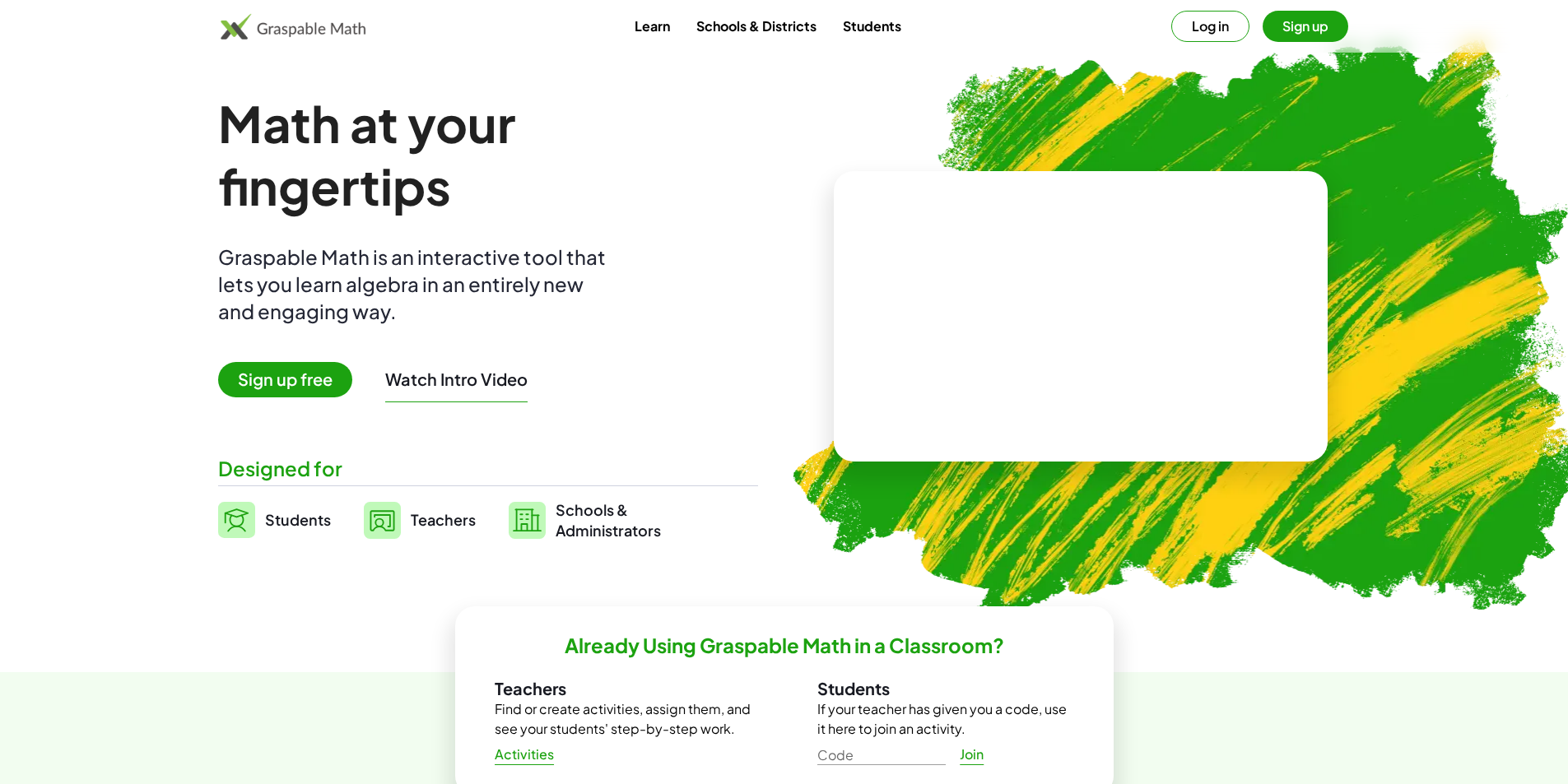
click at [1195, 19] on button "Log in" at bounding box center [1210, 26] width 79 height 31
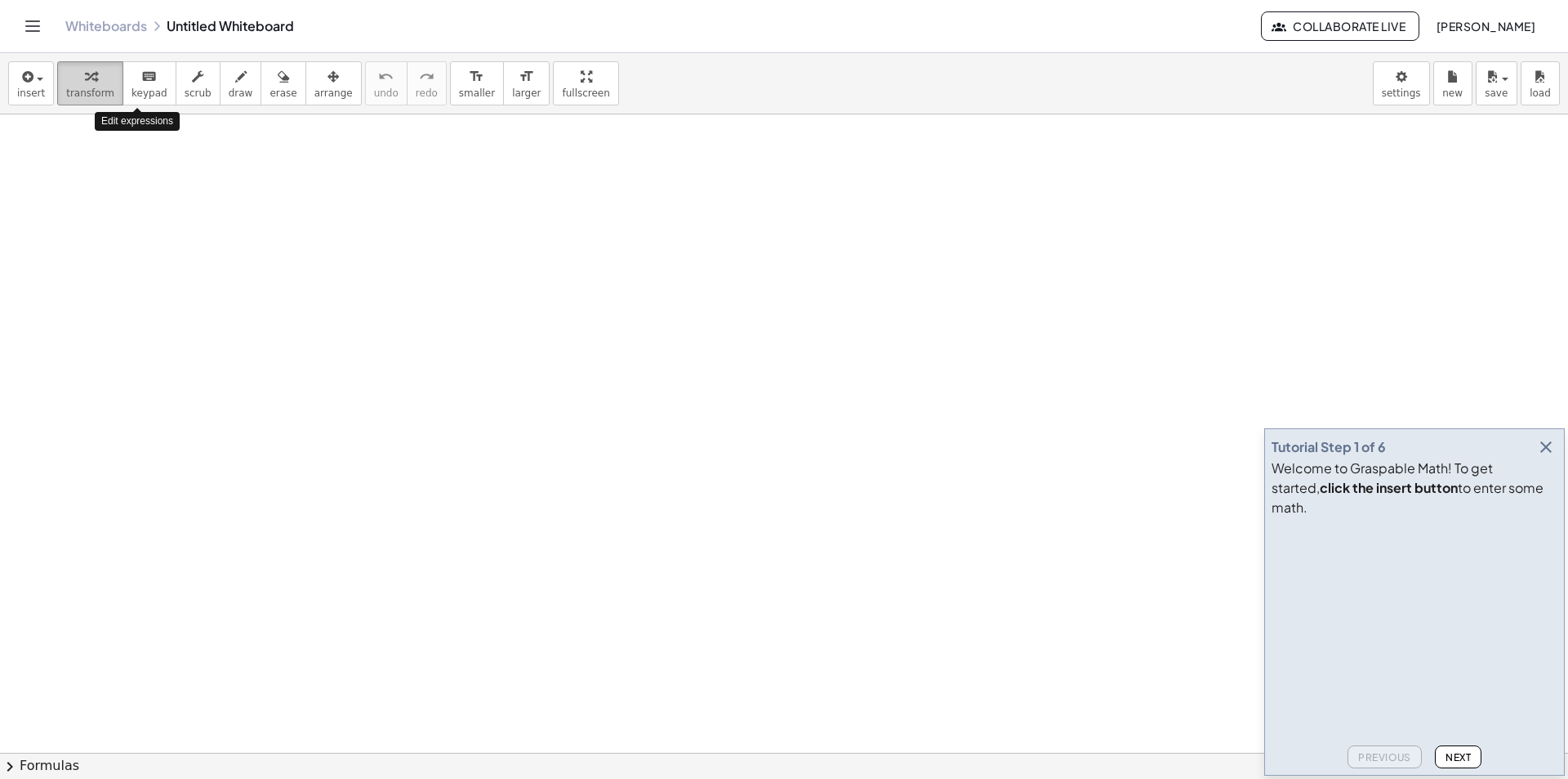
drag, startPoint x: 92, startPoint y: 86, endPoint x: 100, endPoint y: 91, distance: 9.4
click at [100, 91] on button "transform" at bounding box center [90, 84] width 66 height 44
click at [91, 95] on span "transform" at bounding box center [90, 93] width 48 height 12
drag, startPoint x: 91, startPoint y: 95, endPoint x: 132, endPoint y: 207, distance: 119.3
click at [132, 207] on div "insert select one: Math Expression Function Text Youtube Video Graphing Geometr…" at bounding box center [784, 416] width 1568 height 726
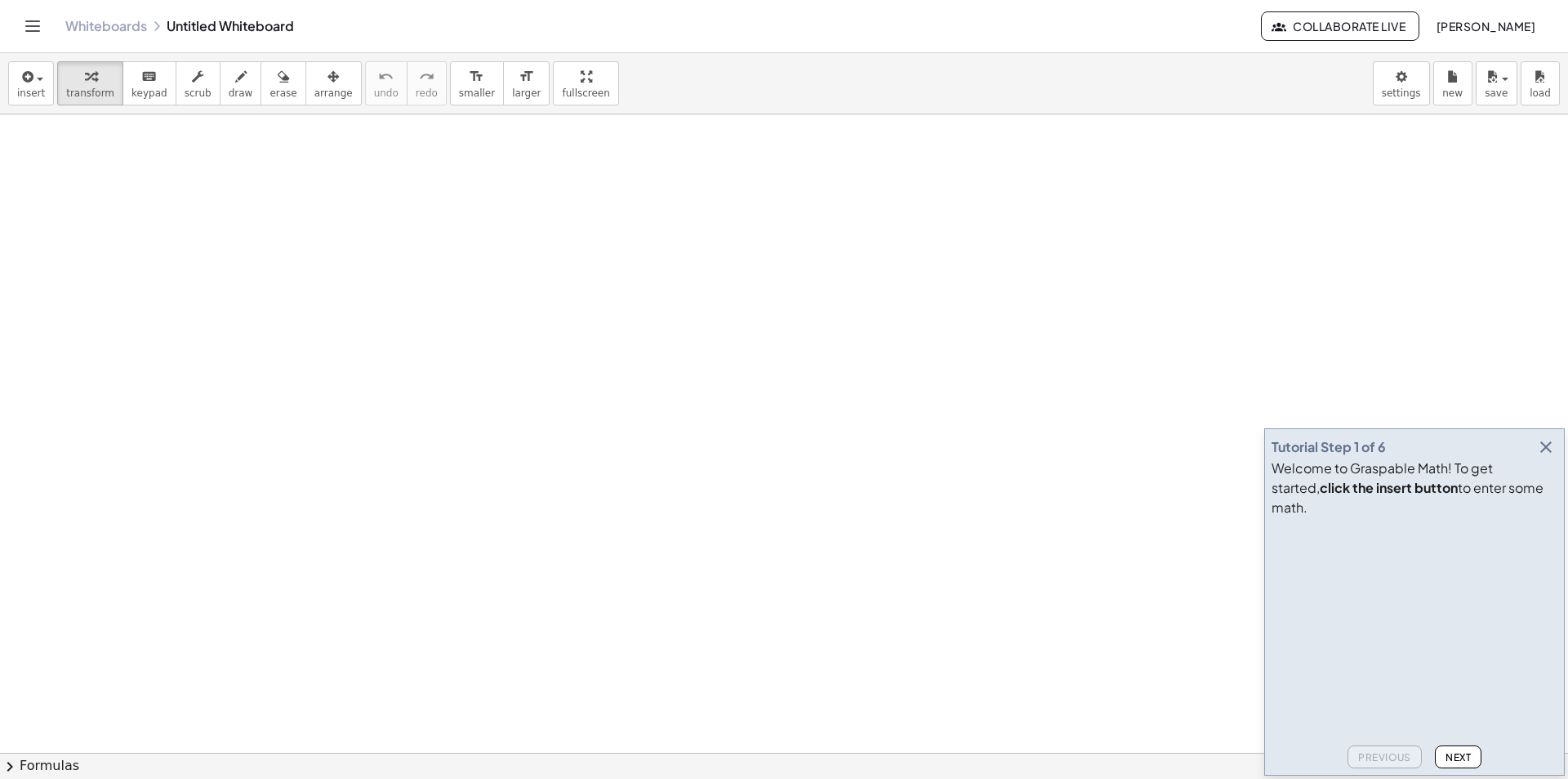
drag, startPoint x: 93, startPoint y: 102, endPoint x: 127, endPoint y: 188, distance: 92.5
click at [127, 188] on div "insert select one: Math Expression Function Text Youtube Video Graphing Geometr…" at bounding box center [784, 416] width 1568 height 726
click at [92, 94] on span "transform" at bounding box center [90, 93] width 48 height 12
click at [90, 64] on button "transform" at bounding box center [90, 84] width 66 height 44
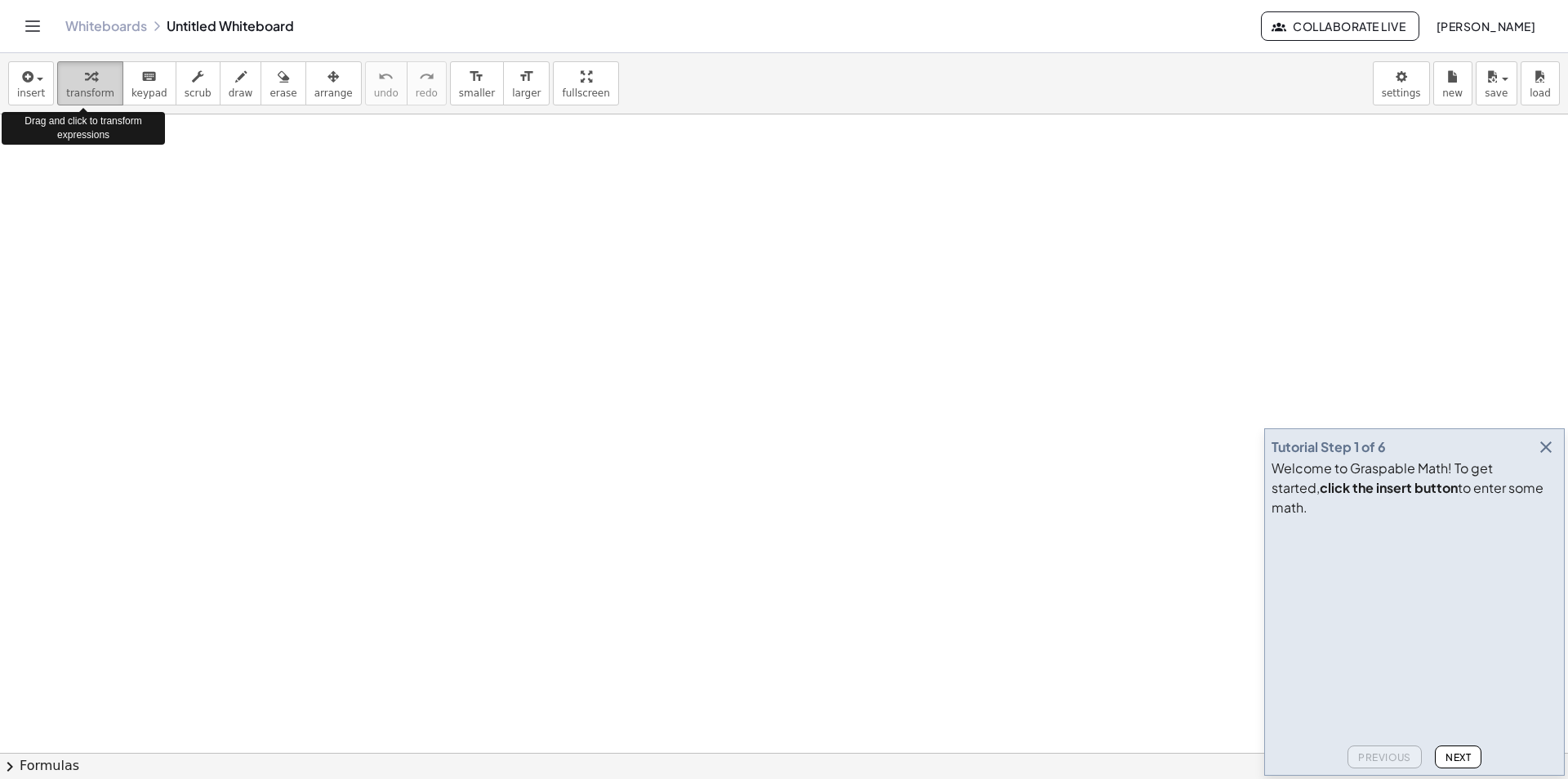
click at [90, 64] on button "transform" at bounding box center [90, 84] width 66 height 44
drag, startPoint x: 78, startPoint y: 91, endPoint x: 117, endPoint y: 208, distance: 123.3
click at [117, 208] on div "insert select one: Math Expression Function Text Youtube Video Graphing Geometr…" at bounding box center [784, 416] width 1568 height 726
click at [69, 80] on div "button" at bounding box center [90, 76] width 48 height 19
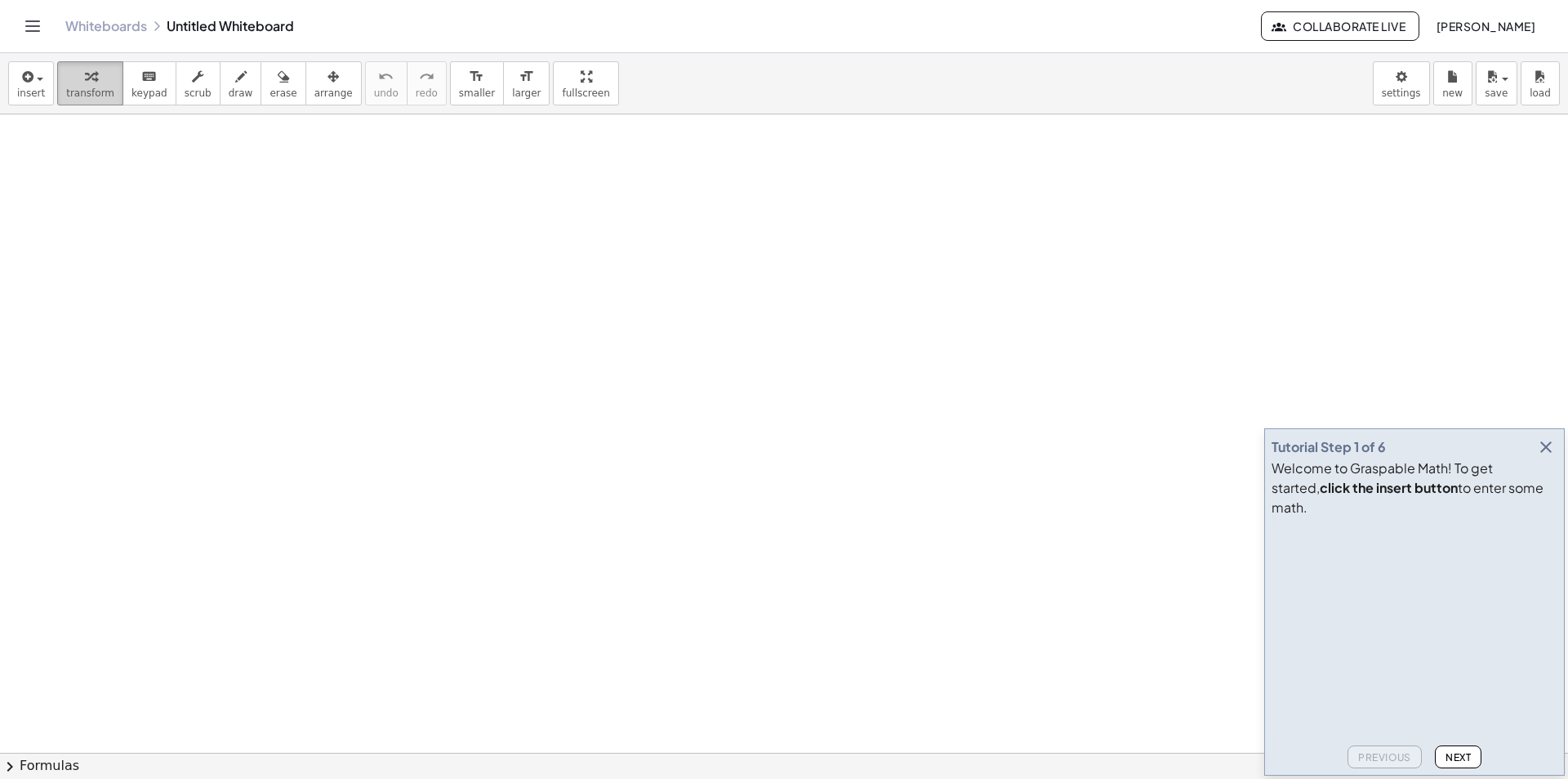
click at [69, 80] on div "button" at bounding box center [90, 76] width 48 height 19
drag, startPoint x: 116, startPoint y: 147, endPoint x: 149, endPoint y: 244, distance: 102.5
click at [149, 244] on div "insert select one: Math Expression Function Text Youtube Video Graphing Geometr…" at bounding box center [784, 416] width 1568 height 726
drag, startPoint x: 83, startPoint y: 76, endPoint x: 270, endPoint y: 391, distance: 366.3
click at [270, 391] on div "insert select one: Math Expression Function Text Youtube Video Graphing Geometr…" at bounding box center [784, 416] width 1568 height 726
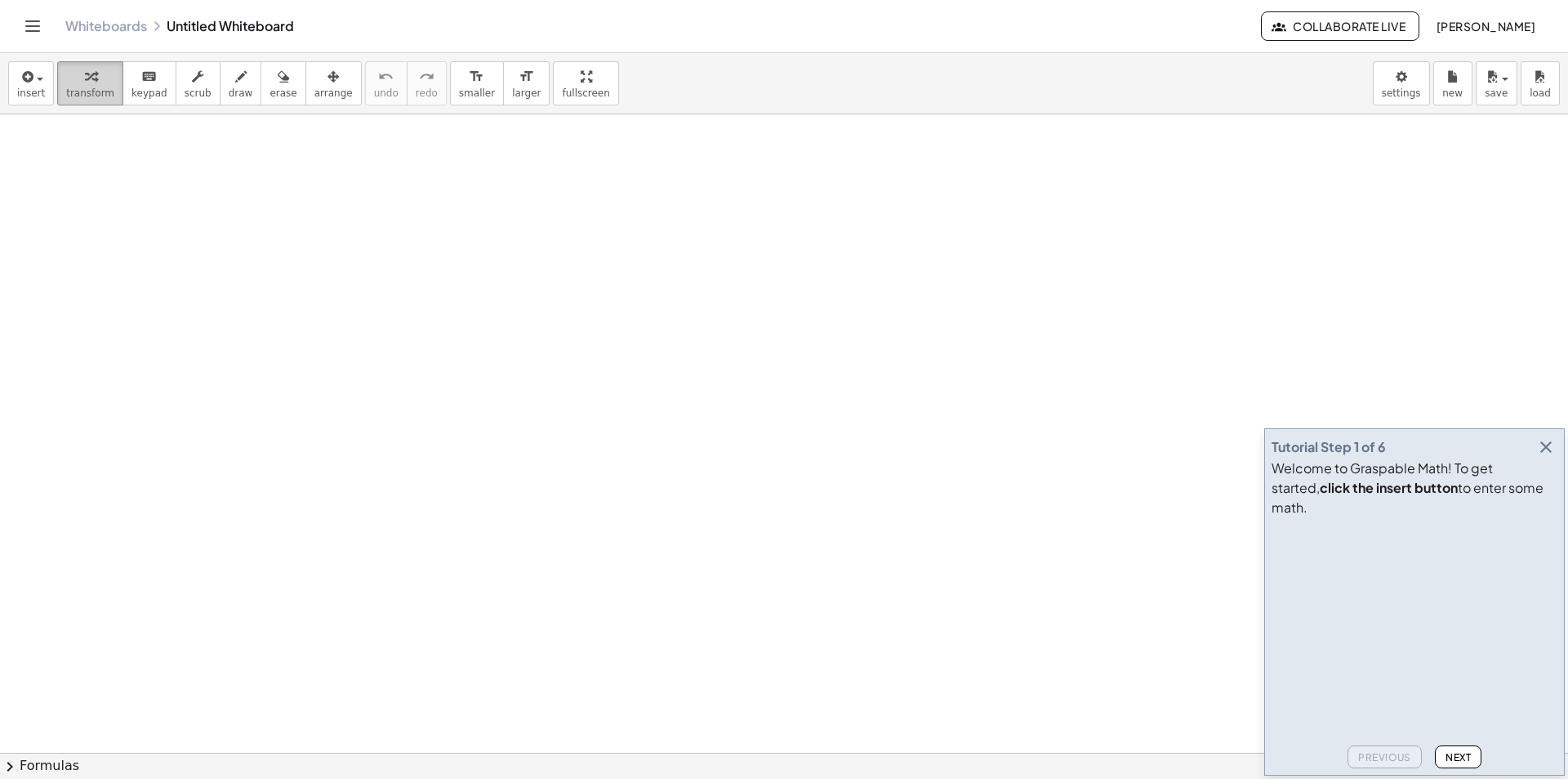
click at [97, 81] on div "button" at bounding box center [90, 76] width 48 height 19
click at [154, 85] on button "keyboard keypad" at bounding box center [149, 84] width 54 height 44
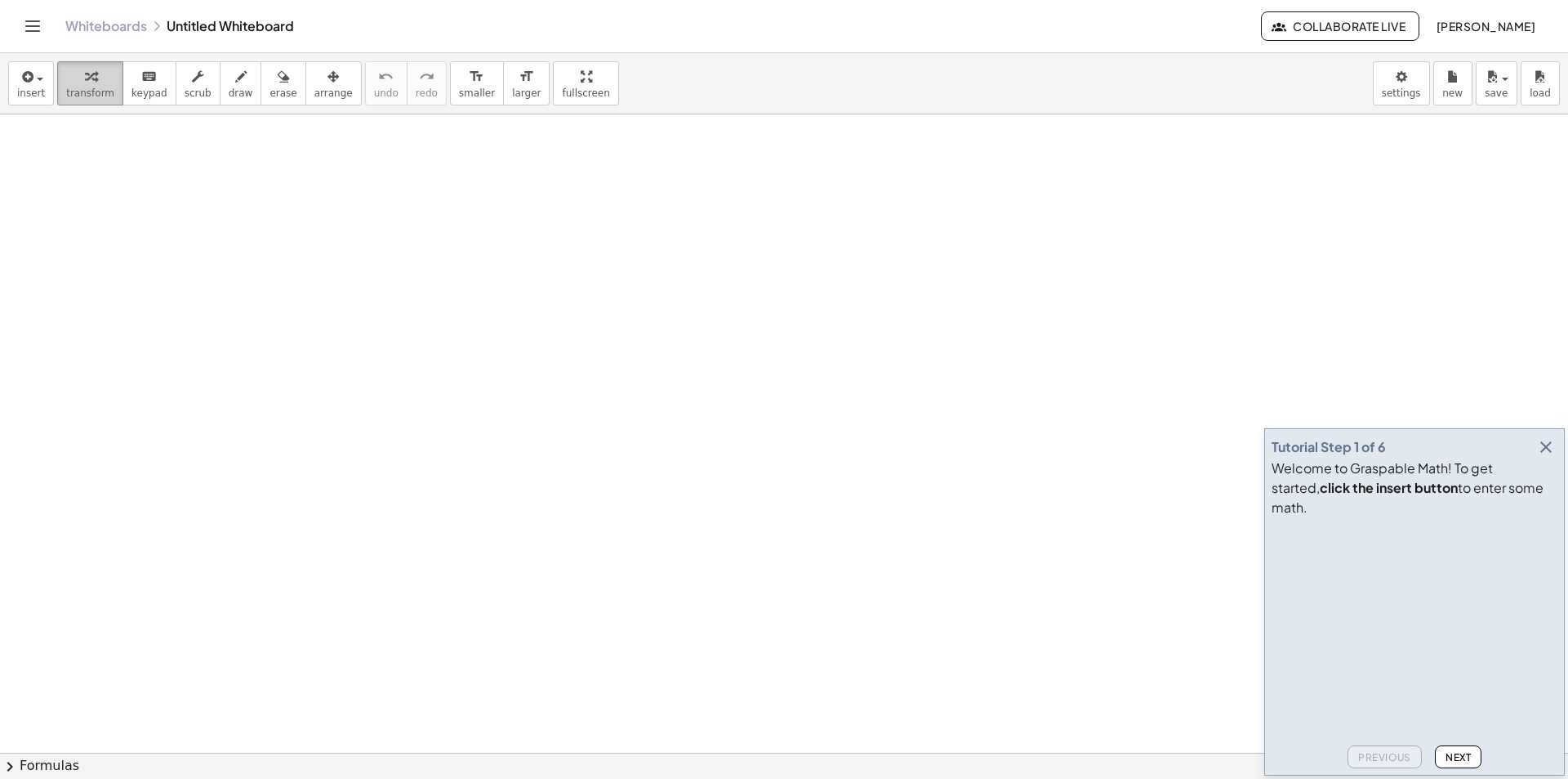
click at [85, 69] on icon "button" at bounding box center [90, 77] width 12 height 19
click at [29, 74] on icon "button" at bounding box center [26, 77] width 14 height 19
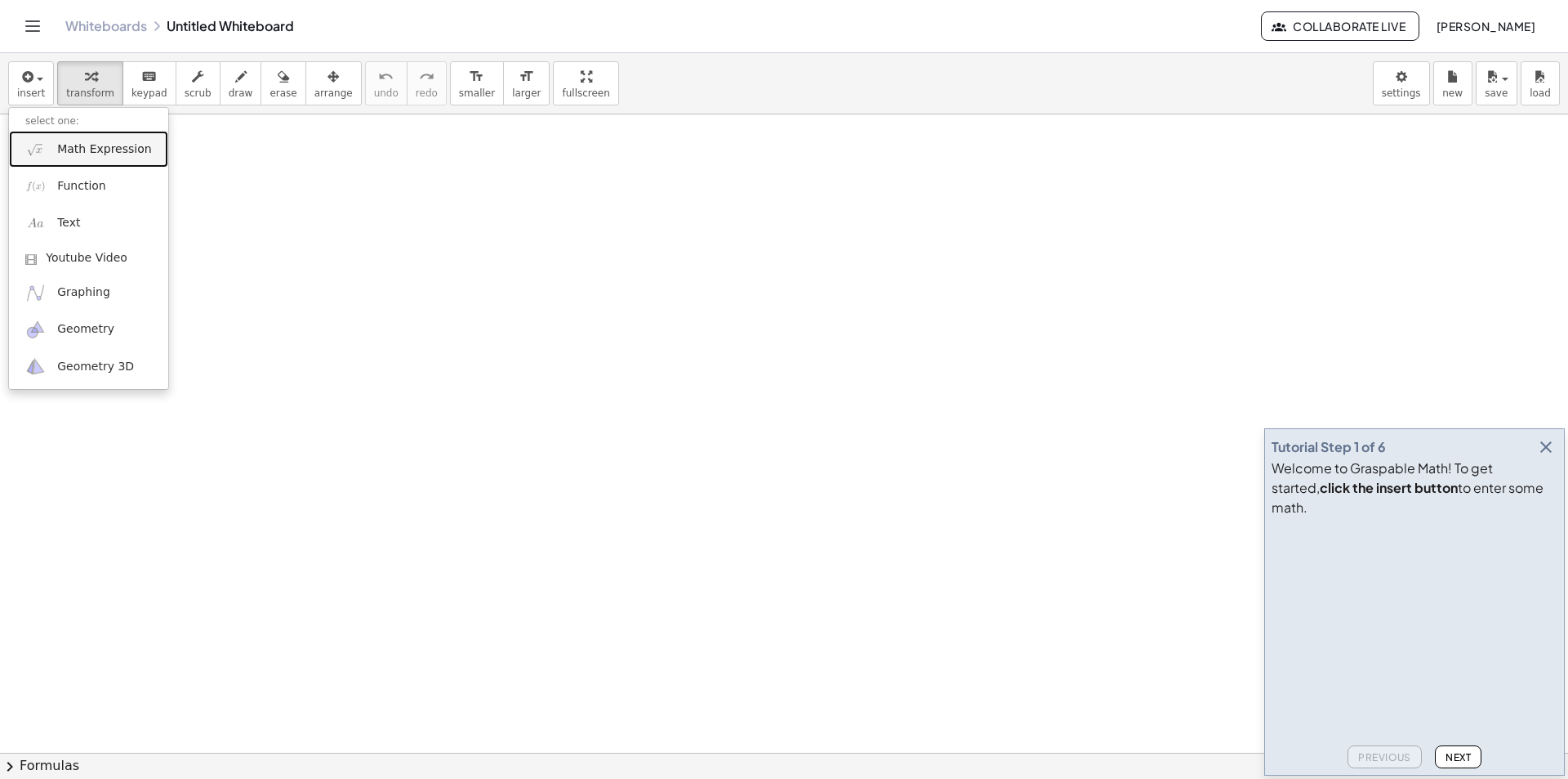
click at [94, 157] on span "Math Expression" at bounding box center [104, 149] width 94 height 16
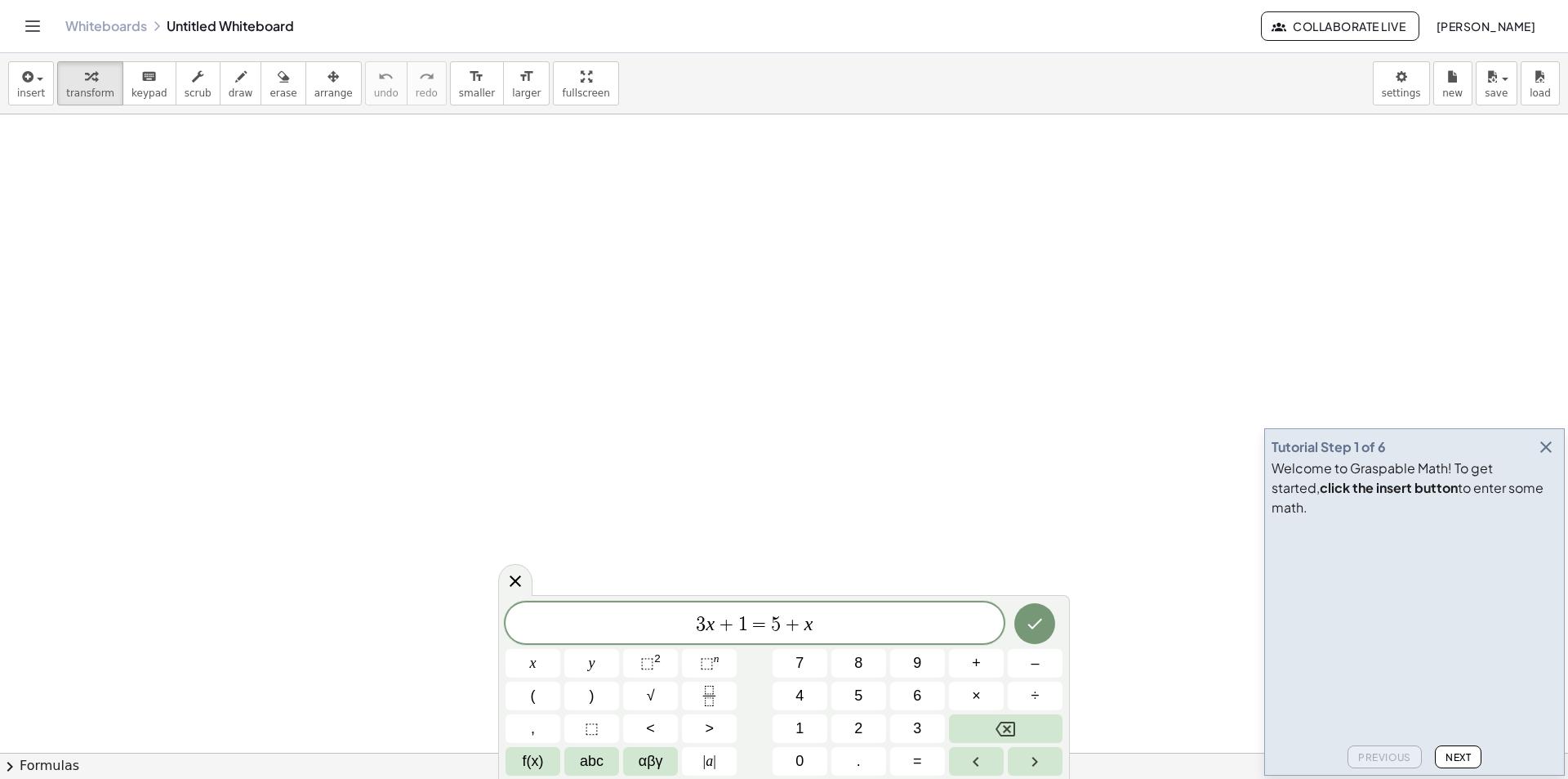
click at [895, 631] on span "3 x + 1 = 5 + x" at bounding box center [755, 624] width 499 height 23
click at [543, 765] on span "f(x)" at bounding box center [533, 761] width 21 height 22
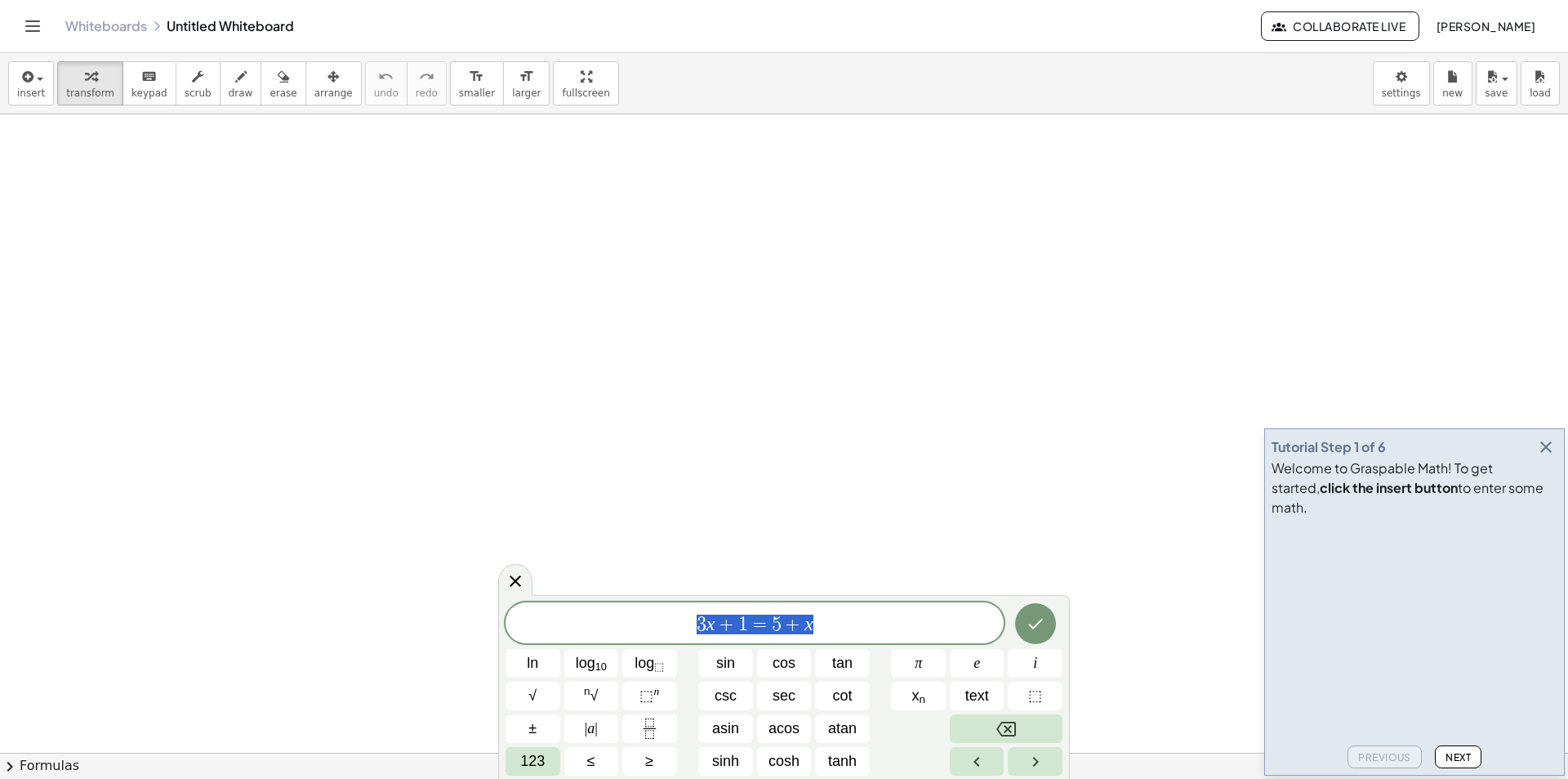
drag, startPoint x: 843, startPoint y: 621, endPoint x: 692, endPoint y: 625, distance: 151.1
click at [692, 625] on span "3 x + 1 = 5 + x" at bounding box center [755, 624] width 499 height 23
click at [931, 625] on span "3 x + 1 = 5 + x ​" at bounding box center [755, 624] width 499 height 23
drag, startPoint x: 829, startPoint y: 626, endPoint x: 553, endPoint y: 625, distance: 276.0
click at [553, 625] on span "3 x + 1 = 5 + x" at bounding box center [755, 624] width 499 height 23
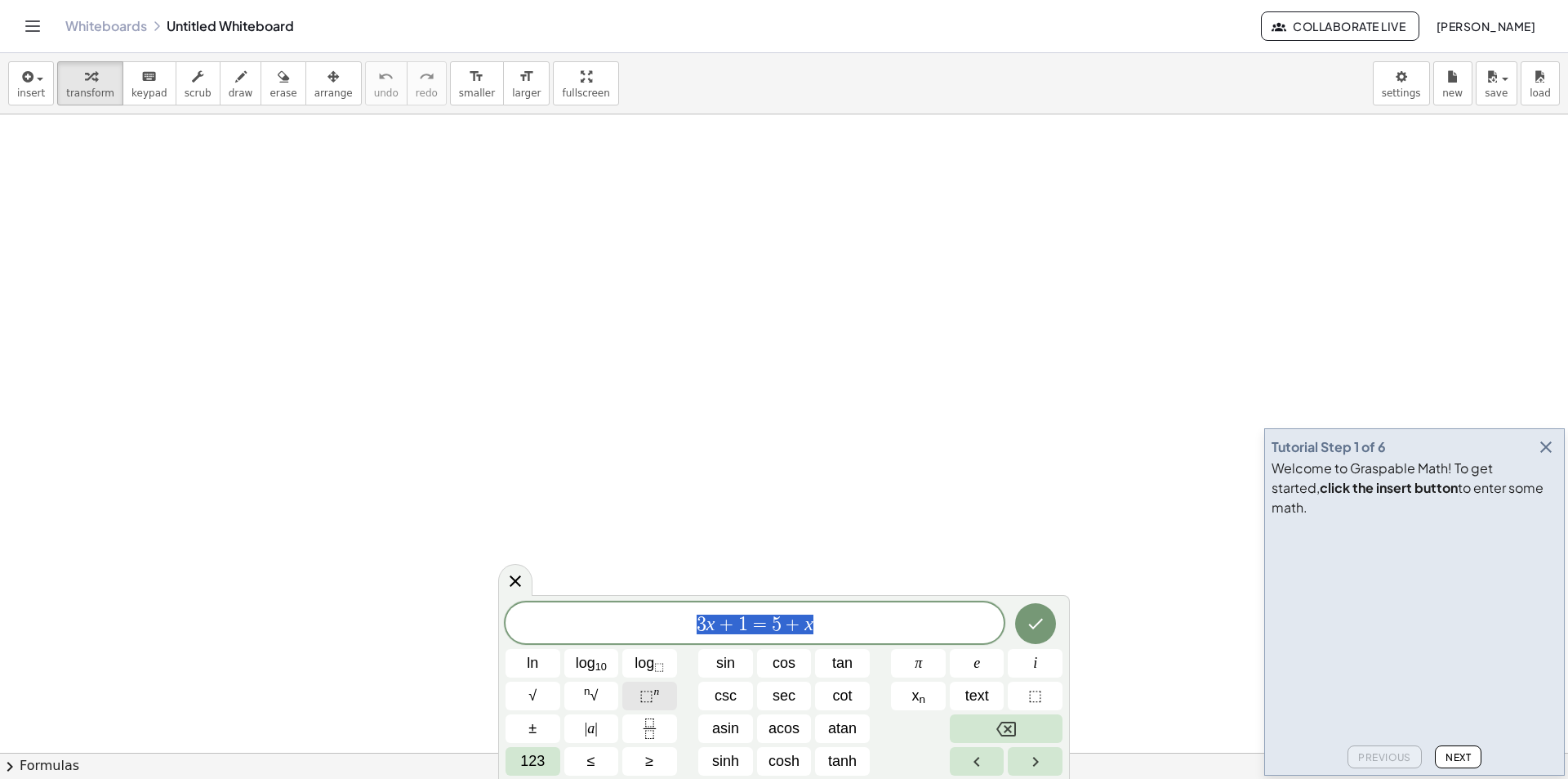
click at [652, 696] on span "⬚" at bounding box center [647, 695] width 13 height 16
drag, startPoint x: 810, startPoint y: 616, endPoint x: 681, endPoint y: 618, distance: 129.0
click at [681, 618] on span "3 x + 1 = 5 + x" at bounding box center [755, 621] width 499 height 30
click at [996, 726] on icon "Backspace" at bounding box center [1006, 729] width 19 height 19
click at [548, 755] on button "123" at bounding box center [532, 762] width 55 height 29
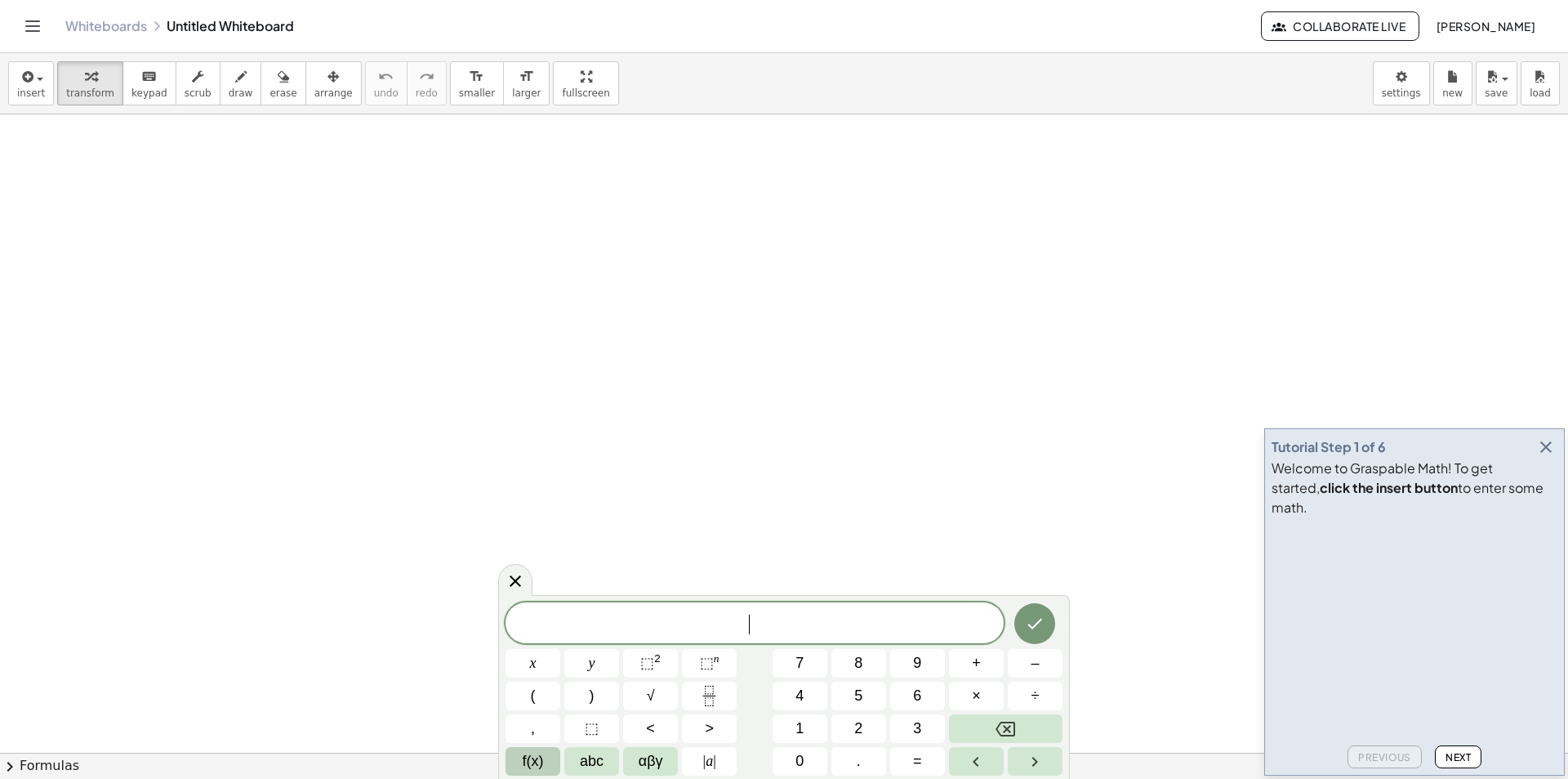
click at [539, 758] on span "f(x)" at bounding box center [533, 761] width 21 height 22
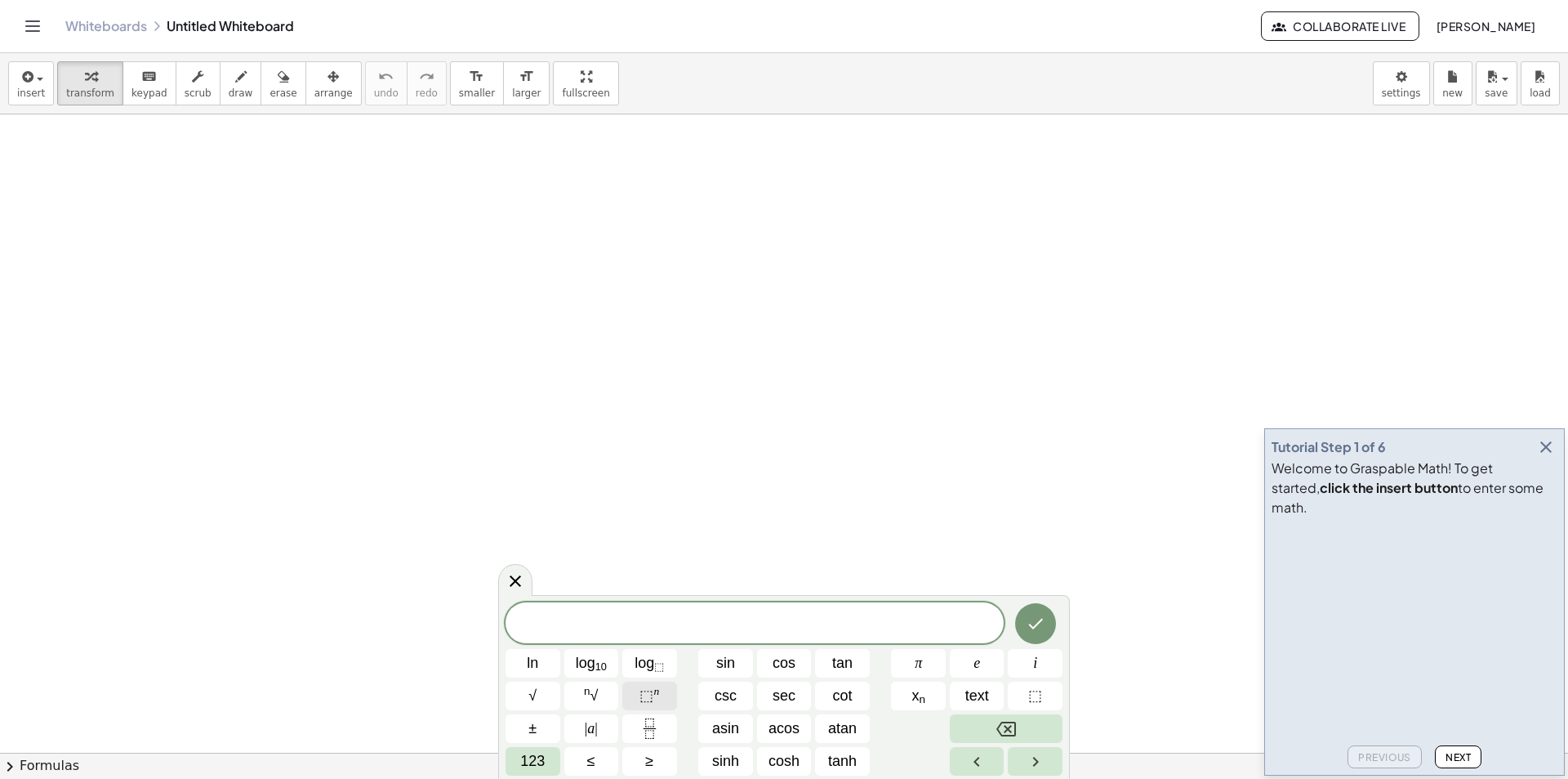
click at [648, 705] on span "⬚ n" at bounding box center [650, 695] width 19 height 22
click at [653, 697] on span "⬚" at bounding box center [647, 695] width 13 height 16
click at [781, 621] on span "x 2" at bounding box center [755, 616] width 499 height 38
click at [523, 758] on span "123" at bounding box center [532, 761] width 24 height 22
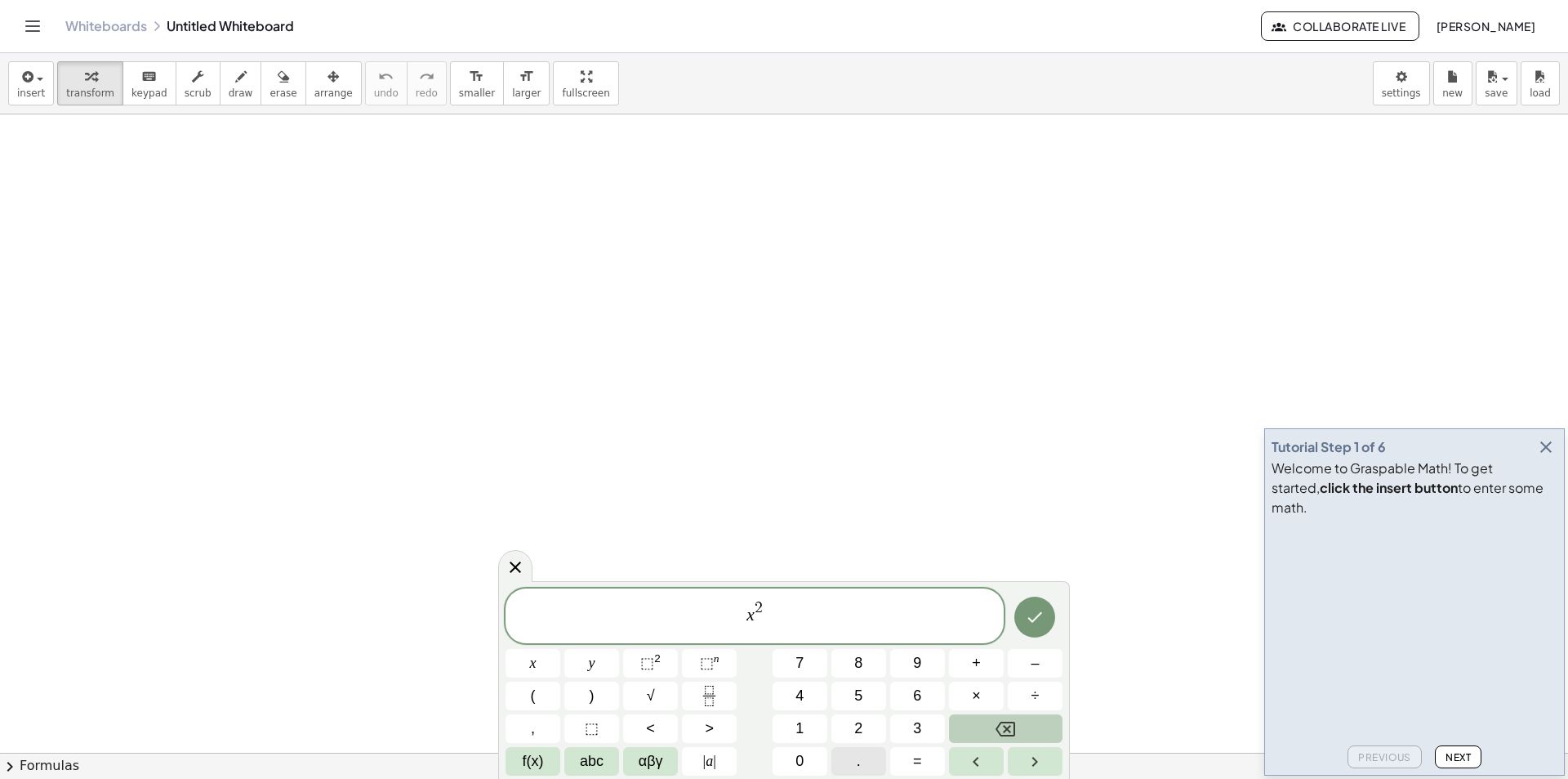
click at [853, 765] on button "." at bounding box center [859, 762] width 55 height 29
click at [599, 760] on span "abc" at bounding box center [592, 761] width 24 height 22
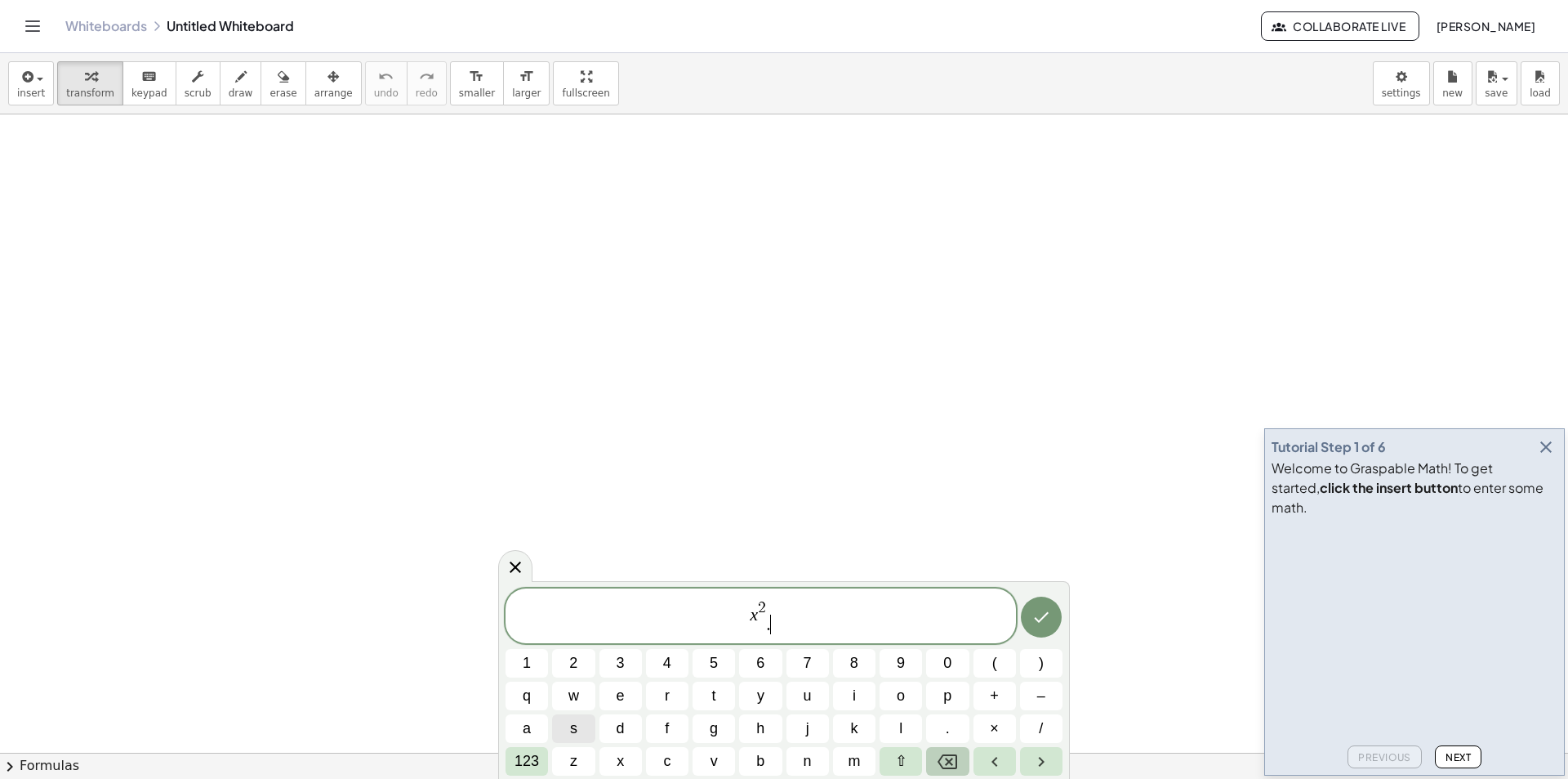
click at [951, 761] on icon "Backspace" at bounding box center [947, 762] width 19 height 19
click at [531, 753] on span "123" at bounding box center [527, 761] width 24 height 22
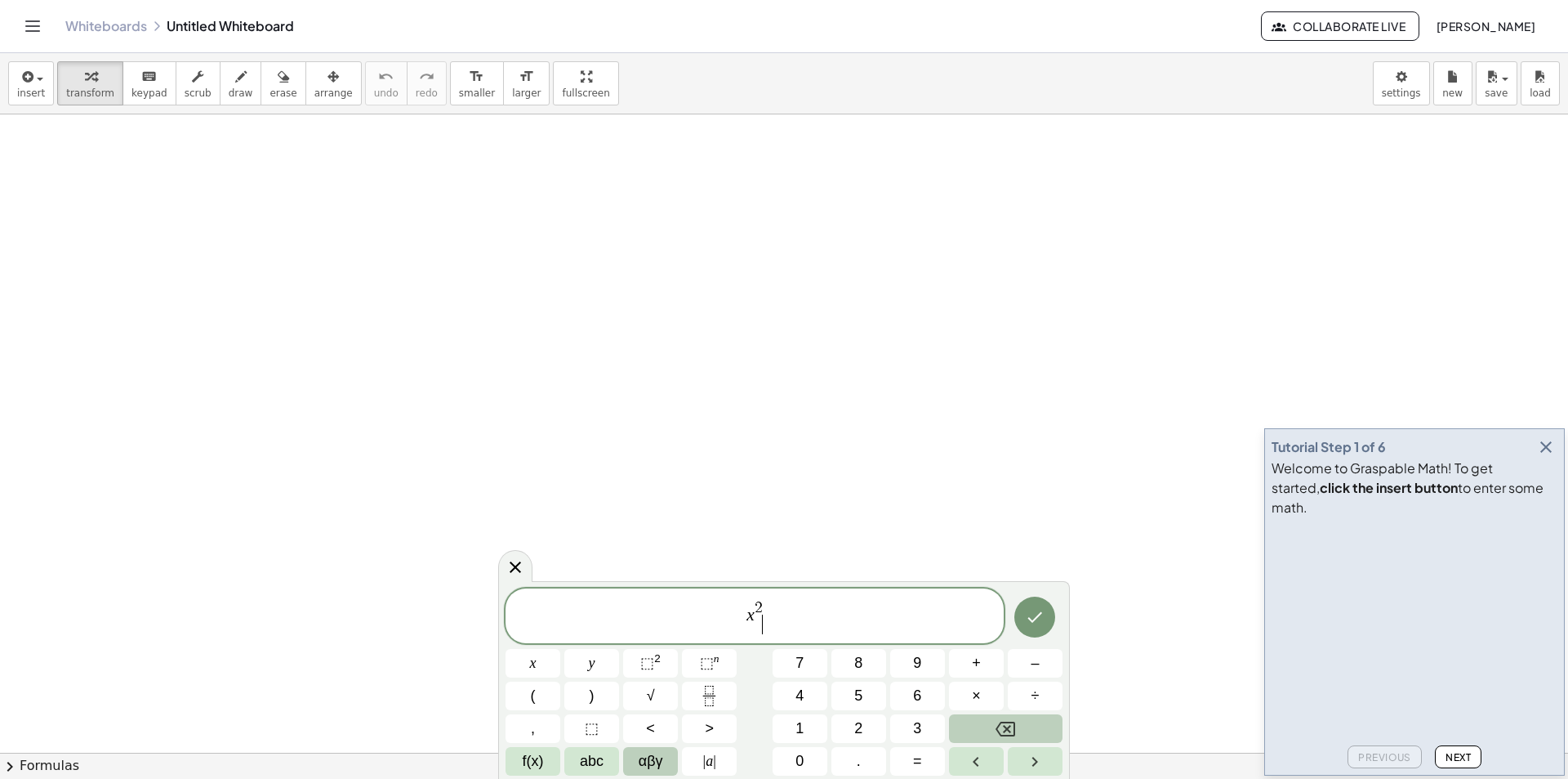
click at [658, 764] on span "αβγ" at bounding box center [651, 761] width 24 height 22
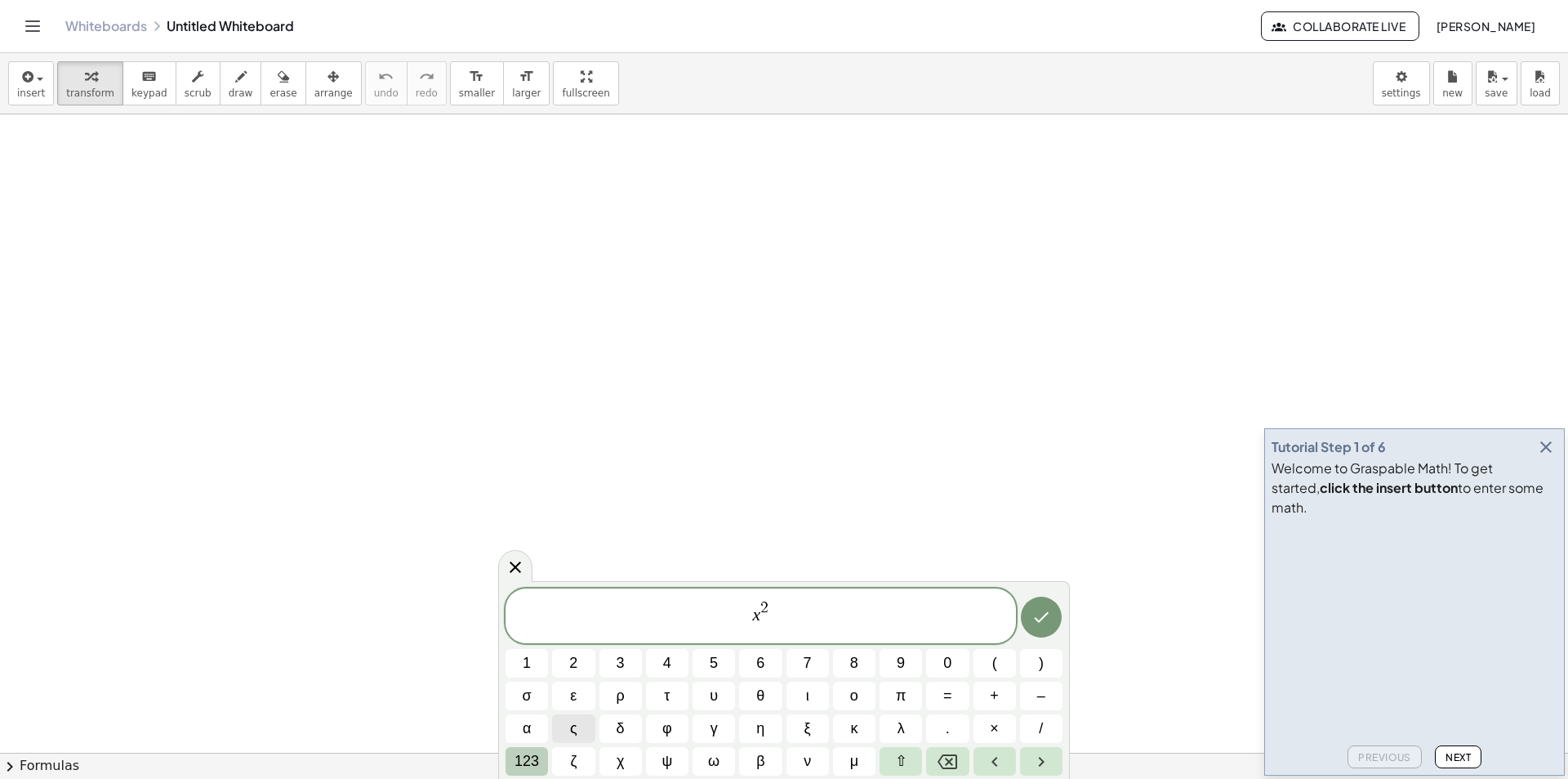
click at [535, 766] on span "123" at bounding box center [527, 761] width 24 height 22
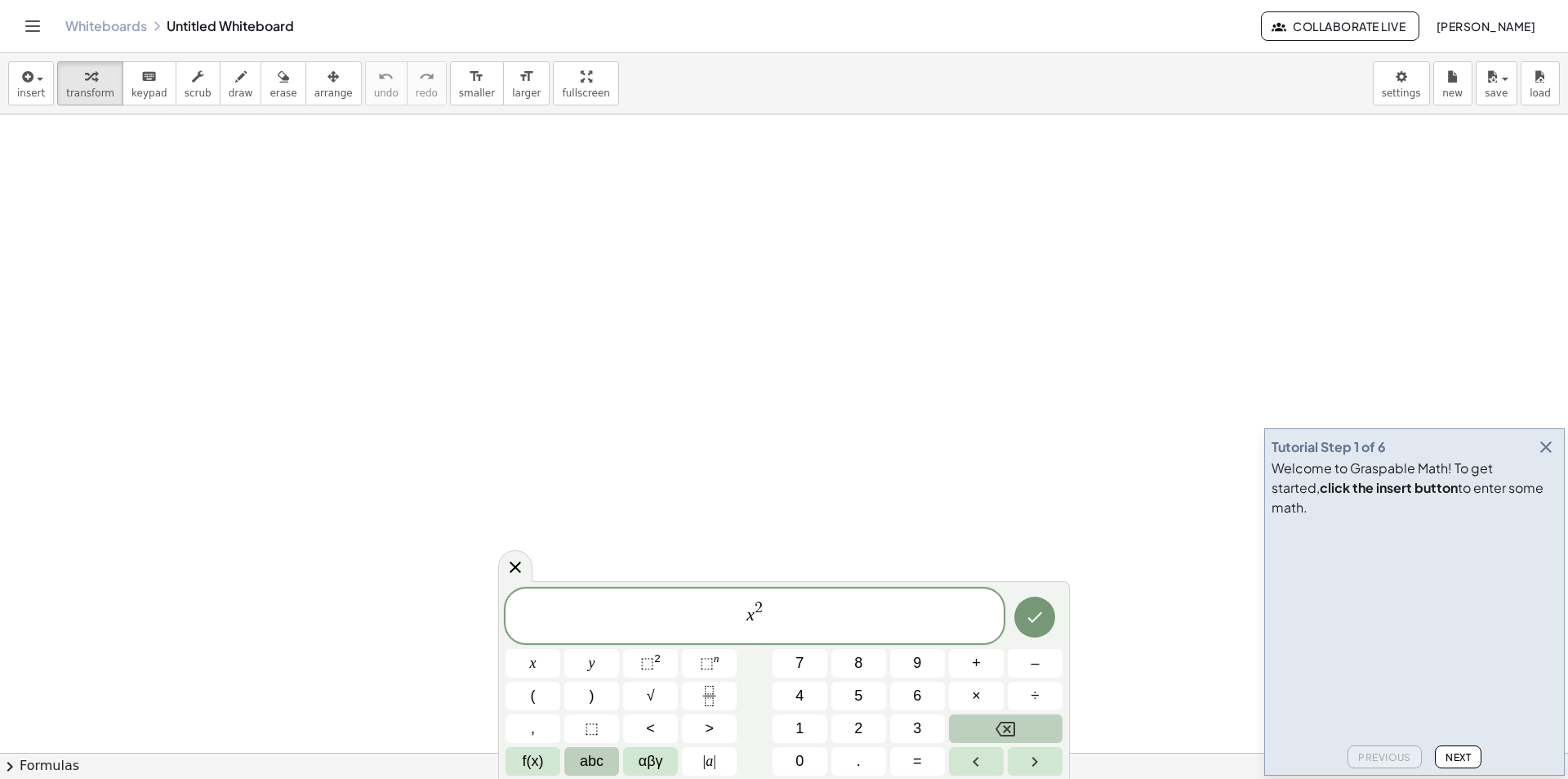
click at [604, 766] on span "abc" at bounding box center [592, 761] width 24 height 22
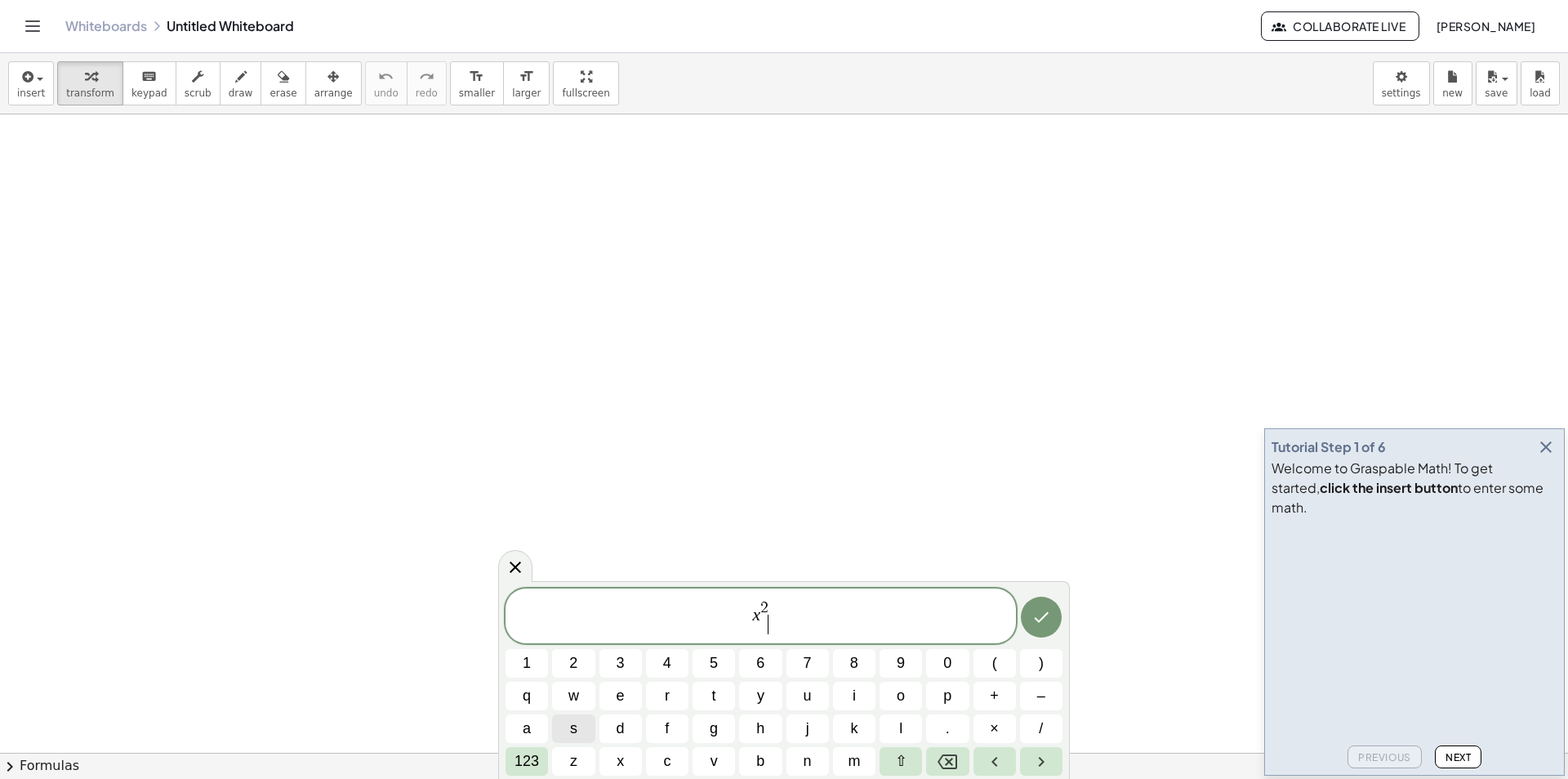
click at [577, 734] on span "s" at bounding box center [574, 728] width 8 height 22
click at [637, 701] on button "e" at bounding box center [621, 696] width 42 height 29
click at [807, 762] on span "n" at bounding box center [808, 761] width 8 height 22
click at [621, 760] on span "x" at bounding box center [621, 761] width 8 height 22
click at [758, 626] on span "x 2 s ​ e n x" at bounding box center [760, 616] width 510 height 38
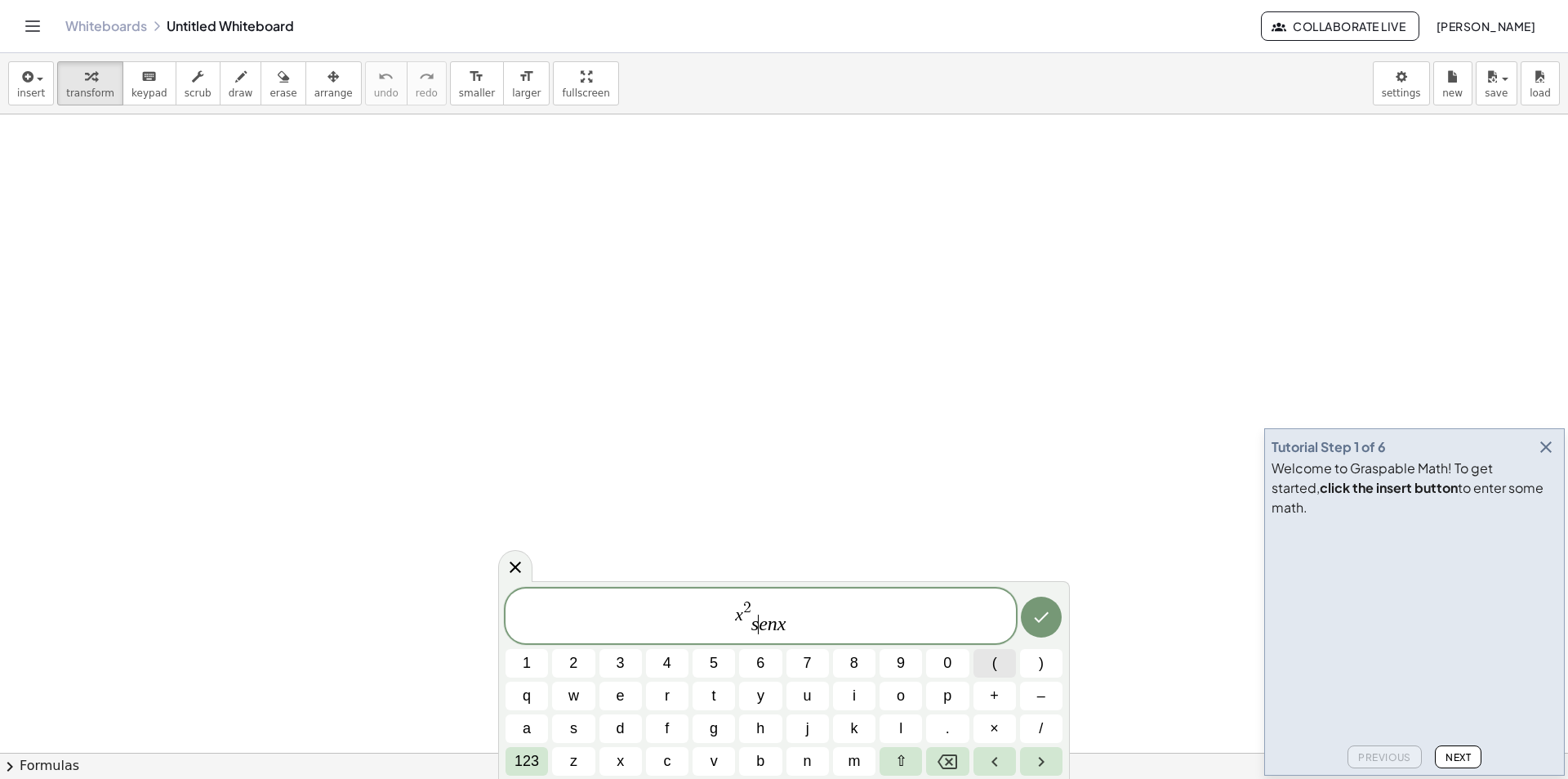
click at [1000, 662] on button "(" at bounding box center [995, 663] width 42 height 29
click at [782, 625] on var "x" at bounding box center [785, 622] width 9 height 21
click at [1040, 666] on span ")" at bounding box center [1041, 662] width 5 height 22
click at [746, 625] on span "(" at bounding box center [750, 622] width 11 height 24
click at [997, 730] on span "×" at bounding box center [994, 728] width 9 height 22
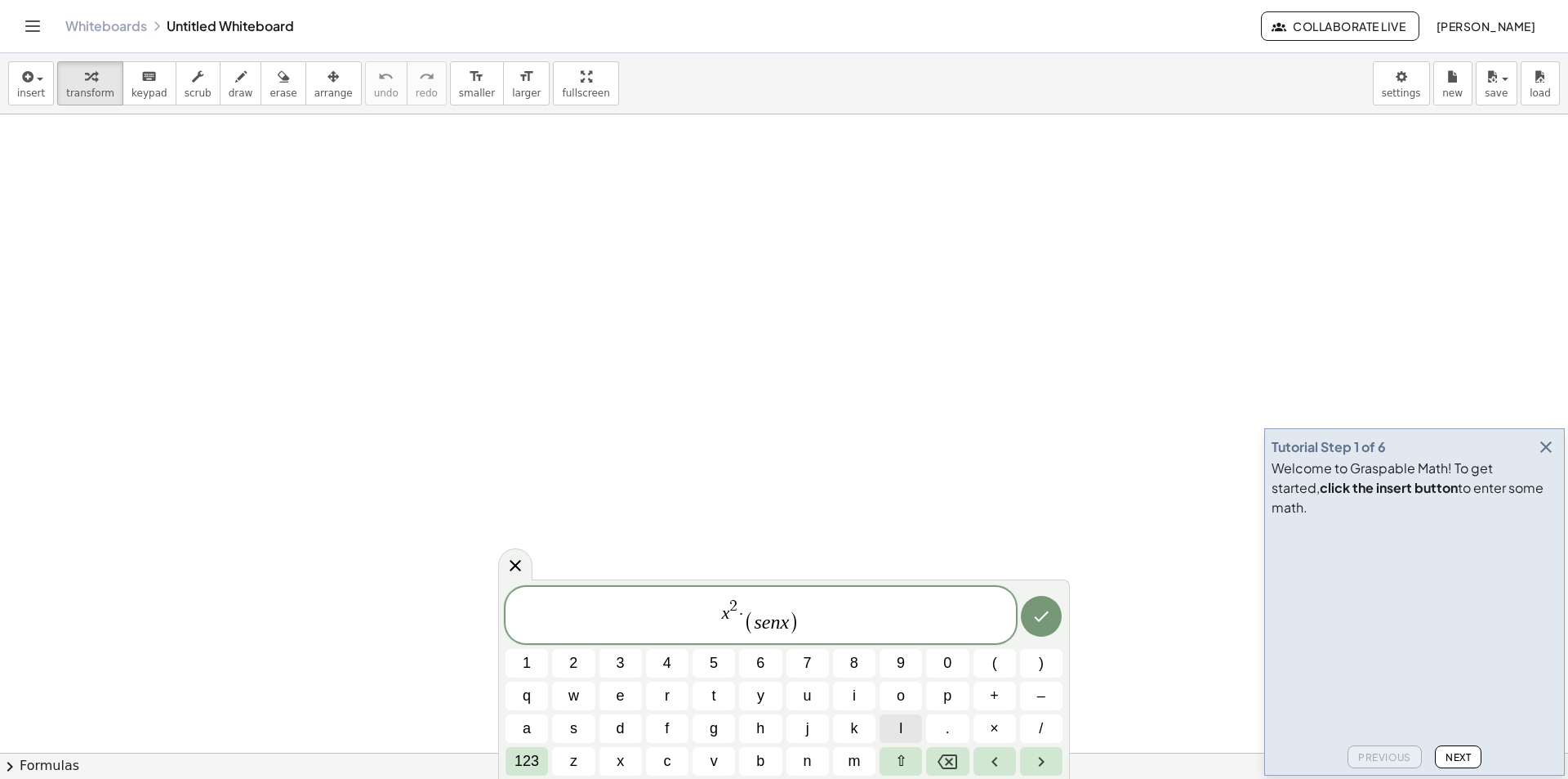
click at [900, 726] on span "l" at bounding box center [900, 728] width 3 height 22
click at [806, 763] on span "n" at bounding box center [808, 761] width 8 height 22
click at [1044, 628] on button "Done" at bounding box center [1041, 616] width 40 height 40
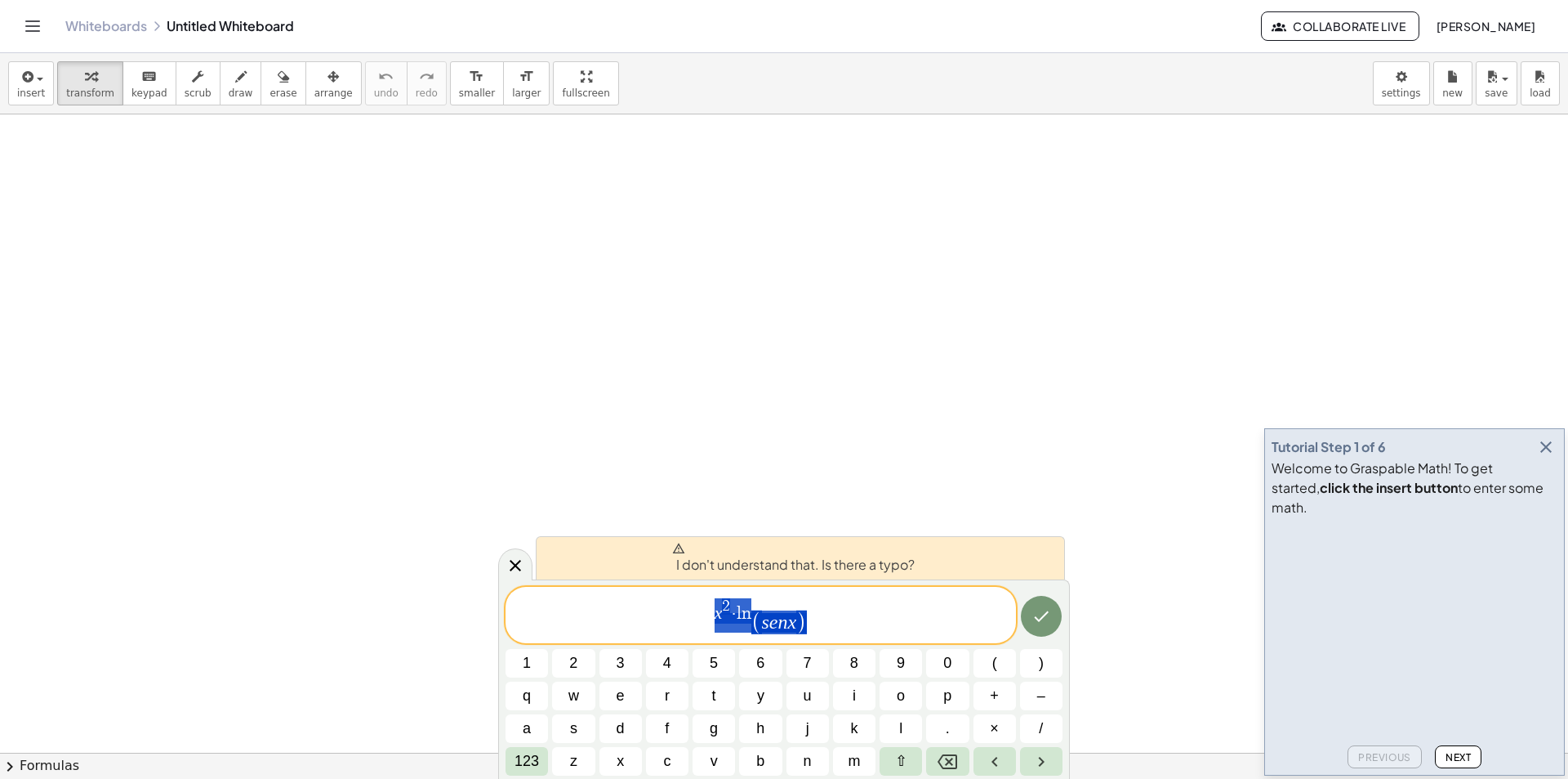
drag, startPoint x: 874, startPoint y: 624, endPoint x: 592, endPoint y: 644, distance: 282.7
click at [592, 644] on div "**********" at bounding box center [784, 681] width 557 height 189
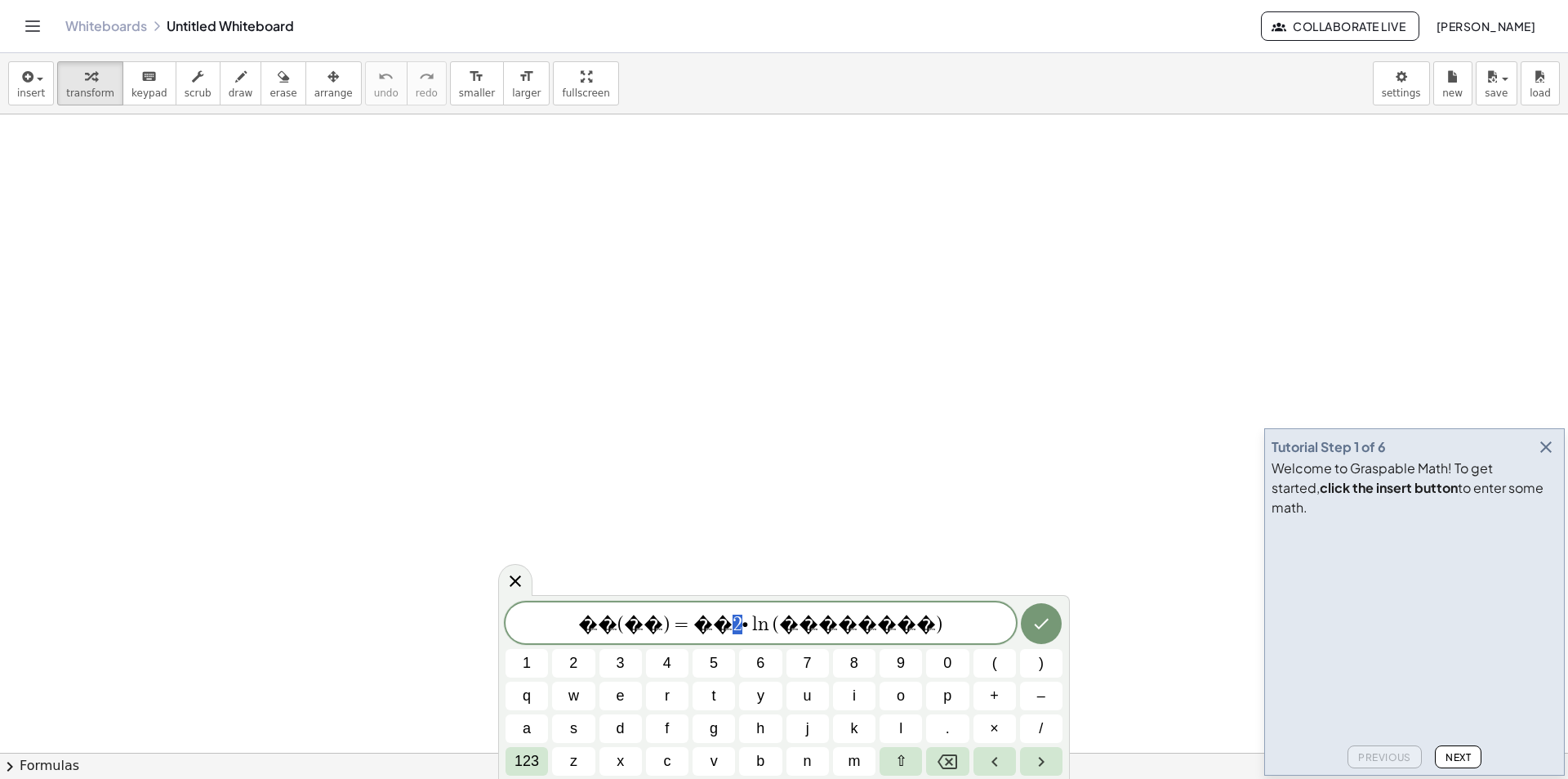
drag, startPoint x: 753, startPoint y: 628, endPoint x: 746, endPoint y: 614, distance: 15.7
click at [522, 751] on span "123" at bounding box center [527, 761] width 24 height 22
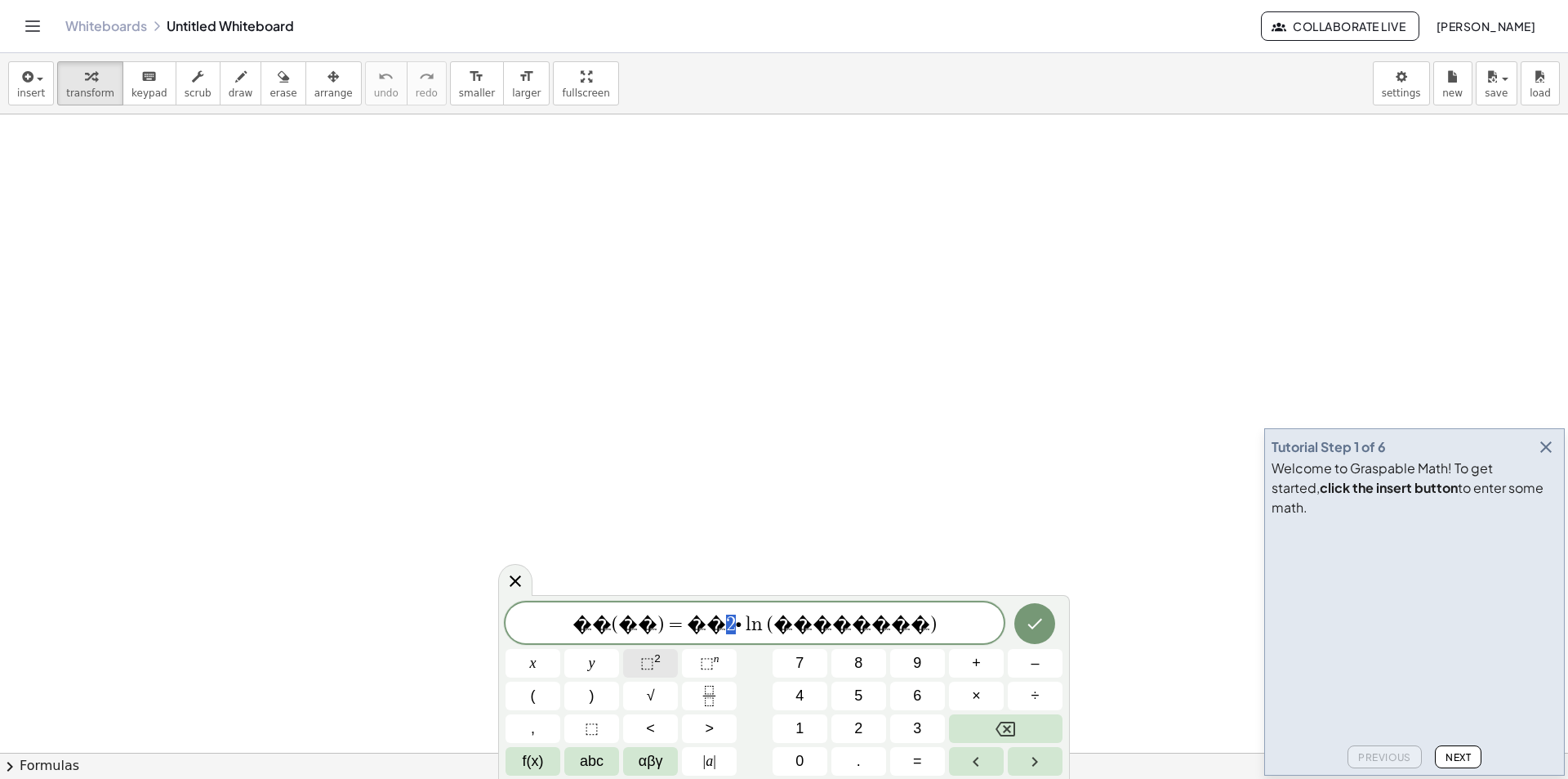
click at [655, 662] on sup "2" at bounding box center [657, 658] width 7 height 13
click at [1050, 620] on button "Done" at bounding box center [1035, 620] width 40 height 40
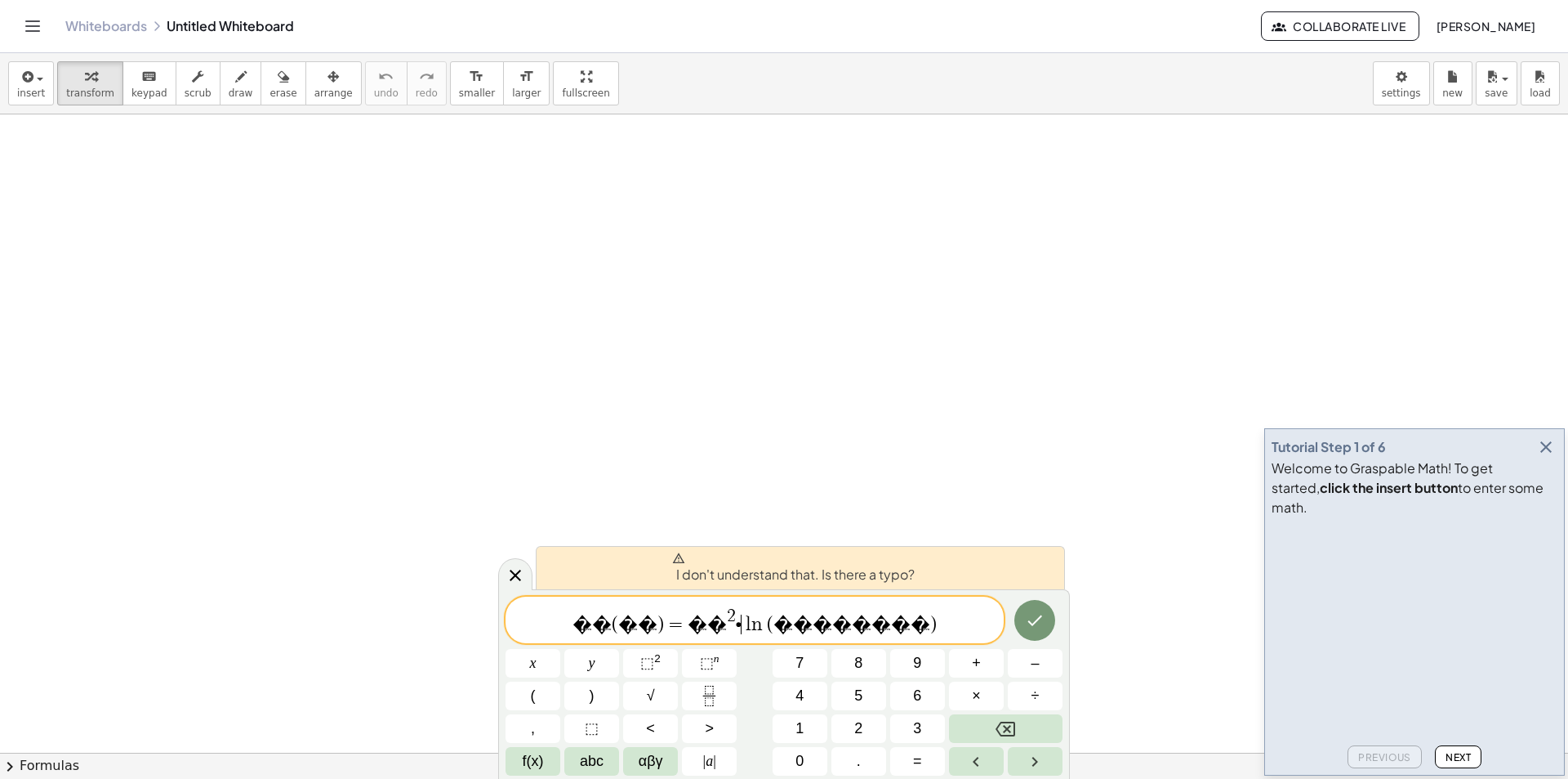
click at [752, 619] on var "l" at bounding box center [747, 624] width 10 height 19
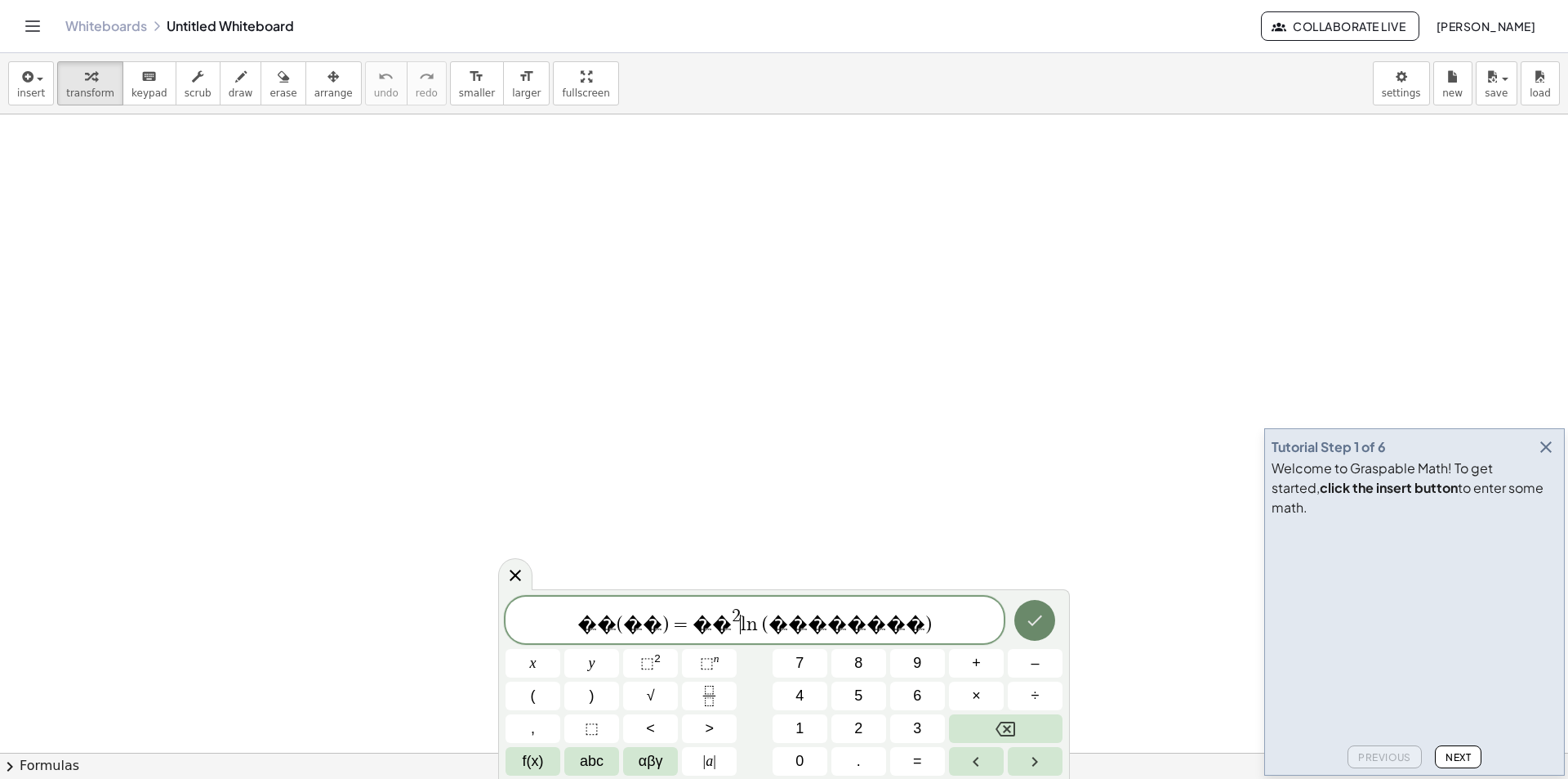
click at [1028, 629] on icon "Done" at bounding box center [1035, 620] width 19 height 19
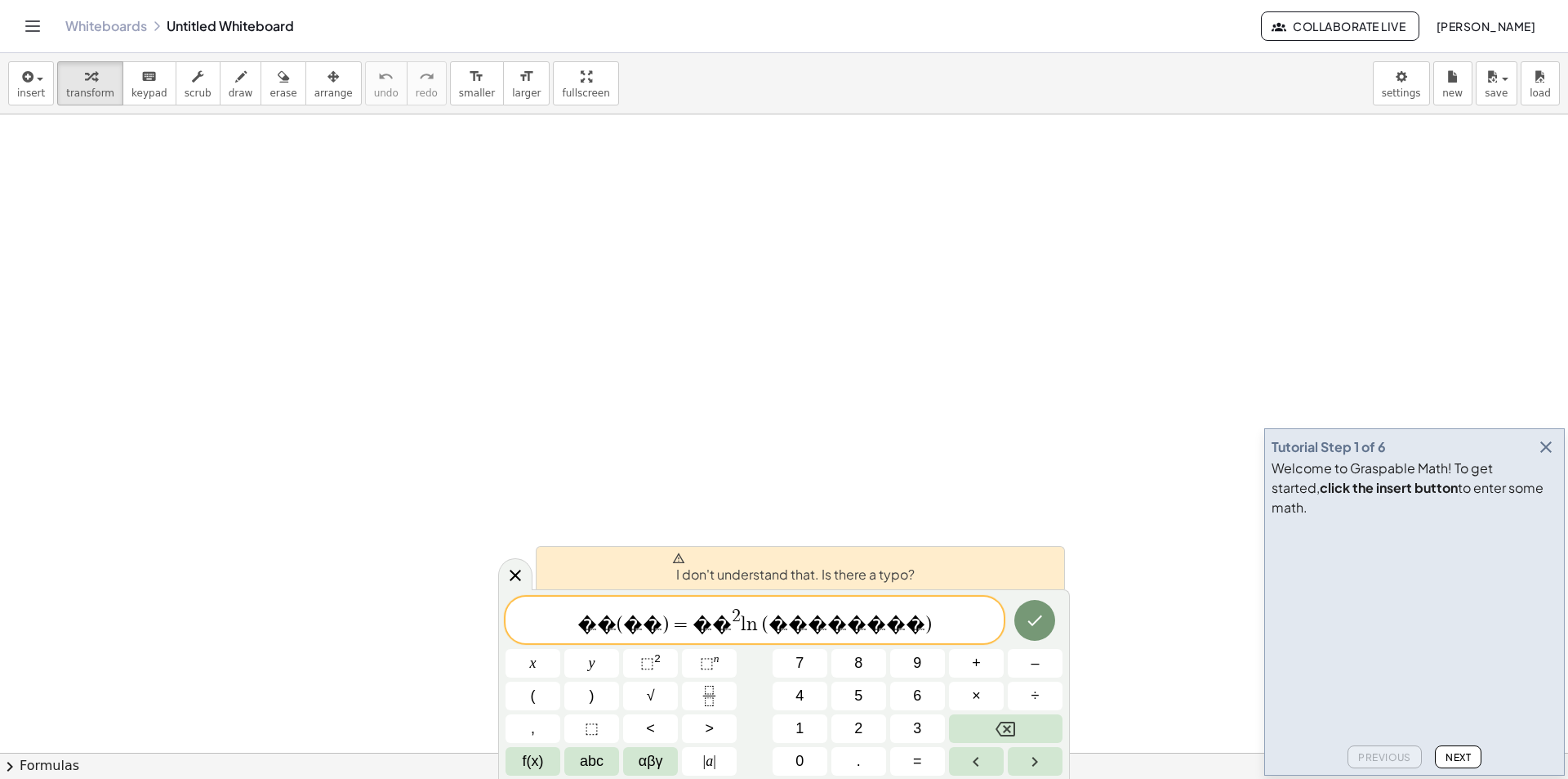
drag, startPoint x: 515, startPoint y: 573, endPoint x: 438, endPoint y: 453, distance: 142.6
click at [522, 573] on icon at bounding box center [515, 575] width 19 height 19
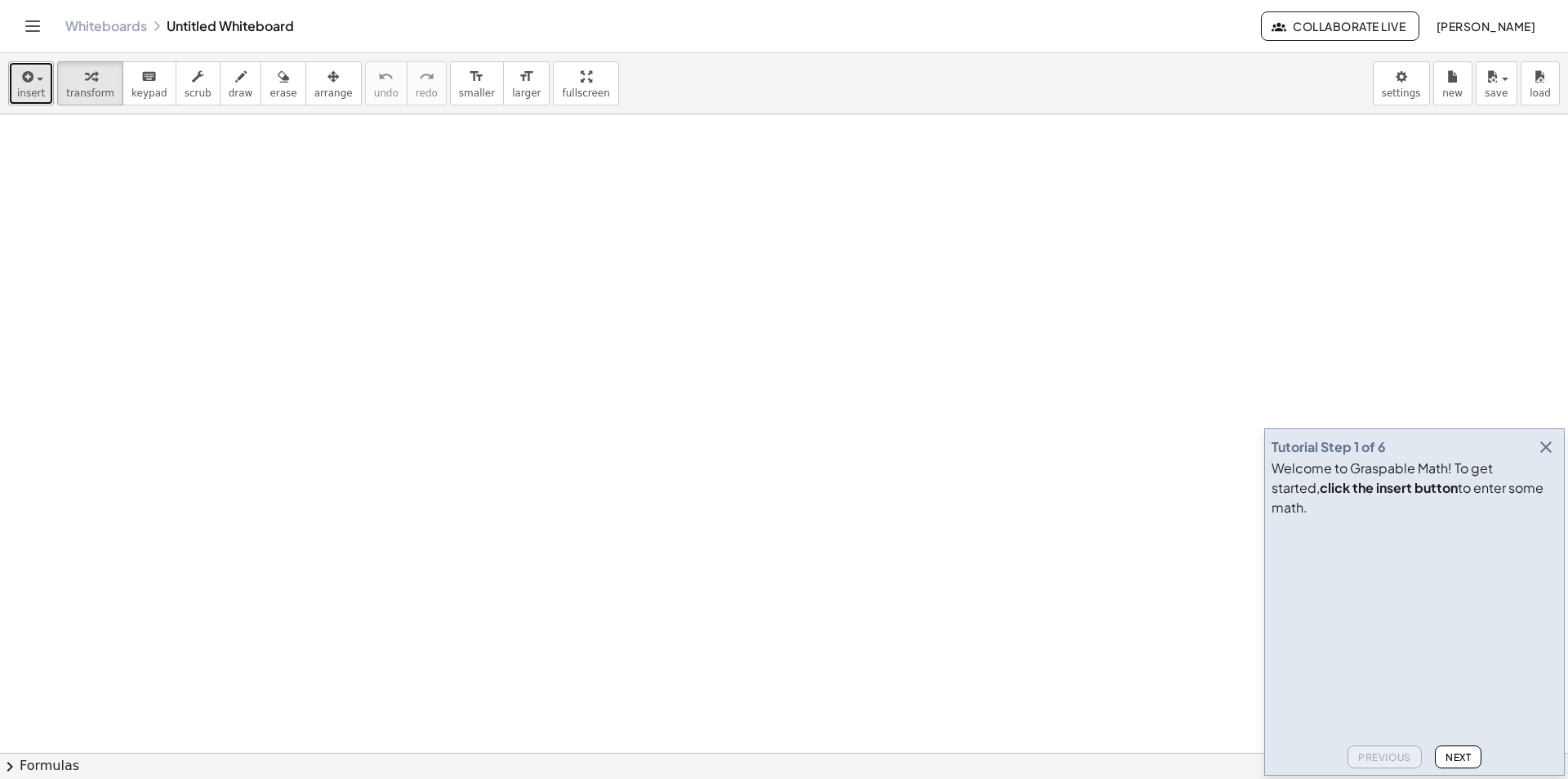
click at [22, 85] on icon "button" at bounding box center [26, 77] width 14 height 19
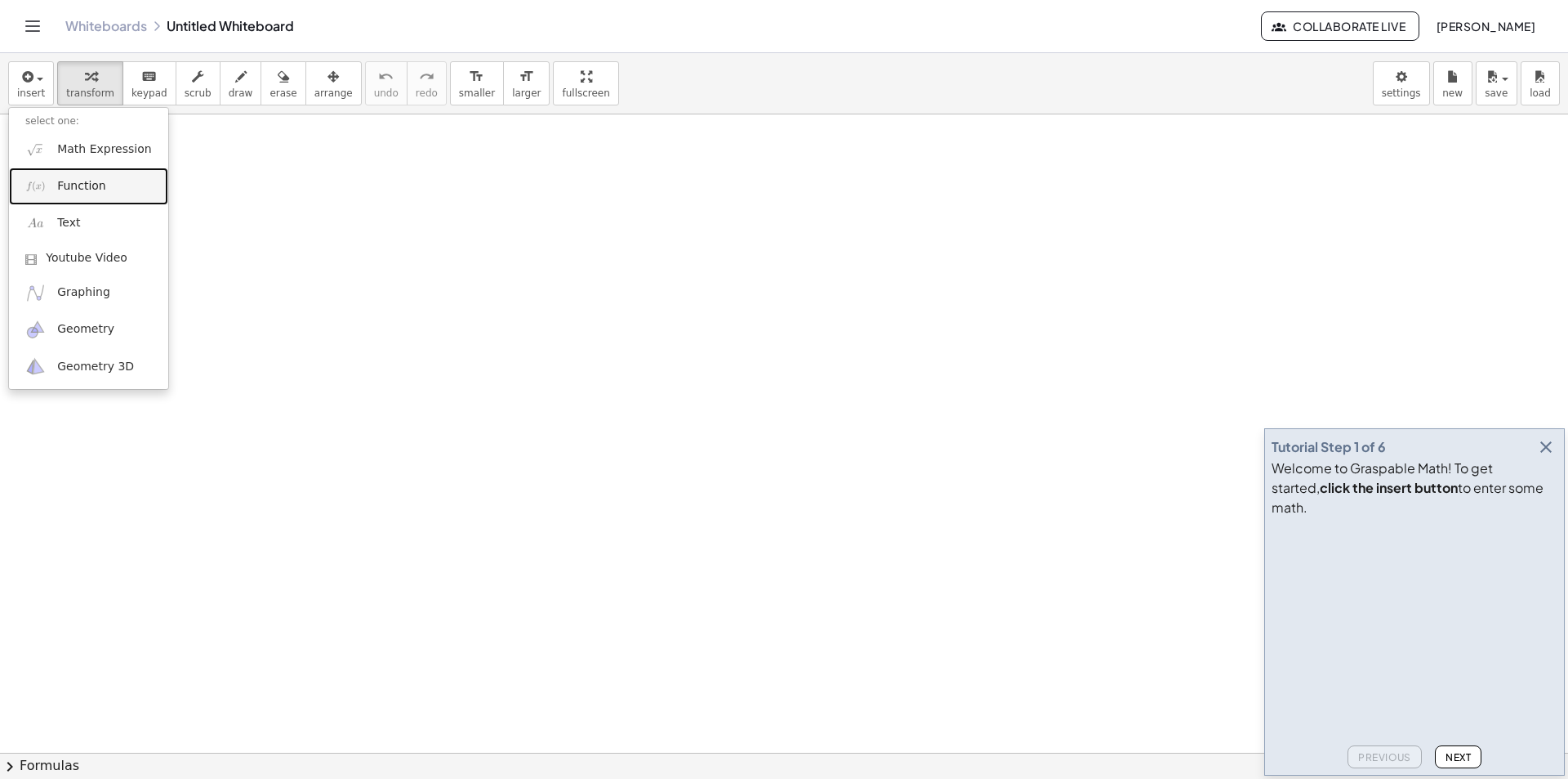
click at [104, 193] on link "Function" at bounding box center [88, 186] width 159 height 37
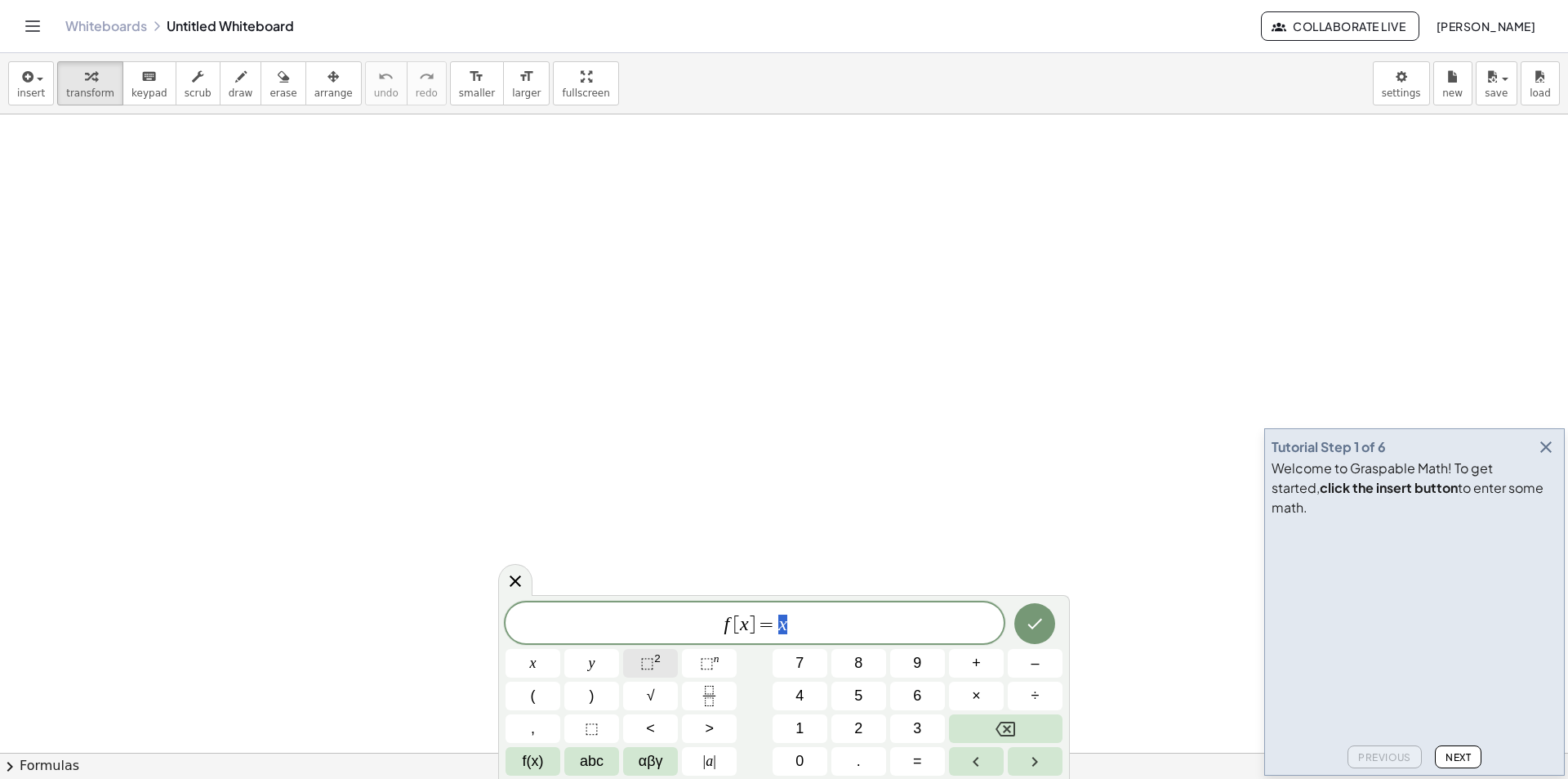
click at [648, 660] on span "⬚" at bounding box center [647, 662] width 13 height 16
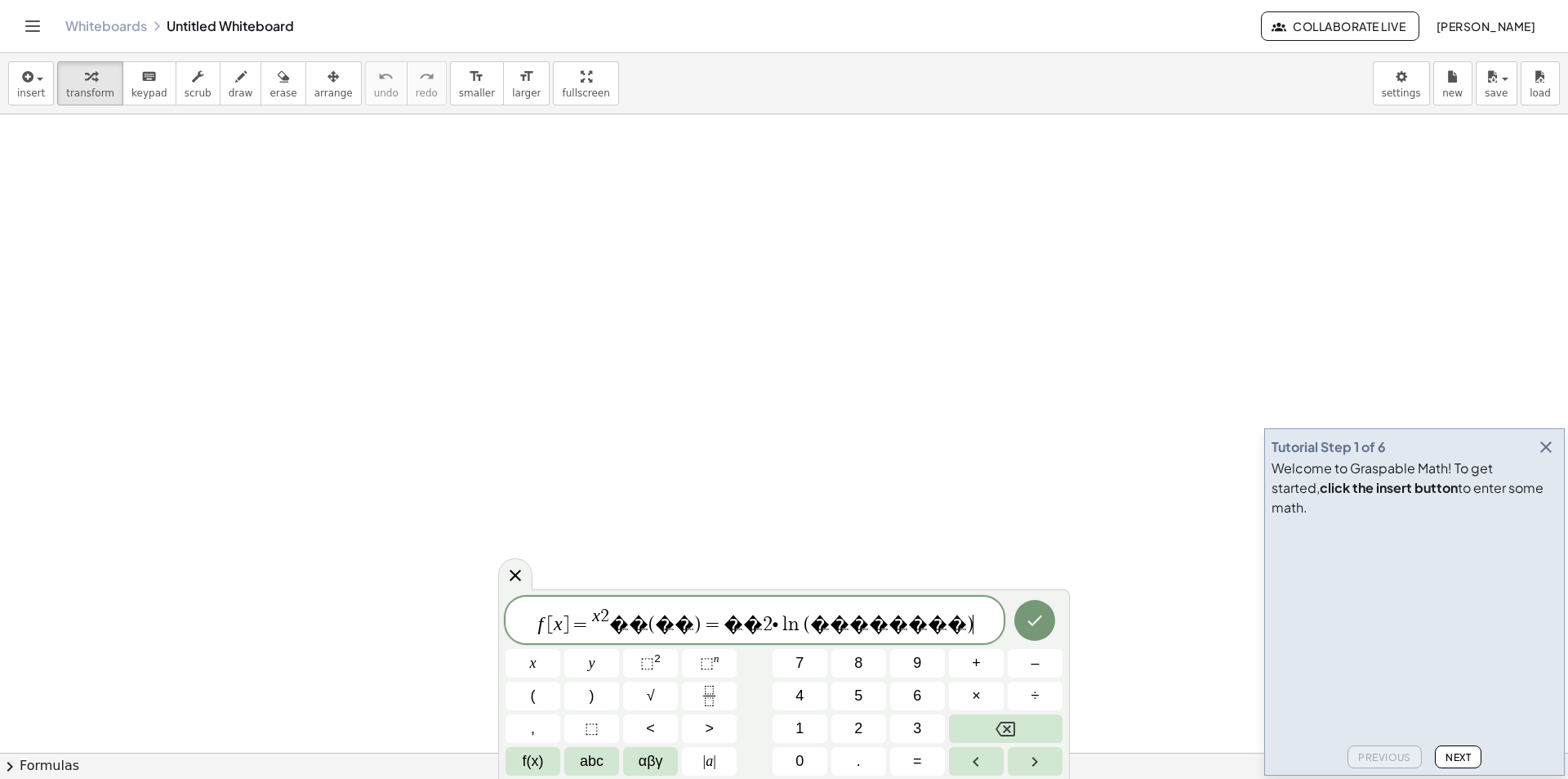
click at [764, 624] on span "f [ x ] = x 2 � � ( � � ) = � � 2 ∙ l n ⁡ ( � � � � � � � � ) ​" at bounding box center [755, 621] width 499 height 30
drag, startPoint x: 753, startPoint y: 626, endPoint x: 742, endPoint y: 619, distance: 13.0
click at [742, 619] on span "f [ x ] = � � 2 ∙ l n ⁡ ( � � � � � � � � )" at bounding box center [755, 624] width 499 height 23
click at [705, 667] on span "⬚" at bounding box center [707, 662] width 13 height 16
click at [1026, 622] on icon "Done" at bounding box center [1035, 620] width 19 height 19
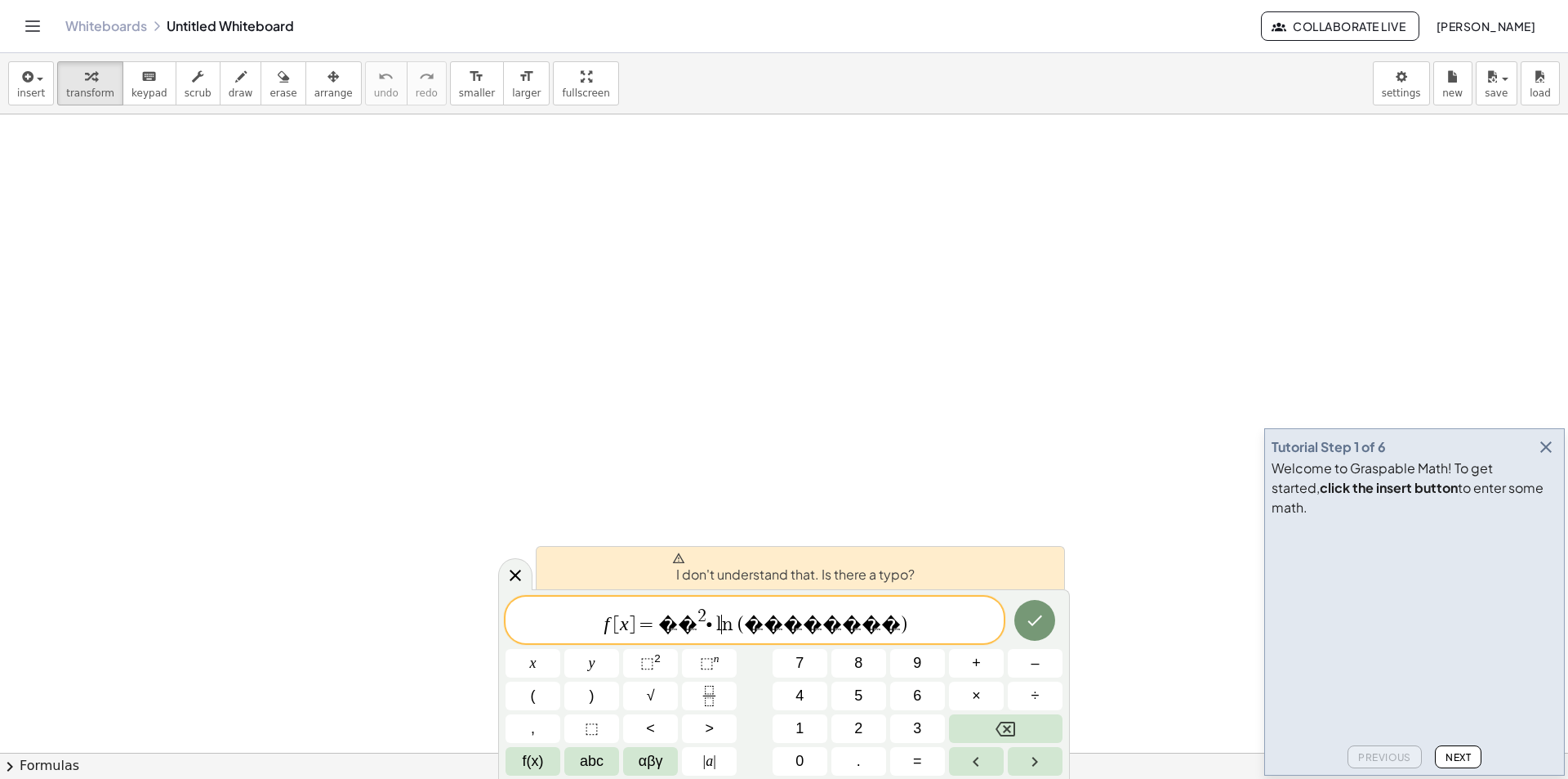
click at [722, 621] on var "l" at bounding box center [717, 624] width 10 height 19
click at [756, 619] on span "f [ x ] = � � 2 ∙ l ​ n ⁡ ( � � � � � � � � )" at bounding box center [755, 621] width 499 height 30
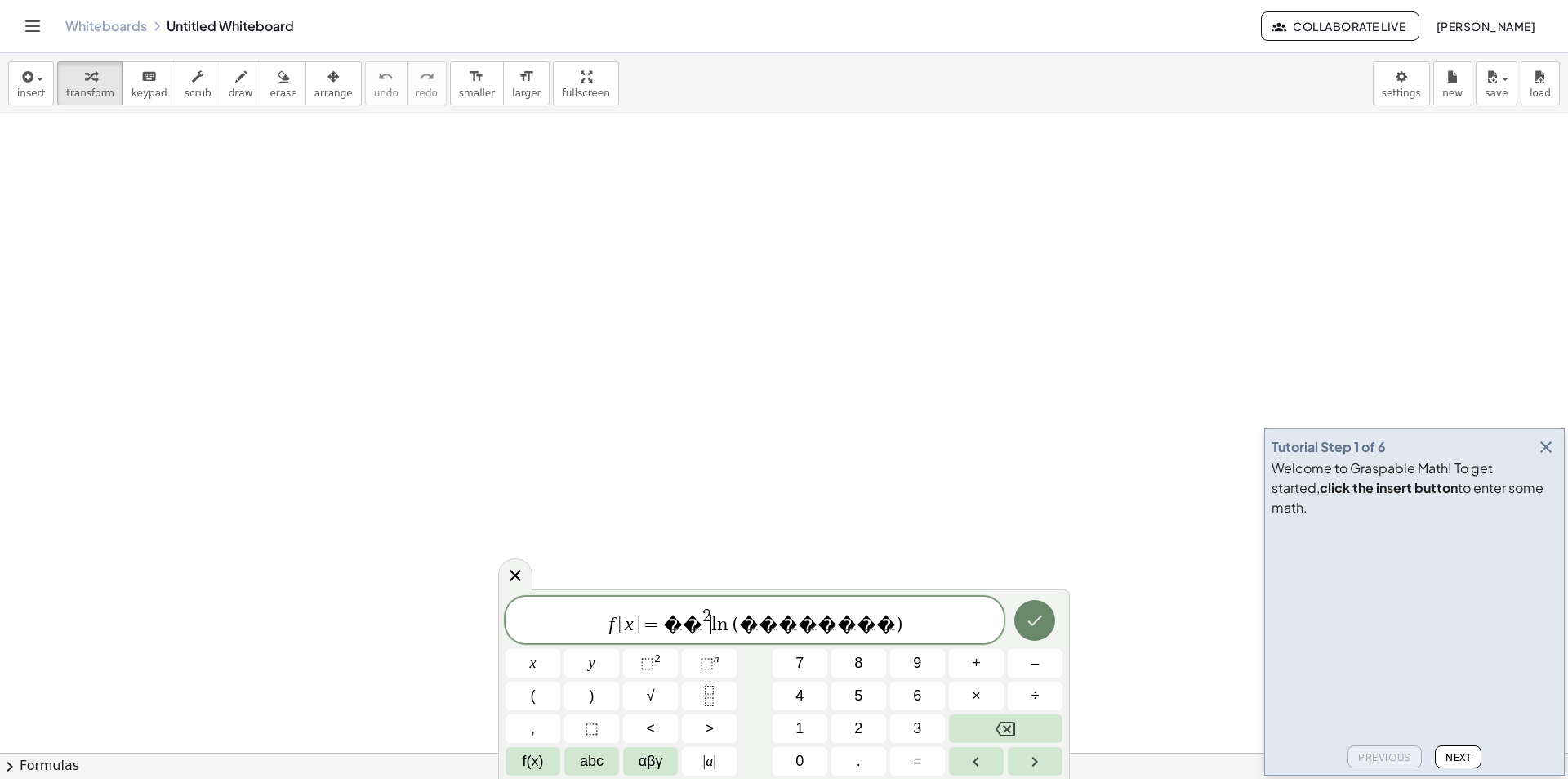
drag, startPoint x: 1055, startPoint y: 607, endPoint x: 1052, endPoint y: 618, distance: 11.4
click at [560, 649] on div at bounding box center [532, 663] width 55 height 29
click at [1052, 627] on button "Done" at bounding box center [1035, 620] width 40 height 40
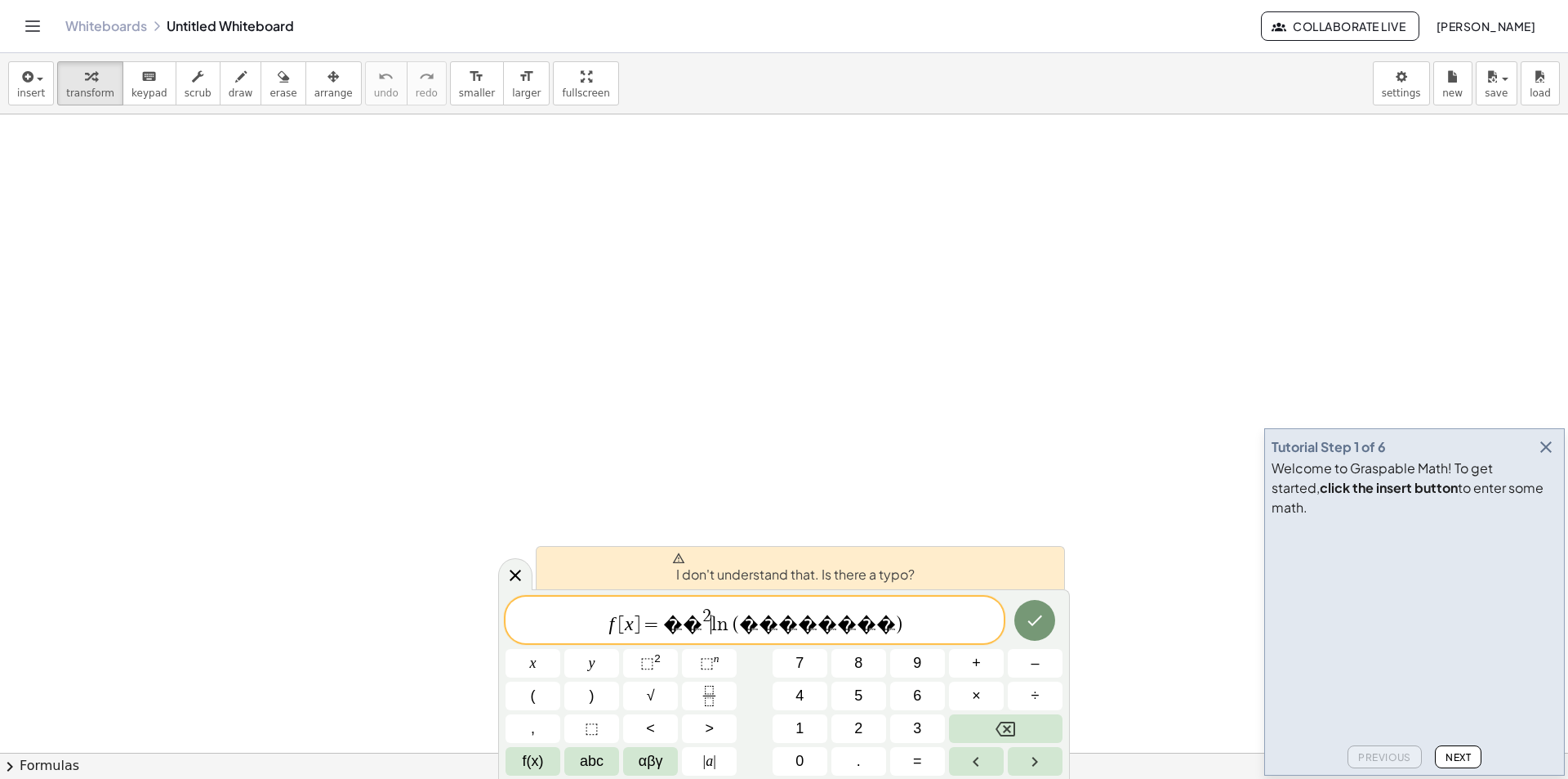
click at [857, 623] on span "�" at bounding box center [866, 624] width 19 height 19
drag, startPoint x: 823, startPoint y: 630, endPoint x: 785, endPoint y: 624, distance: 38.5
click at [785, 624] on span "f [ x ] = � � 2 l n ⁡ ( � � � � � � � � )" at bounding box center [755, 621] width 499 height 30
click at [638, 765] on button "αβγ" at bounding box center [651, 762] width 55 height 29
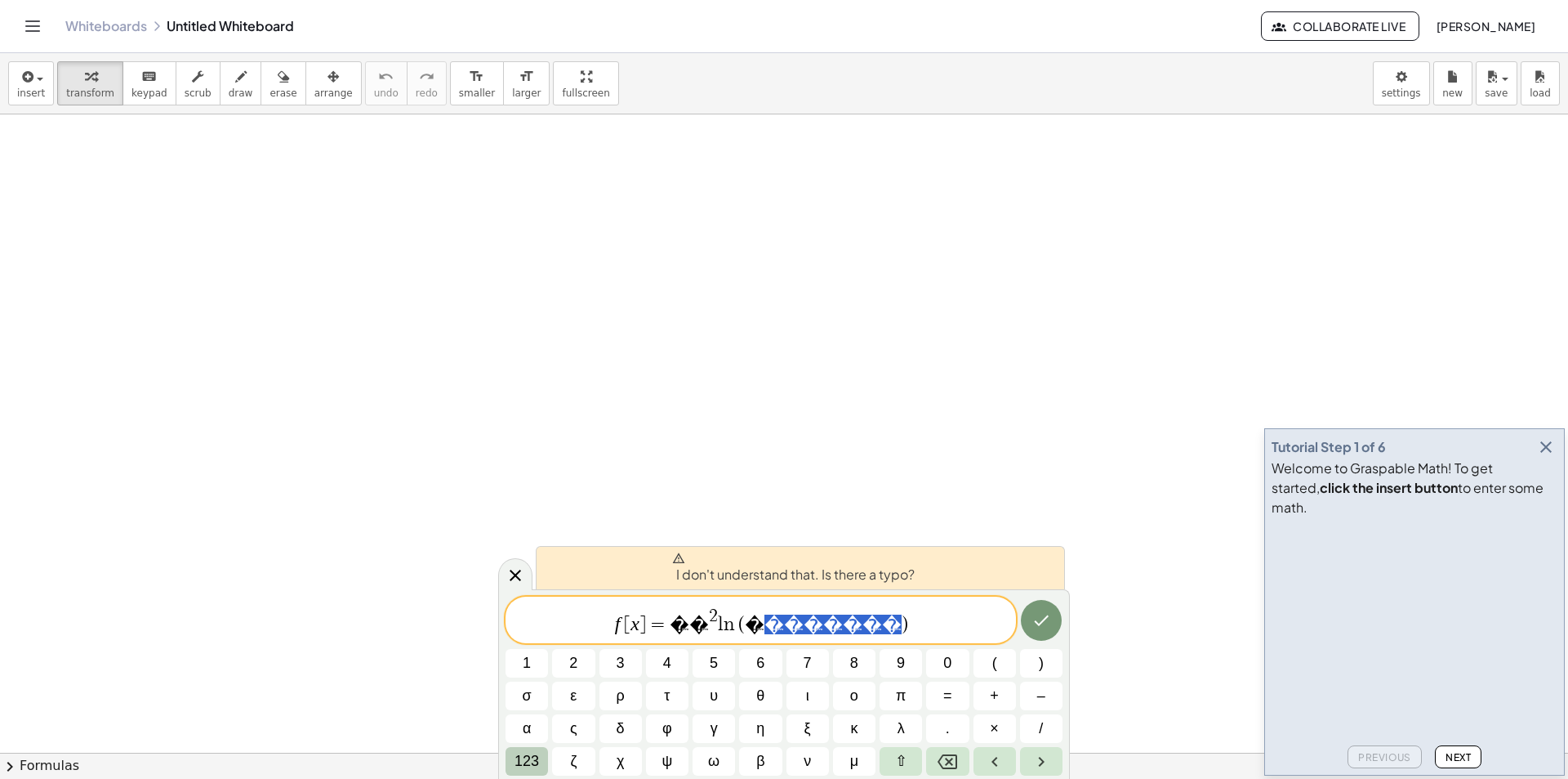
click at [531, 765] on span "123" at bounding box center [527, 761] width 24 height 22
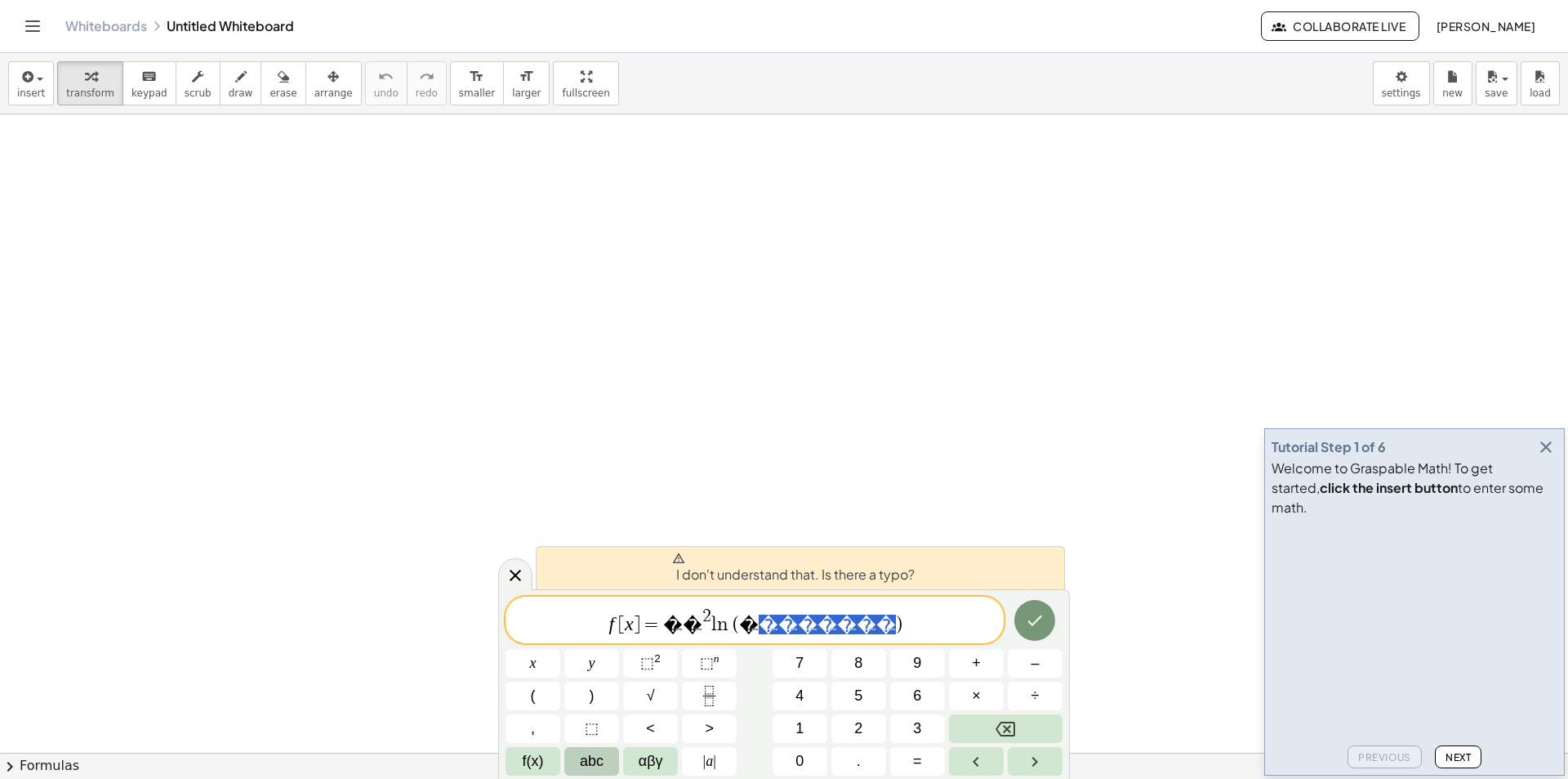
click at [596, 761] on span "abc" at bounding box center [592, 761] width 24 height 22
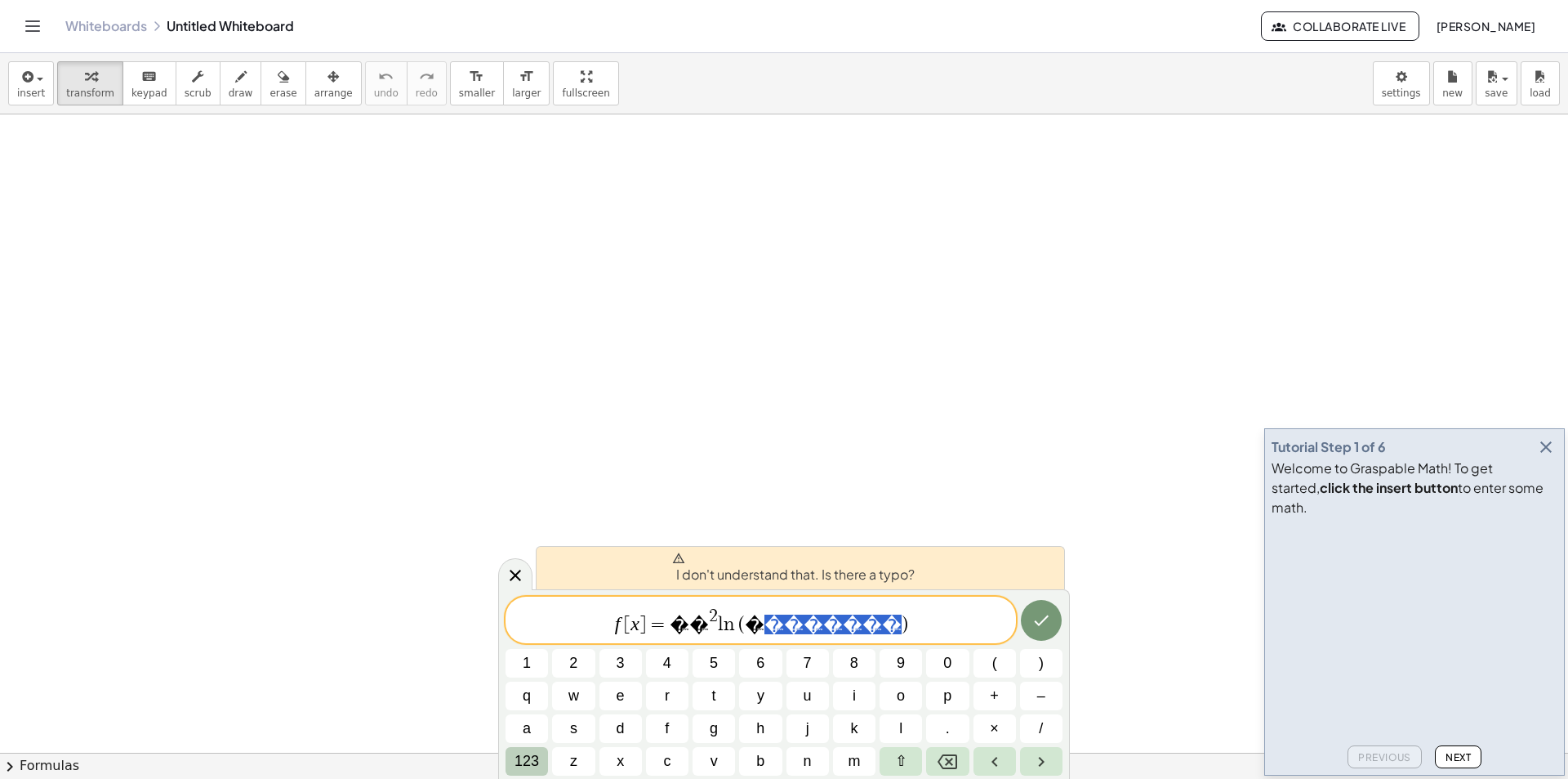
click at [525, 763] on span "123" at bounding box center [527, 761] width 24 height 22
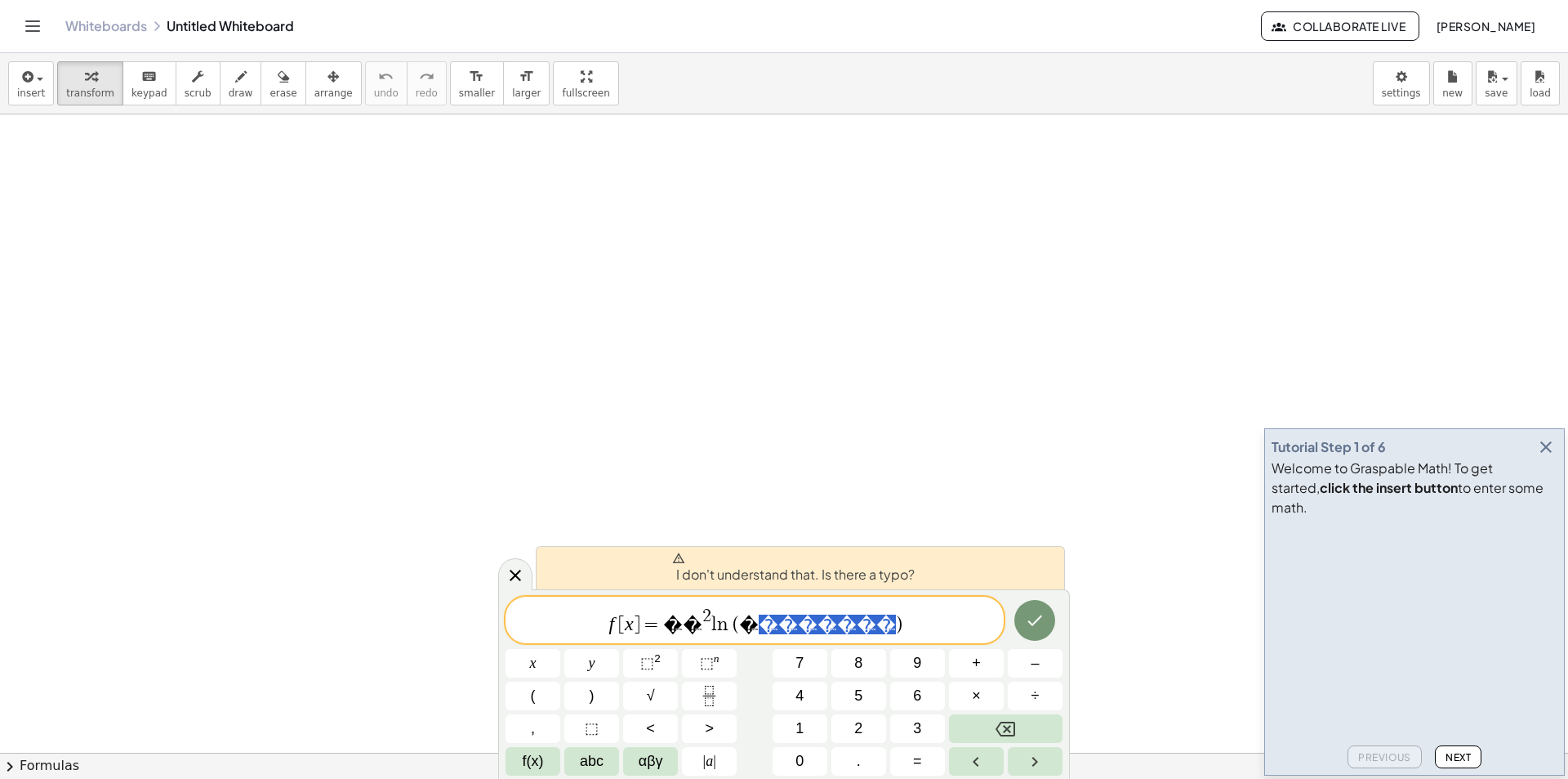
click at [862, 613] on span "f [ x ] = � � 2 l n ⁡ ( � � � � � � � � )" at bounding box center [755, 621] width 499 height 30
click at [53, 87] on div "insert select one: Math Expression Function Text Youtube Video Graphing Geometr…" at bounding box center [784, 84] width 1568 height 62
click at [29, 86] on icon "button" at bounding box center [26, 77] width 14 height 19
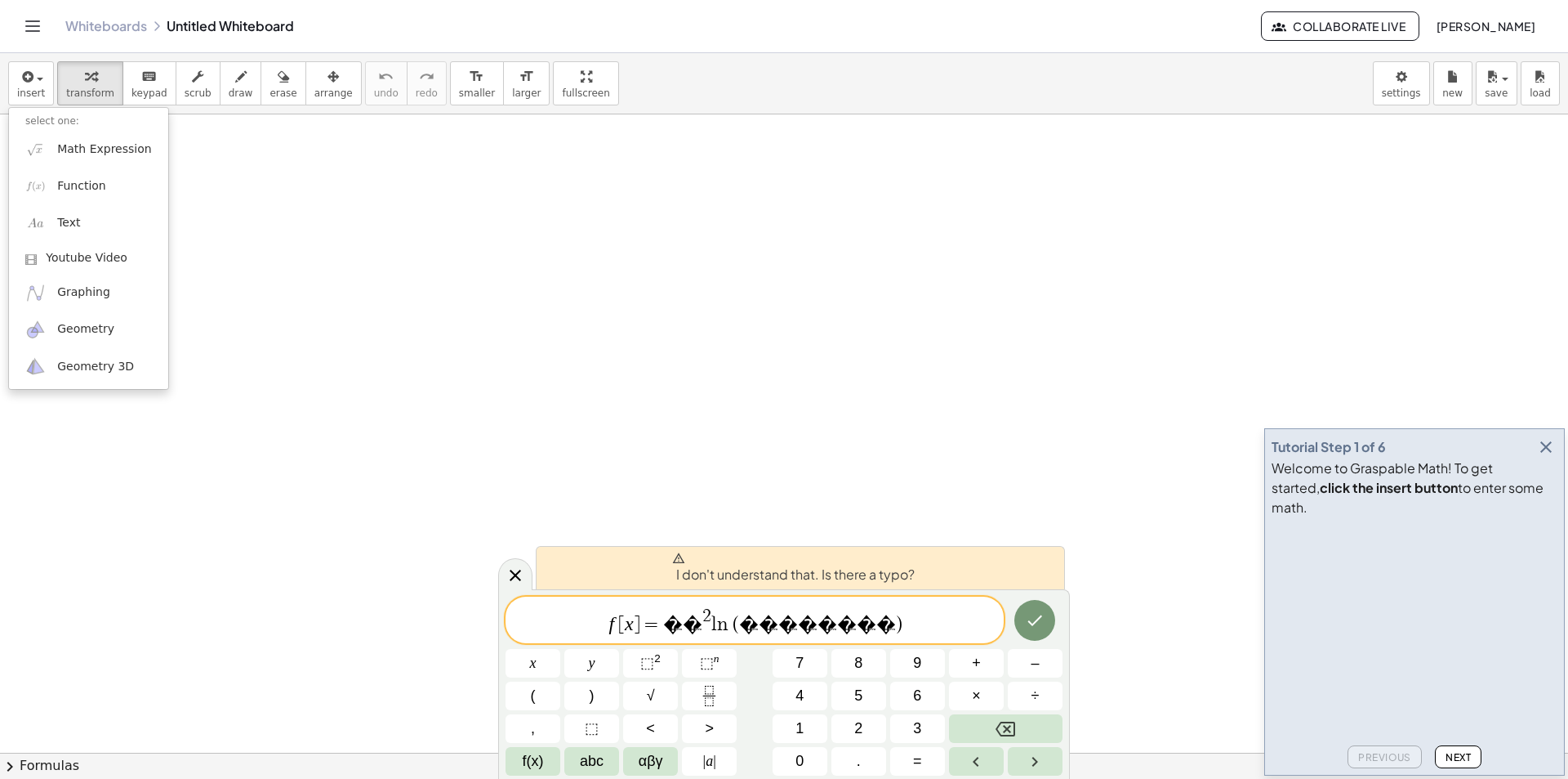
click at [1454, 761] on span "Next" at bounding box center [1458, 757] width 25 height 13
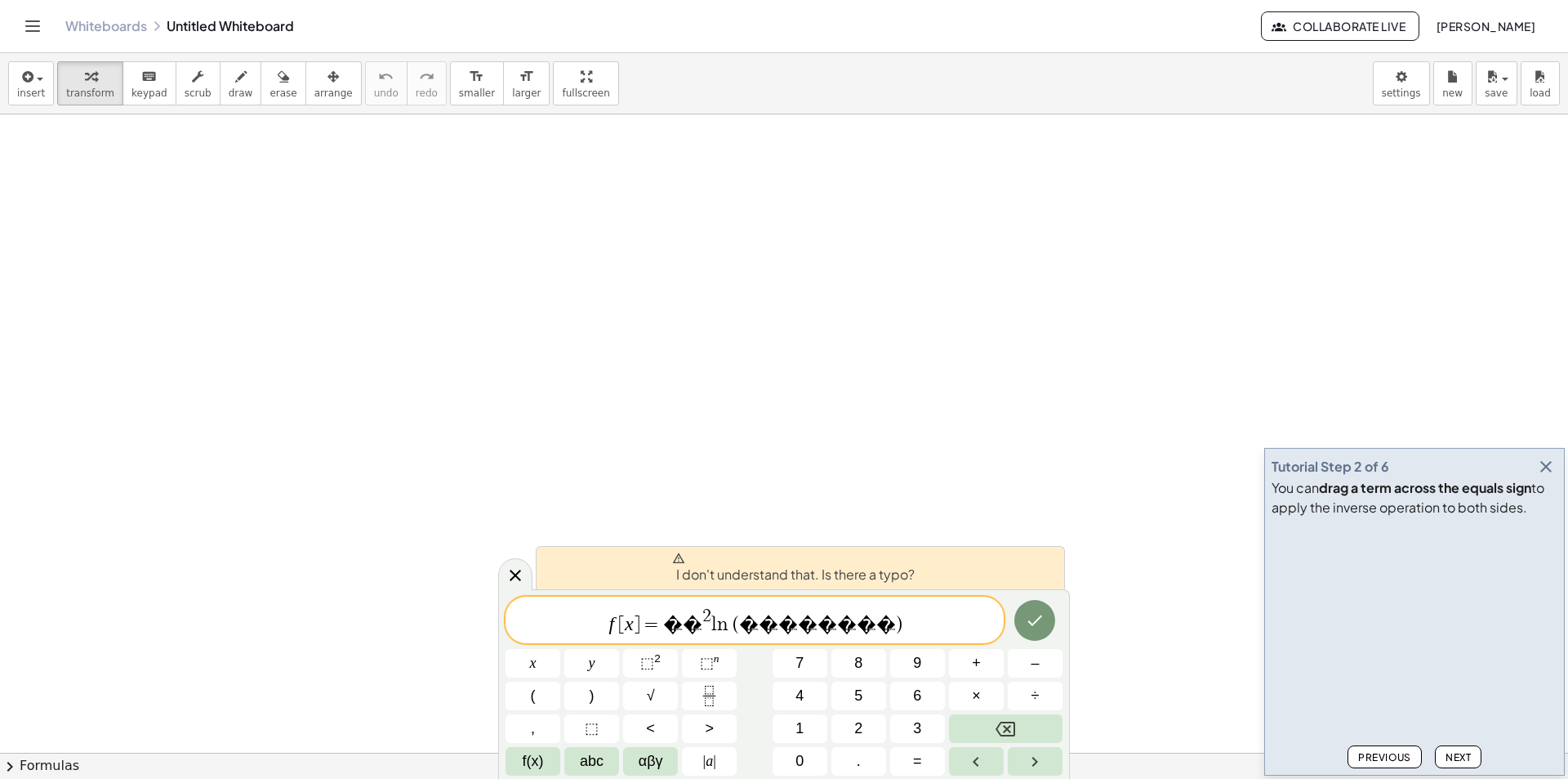
click at [1444, 758] on button "Next" at bounding box center [1458, 757] width 46 height 23
click at [1446, 757] on span "Next" at bounding box center [1458, 757] width 25 height 13
click at [1464, 763] on span "Next" at bounding box center [1458, 757] width 25 height 13
click at [1465, 761] on span "Next" at bounding box center [1458, 757] width 25 height 13
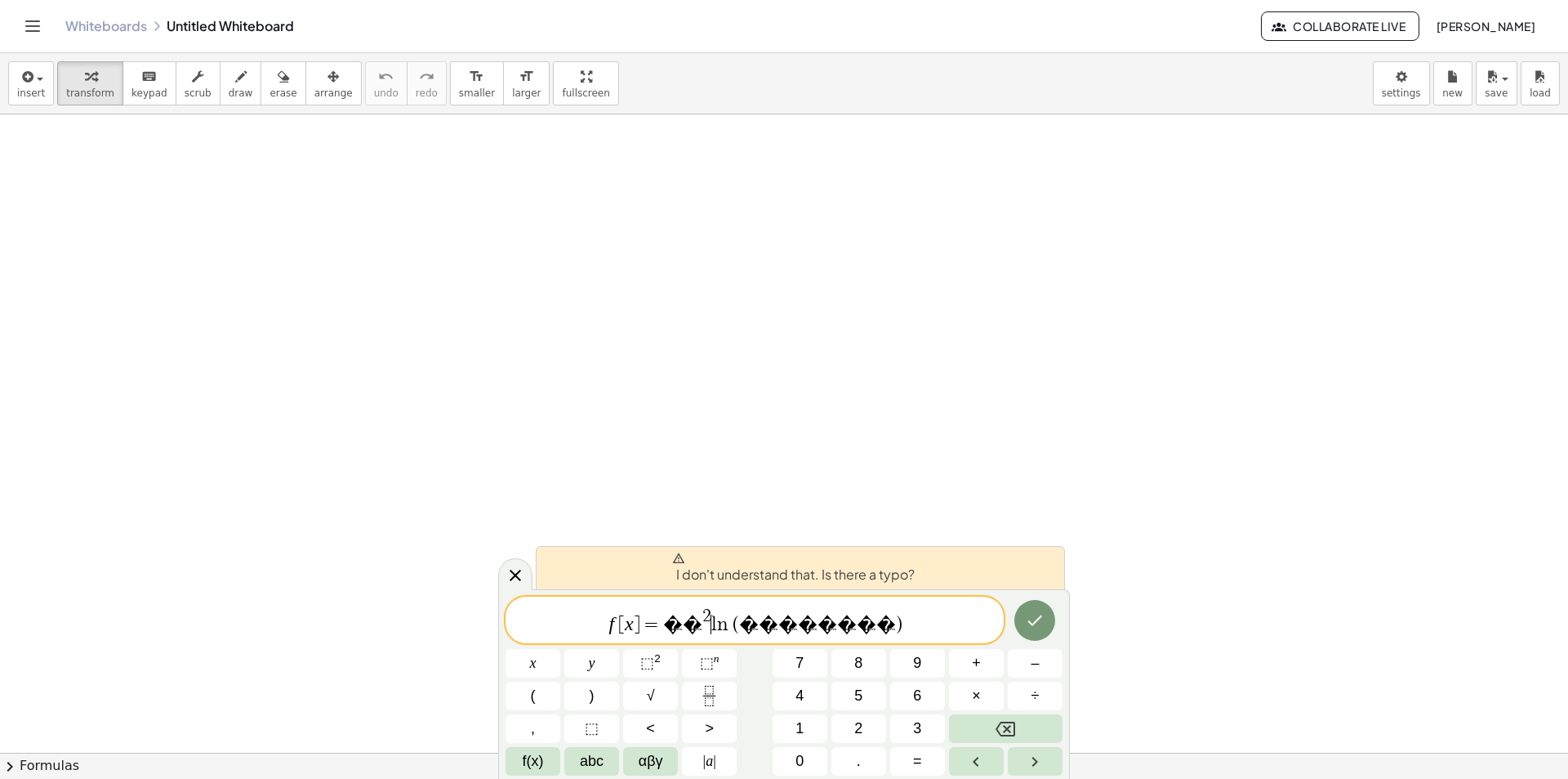
click at [717, 624] on var "l" at bounding box center [714, 624] width 6 height 19
drag, startPoint x: 928, startPoint y: 560, endPoint x: 696, endPoint y: 558, distance: 232.0
click at [696, 558] on div "I don't understand that. Is there a typo?" at bounding box center [801, 564] width 529 height 43
drag, startPoint x: 864, startPoint y: 632, endPoint x: 727, endPoint y: 621, distance: 137.4
click at [727, 621] on span "f [ x ] = � � 2 ( l n ) ⁡ ( � � � � � � � � )" at bounding box center [755, 619] width 499 height 32
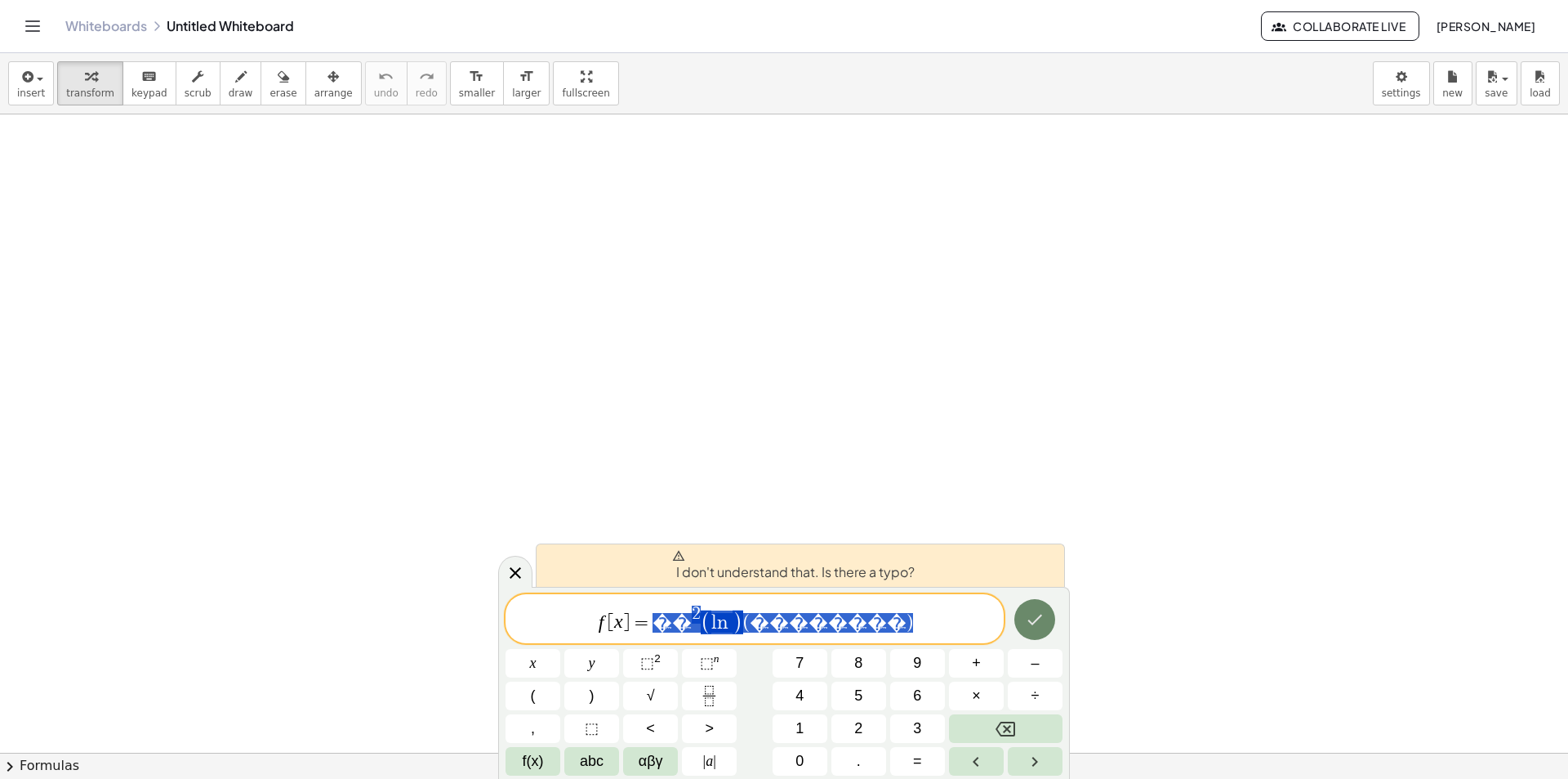
click at [1049, 627] on button "Done" at bounding box center [1035, 619] width 40 height 40
click at [1041, 627] on icon "Done" at bounding box center [1035, 619] width 19 height 19
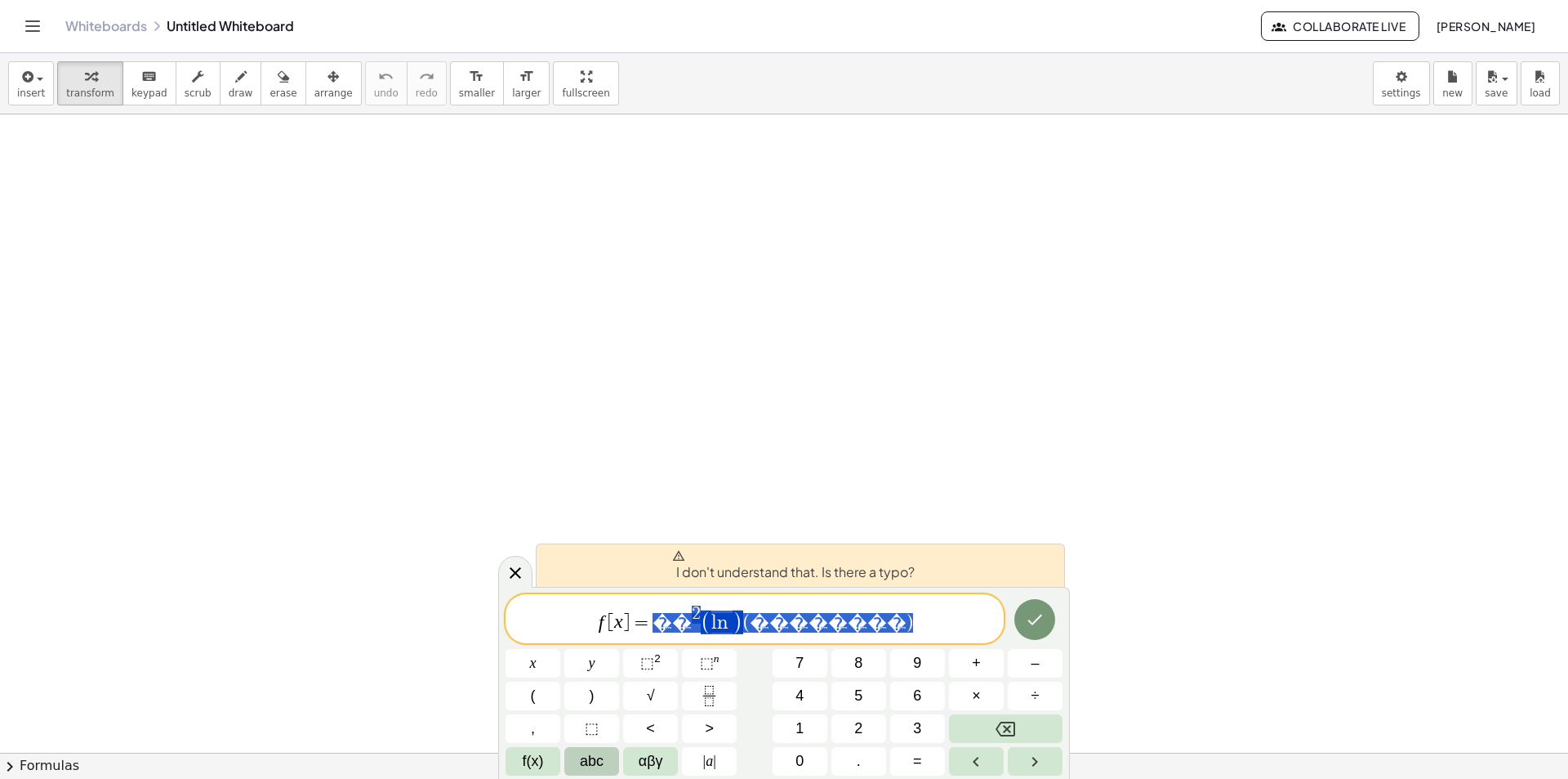
click at [589, 775] on button "abc" at bounding box center [591, 762] width 55 height 29
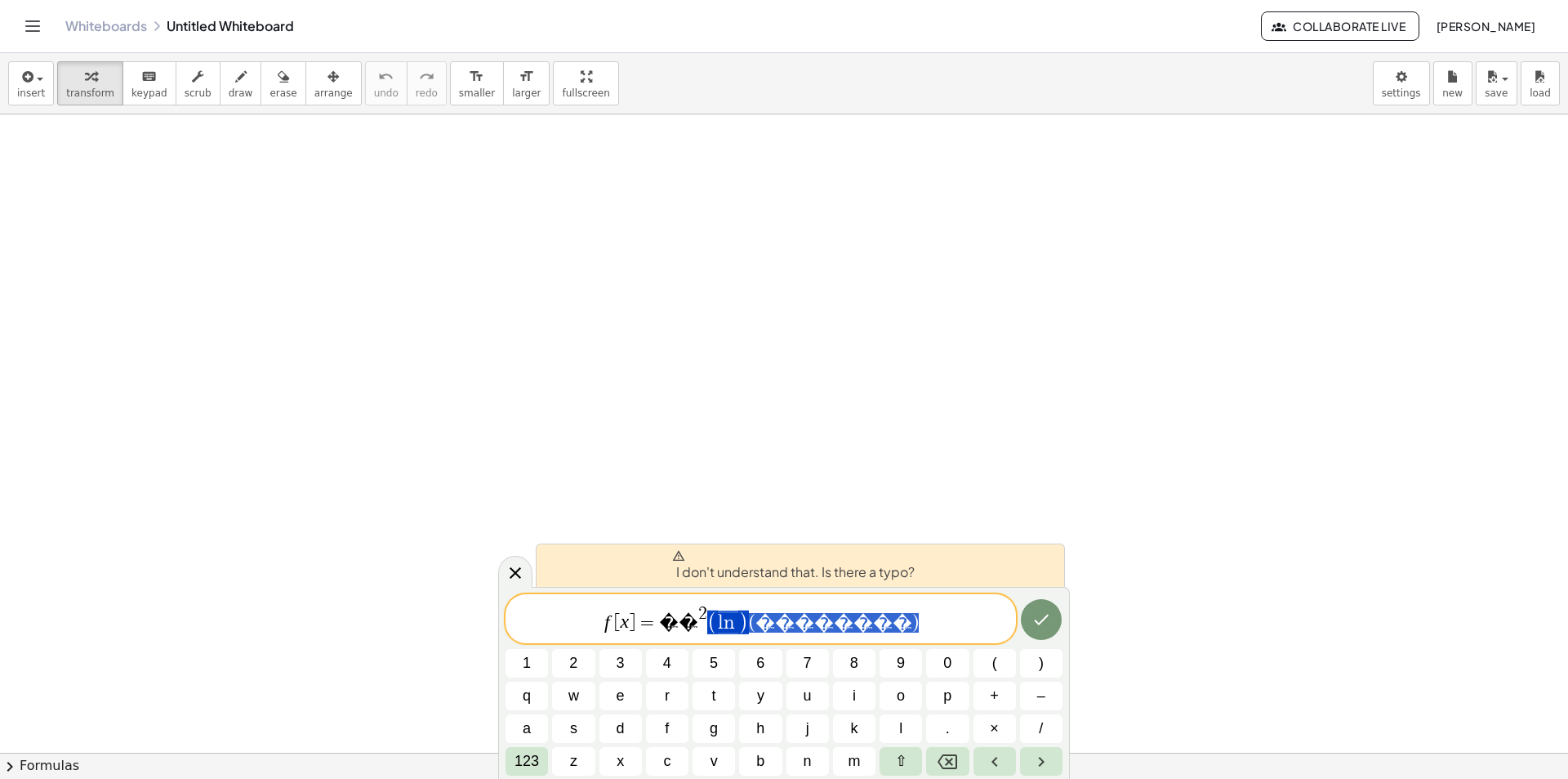
drag, startPoint x: 877, startPoint y: 629, endPoint x: 765, endPoint y: 630, distance: 112.0
click at [765, 630] on span "f [ x ] = � � 2 ( l n ) ⁡ ( � � � � � � � � )" at bounding box center [760, 619] width 510 height 32
click at [707, 624] on span "2" at bounding box center [703, 614] width 9 height 18
click at [679, 629] on span "�" at bounding box center [669, 622] width 19 height 19
drag, startPoint x: 931, startPoint y: 564, endPoint x: 694, endPoint y: 548, distance: 237.5
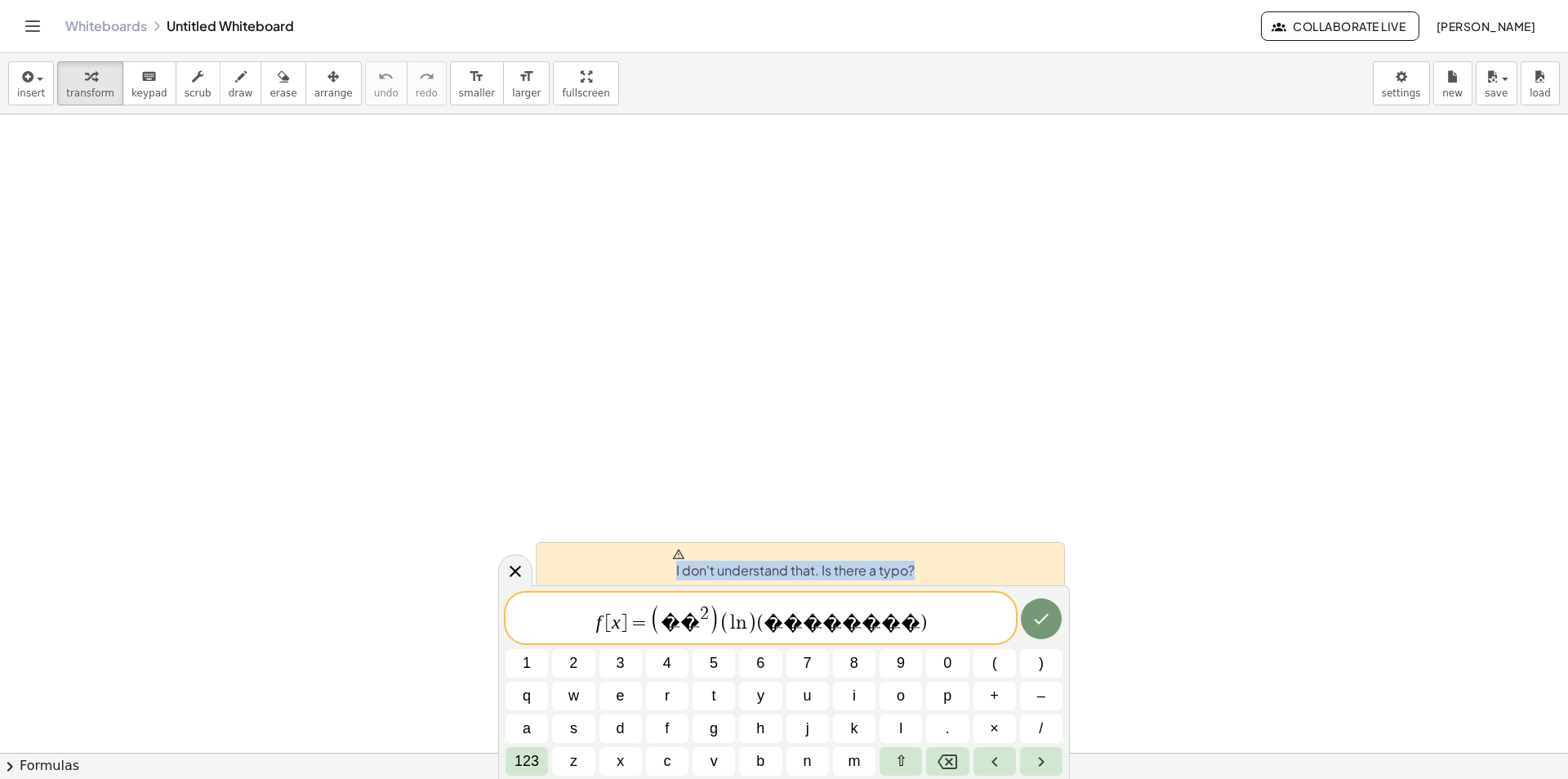
click at [694, 548] on div "I don't understand that. Is there a typo?" at bounding box center [801, 563] width 529 height 43
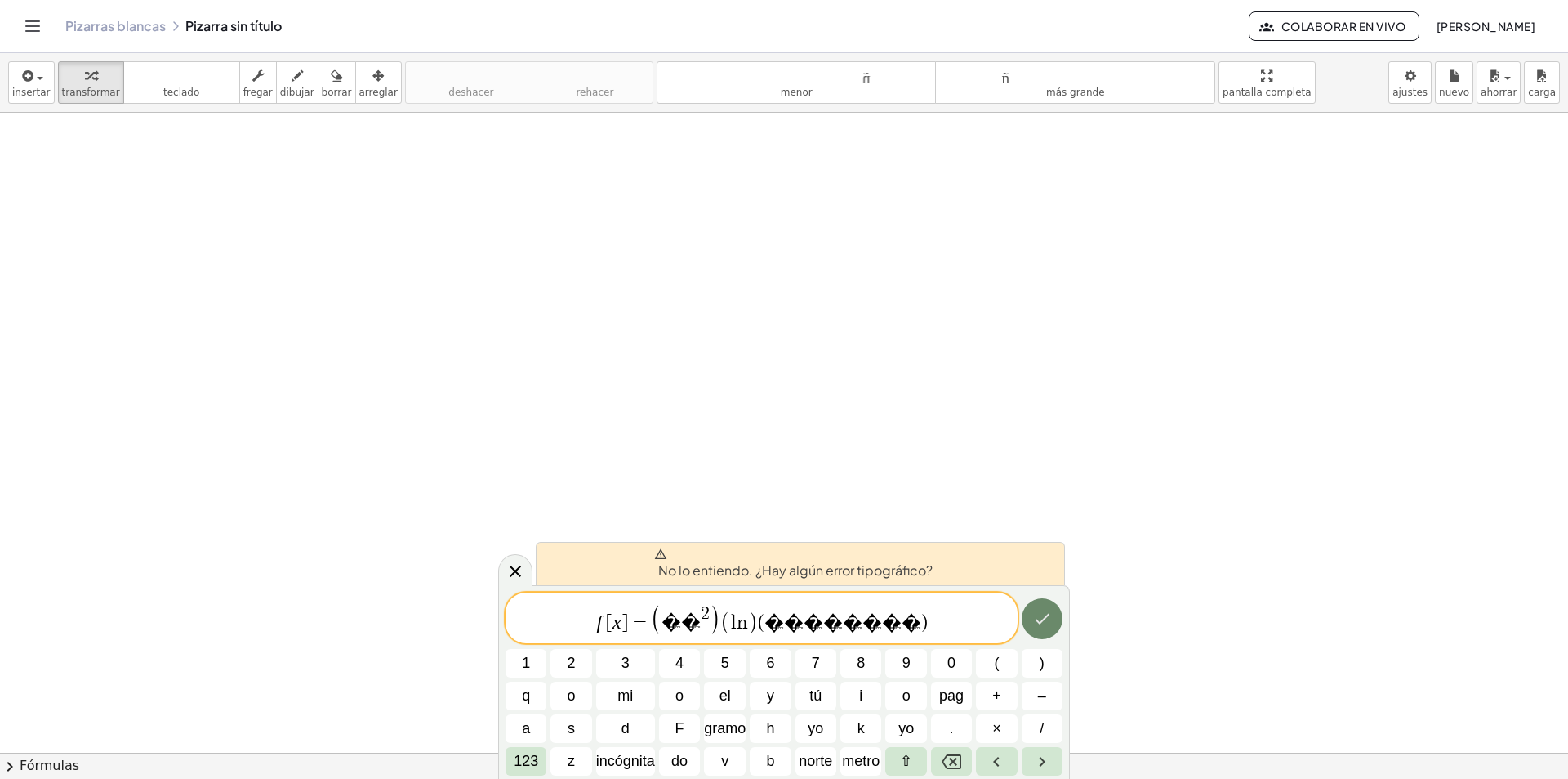
click at [1046, 620] on icon "Hecho" at bounding box center [1042, 618] width 19 height 19
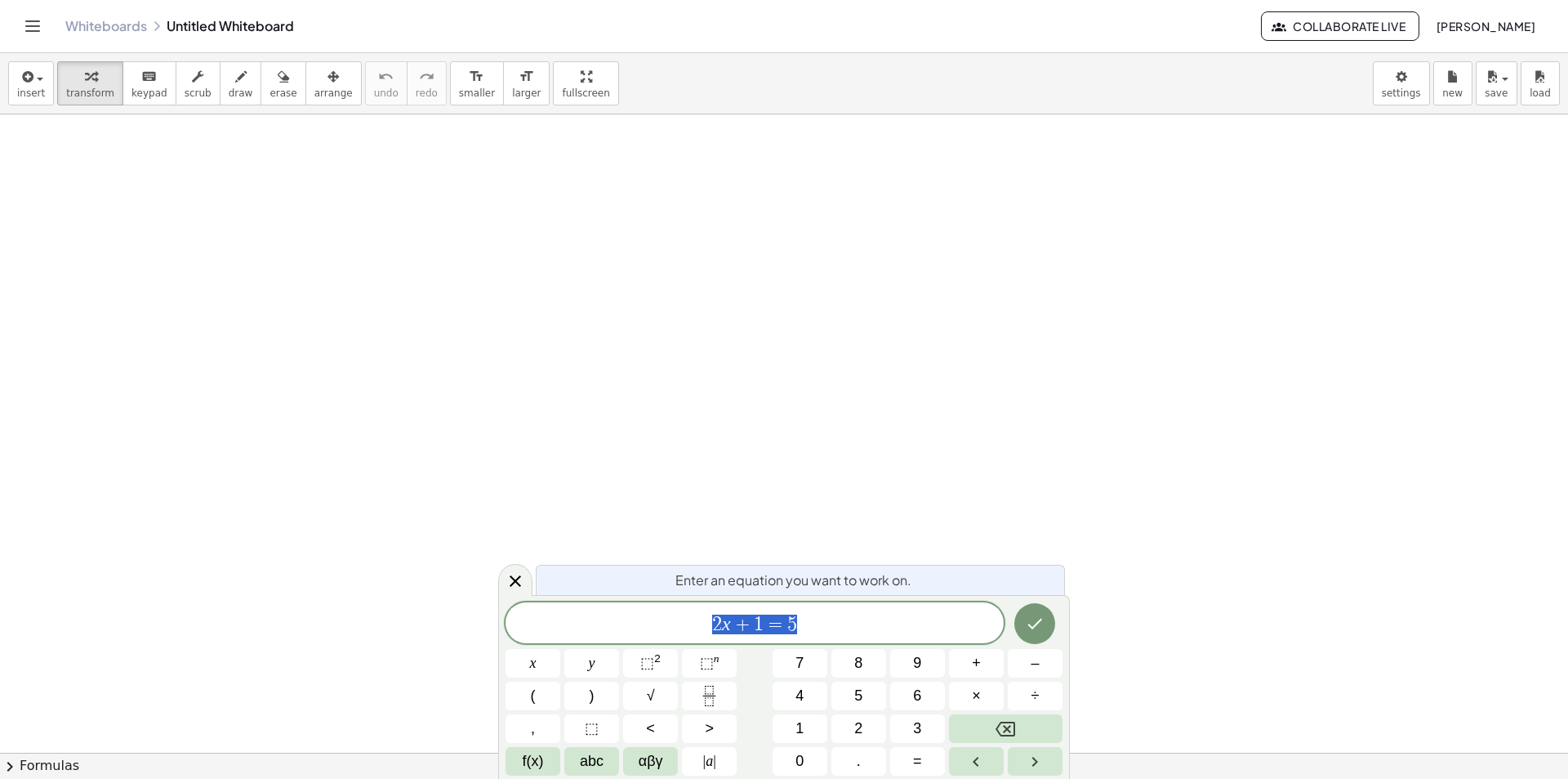
click at [276, 19] on div "Whiteboards Untitled Whiteboard" at bounding box center [663, 26] width 1195 height 16
click at [274, 20] on div "Whiteboards Untitled Whiteboard" at bounding box center [663, 26] width 1195 height 16
click at [269, 23] on div "Whiteboards Untitled Whiteboard" at bounding box center [663, 26] width 1195 height 16
click at [206, 17] on div "Whiteboards Untitled Whiteboard Collaborate Live Paola Zepeda Enríquez" at bounding box center [784, 26] width 1529 height 52
click at [208, 17] on div "Whiteboards Untitled Whiteboard Collaborate Live Paola Zepeda Enríquez" at bounding box center [784, 26] width 1529 height 52
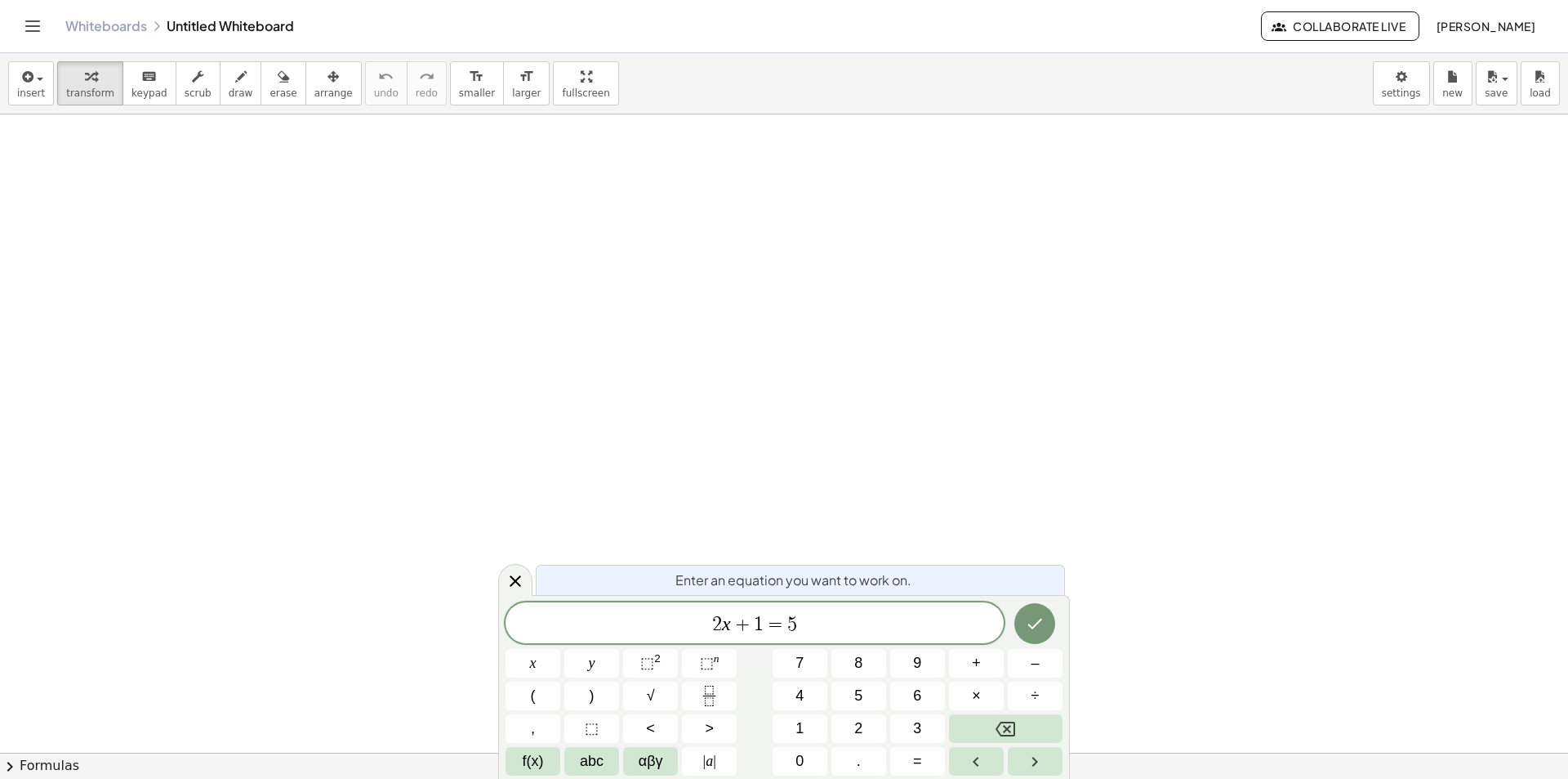
click at [302, 24] on div "Whiteboards Untitled Whiteboard" at bounding box center [663, 26] width 1195 height 16
click at [1021, 621] on button "Done" at bounding box center [1035, 623] width 40 height 40
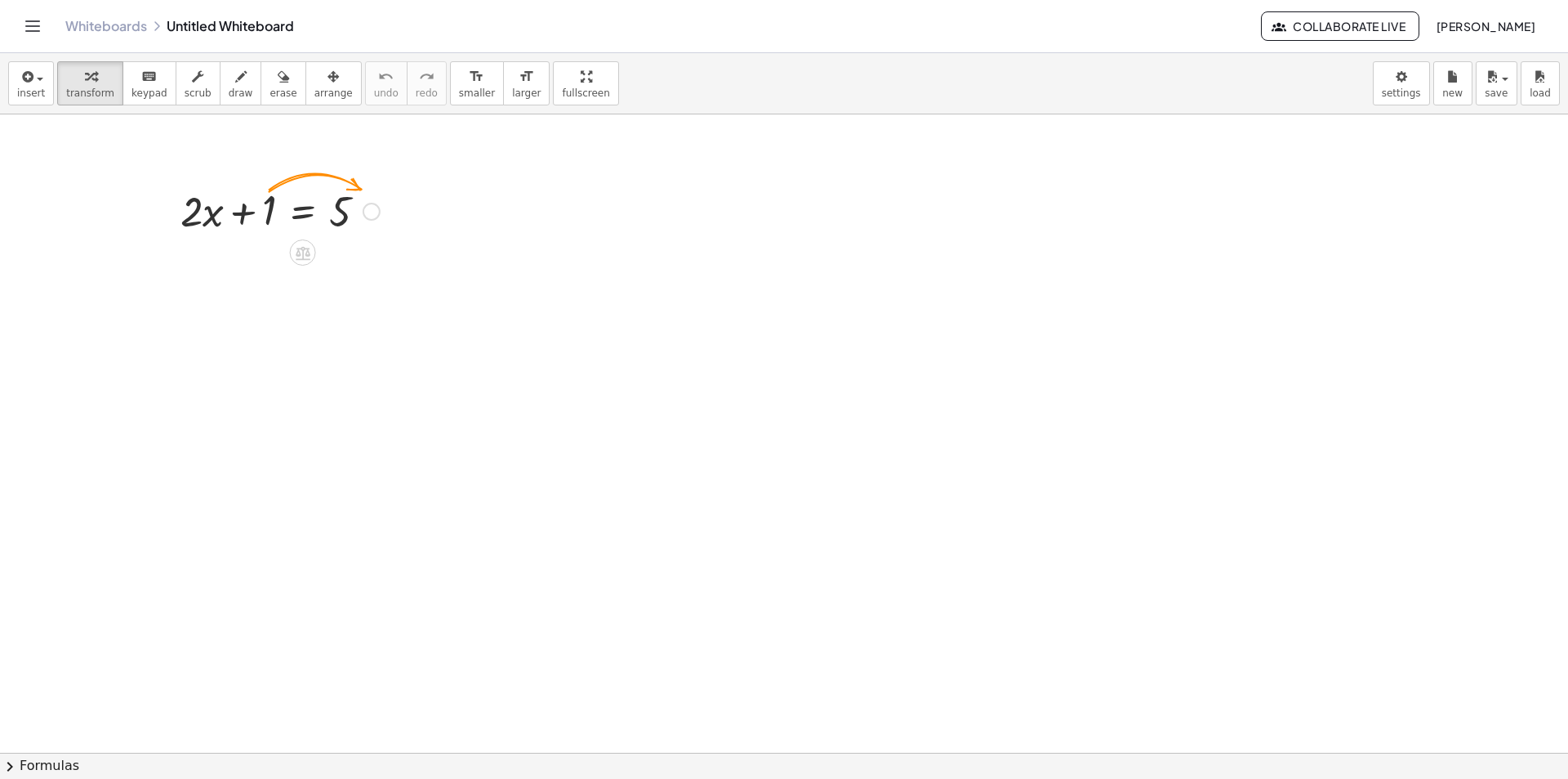
click at [370, 212] on div at bounding box center [372, 211] width 18 height 18
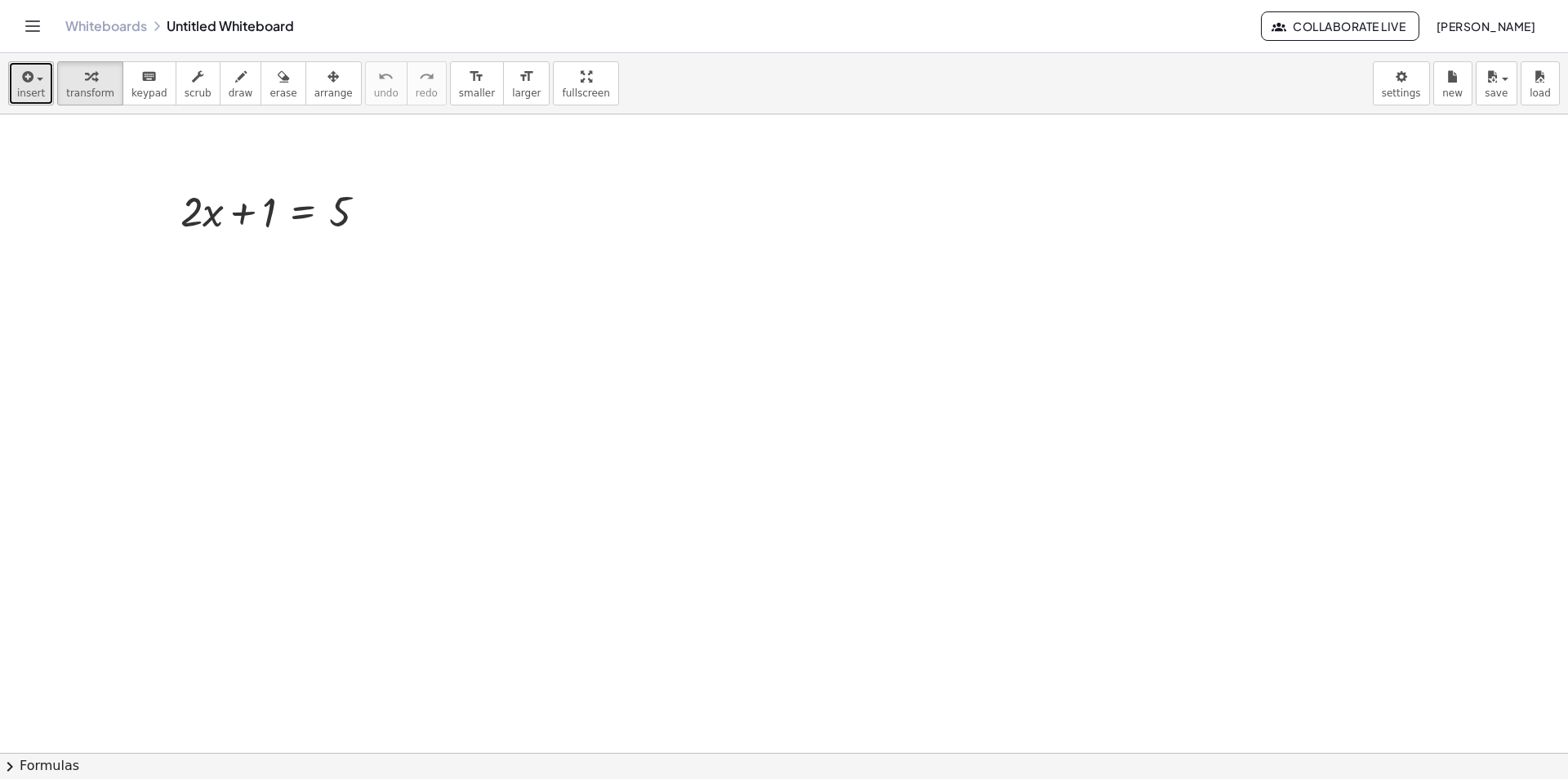
click at [26, 73] on icon "button" at bounding box center [26, 77] width 14 height 19
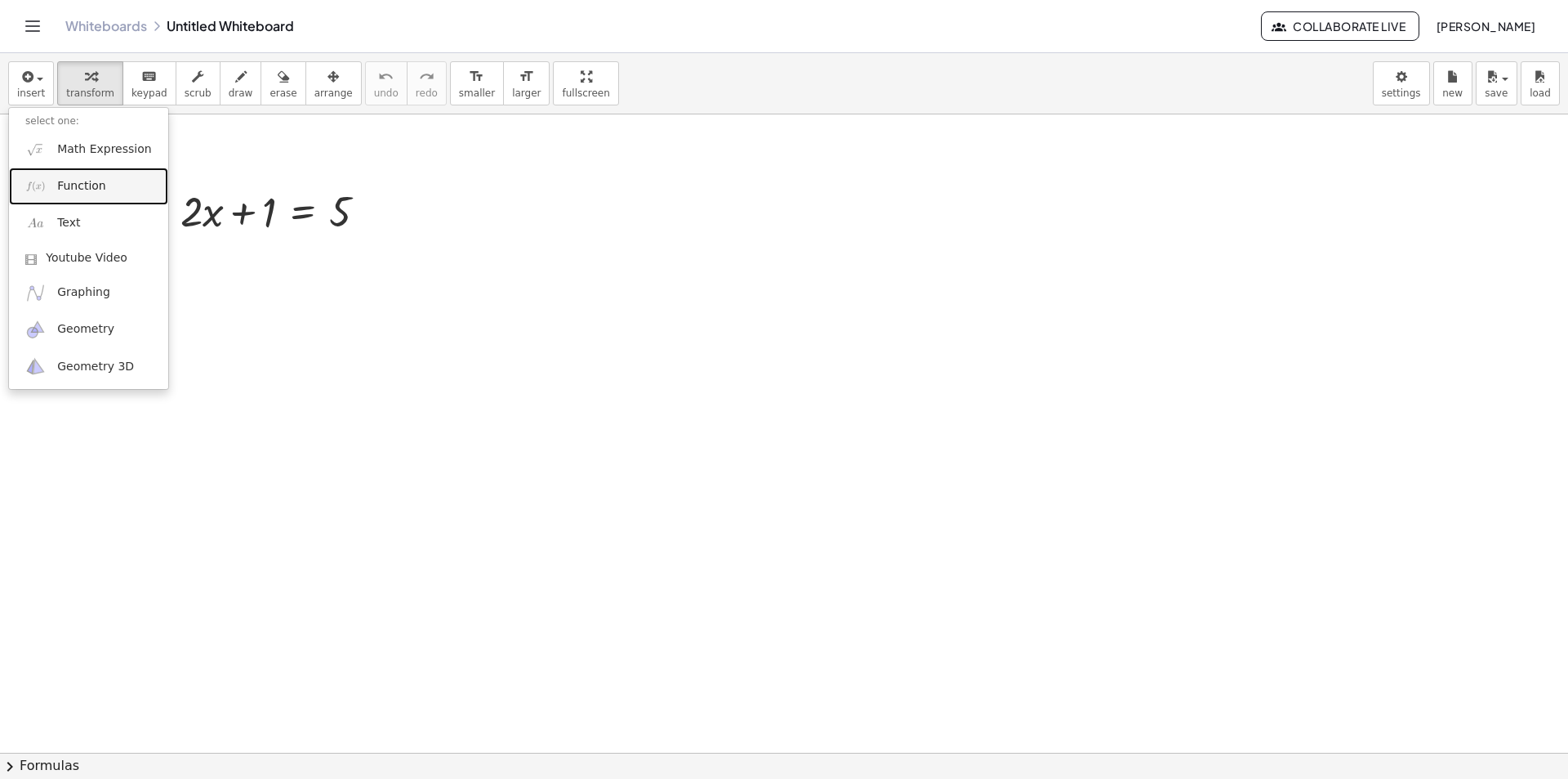
click at [105, 192] on link "Function" at bounding box center [88, 186] width 159 height 37
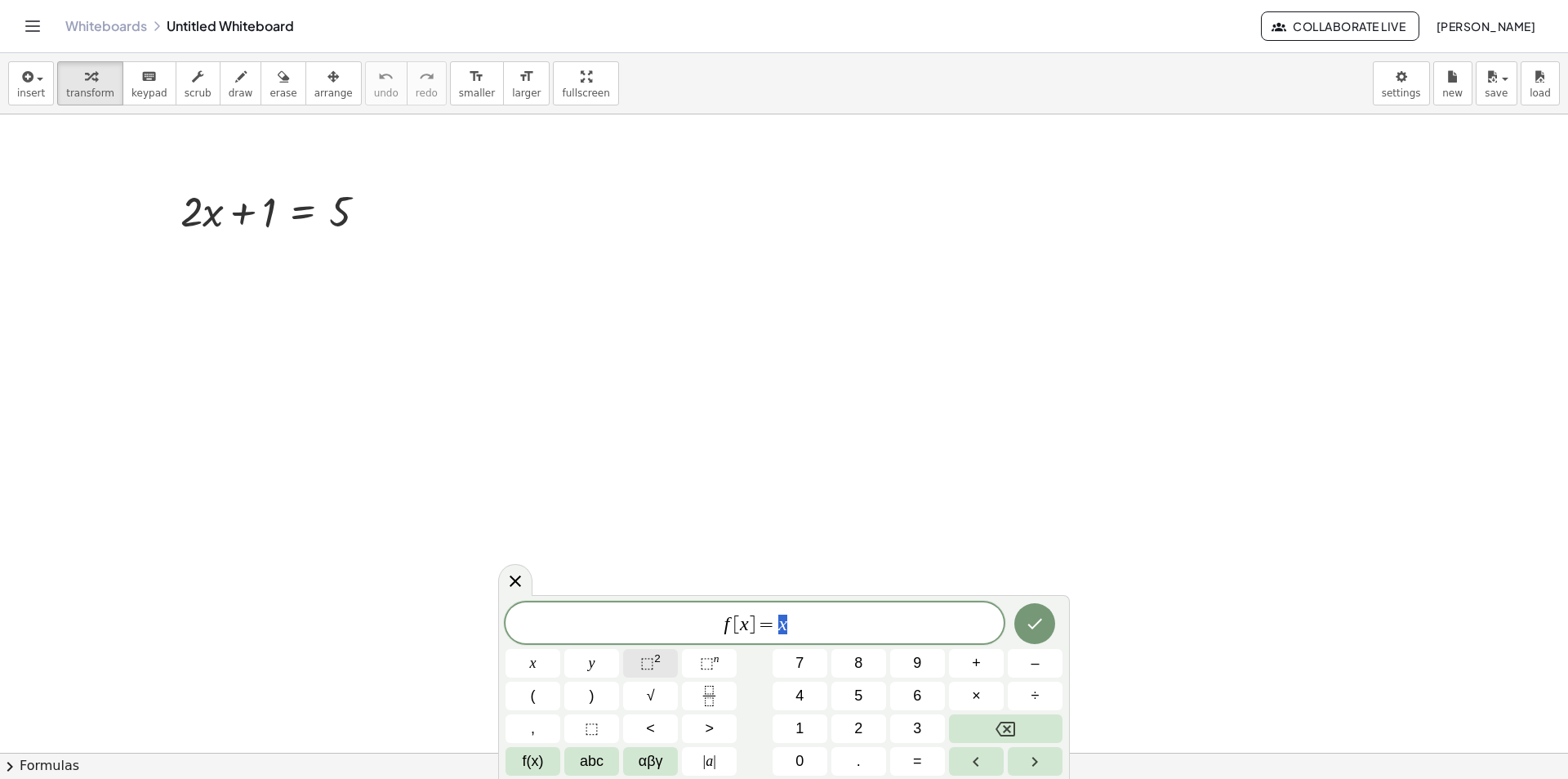
click at [649, 664] on span "⬚" at bounding box center [647, 662] width 13 height 16
click at [537, 699] on button "(" at bounding box center [532, 696] width 55 height 29
click at [546, 765] on button "f(x)" at bounding box center [532, 762] width 55 height 29
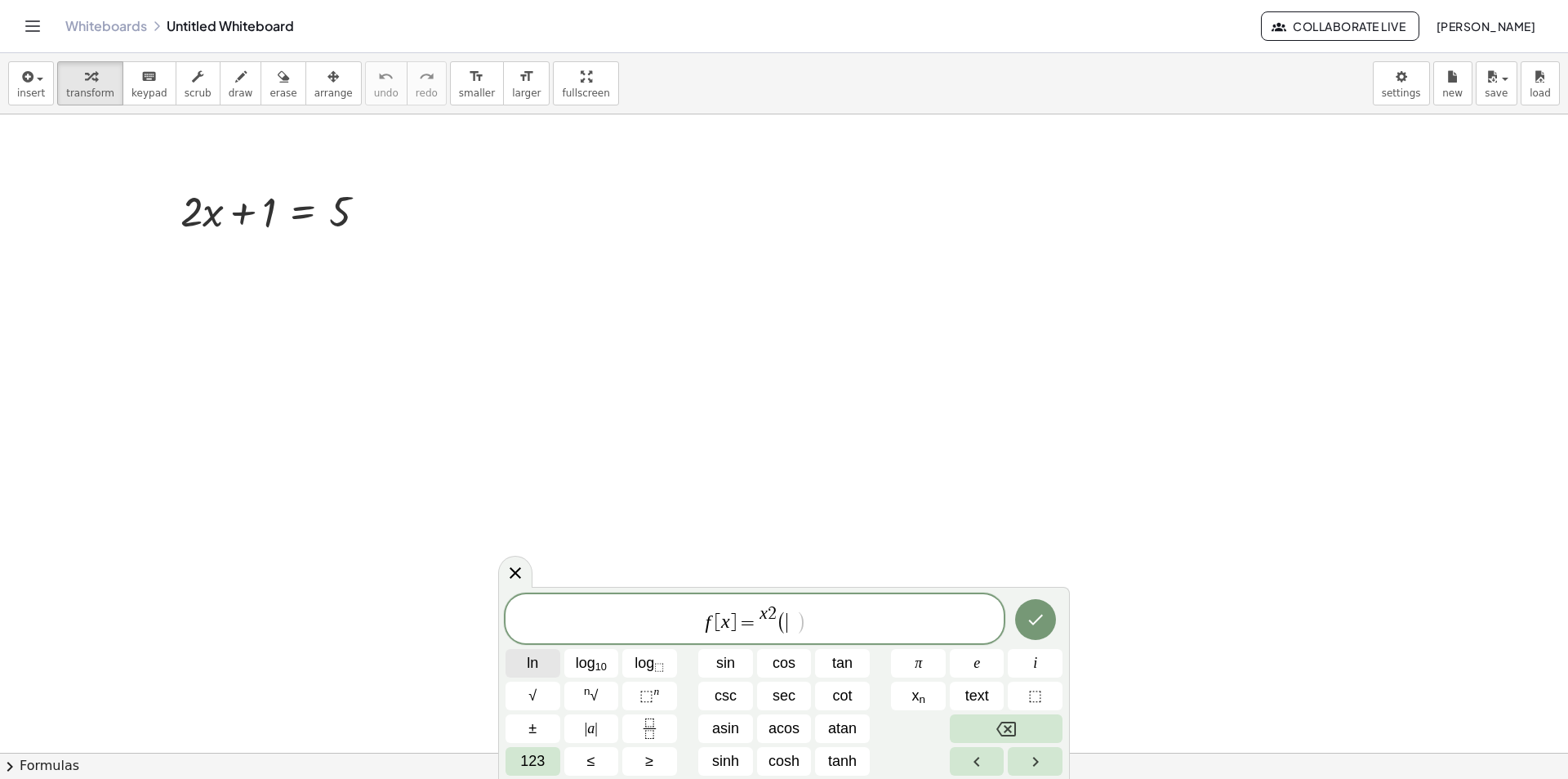
click at [545, 662] on button "ln" at bounding box center [532, 663] width 55 height 29
click at [541, 762] on span "123" at bounding box center [532, 761] width 24 height 22
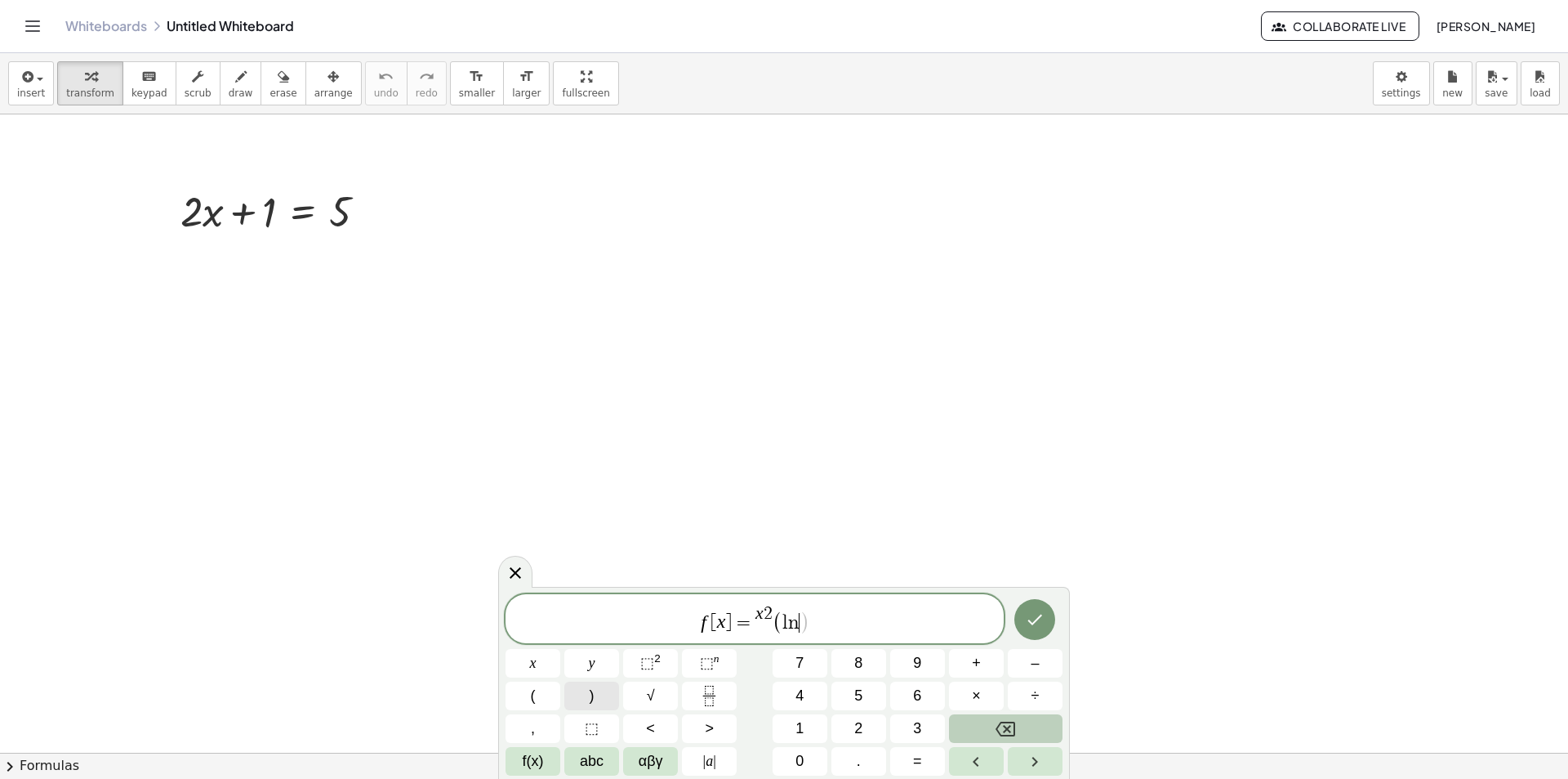
click at [593, 699] on span ")" at bounding box center [592, 695] width 5 height 22
click at [537, 698] on button "(" at bounding box center [532, 696] width 55 height 29
click at [537, 765] on span "f(x)" at bounding box center [533, 761] width 21 height 22
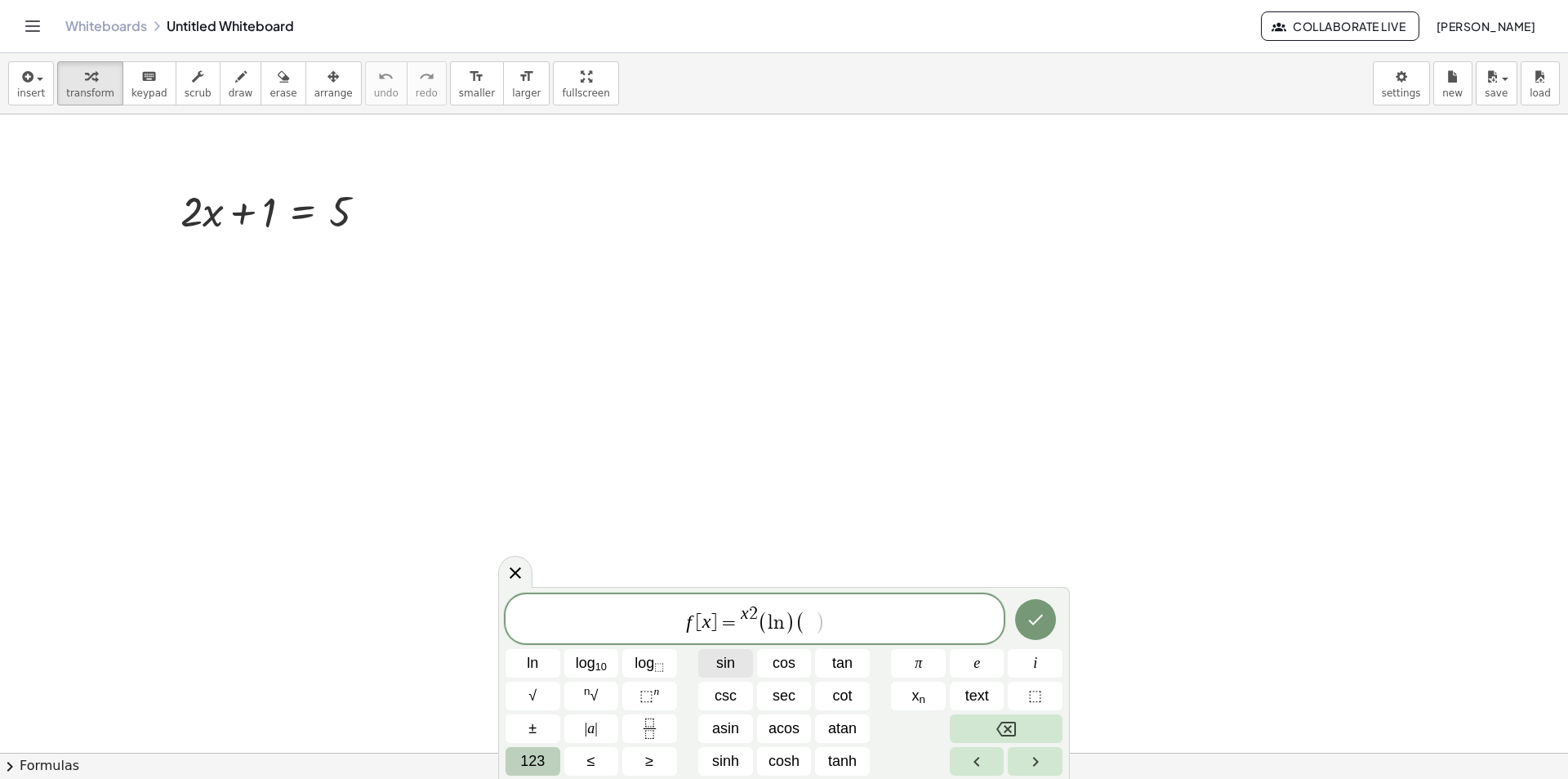
click at [726, 662] on span "sin" at bounding box center [726, 662] width 19 height 22
click at [528, 762] on span "123" at bounding box center [532, 761] width 24 height 22
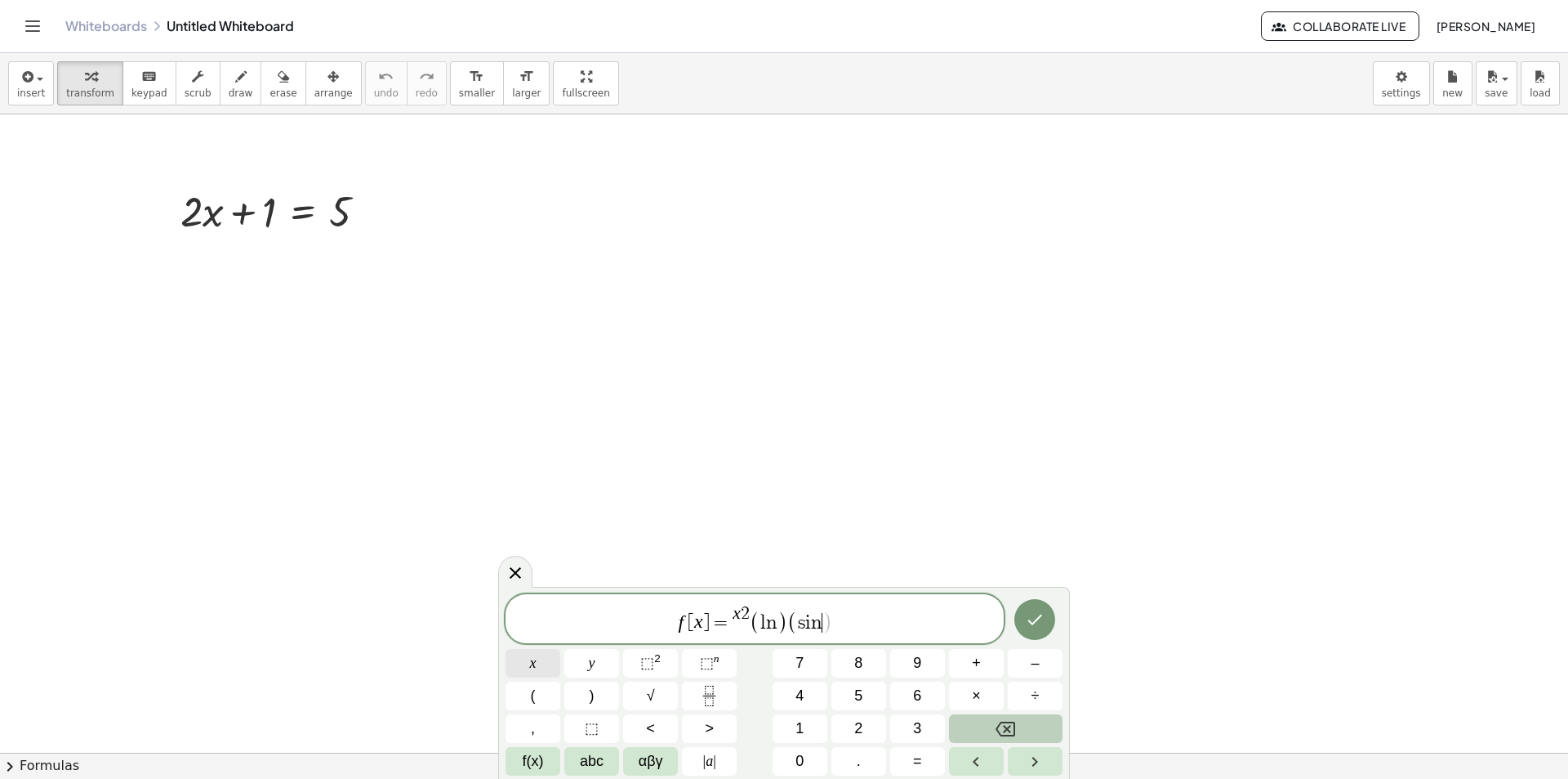
click at [527, 667] on button "x" at bounding box center [532, 663] width 55 height 29
click at [605, 701] on button ")" at bounding box center [591, 696] width 55 height 29
click at [735, 619] on span "2" at bounding box center [738, 613] width 9 height 18
click at [1031, 635] on button "Done" at bounding box center [1035, 619] width 40 height 40
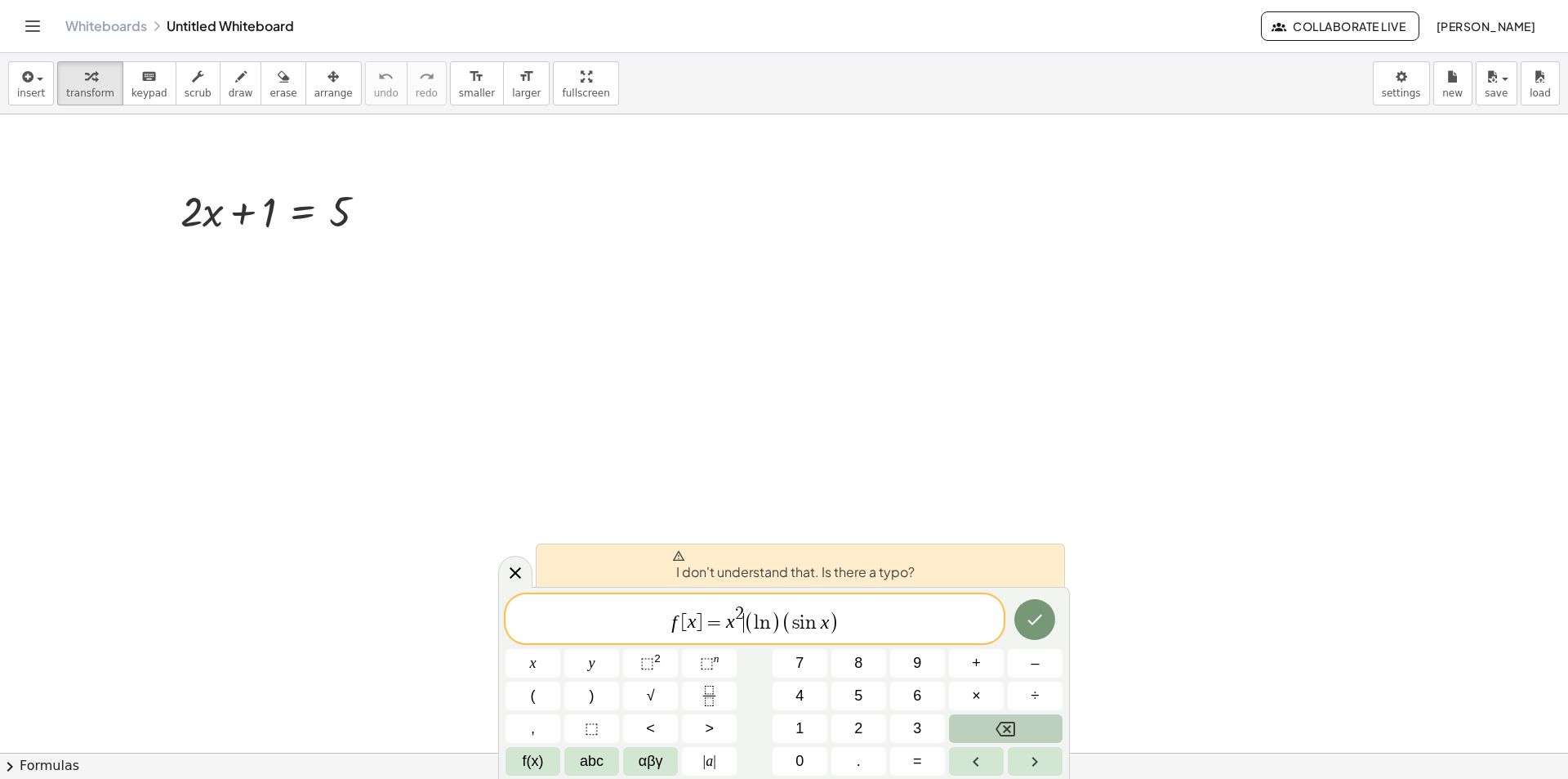
click at [745, 619] on span "(" at bounding box center [749, 622] width 11 height 24
click at [1023, 624] on button "Done" at bounding box center [1035, 618] width 40 height 40
click at [1039, 626] on icon "Done" at bounding box center [1035, 618] width 19 height 19
click at [1039, 616] on icon "Done" at bounding box center [1035, 618] width 19 height 19
click at [1031, 619] on icon "Done" at bounding box center [1035, 618] width 19 height 19
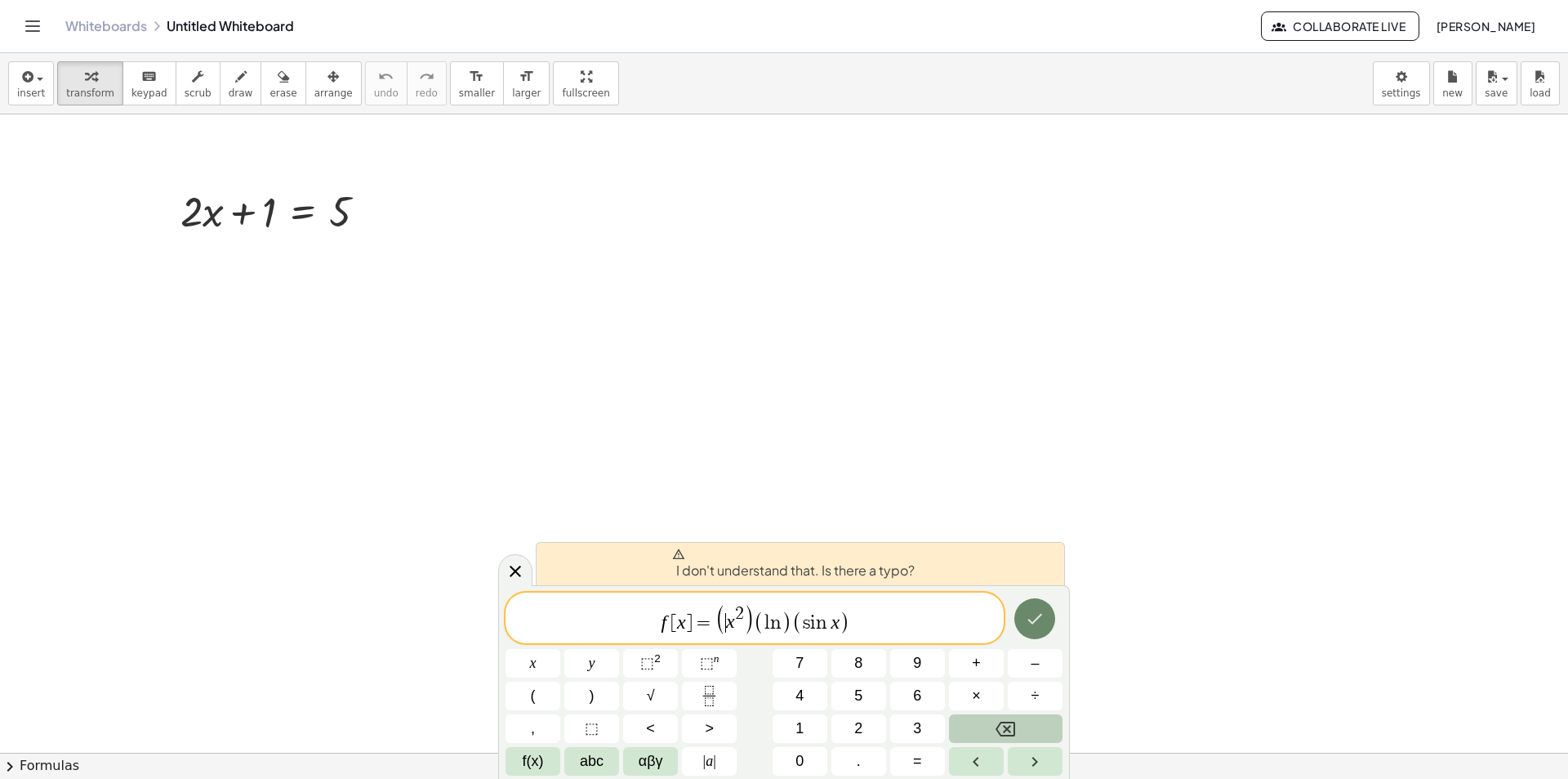
click at [1031, 619] on icon "Done" at bounding box center [1035, 618] width 19 height 19
click at [1031, 620] on icon "Done" at bounding box center [1035, 617] width 14 height 11
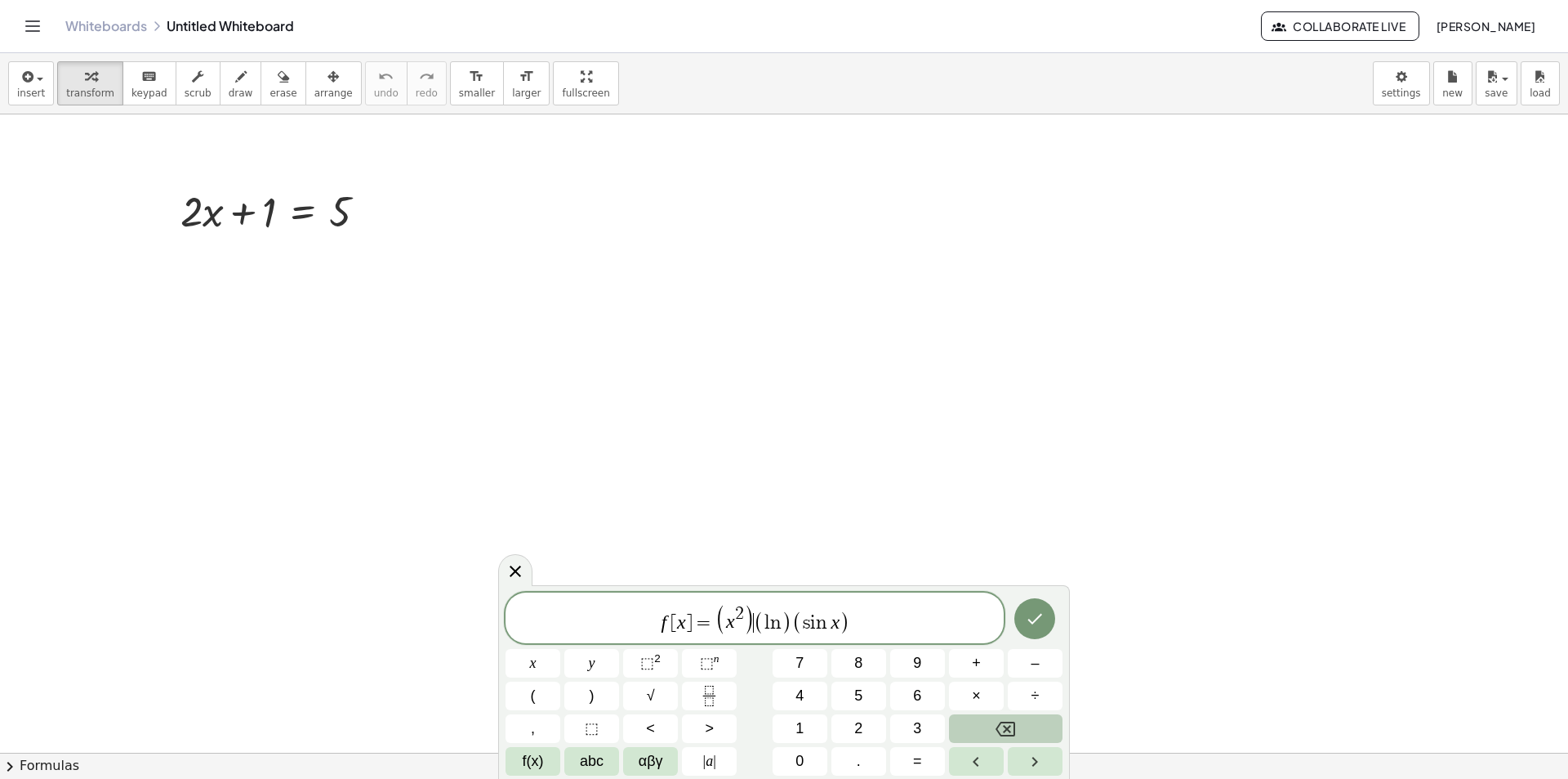
click at [751, 616] on span ")" at bounding box center [749, 618] width 12 height 31
drag, startPoint x: 896, startPoint y: 634, endPoint x: 661, endPoint y: 624, distance: 235.2
click at [660, 624] on span "f [ x ] = ( x 2 ) ( l n ) ( s i n x )" at bounding box center [755, 618] width 499 height 34
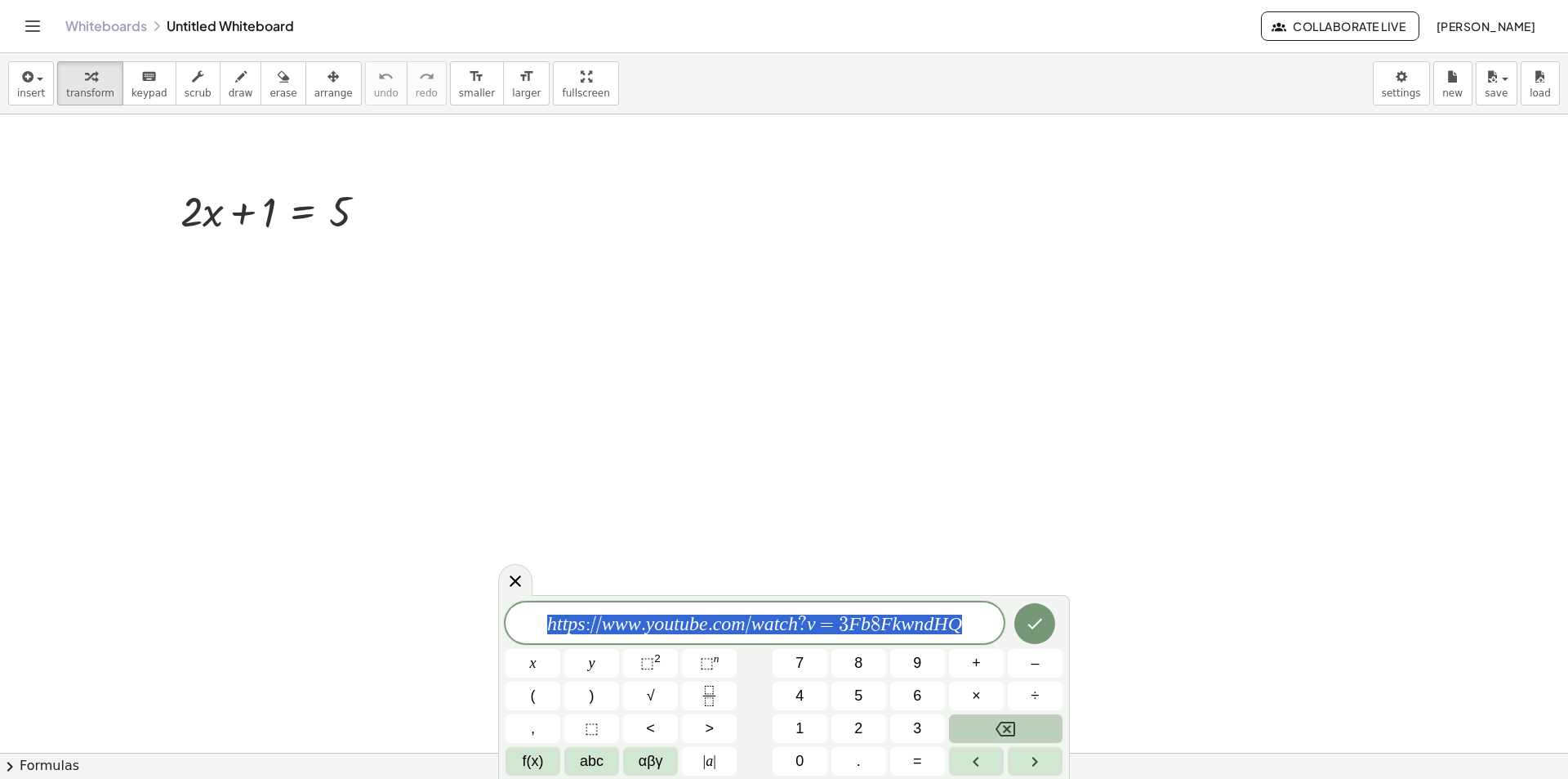
drag, startPoint x: 973, startPoint y: 622, endPoint x: 384, endPoint y: 640, distance: 589.3
click at [384, 640] on body "Graspable Math Activities Whiteboards Classes Account v1.28.3 | Privacy policy …" at bounding box center [784, 389] width 1568 height 779
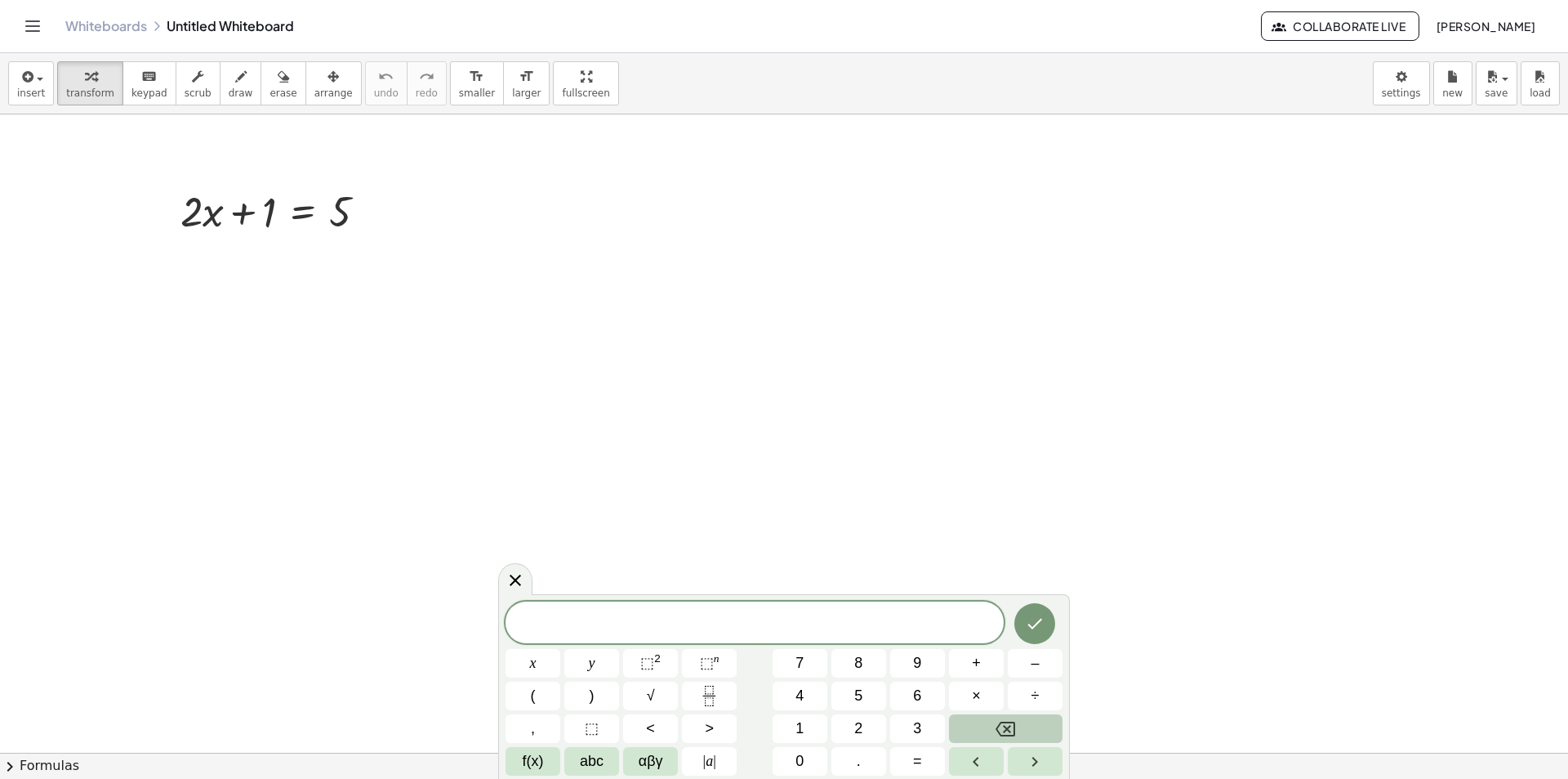
click at [928, 624] on span at bounding box center [755, 623] width 499 height 24
click at [662, 657] on button "⬚ 2" at bounding box center [651, 663] width 55 height 29
click at [740, 614] on span "2 2" at bounding box center [731, 616] width 18 height 18
click at [852, 624] on span "�" at bounding box center [861, 624] width 19 height 19
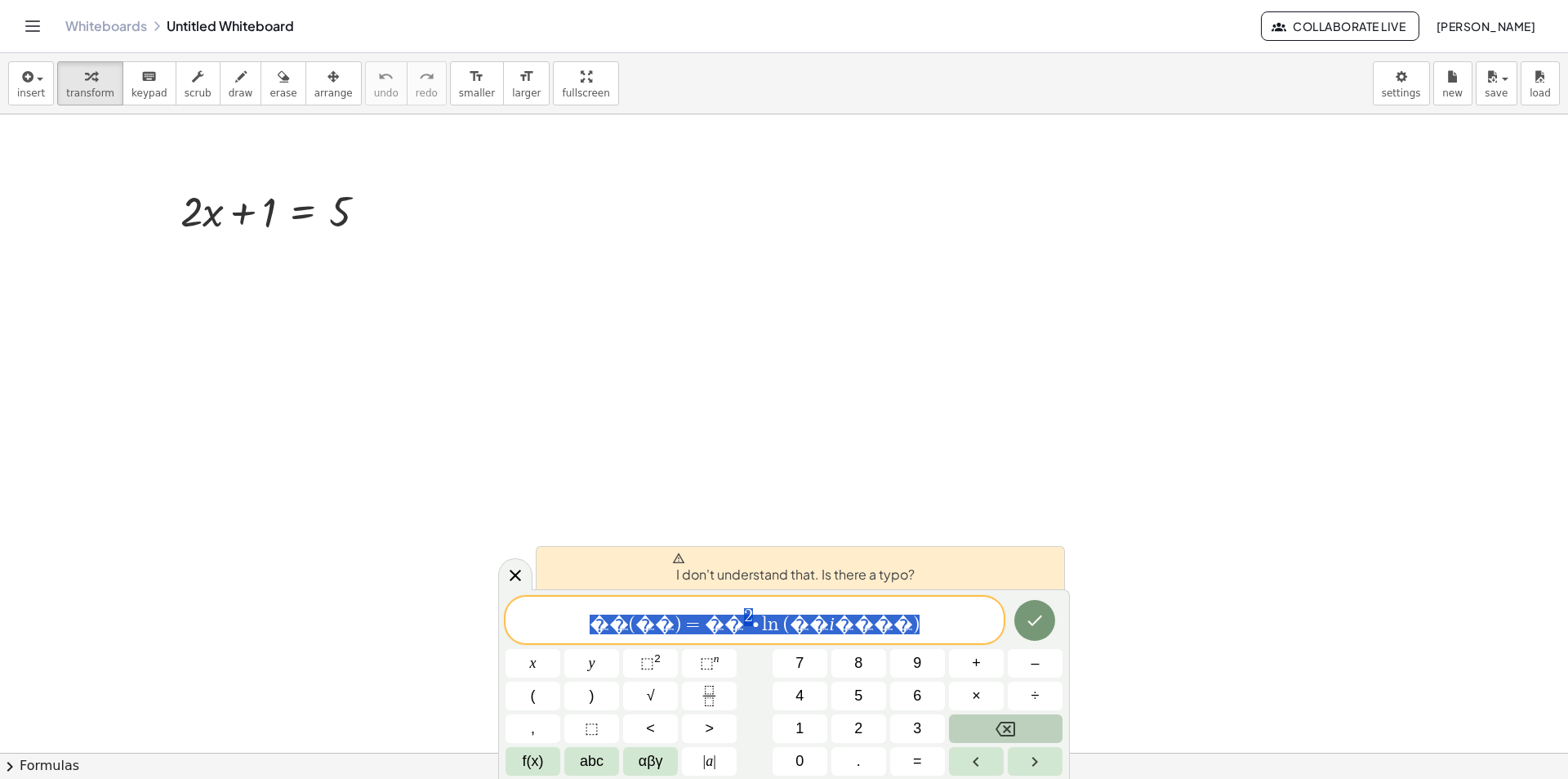
drag, startPoint x: 898, startPoint y: 629, endPoint x: 558, endPoint y: 623, distance: 340.1
click at [558, 623] on div "**********" at bounding box center [755, 620] width 499 height 46
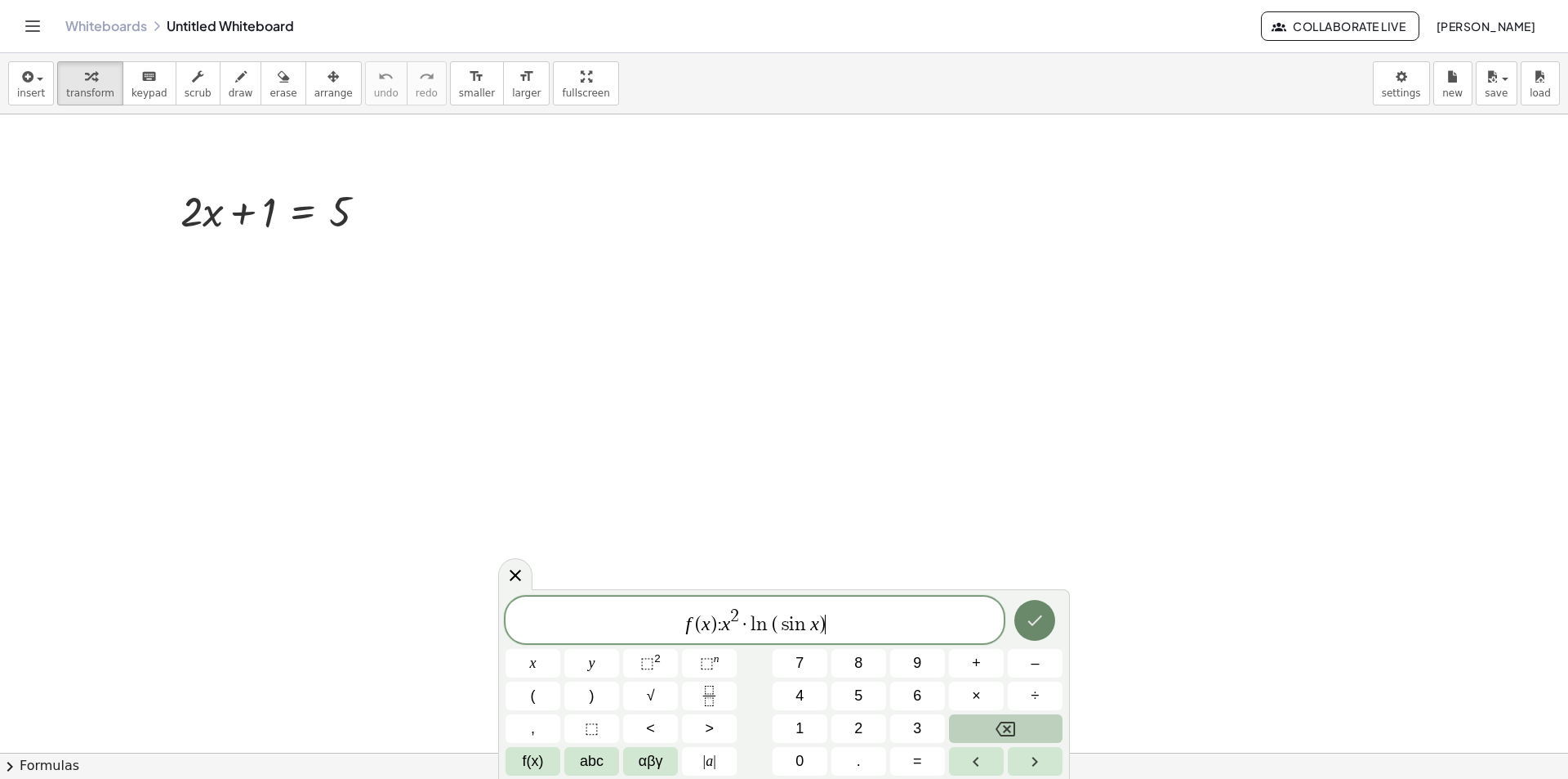
click at [1050, 627] on button "Done" at bounding box center [1035, 620] width 40 height 40
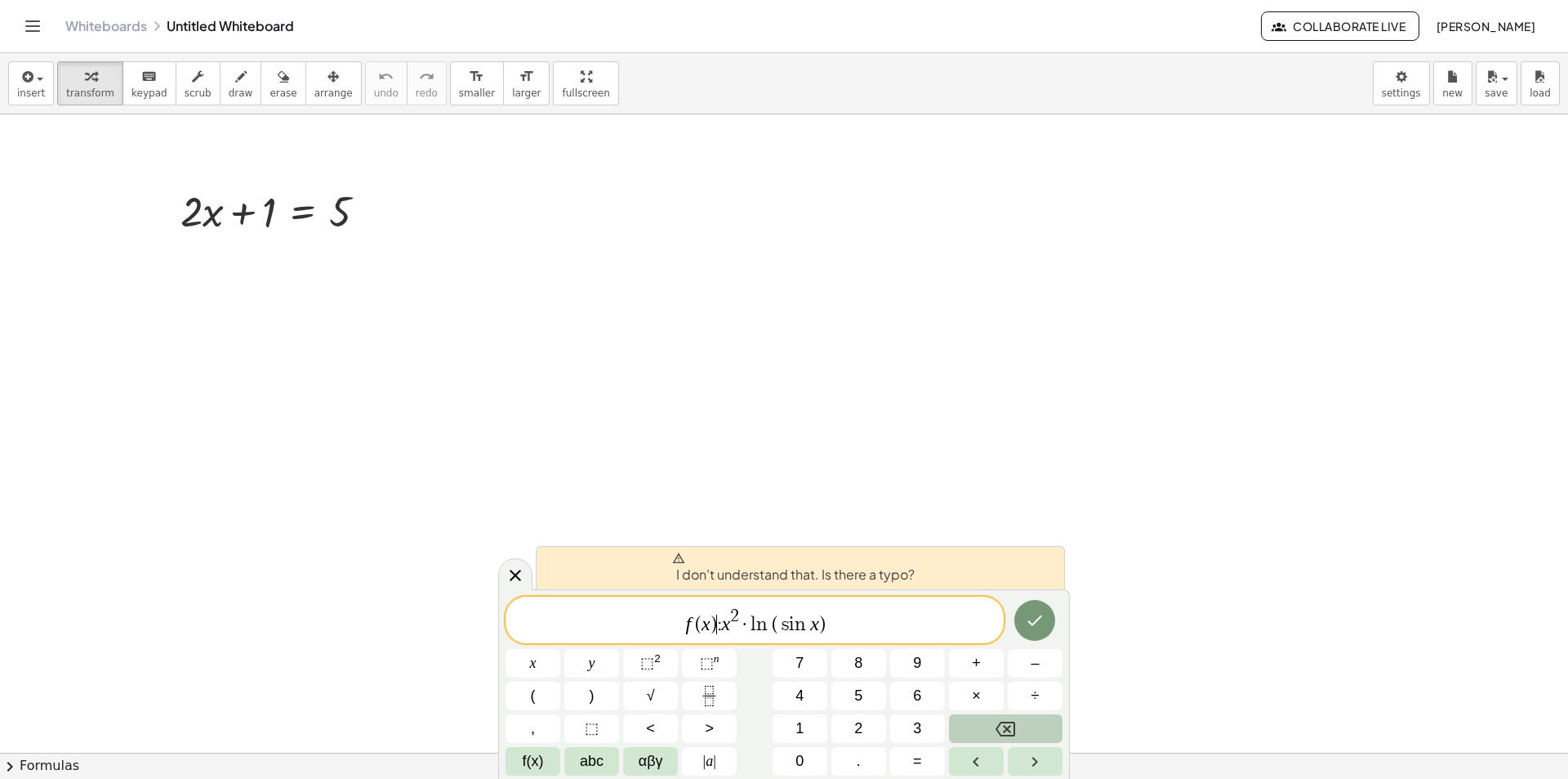
click at [718, 624] on span ":" at bounding box center [719, 624] width 5 height 19
click at [721, 627] on span "f ( x ) ​ : x 2 · l n ( s i n x )" at bounding box center [755, 621] width 499 height 30
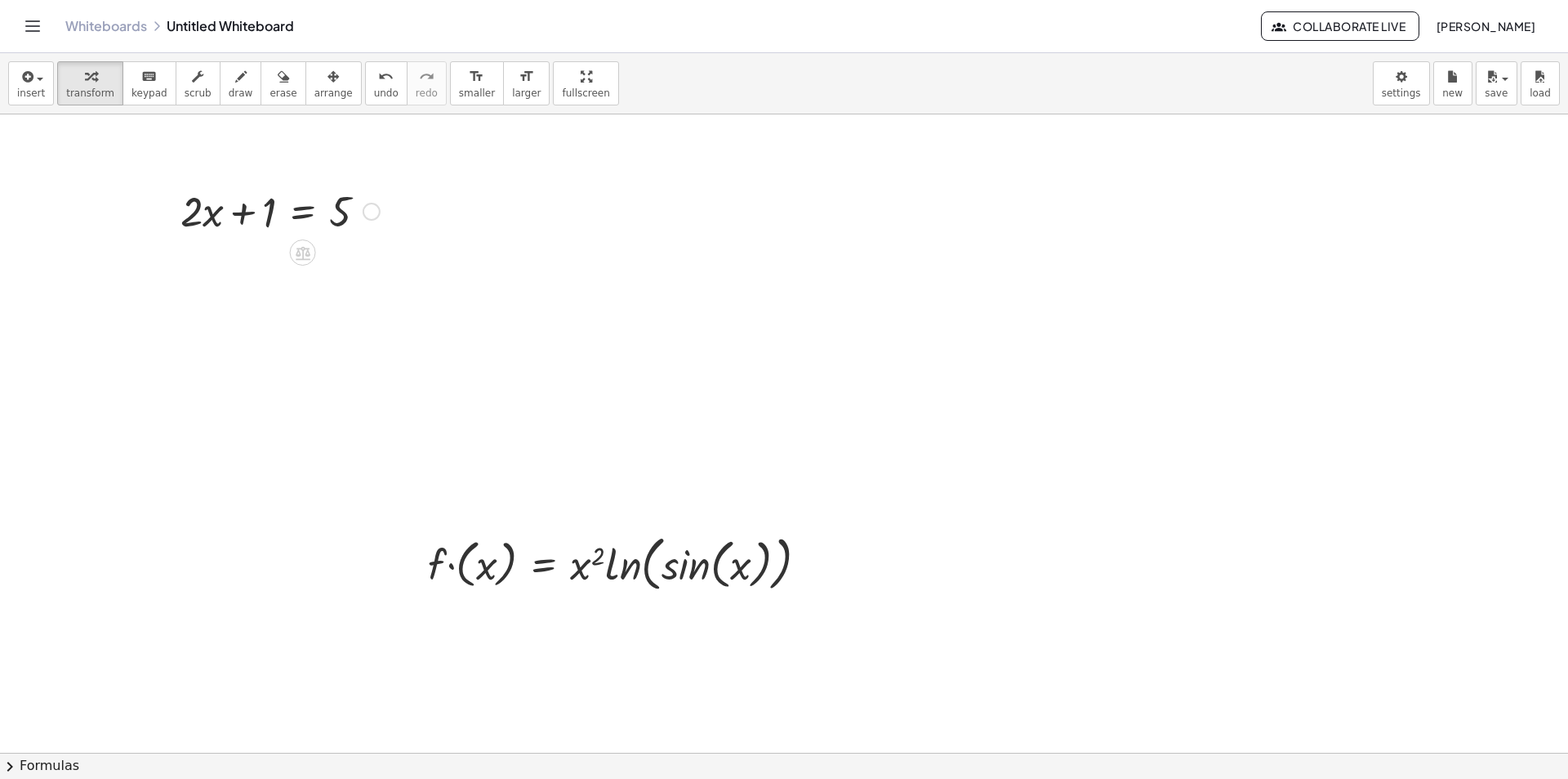
click at [370, 215] on div "Fix a mistake Transform line Copy line as LaTeX Copy derivation as LaTeX Expand…" at bounding box center [372, 211] width 18 height 18
click at [277, 220] on div at bounding box center [280, 210] width 216 height 56
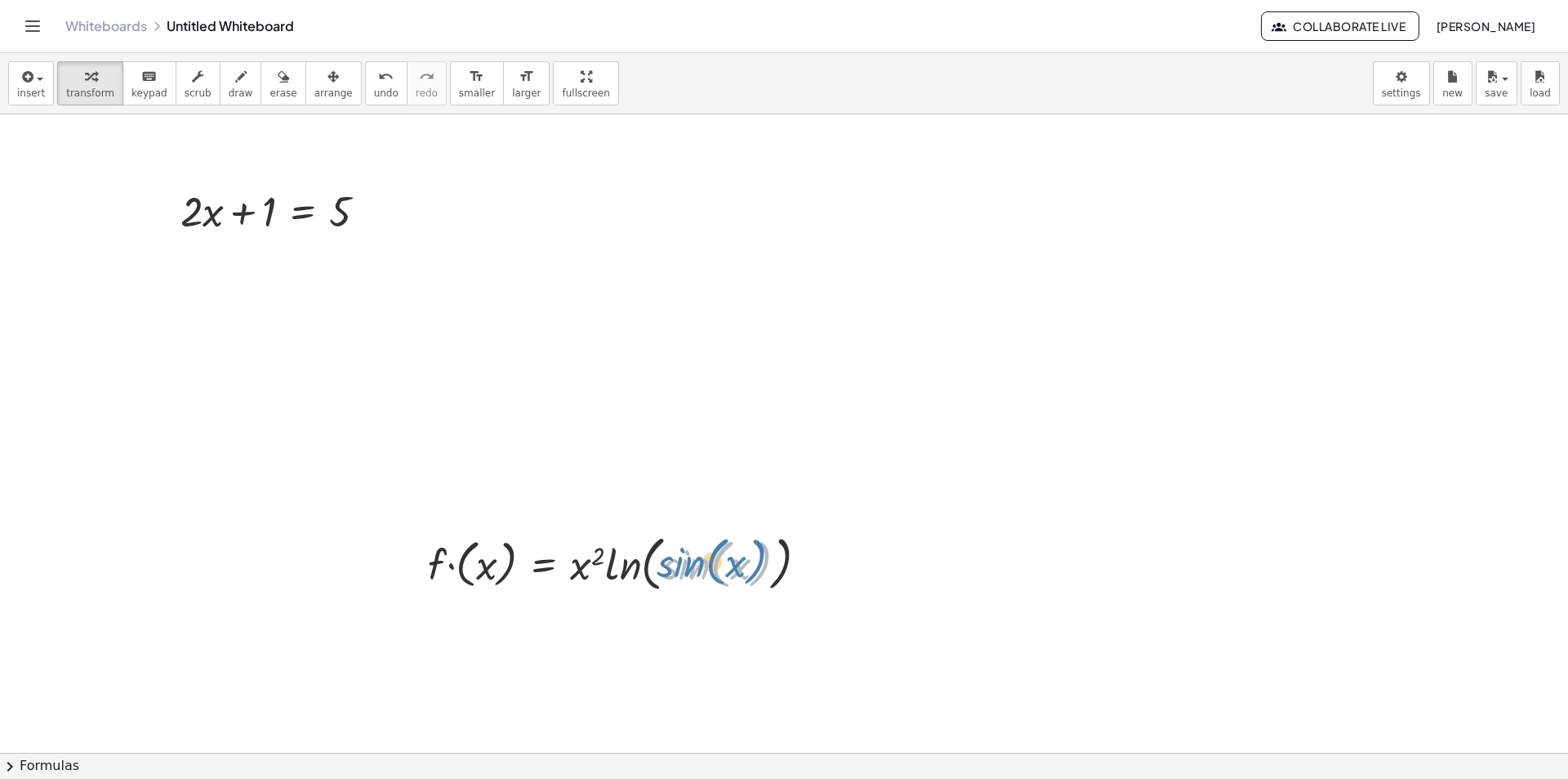
click at [659, 554] on div at bounding box center [624, 562] width 409 height 67
drag, startPoint x: 548, startPoint y: 610, endPoint x: 444, endPoint y: 553, distance: 118.6
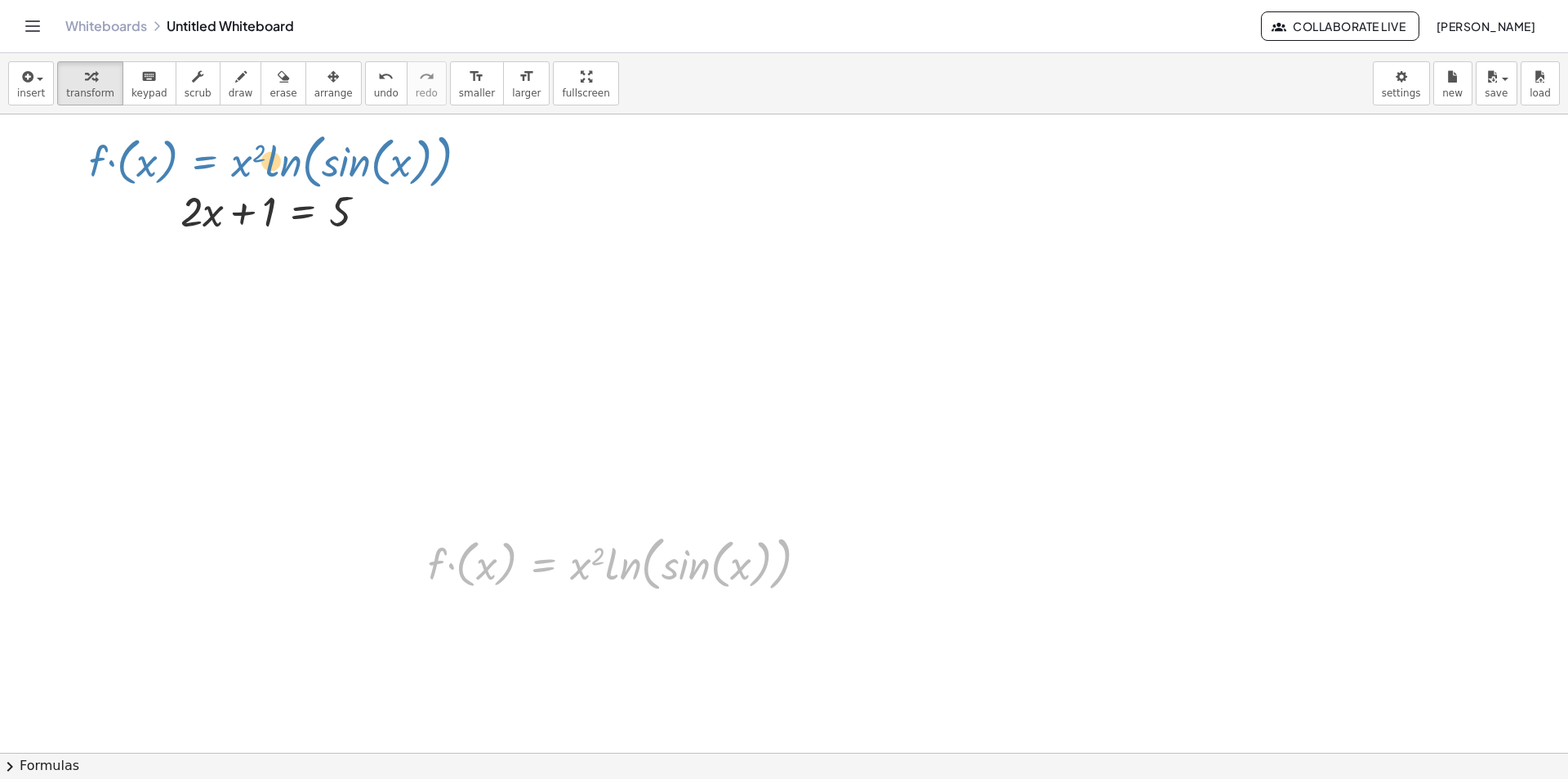
drag, startPoint x: 539, startPoint y: 570, endPoint x: 199, endPoint y: 167, distance: 527.3
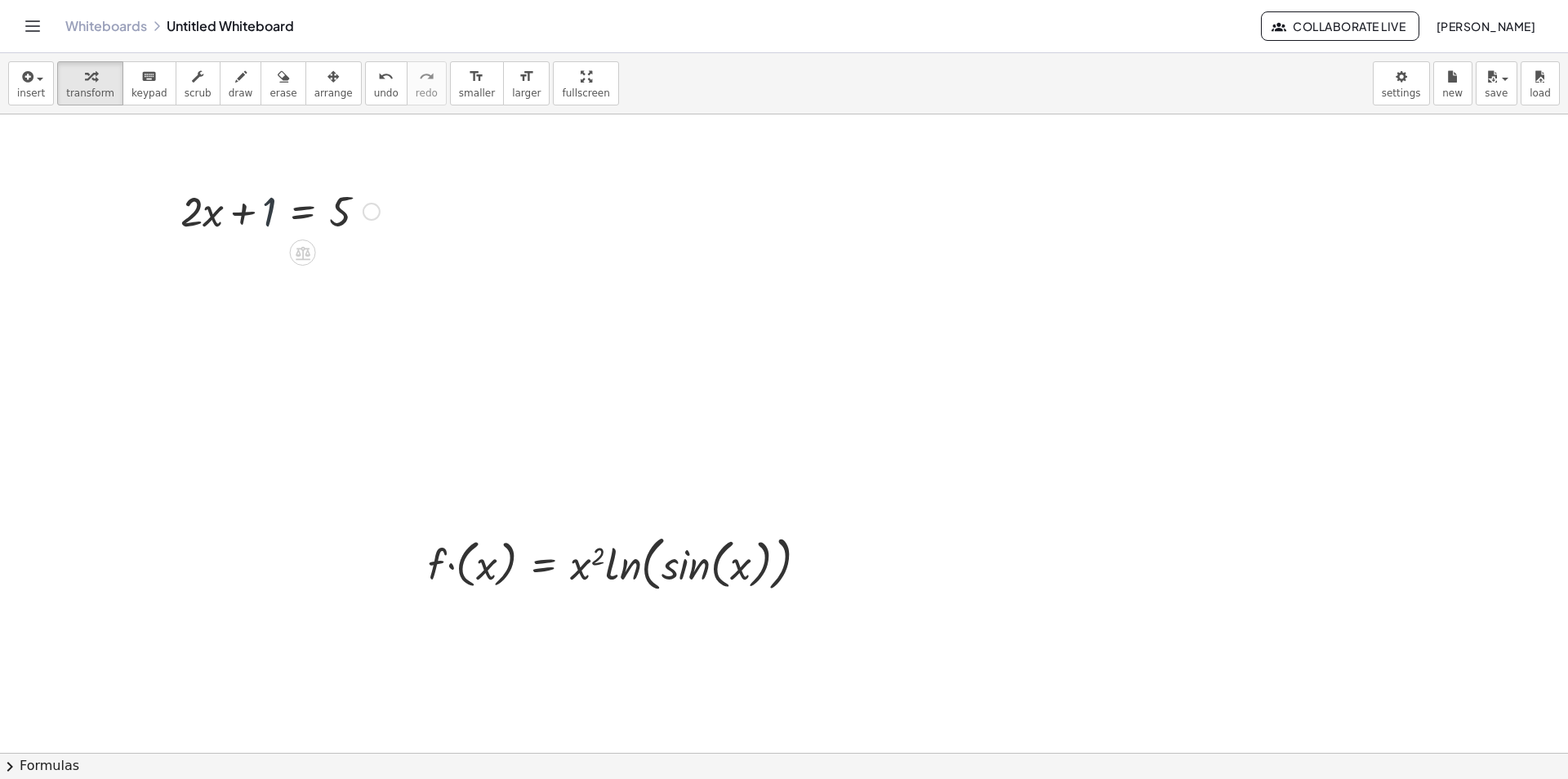
click at [275, 202] on div at bounding box center [280, 210] width 216 height 56
drag, startPoint x: 305, startPoint y: 255, endPoint x: 298, endPoint y: 273, distance: 19.3
drag, startPoint x: 236, startPoint y: 225, endPoint x: 286, endPoint y: 195, distance: 58.3
click at [286, 195] on div at bounding box center [280, 210] width 216 height 56
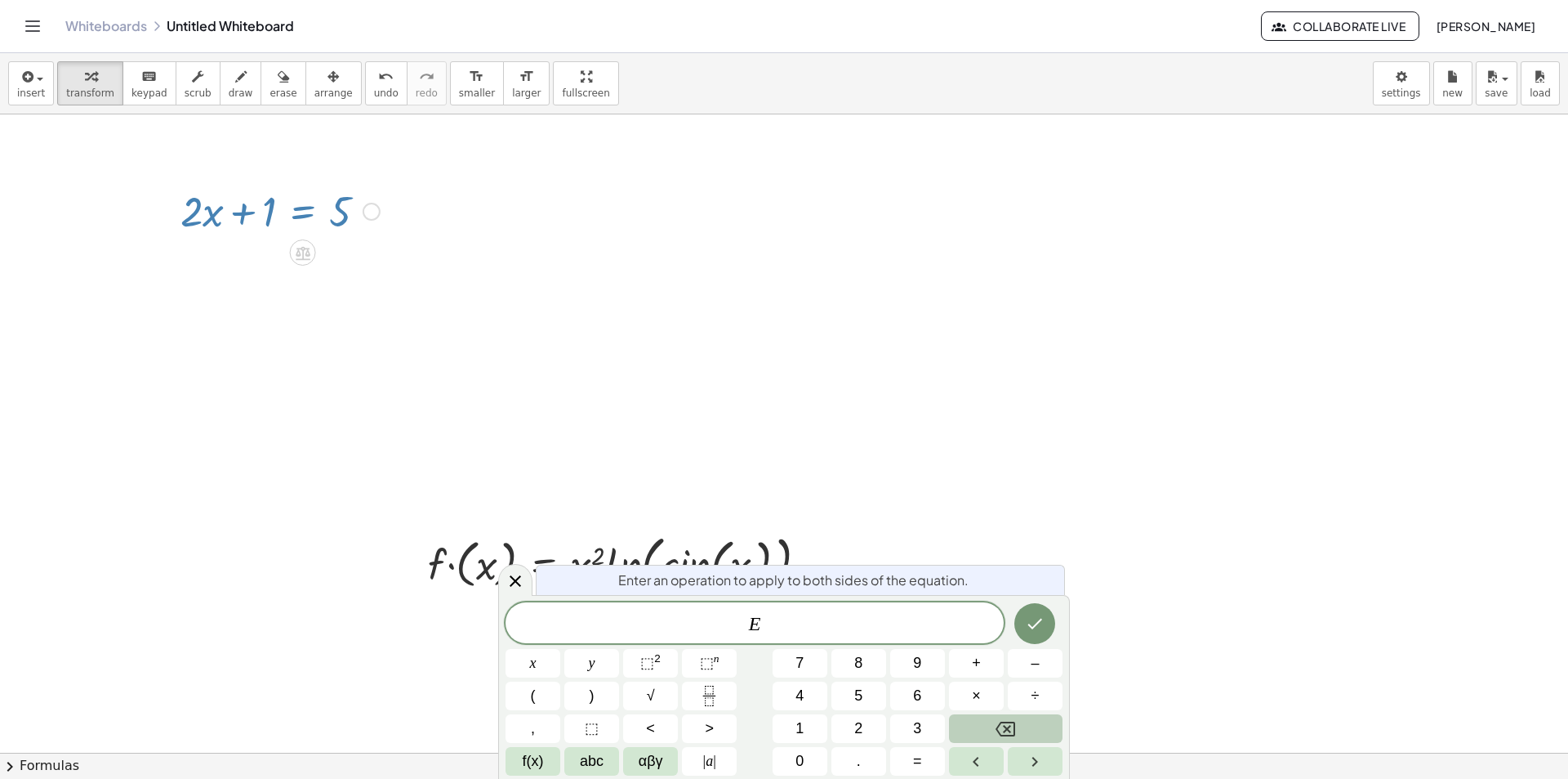
click at [229, 202] on div at bounding box center [280, 210] width 216 height 56
click at [278, 76] on icon "button" at bounding box center [284, 77] width 12 height 19
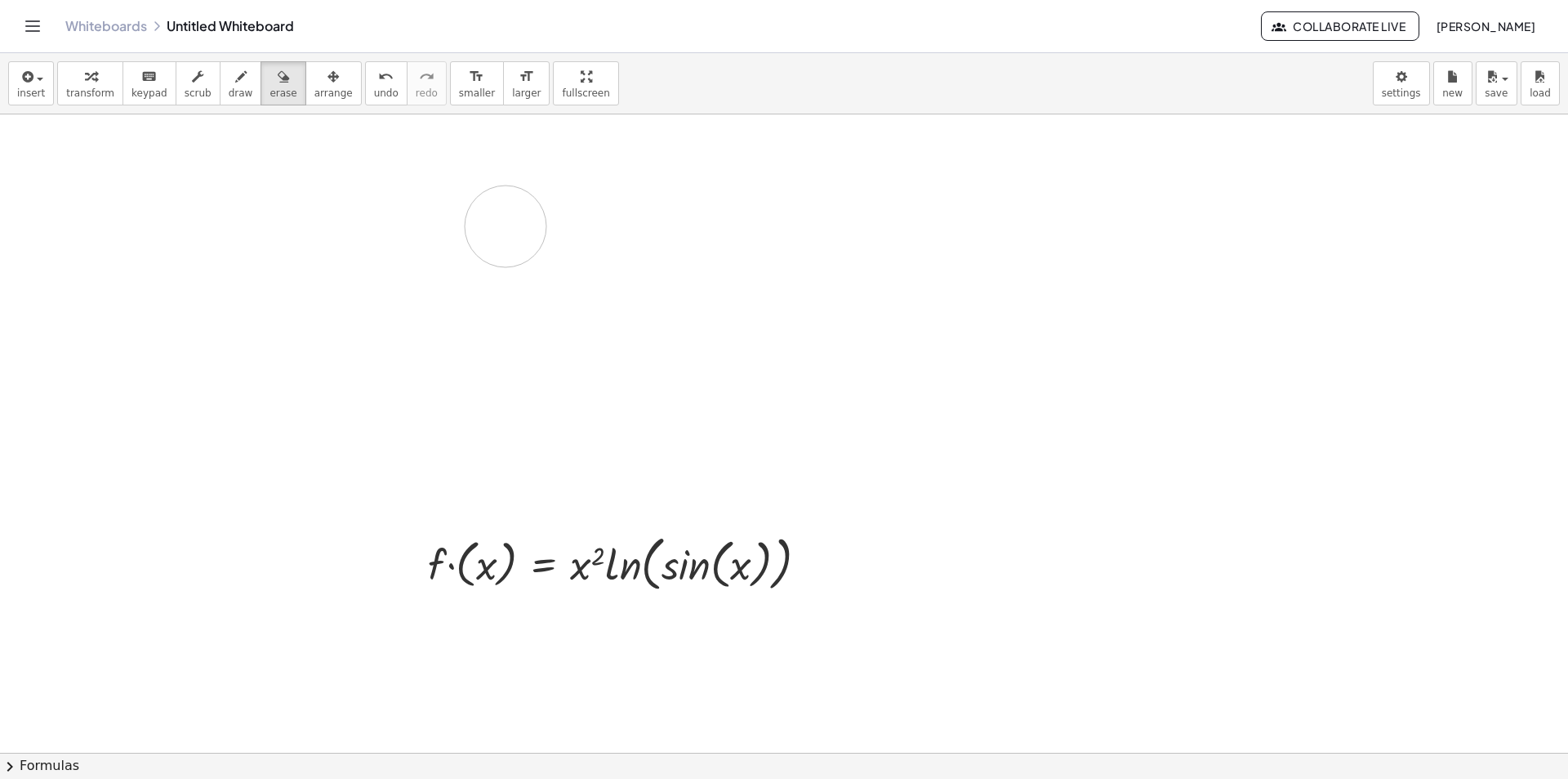
drag, startPoint x: 171, startPoint y: 203, endPoint x: 505, endPoint y: 226, distance: 334.8
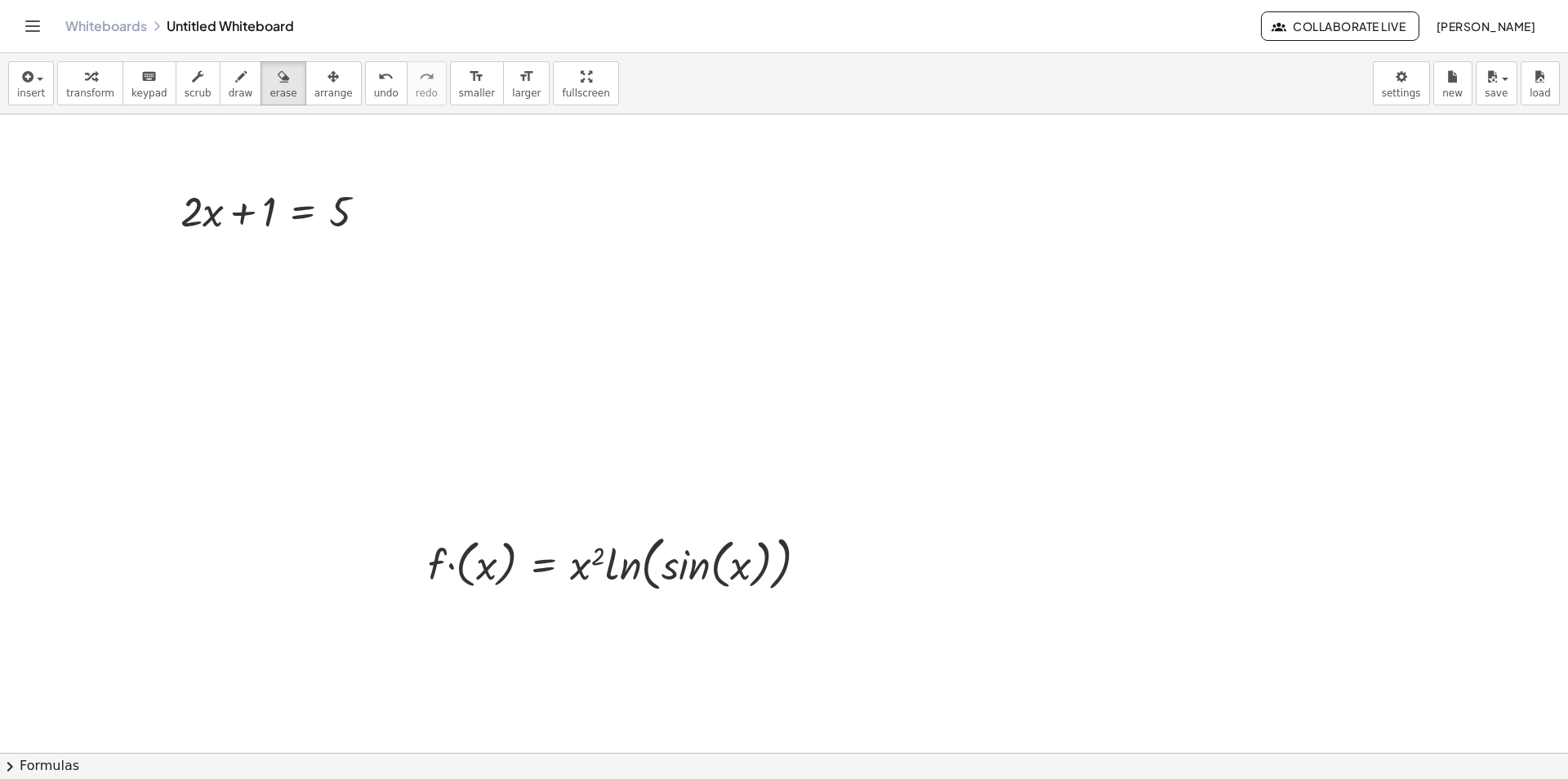
drag, startPoint x: 186, startPoint y: 225, endPoint x: 177, endPoint y: 239, distance: 16.6
drag, startPoint x: 174, startPoint y: 203, endPoint x: 687, endPoint y: 213, distance: 513.1
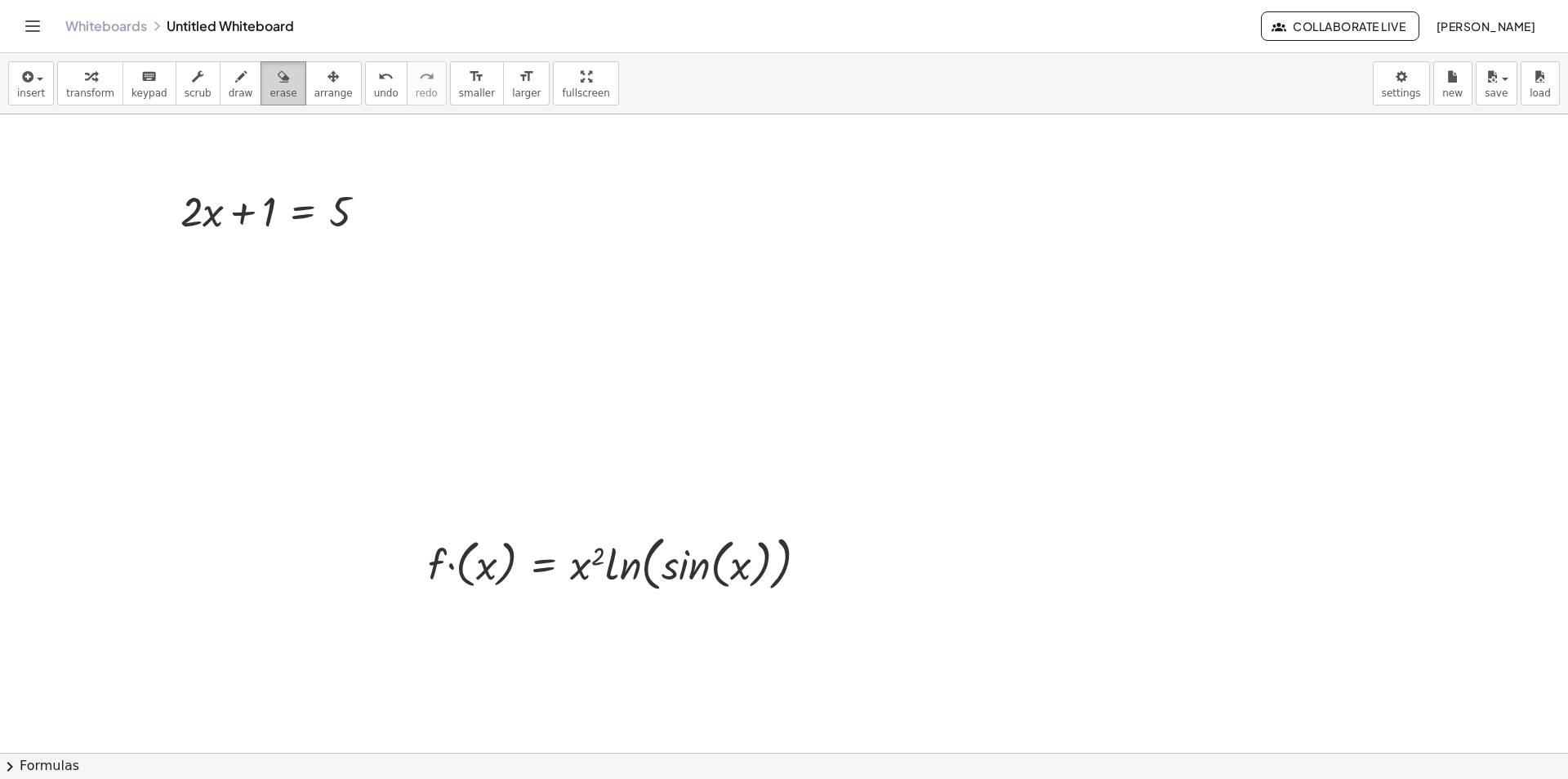
click at [261, 87] on button "erase" at bounding box center [283, 84] width 45 height 44
drag, startPoint x: 339, startPoint y: 204, endPoint x: 122, endPoint y: 200, distance: 217.0
click at [270, 82] on div "button" at bounding box center [283, 76] width 27 height 19
click at [269, 86] on button "erase" at bounding box center [283, 84] width 45 height 44
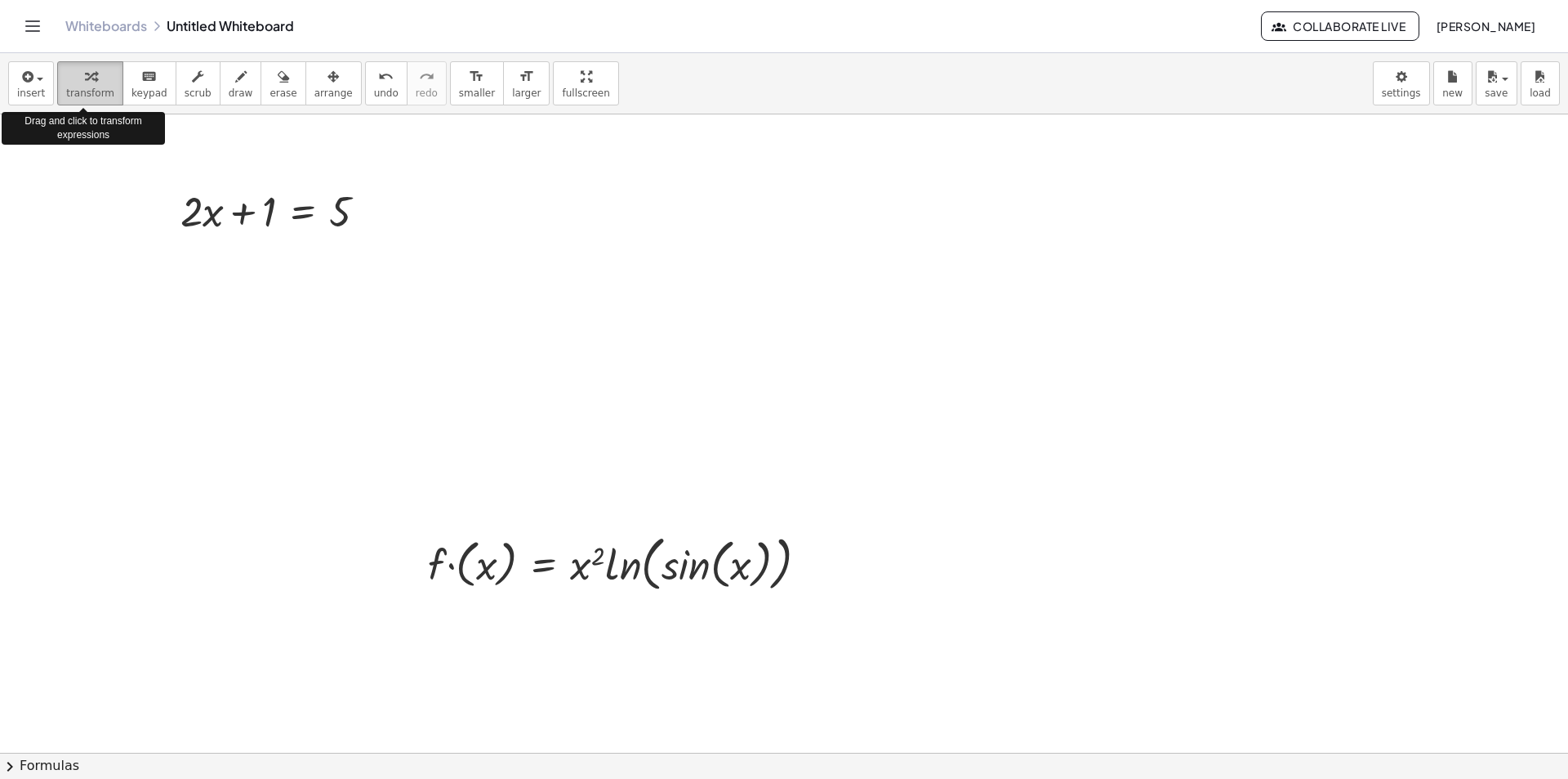
click at [87, 86] on icon "button" at bounding box center [90, 77] width 12 height 19
click at [18, 89] on button "insert" at bounding box center [31, 84] width 46 height 44
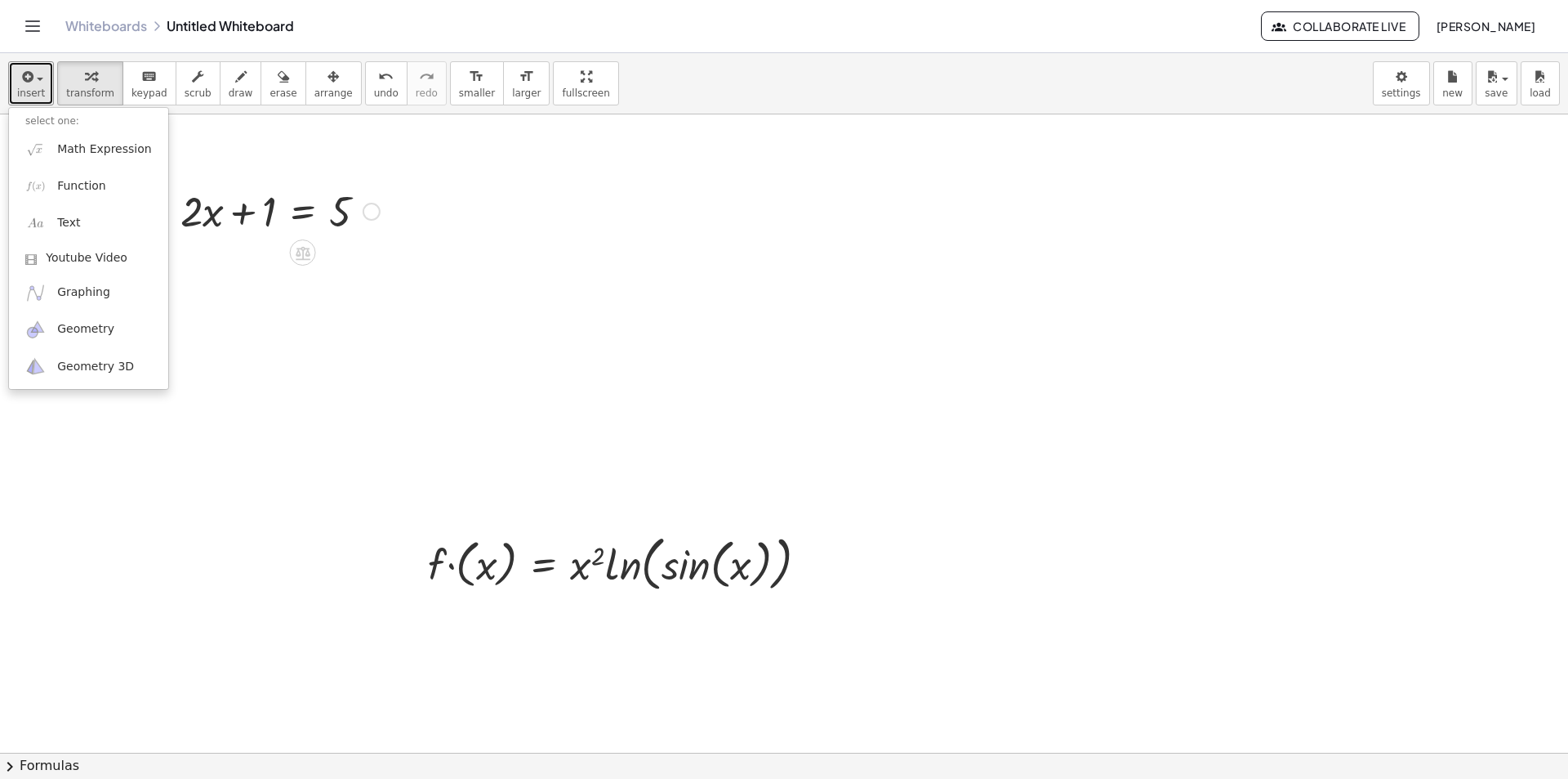
click at [277, 202] on div at bounding box center [280, 210] width 216 height 56
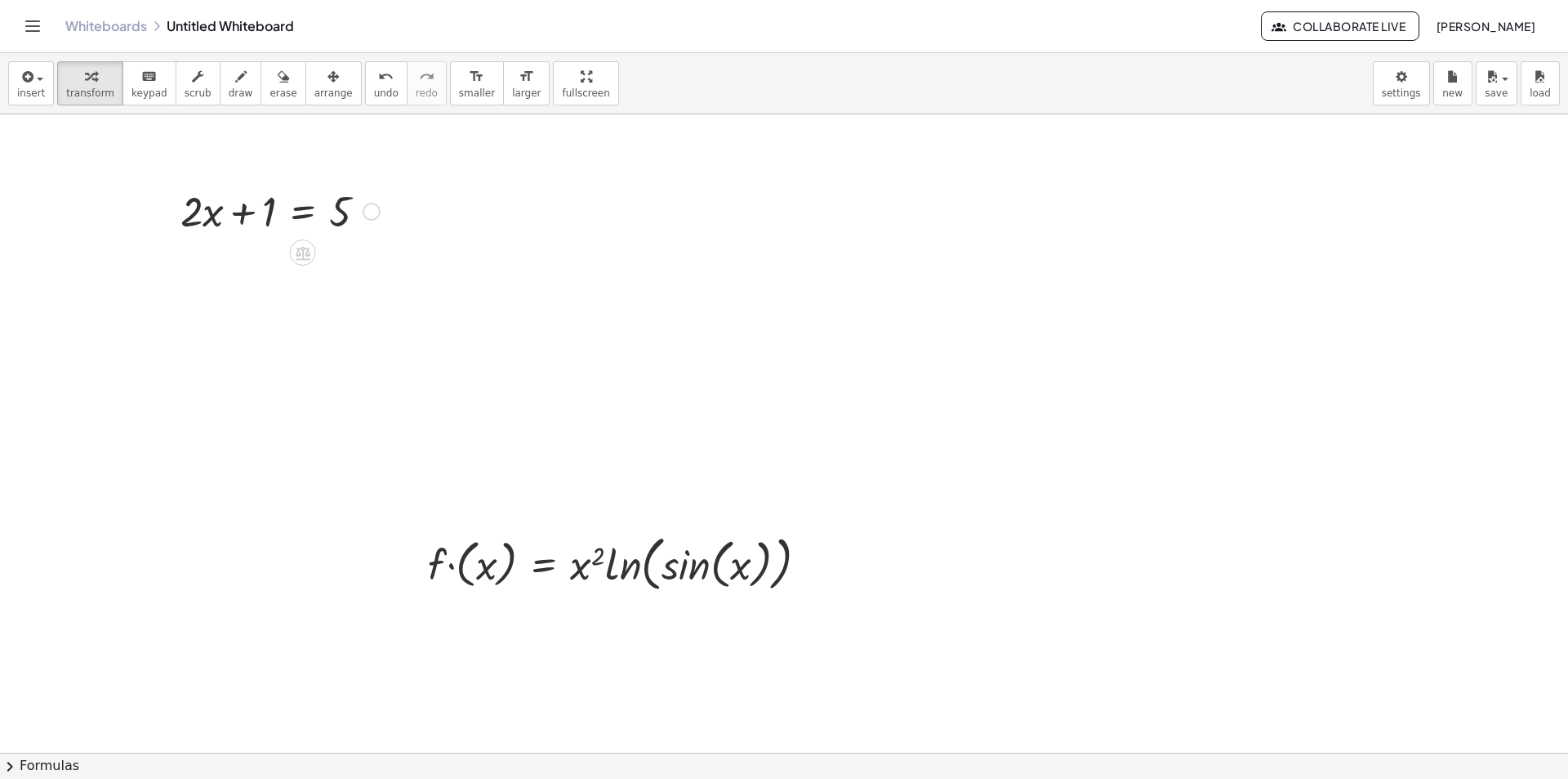
click at [40, 27] on icon "Toggle navigation" at bounding box center [33, 26] width 19 height 19
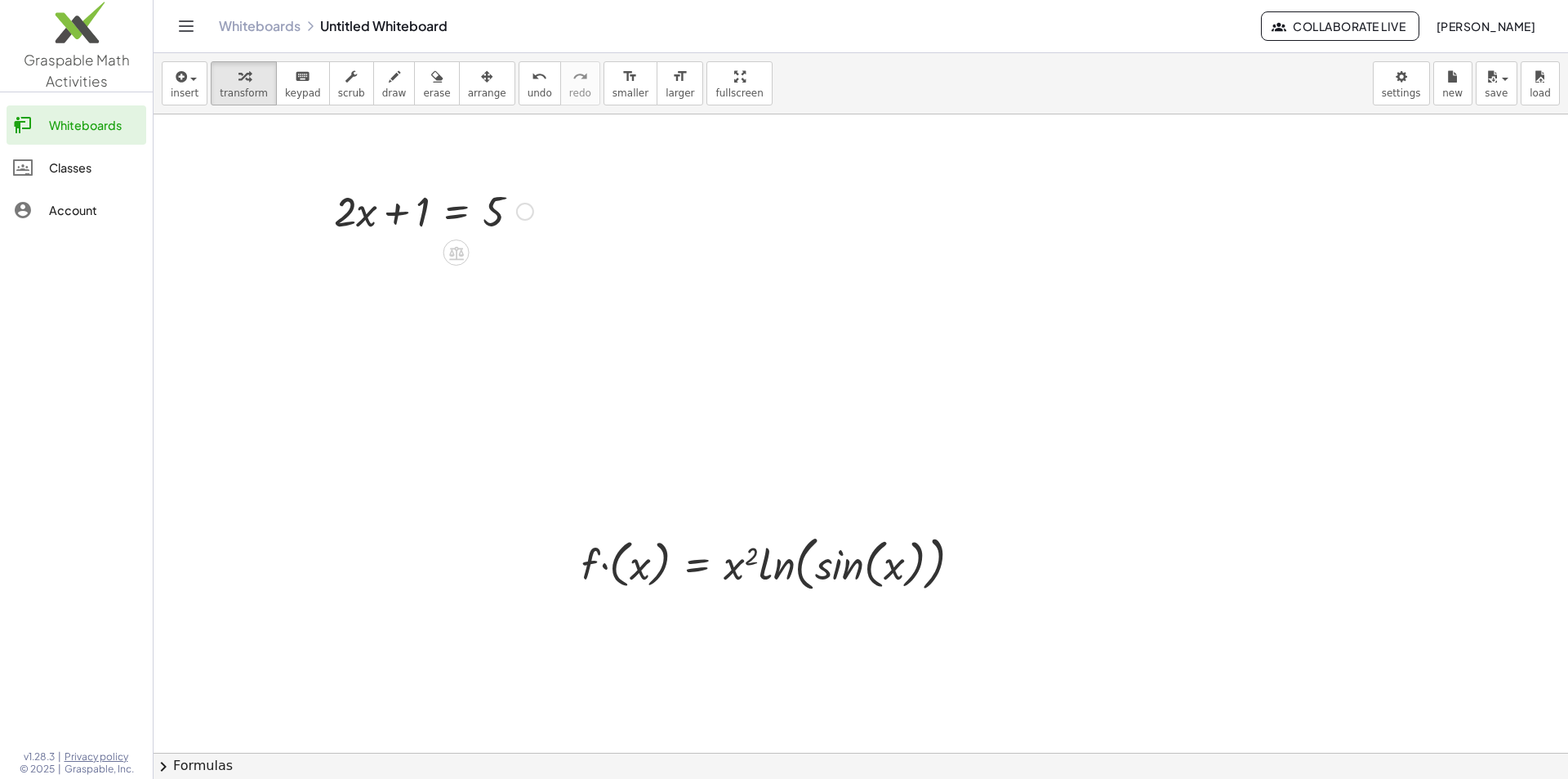
click at [262, 23] on link "Whiteboards" at bounding box center [259, 26] width 82 height 16
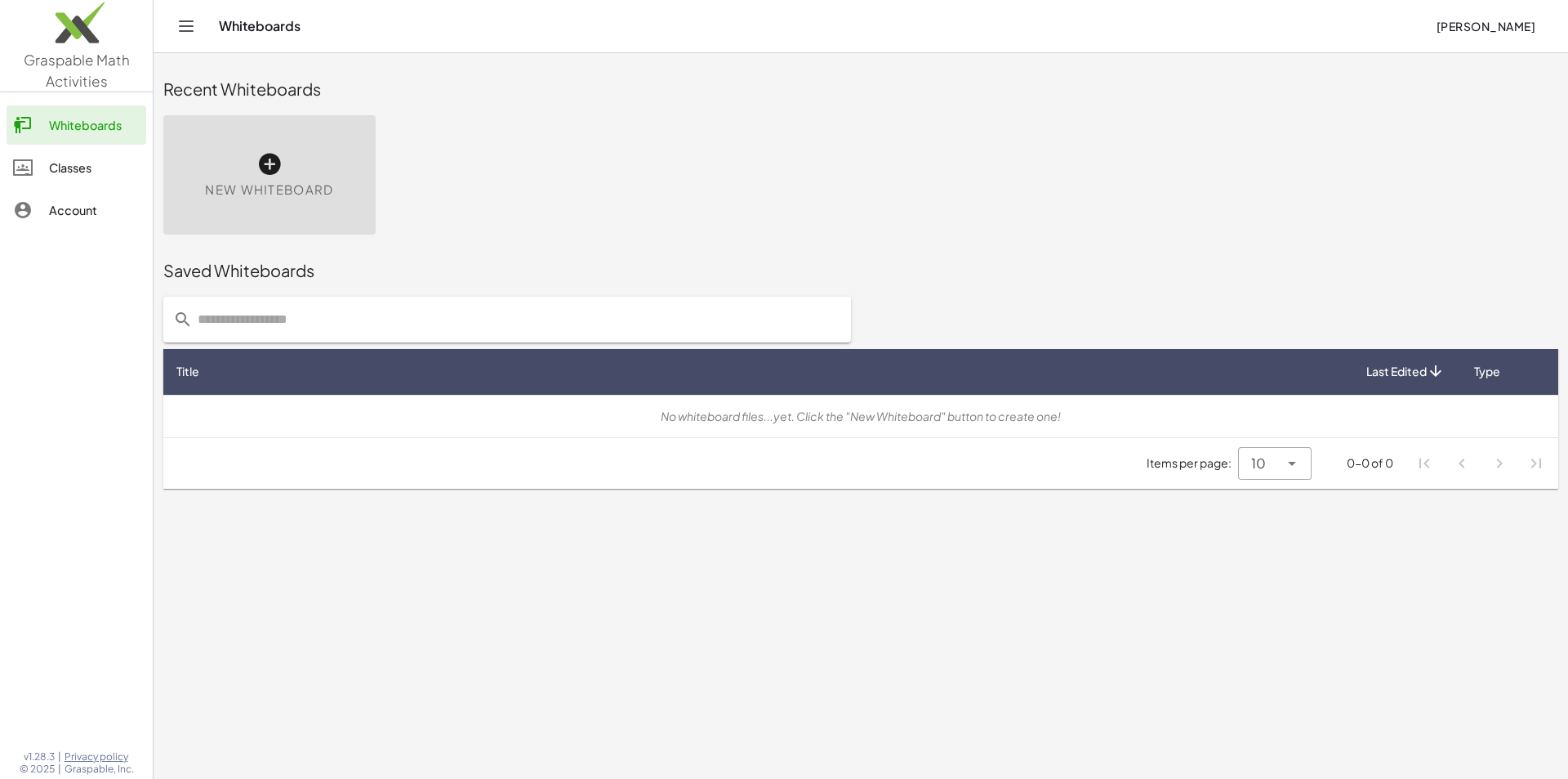
click at [255, 189] on span "New Whiteboard" at bounding box center [269, 191] width 128 height 19
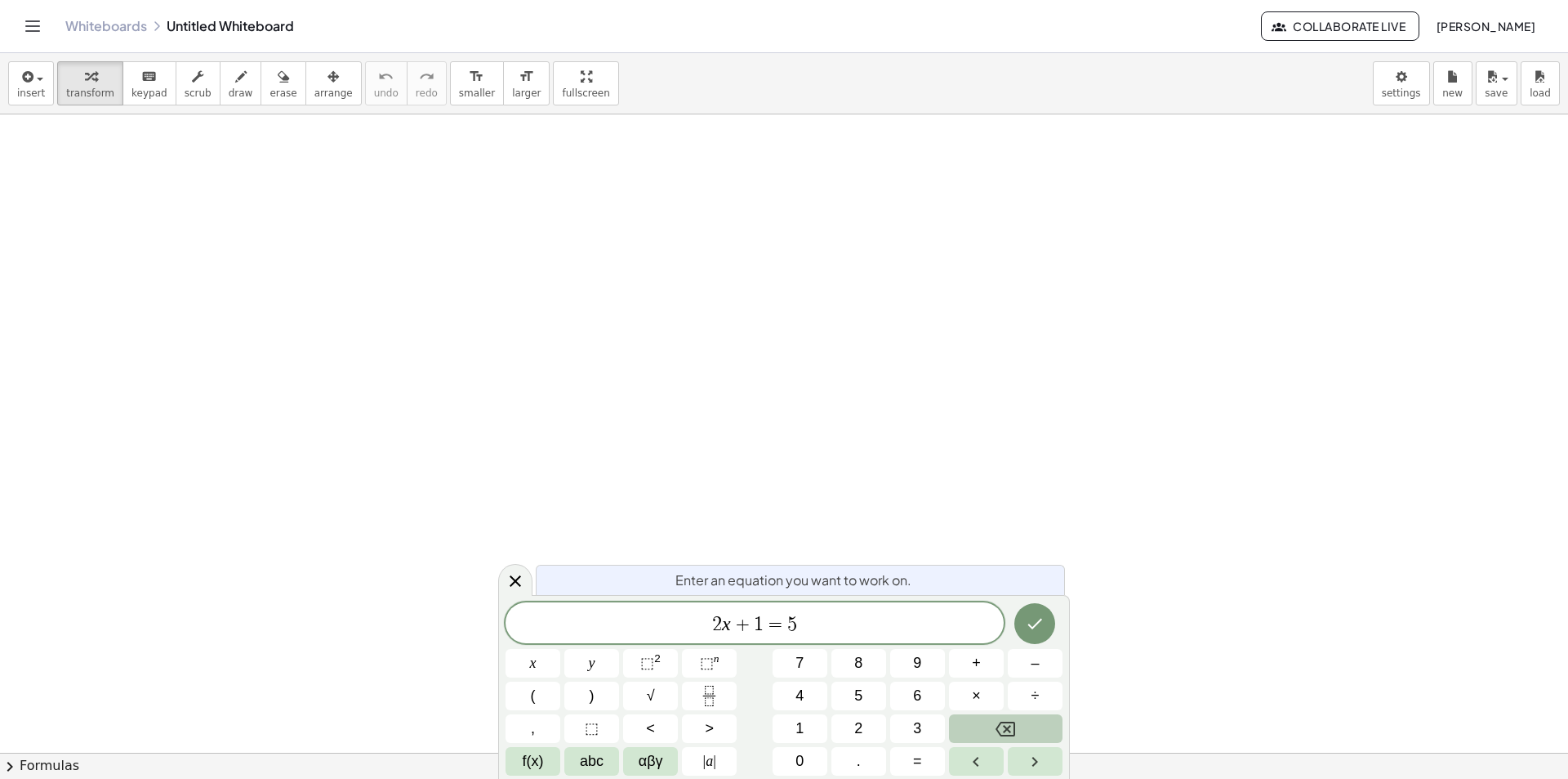
click at [217, 20] on div "Whiteboards Untitled Whiteboard" at bounding box center [663, 26] width 1195 height 16
click at [223, 22] on div "Whiteboards Untitled Whiteboard" at bounding box center [663, 26] width 1195 height 16
drag, startPoint x: 681, startPoint y: 610, endPoint x: 649, endPoint y: 610, distance: 32.0
click at [649, 610] on div "****** 2 x + 1 = 5" at bounding box center [755, 622] width 499 height 40
click at [1023, 624] on button "Done" at bounding box center [1035, 620] width 40 height 40
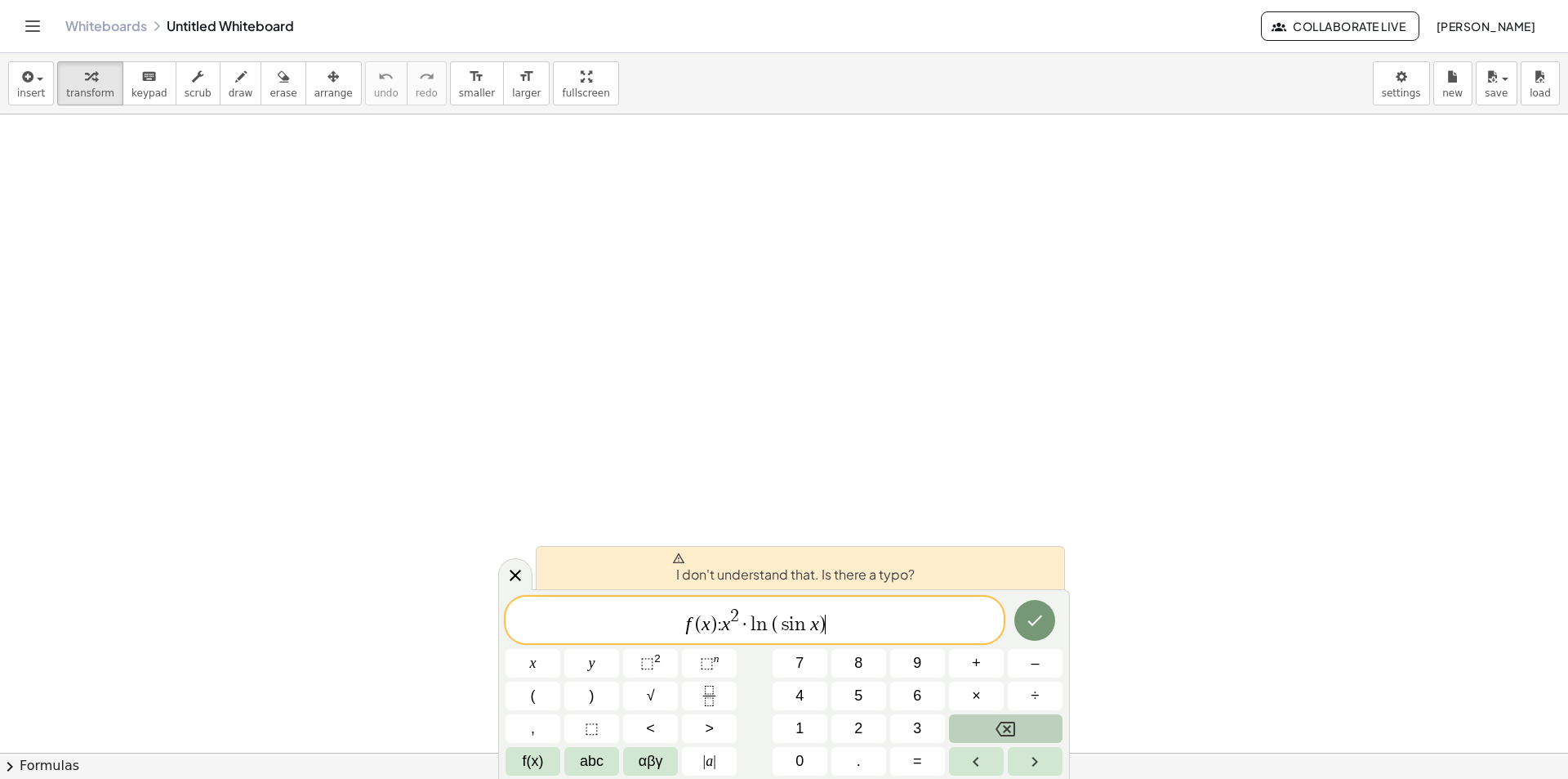
click at [723, 624] on var "x" at bounding box center [726, 623] width 9 height 21
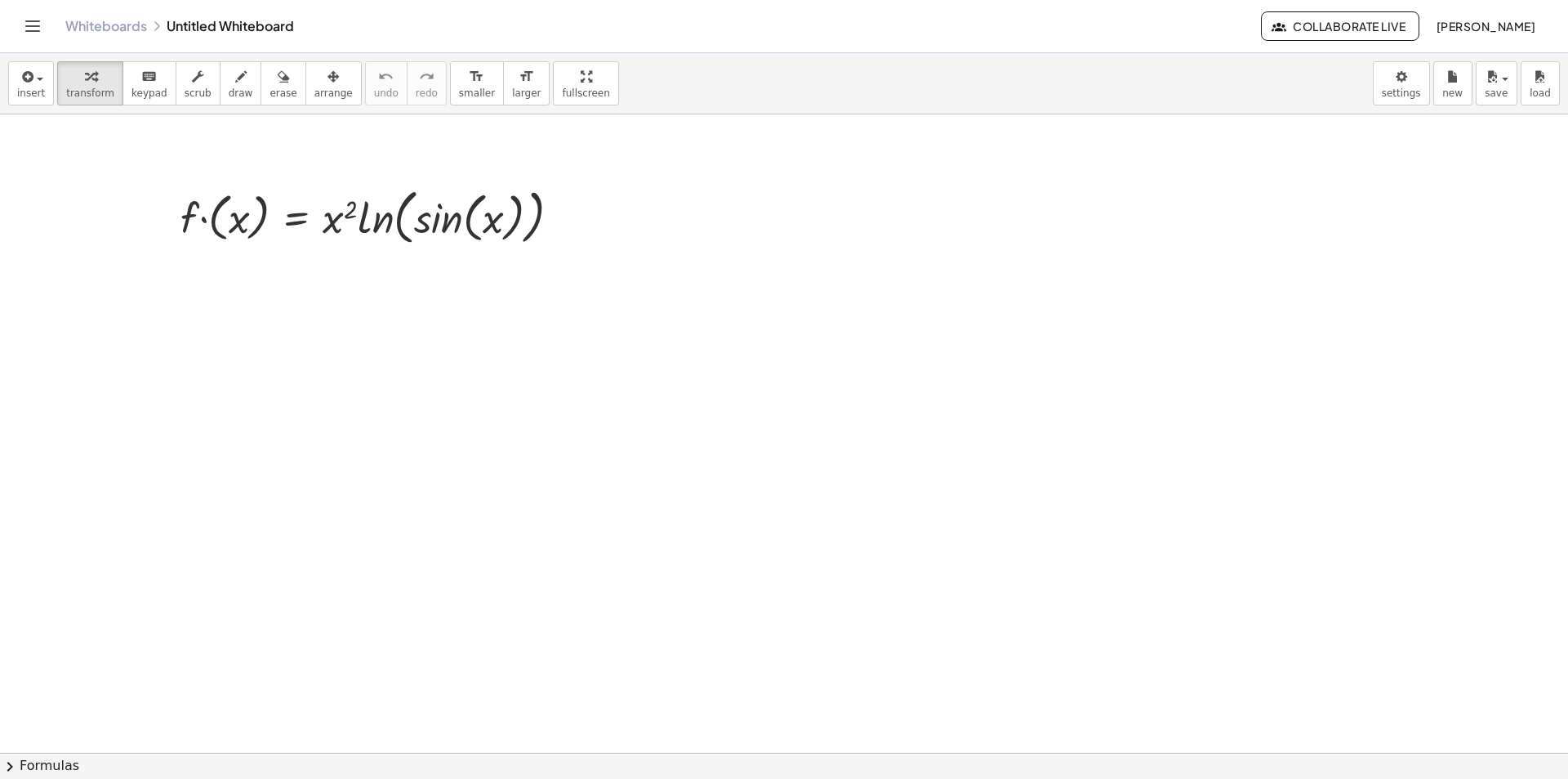
click at [78, 24] on link "Whiteboards" at bounding box center [106, 26] width 82 height 16
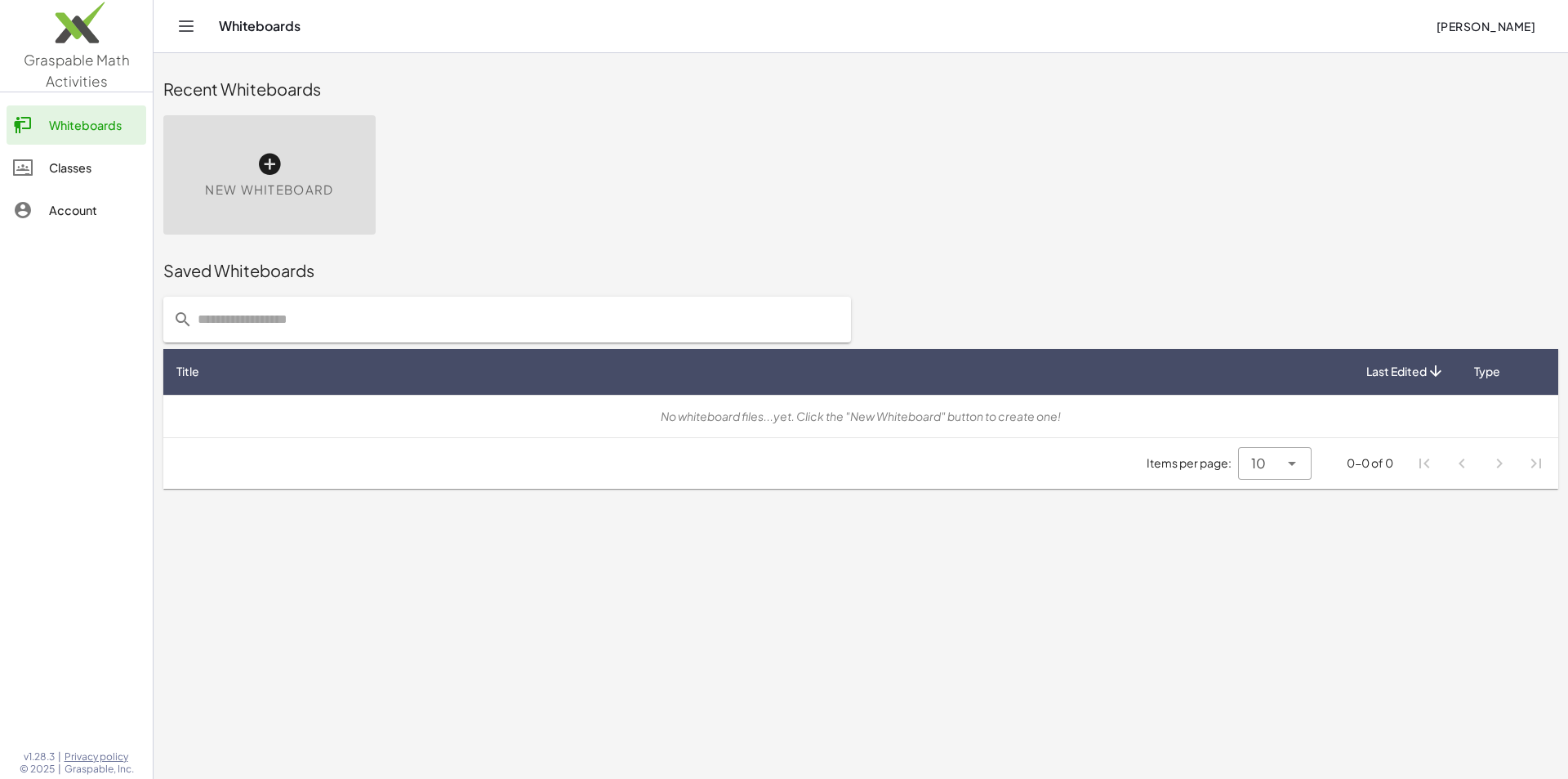
click at [251, 275] on div "Saved Whiteboards" at bounding box center [861, 271] width 1396 height 23
click at [269, 170] on icon at bounding box center [269, 164] width 26 height 26
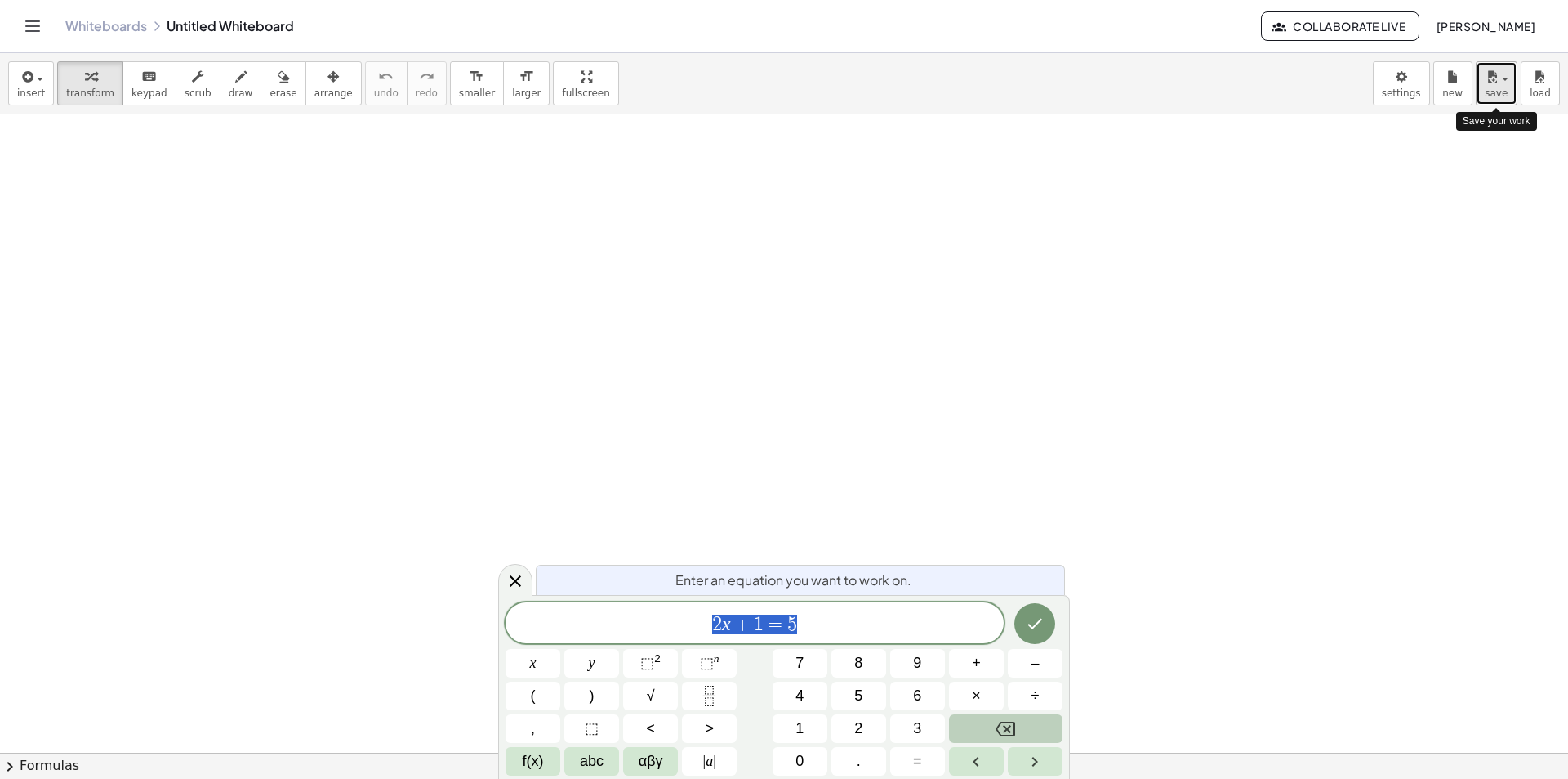
click at [1488, 91] on span "save" at bounding box center [1497, 93] width 23 height 12
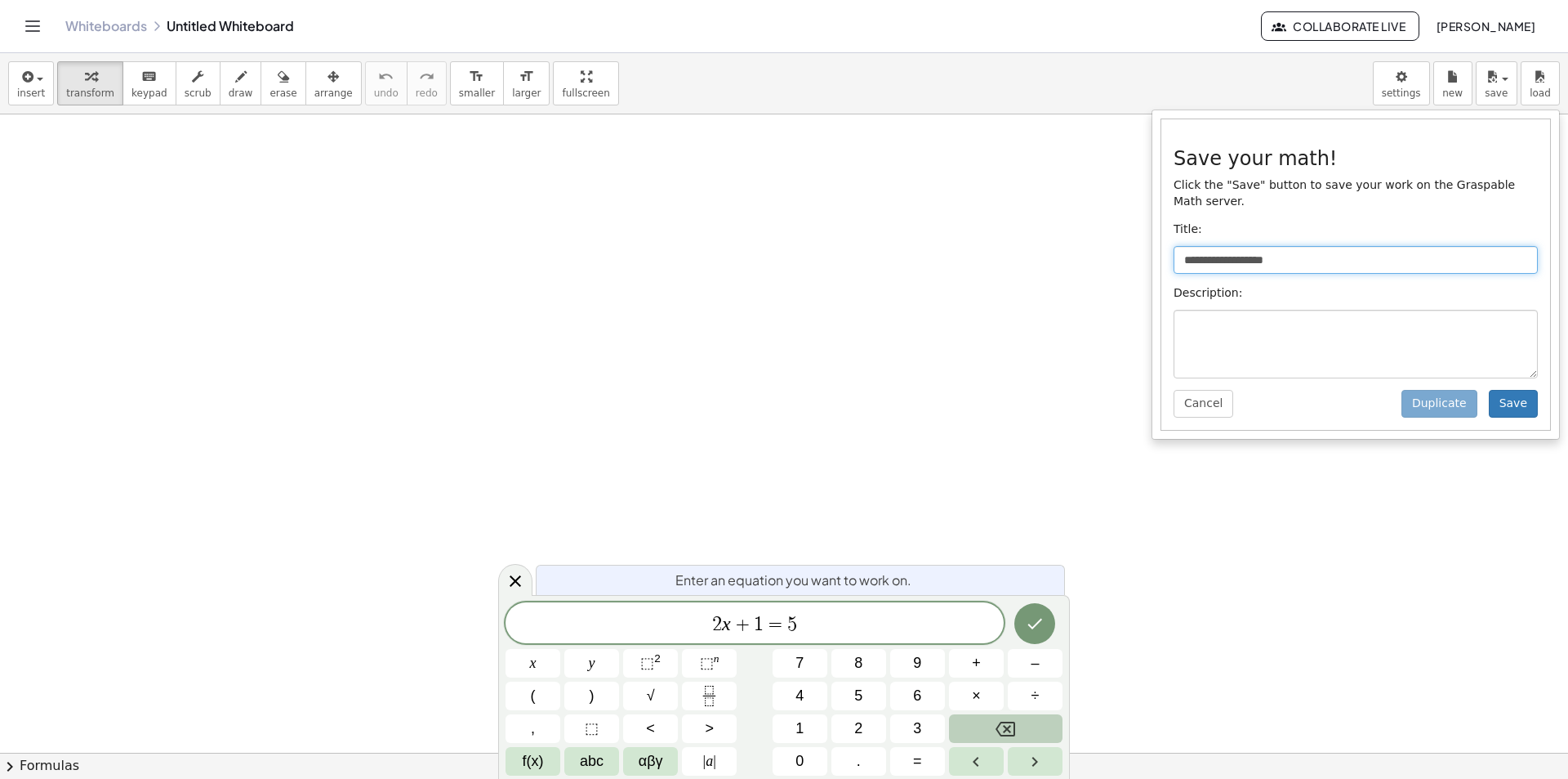
drag, startPoint x: 1308, startPoint y: 236, endPoint x: 1155, endPoint y: 245, distance: 153.3
click at [1155, 245] on div "**********" at bounding box center [1356, 274] width 408 height 330
type input "**********"
click at [1529, 391] on button "Save" at bounding box center [1513, 403] width 49 height 28
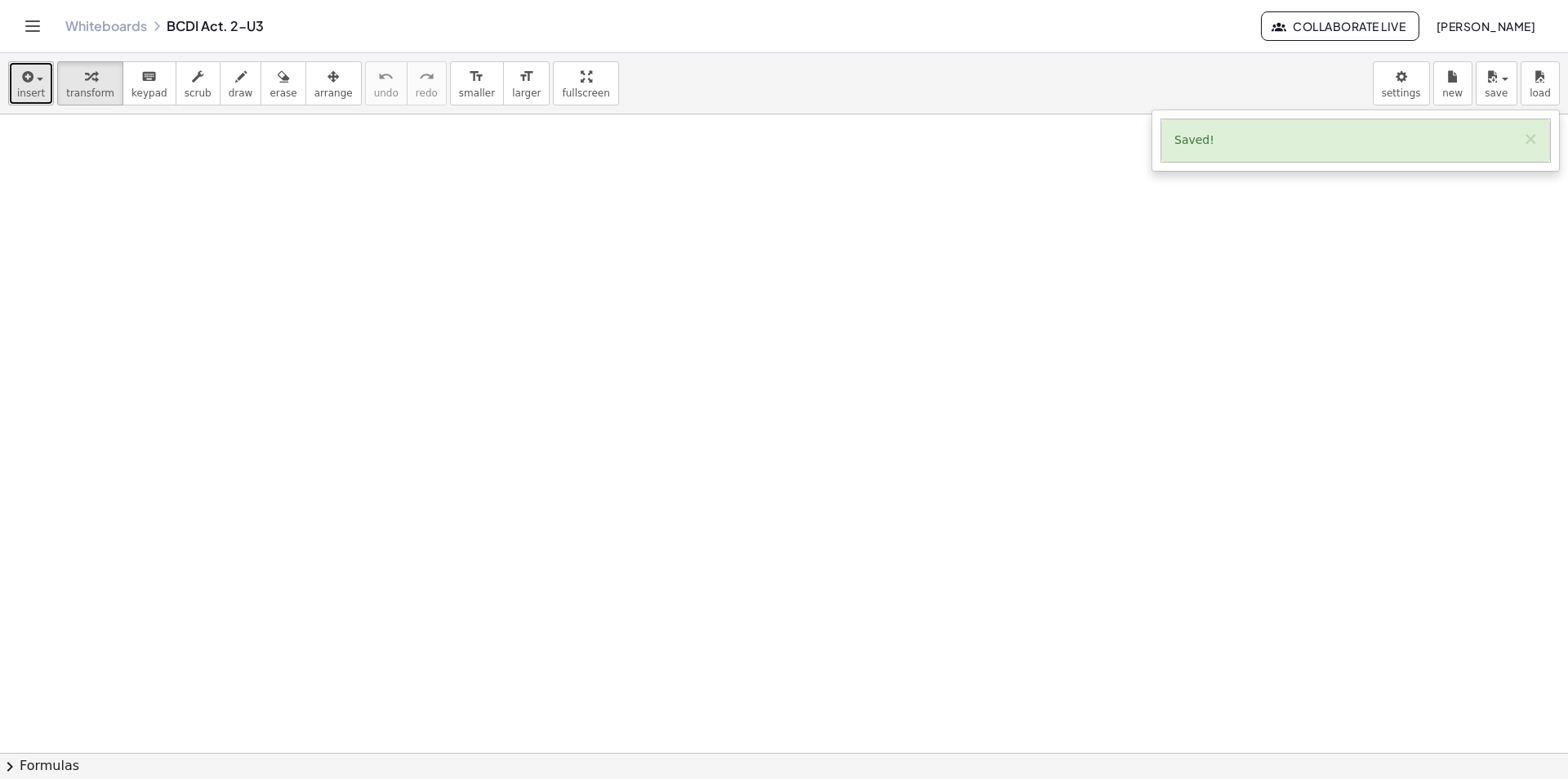
click at [30, 84] on icon "button" at bounding box center [26, 77] width 14 height 19
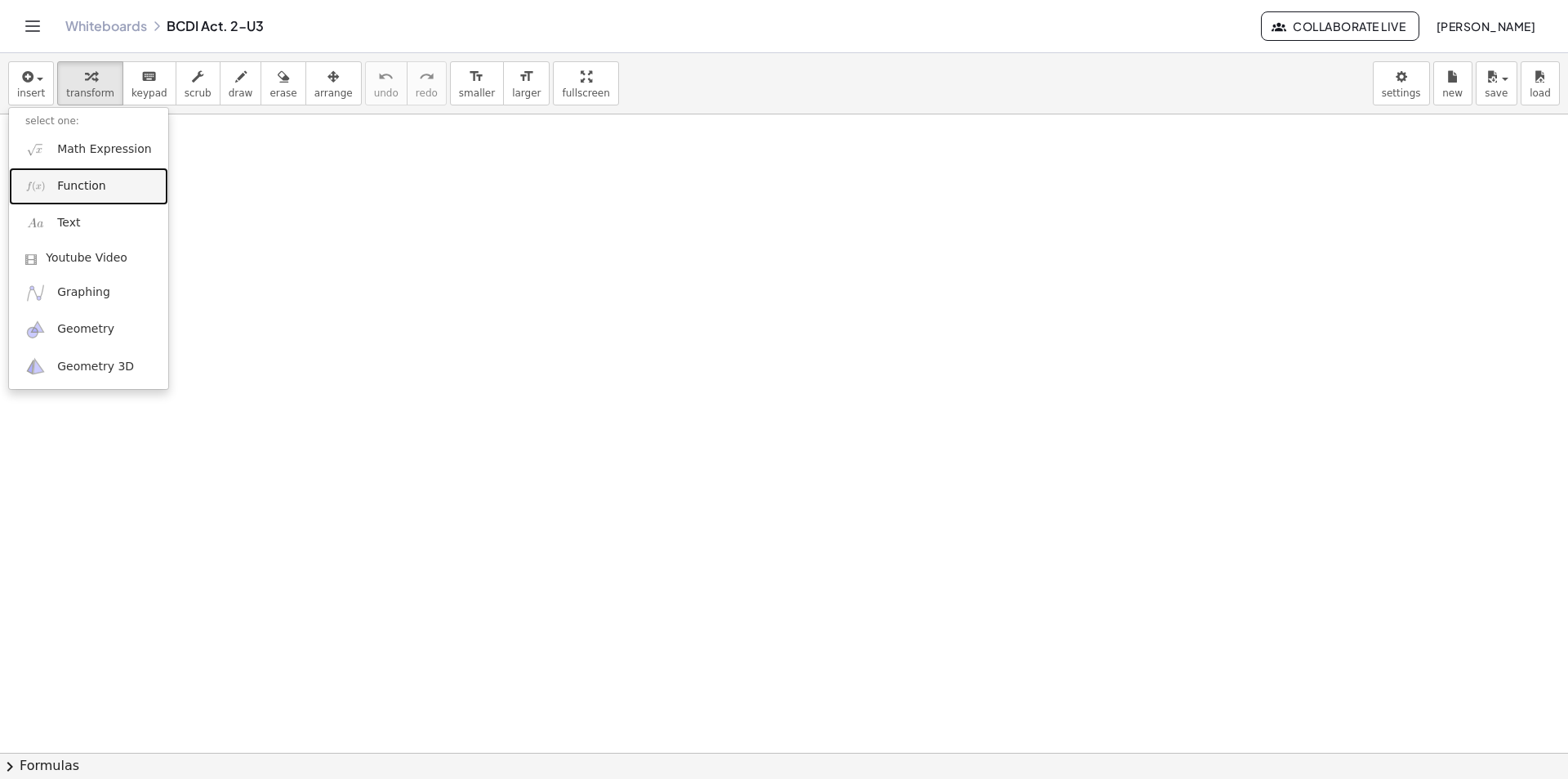
click at [51, 184] on link "Function" at bounding box center [88, 186] width 159 height 37
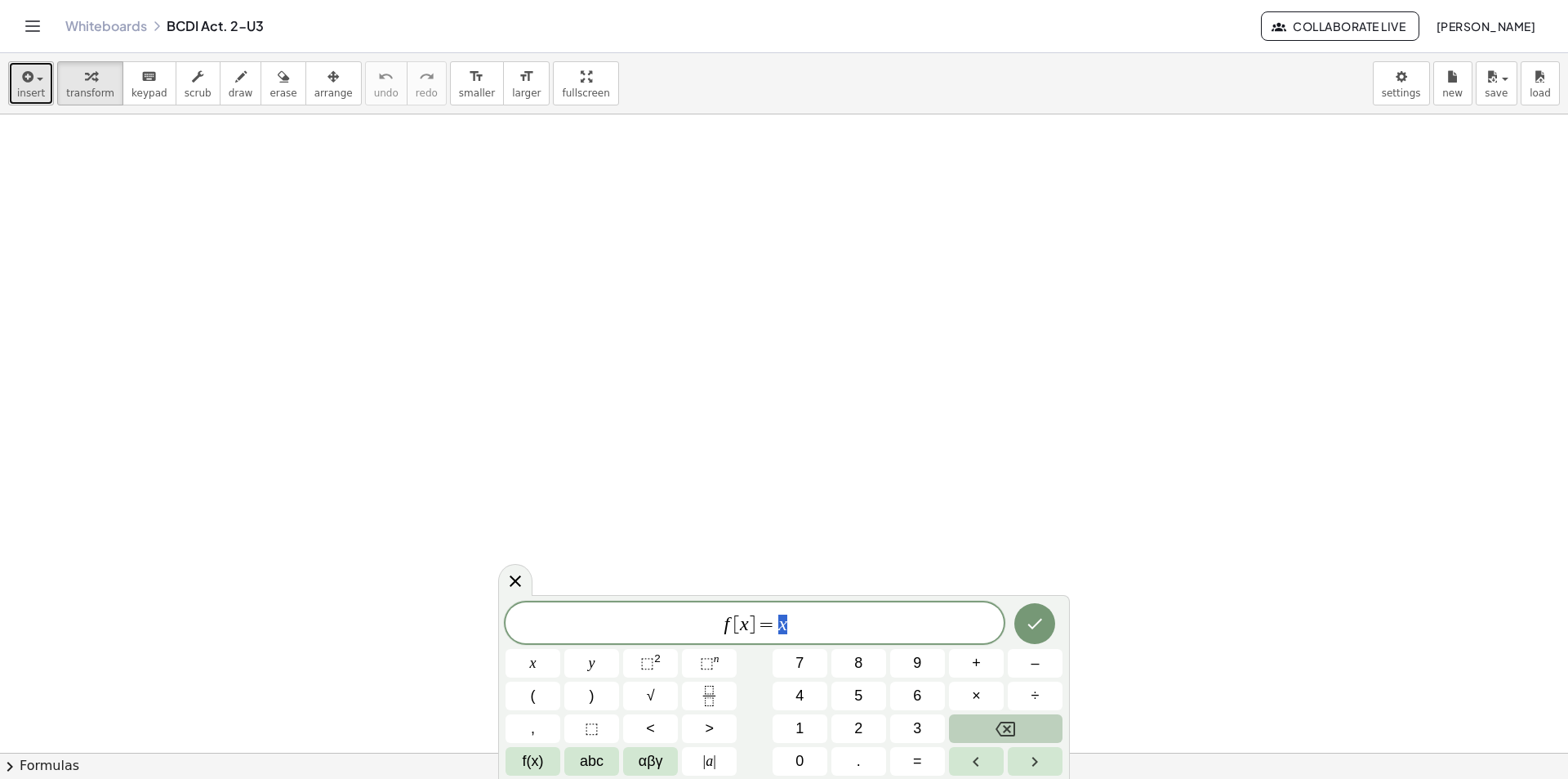
click at [24, 78] on icon "button" at bounding box center [26, 77] width 14 height 19
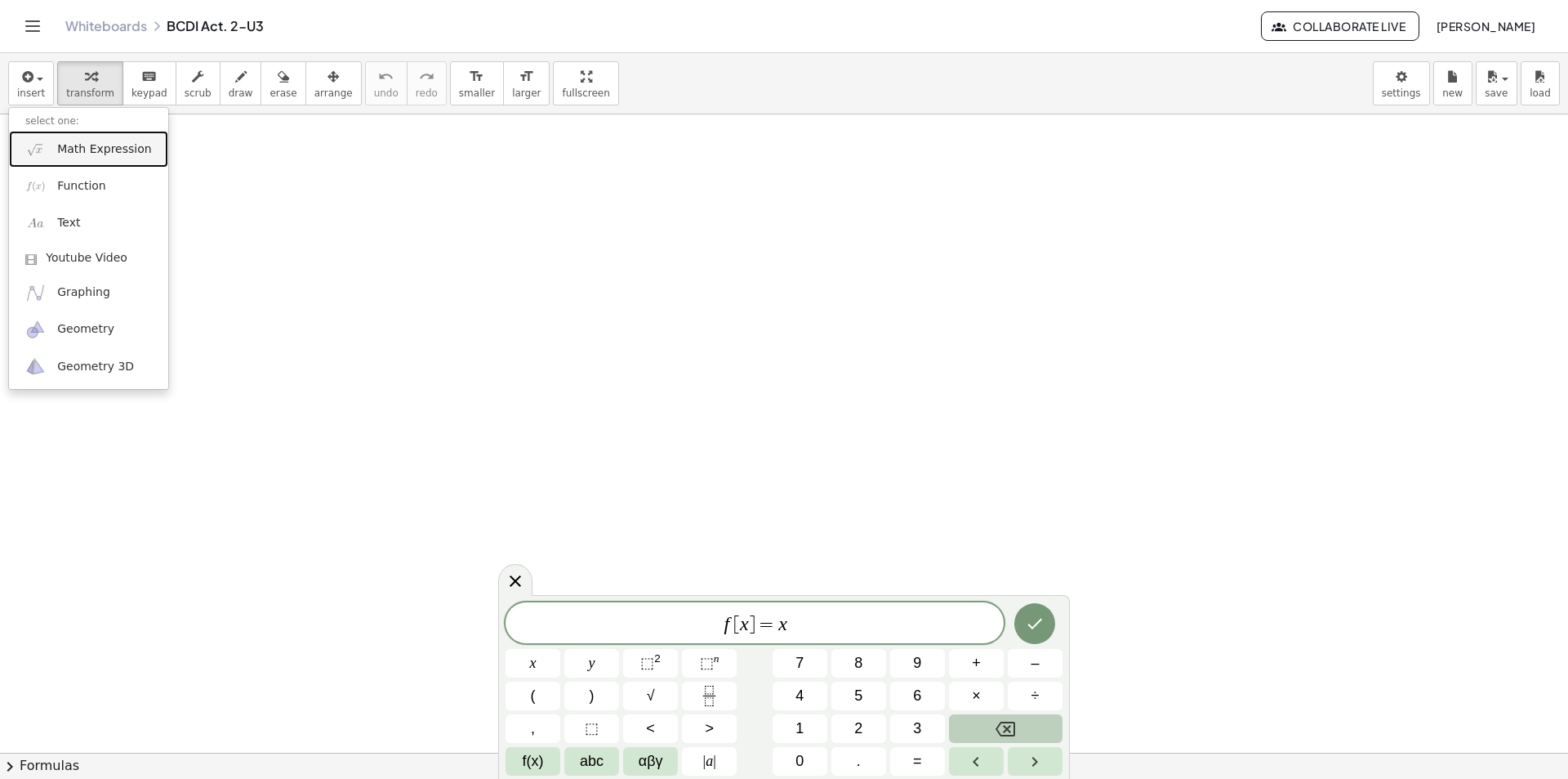
click at [51, 143] on link "Math Expression" at bounding box center [88, 149] width 159 height 37
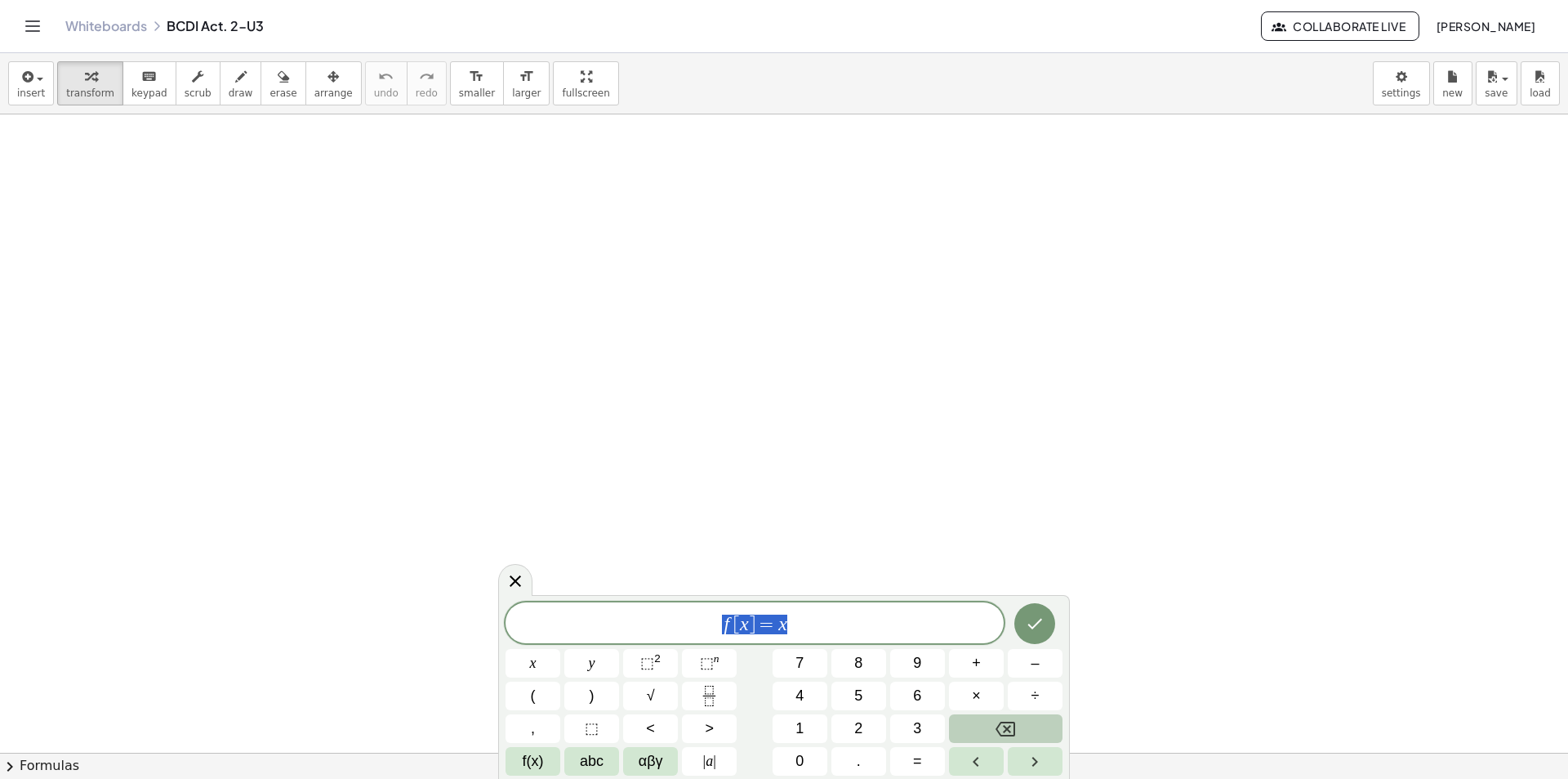
drag, startPoint x: 798, startPoint y: 630, endPoint x: 682, endPoint y: 624, distance: 116.2
click at [682, 624] on span "f [ x ] = x" at bounding box center [755, 624] width 499 height 23
click at [722, 624] on span "f ( x ) : ​ x 2 · l n ( s i n x )" at bounding box center [755, 621] width 499 height 30
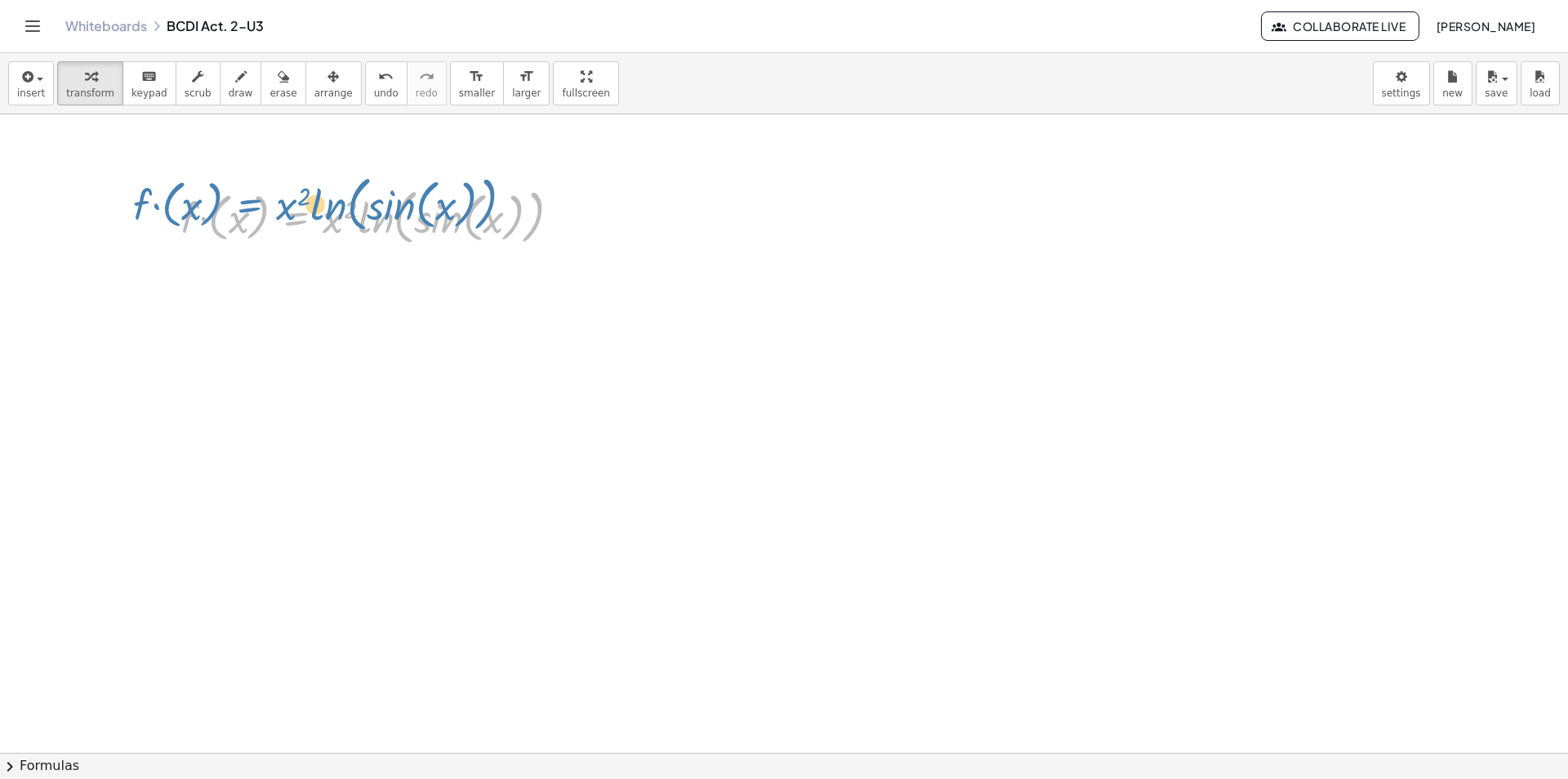
drag, startPoint x: 296, startPoint y: 216, endPoint x: 247, endPoint y: 202, distance: 51.0
click at [247, 202] on div at bounding box center [376, 216] width 409 height 67
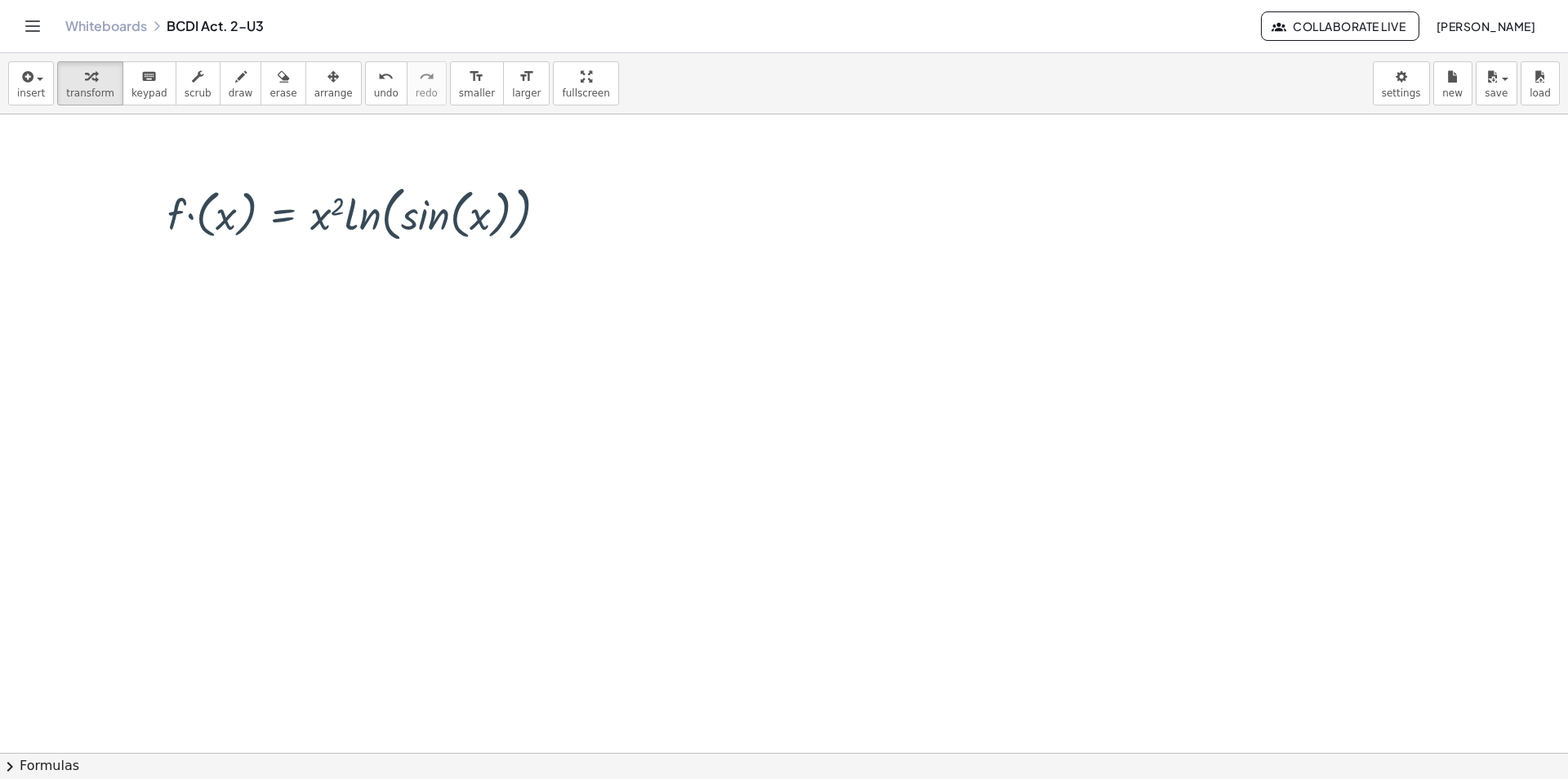
click at [309, 283] on div at bounding box center [784, 753] width 1568 height 1277
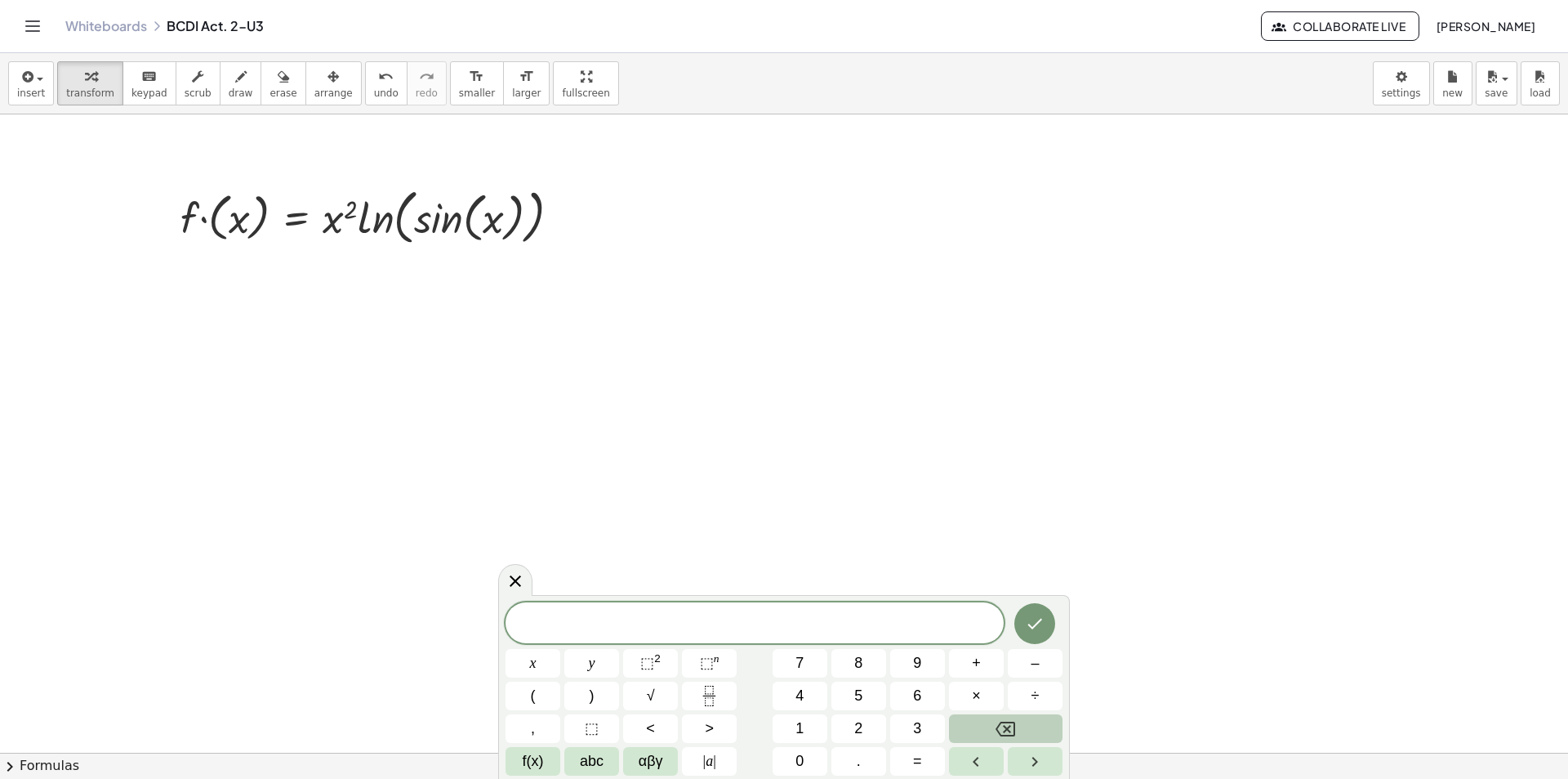
click at [683, 373] on div at bounding box center [784, 753] width 1568 height 1277
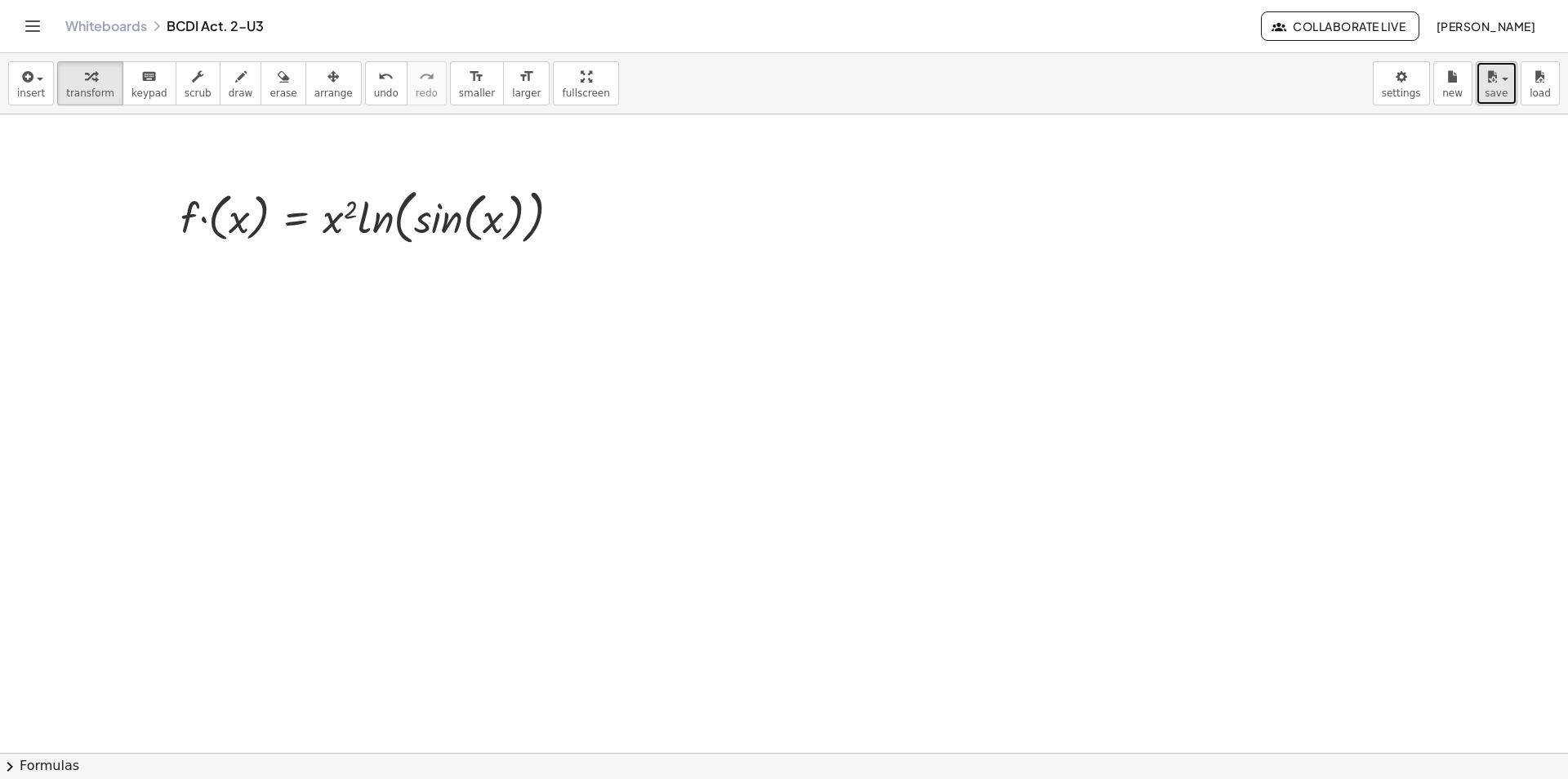
click at [1495, 94] on span "save" at bounding box center [1497, 93] width 23 height 12
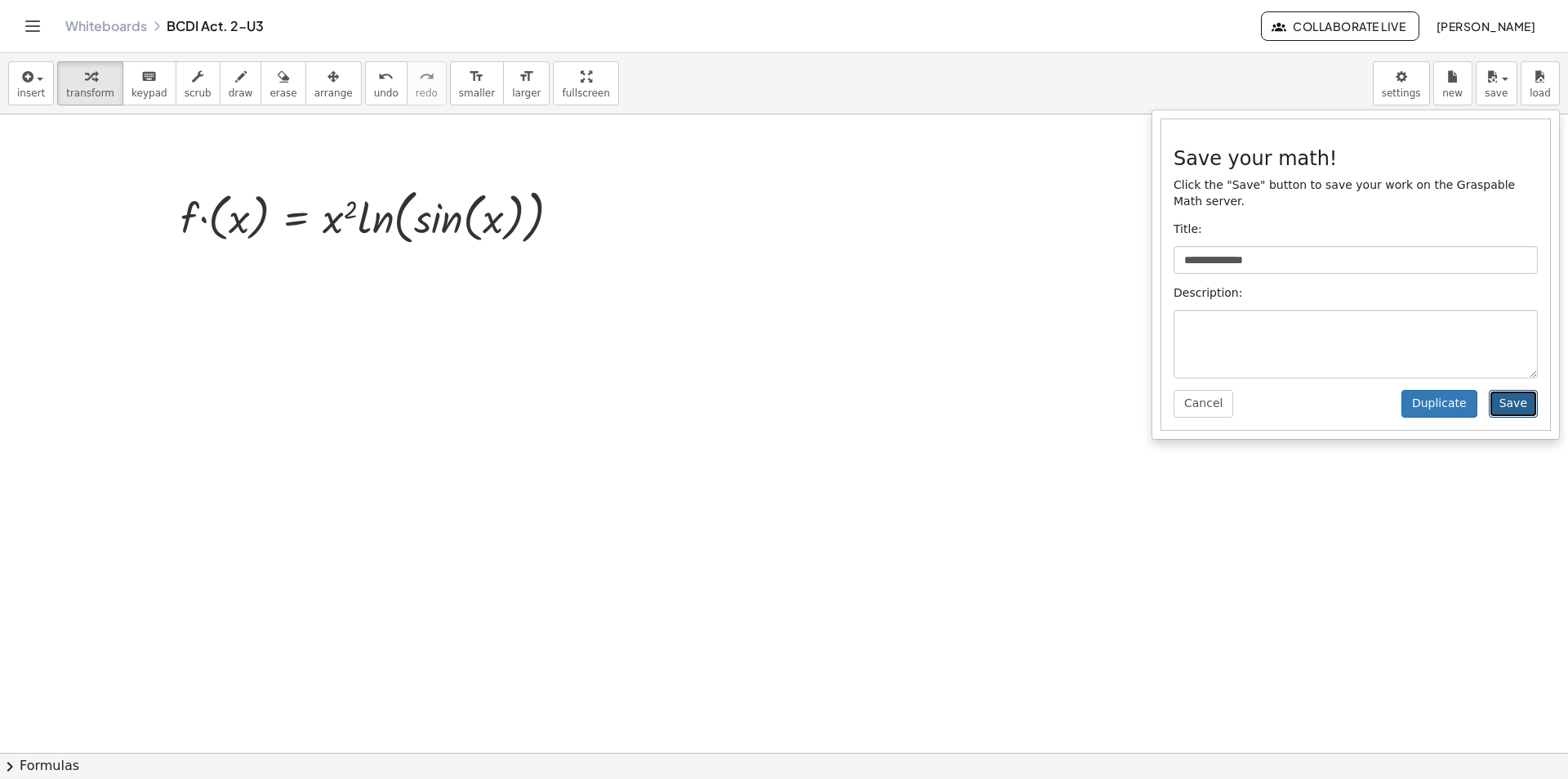
click at [1520, 390] on button "Save" at bounding box center [1513, 403] width 49 height 28
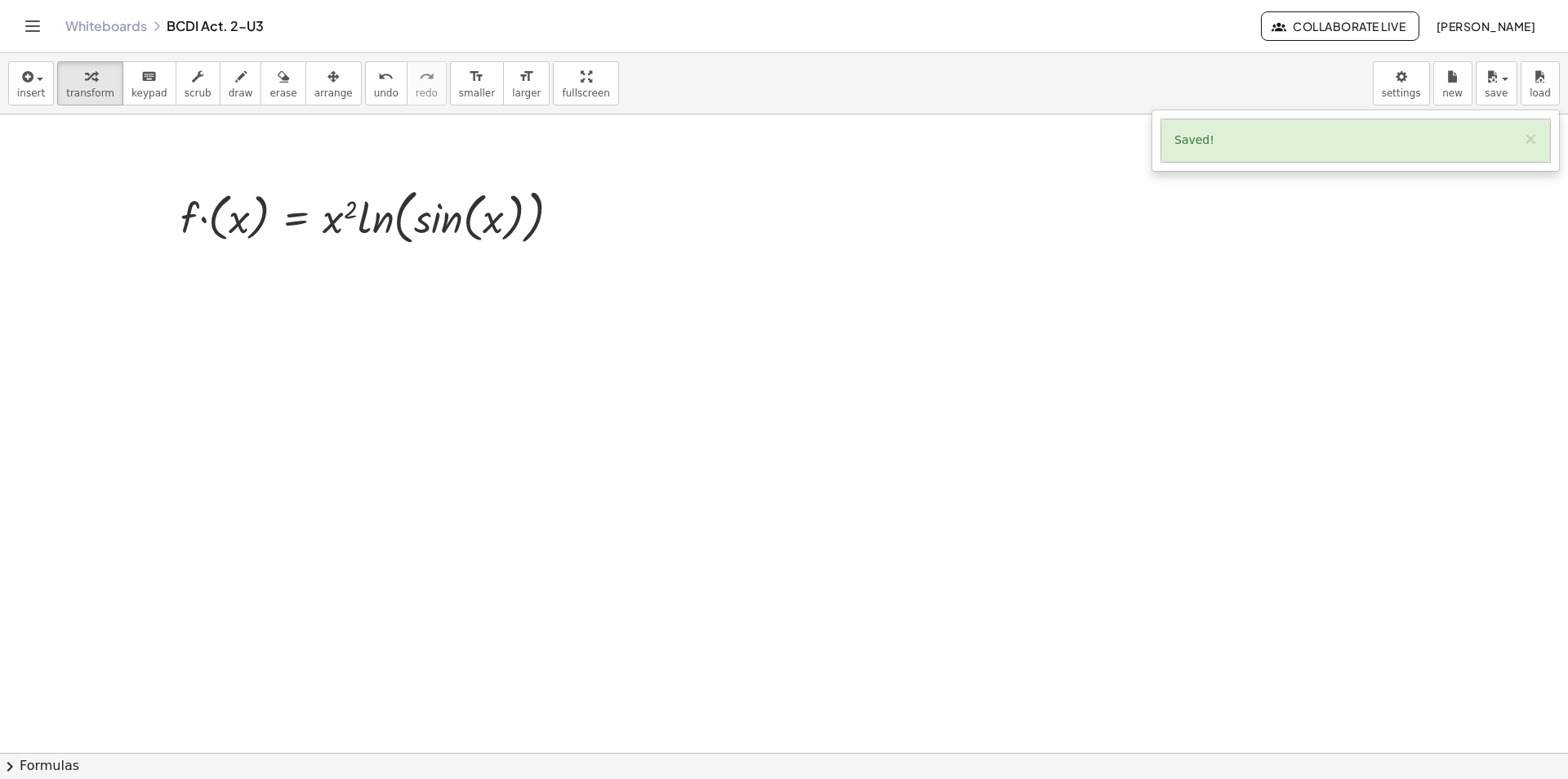
drag, startPoint x: 573, startPoint y: 374, endPoint x: 580, endPoint y: 375, distance: 7.1
click at [575, 374] on div at bounding box center [784, 753] width 1568 height 1277
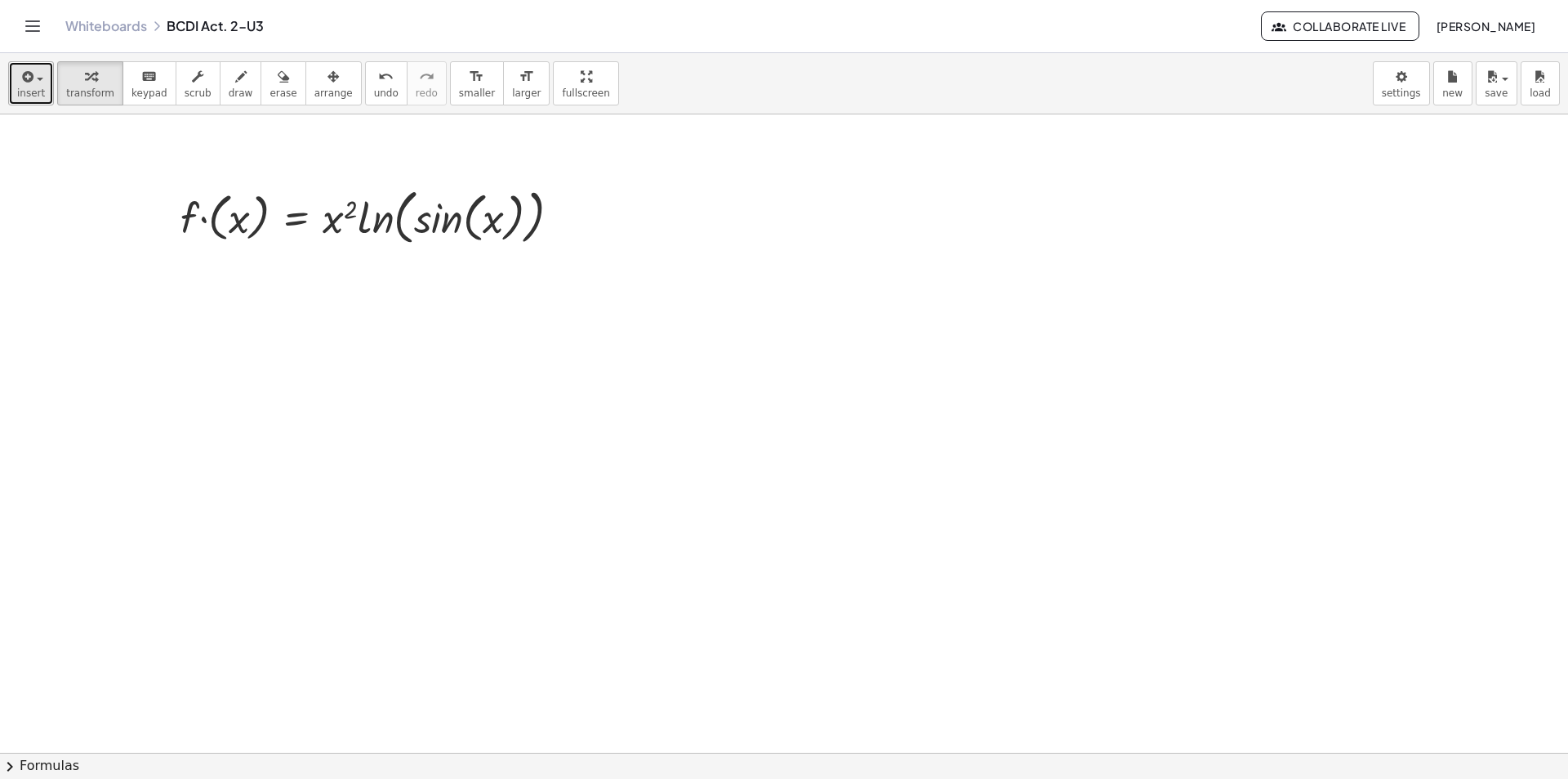
click at [38, 88] on span "insert" at bounding box center [31, 93] width 28 height 12
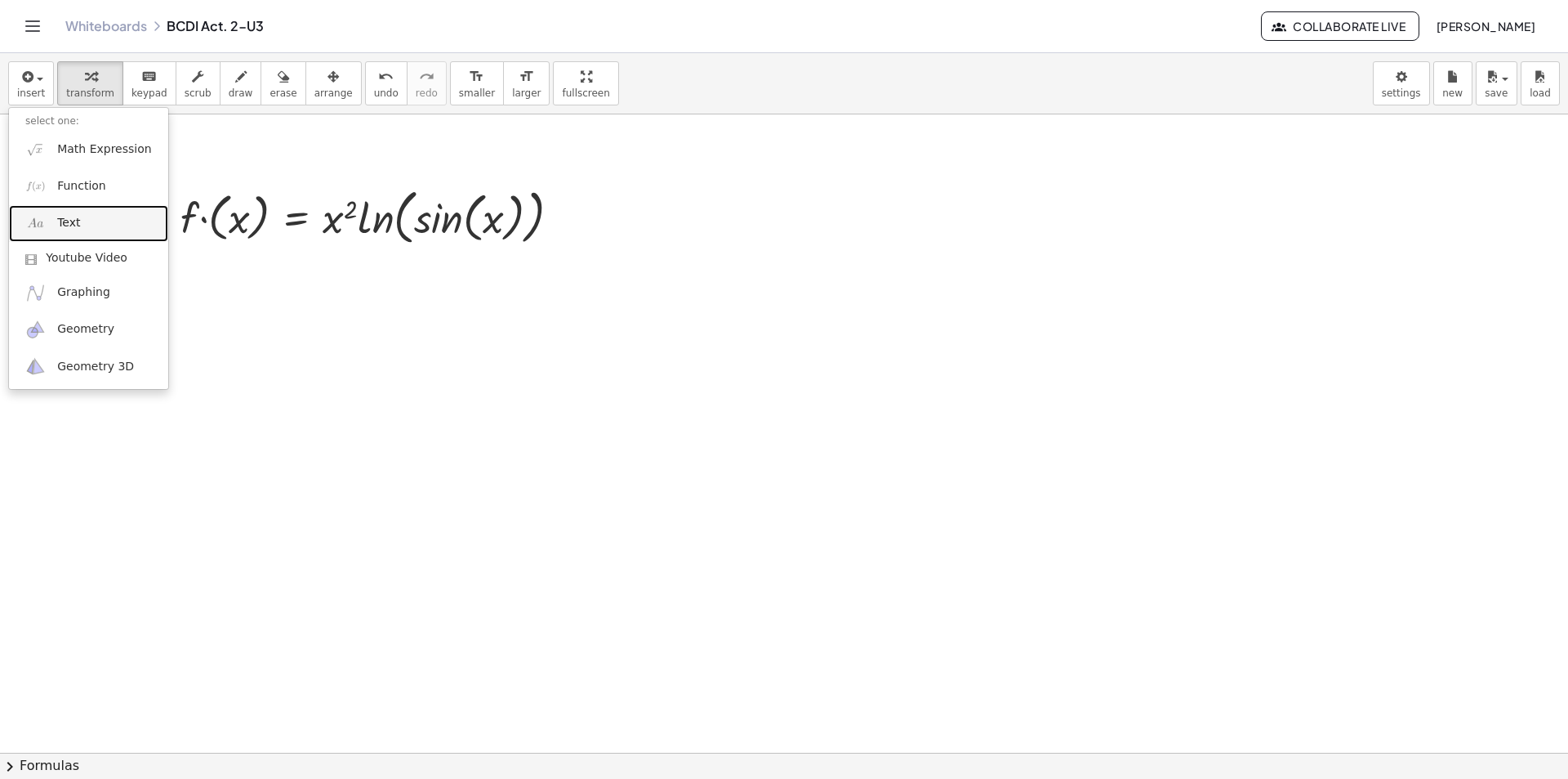
click at [60, 227] on span "Text" at bounding box center [68, 222] width 23 height 16
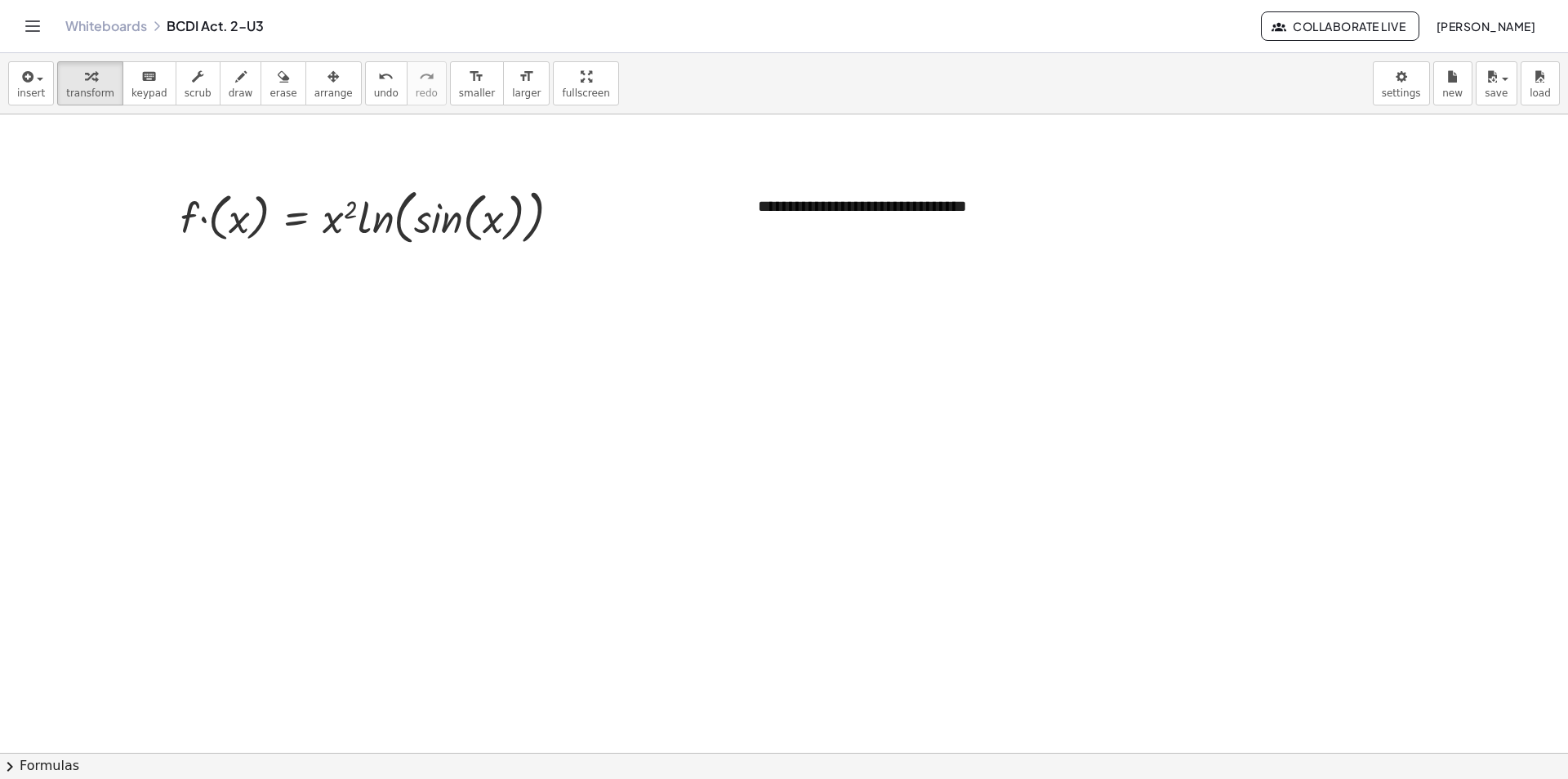
click at [830, 342] on div at bounding box center [784, 753] width 1568 height 1277
click at [799, 232] on div "**********" at bounding box center [864, 218] width 245 height 79
click at [818, 308] on div at bounding box center [784, 753] width 1568 height 1277
click at [828, 220] on div "**********" at bounding box center [864, 218] width 245 height 79
drag, startPoint x: 887, startPoint y: 175, endPoint x: 554, endPoint y: 299, distance: 355.3
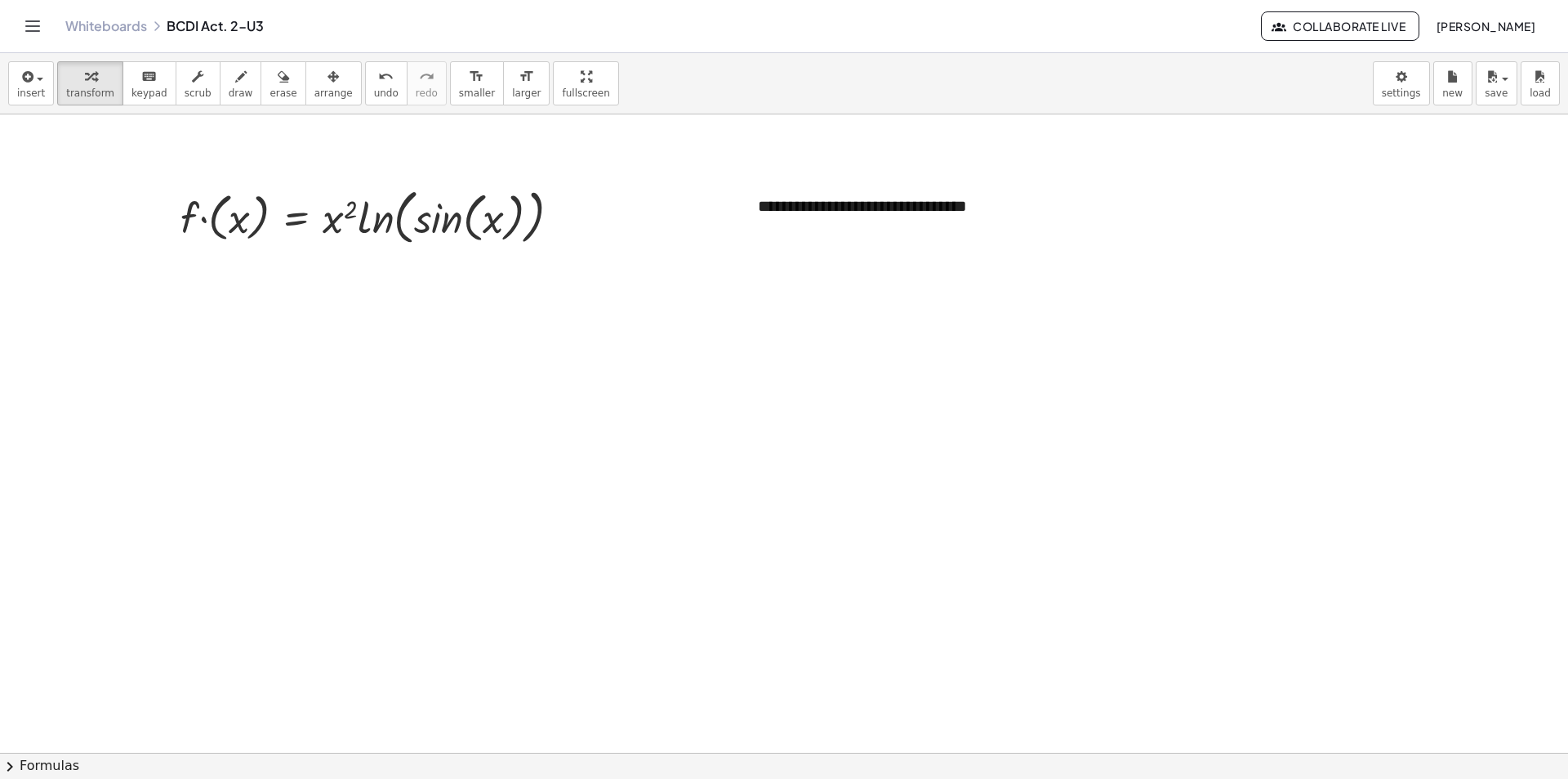
click at [557, 299] on div "**********" at bounding box center [784, 753] width 1568 height 1277
click at [720, 359] on div at bounding box center [784, 753] width 1568 height 1277
click at [30, 79] on icon "button" at bounding box center [26, 77] width 14 height 19
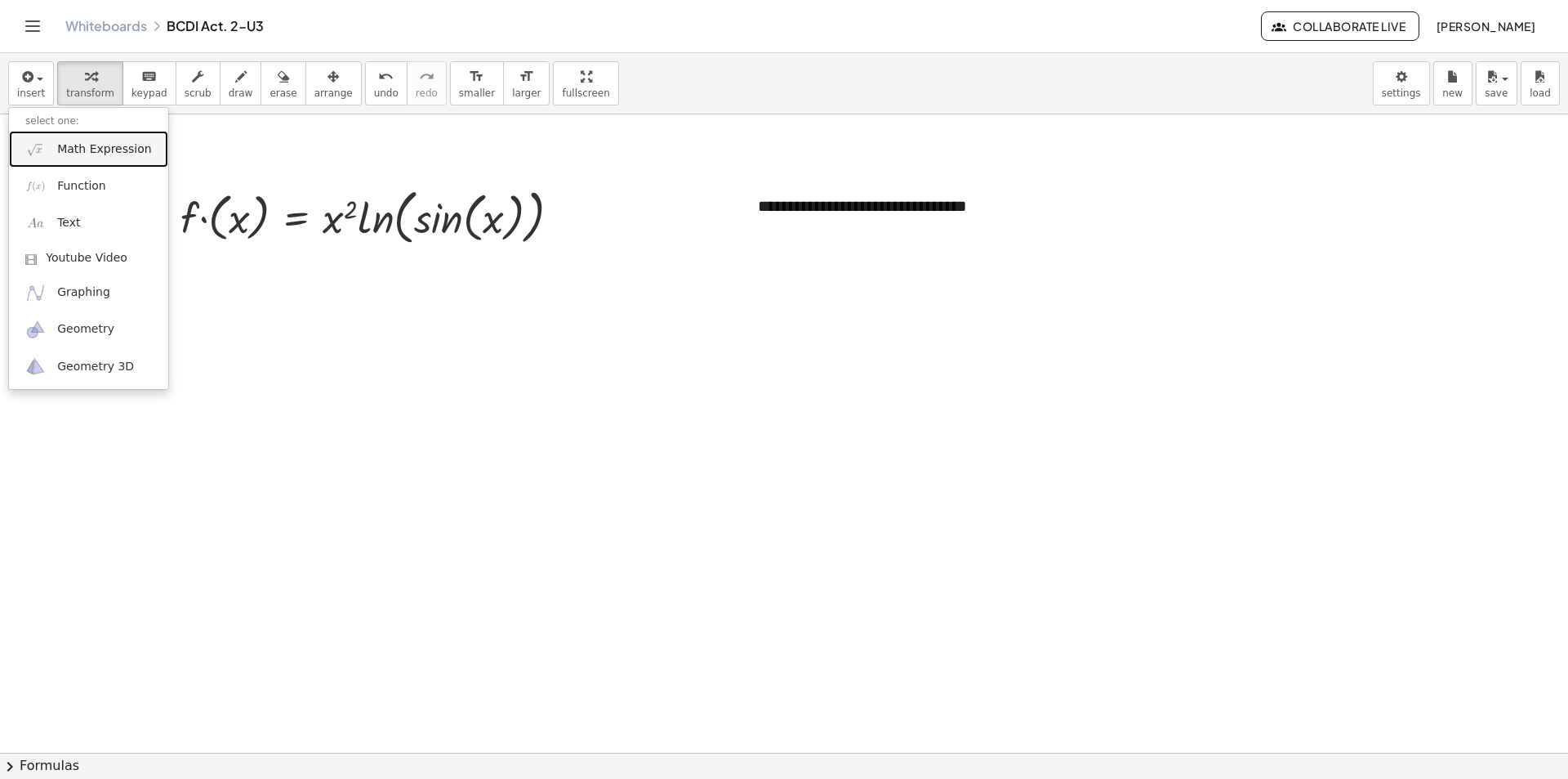
click at [74, 161] on link "Math Expression" at bounding box center [88, 149] width 159 height 37
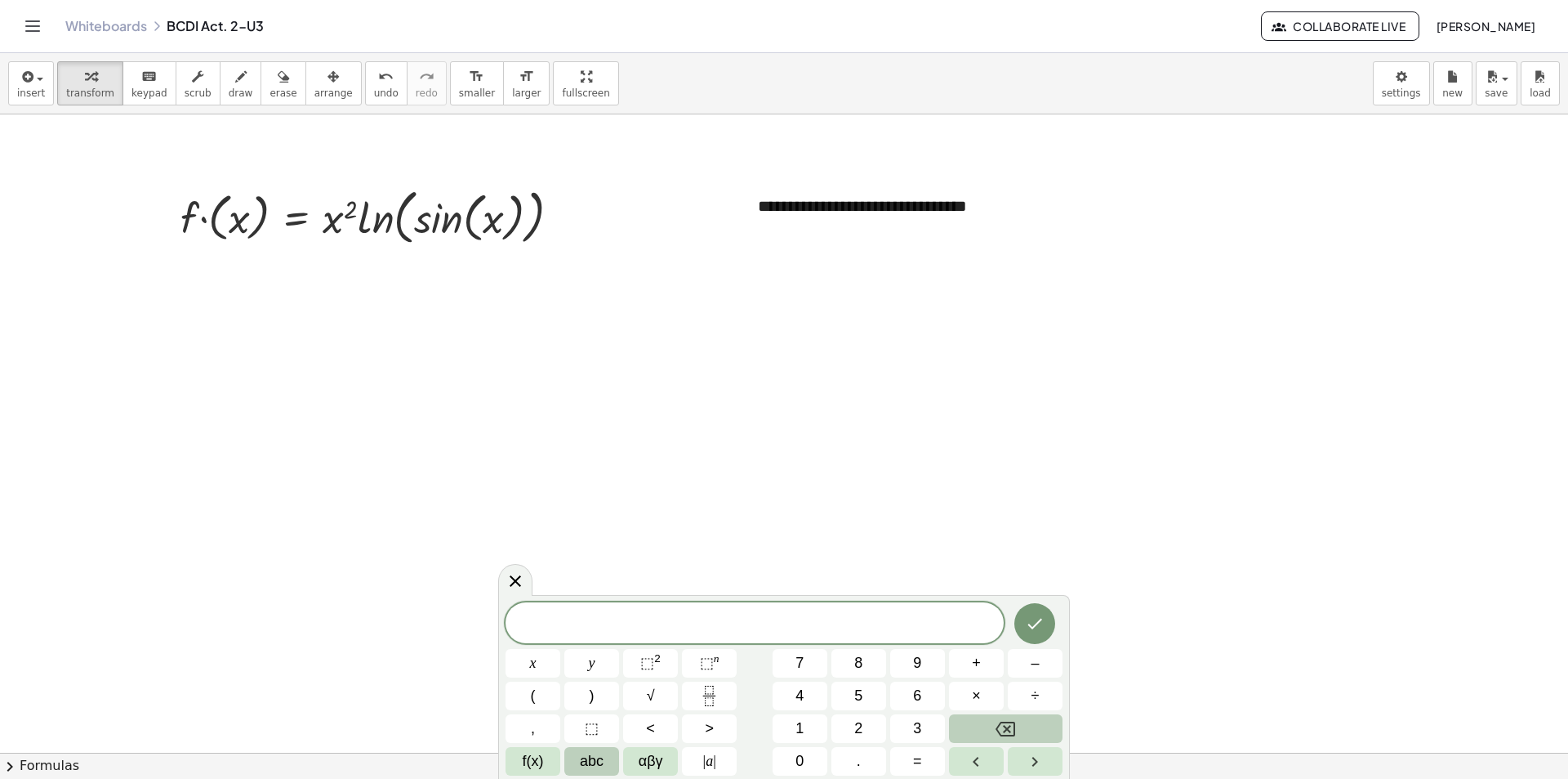
click at [606, 768] on button "abc" at bounding box center [591, 762] width 55 height 29
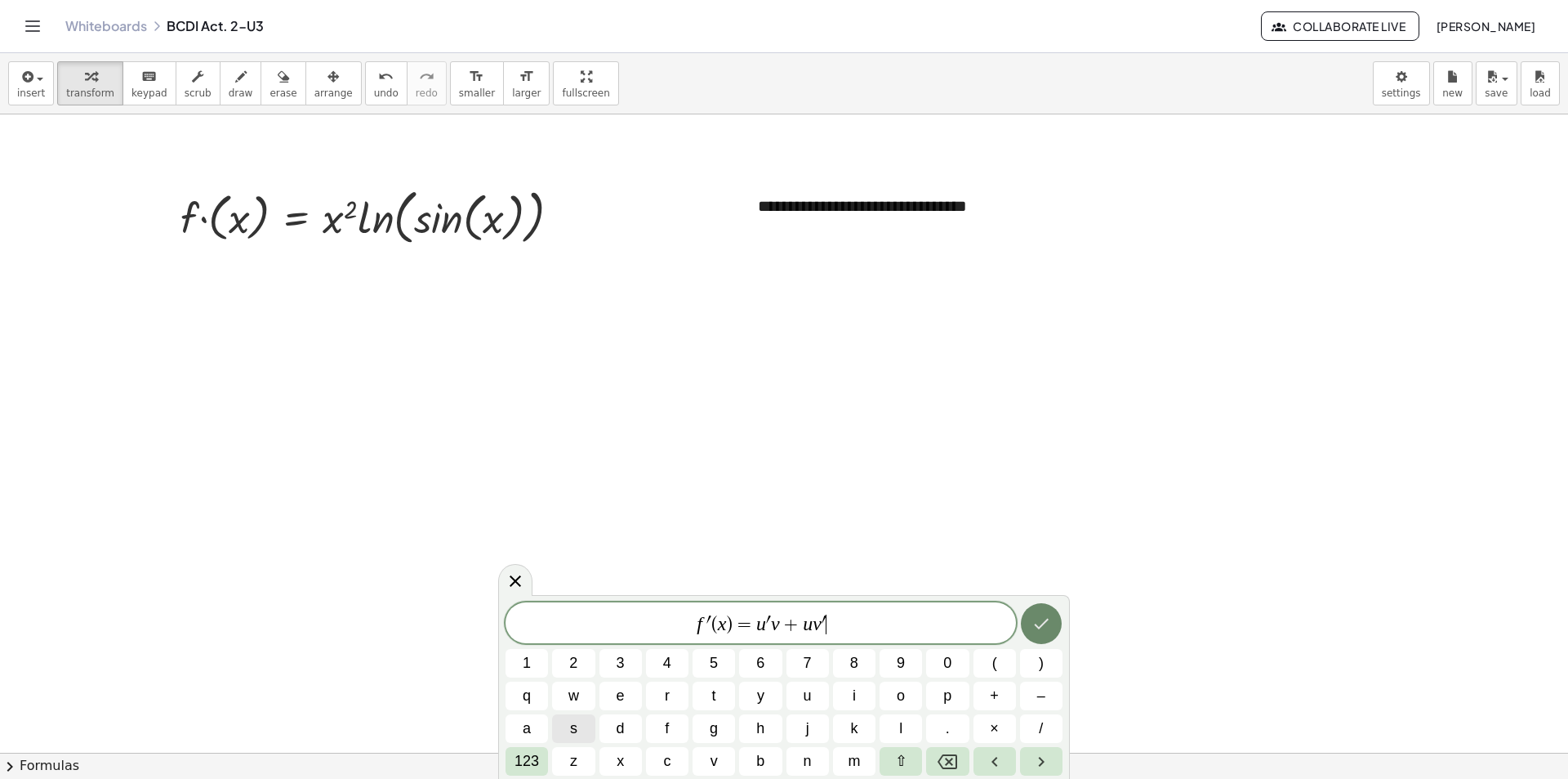
click at [1027, 618] on button "Done" at bounding box center [1041, 623] width 40 height 40
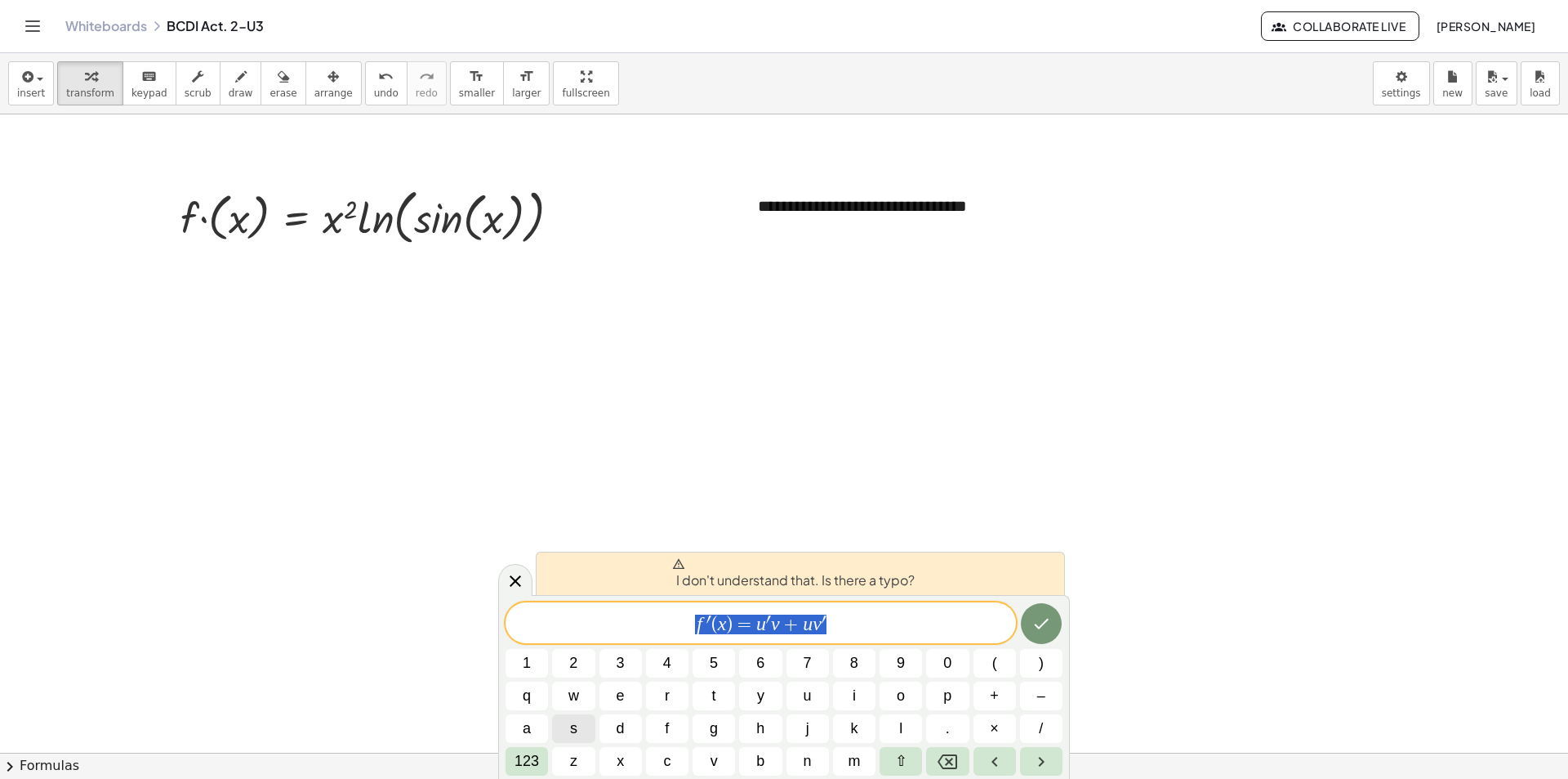
drag, startPoint x: 835, startPoint y: 619, endPoint x: 618, endPoint y: 615, distance: 217.0
click at [618, 615] on span "f ′ ( x ) = u ′ v + u v ′" at bounding box center [760, 624] width 510 height 23
drag, startPoint x: 641, startPoint y: 634, endPoint x: 567, endPoint y: 630, distance: 74.1
click at [567, 630] on div "**********" at bounding box center [760, 622] width 510 height 40
click at [866, 628] on span "d x d ​ [ u ⋅ v ] = u ′ v + u v ′ "" at bounding box center [760, 624] width 510 height 23
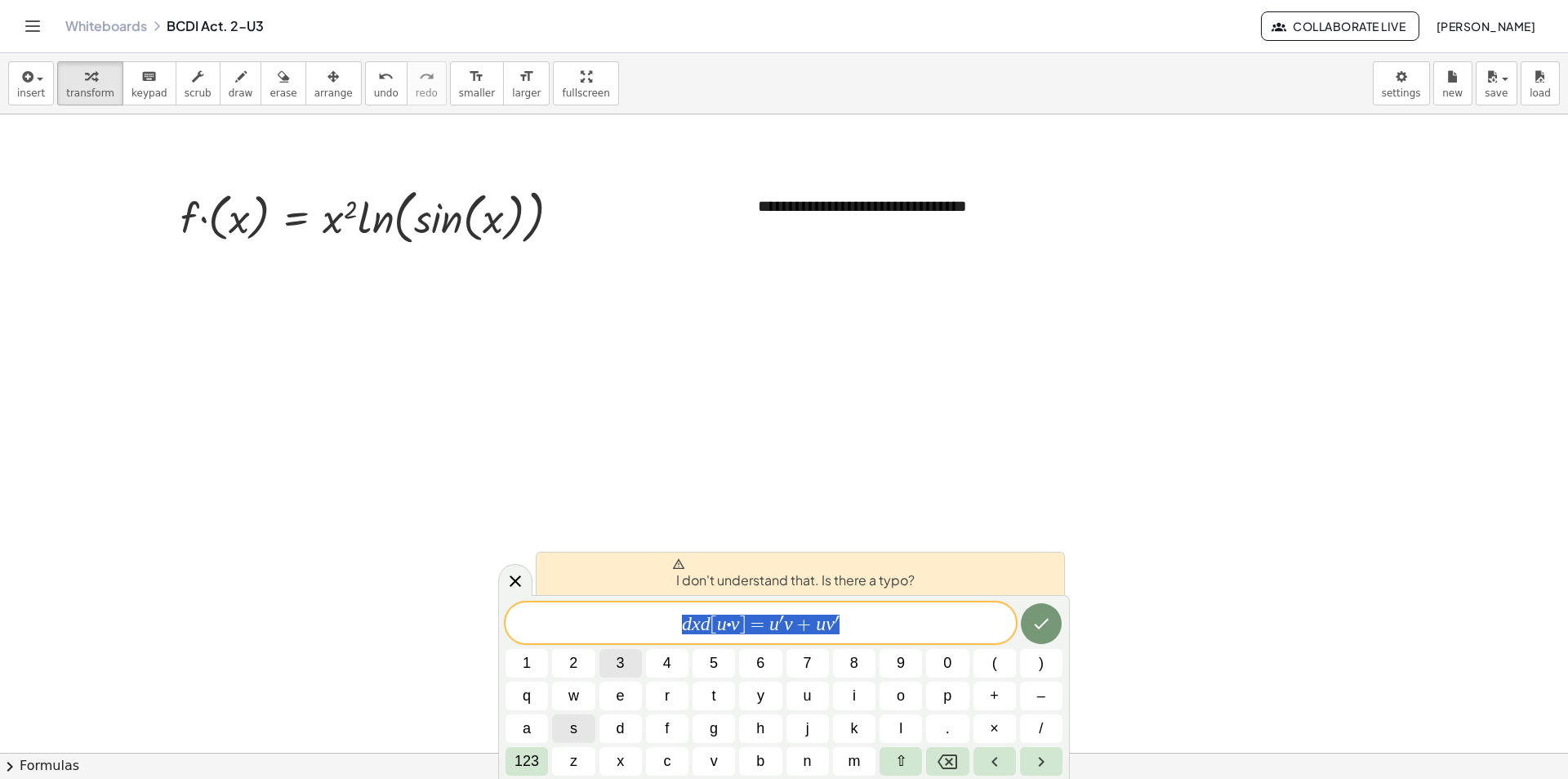
drag, startPoint x: 648, startPoint y: 651, endPoint x: 601, endPoint y: 656, distance: 47.3
click at [601, 656] on div "**********" at bounding box center [784, 688] width 557 height 173
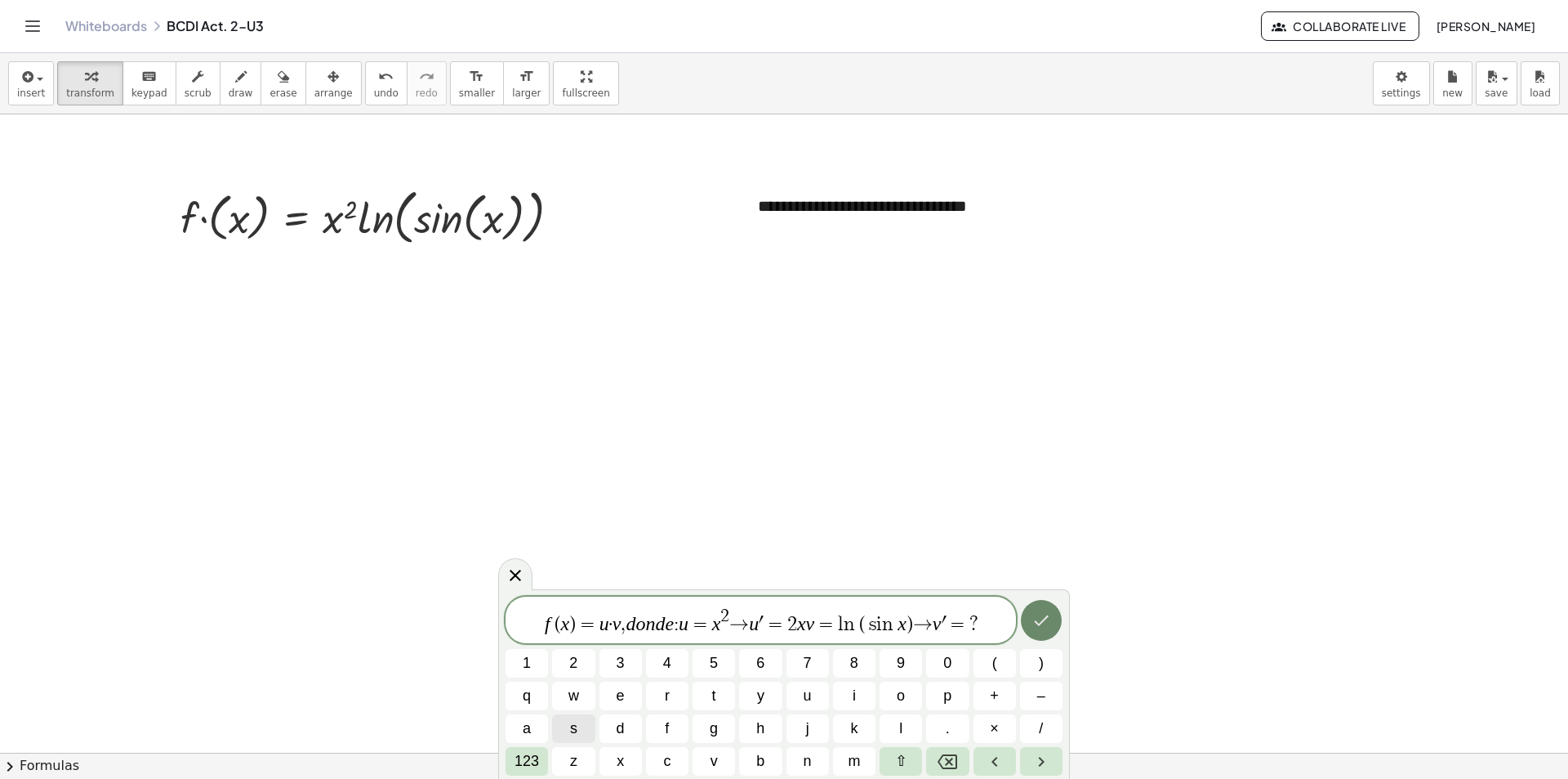
click at [1052, 622] on button "Done" at bounding box center [1041, 620] width 40 height 40
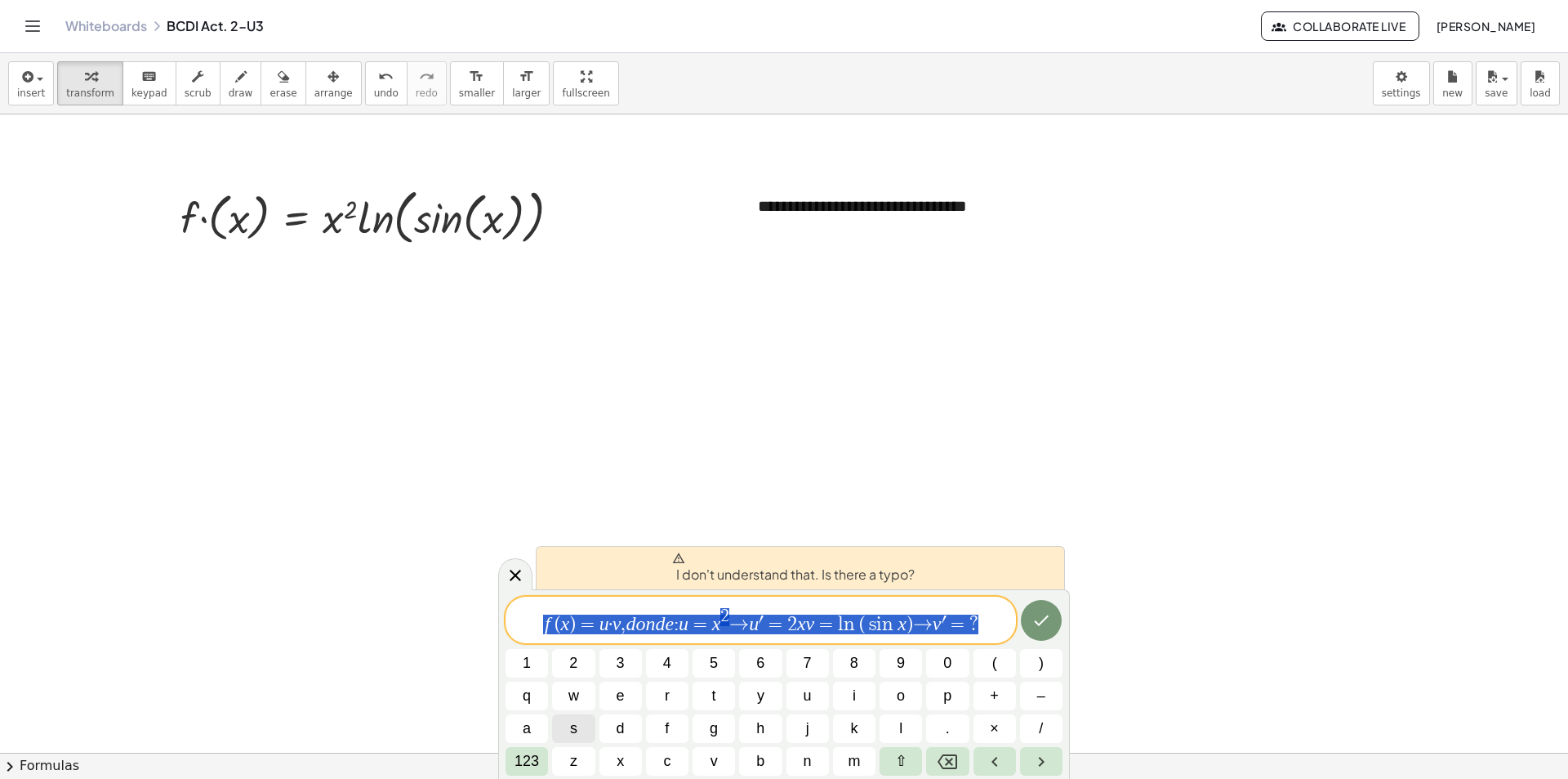
drag, startPoint x: 545, startPoint y: 629, endPoint x: 1213, endPoint y: 651, distance: 668.4
click at [1213, 651] on body "**********" at bounding box center [784, 389] width 1568 height 779
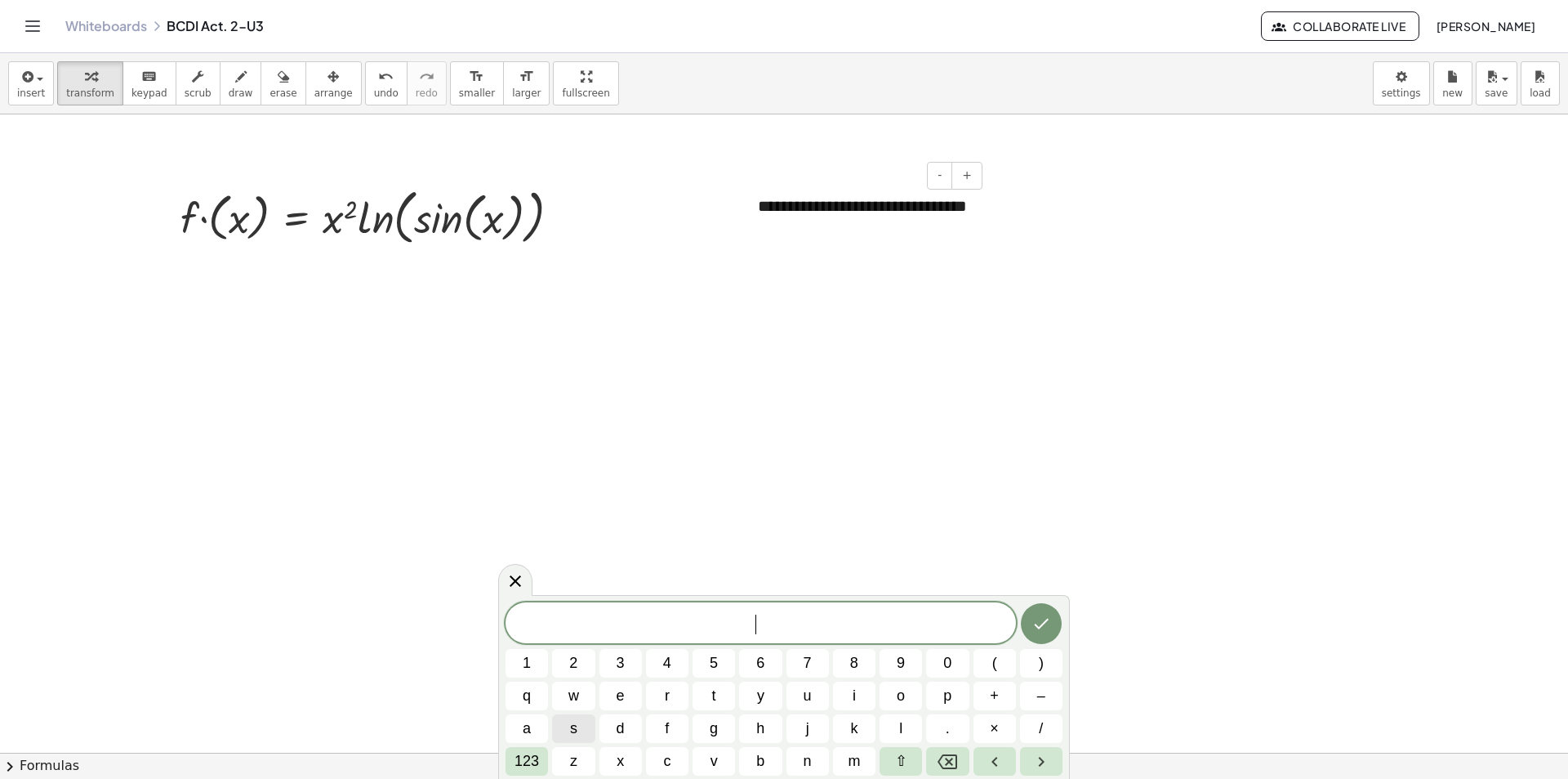
click at [807, 214] on div "**********" at bounding box center [864, 218] width 245 height 79
click at [866, 233] on div "**********" at bounding box center [864, 218] width 245 height 79
click at [834, 225] on div "**********" at bounding box center [864, 241] width 245 height 126
drag, startPoint x: 920, startPoint y: 307, endPoint x: 742, endPoint y: 261, distance: 183.8
click at [742, 261] on div "**********" at bounding box center [864, 252] width 245 height 149
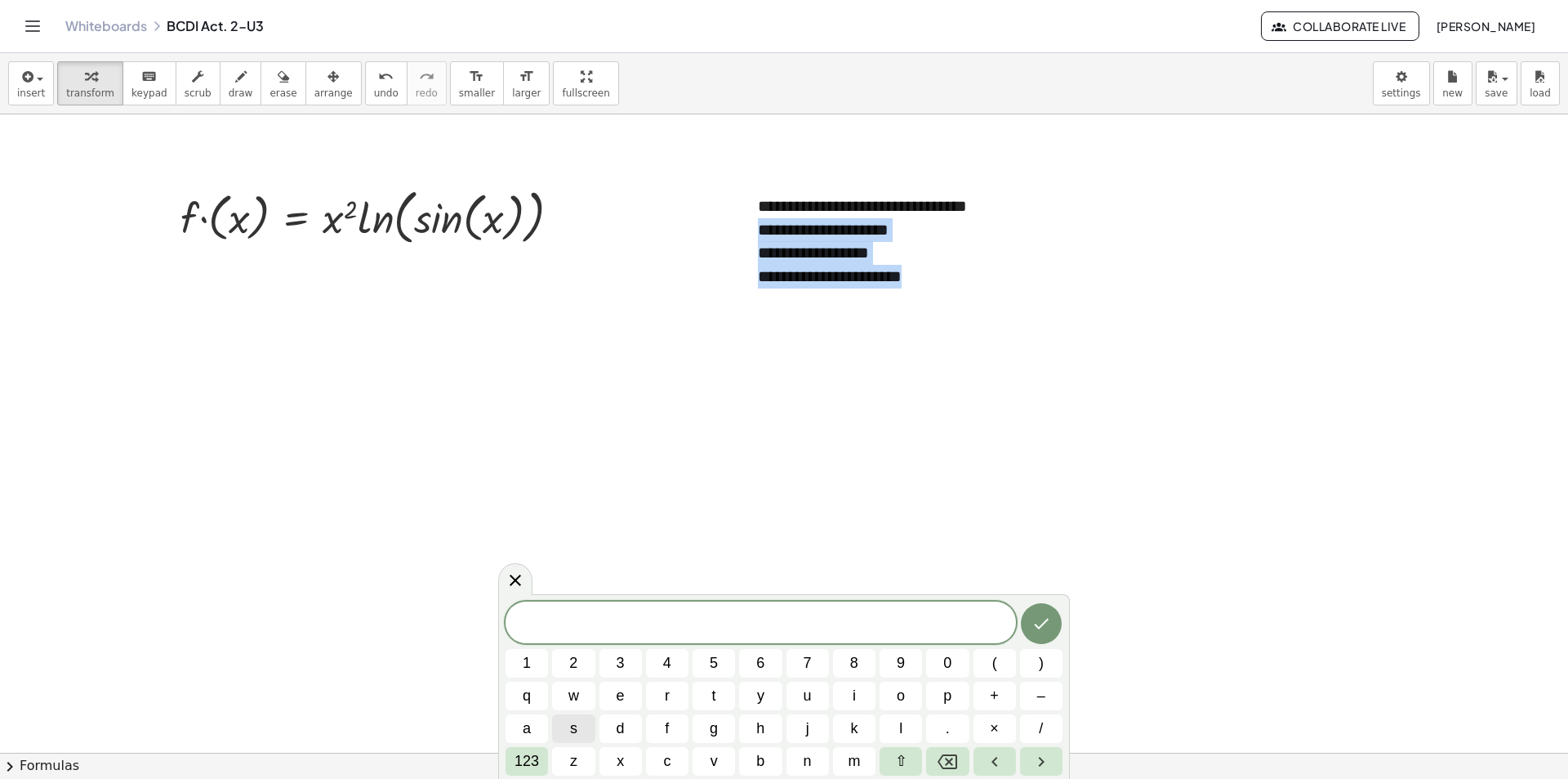
click at [1187, 316] on div at bounding box center [784, 753] width 1568 height 1277
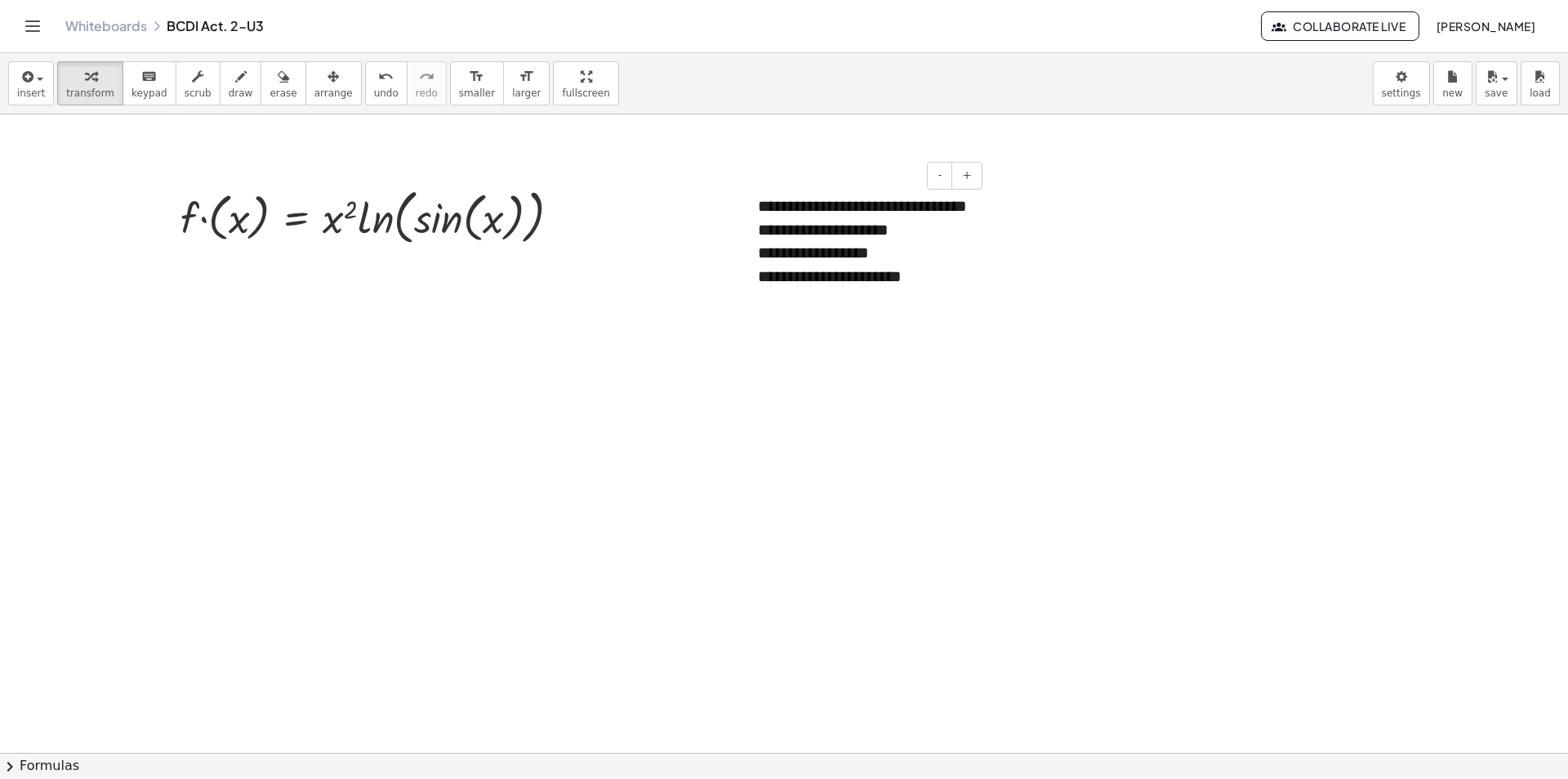
click at [913, 289] on div "**********" at bounding box center [864, 276] width 213 height 24
drag, startPoint x: 895, startPoint y: 305, endPoint x: 758, endPoint y: 254, distance: 146.2
click at [758, 254] on div "**********" at bounding box center [864, 253] width 213 height 70
click at [483, 292] on div at bounding box center [784, 753] width 1568 height 1277
click at [812, 212] on div "**********" at bounding box center [864, 229] width 245 height 103
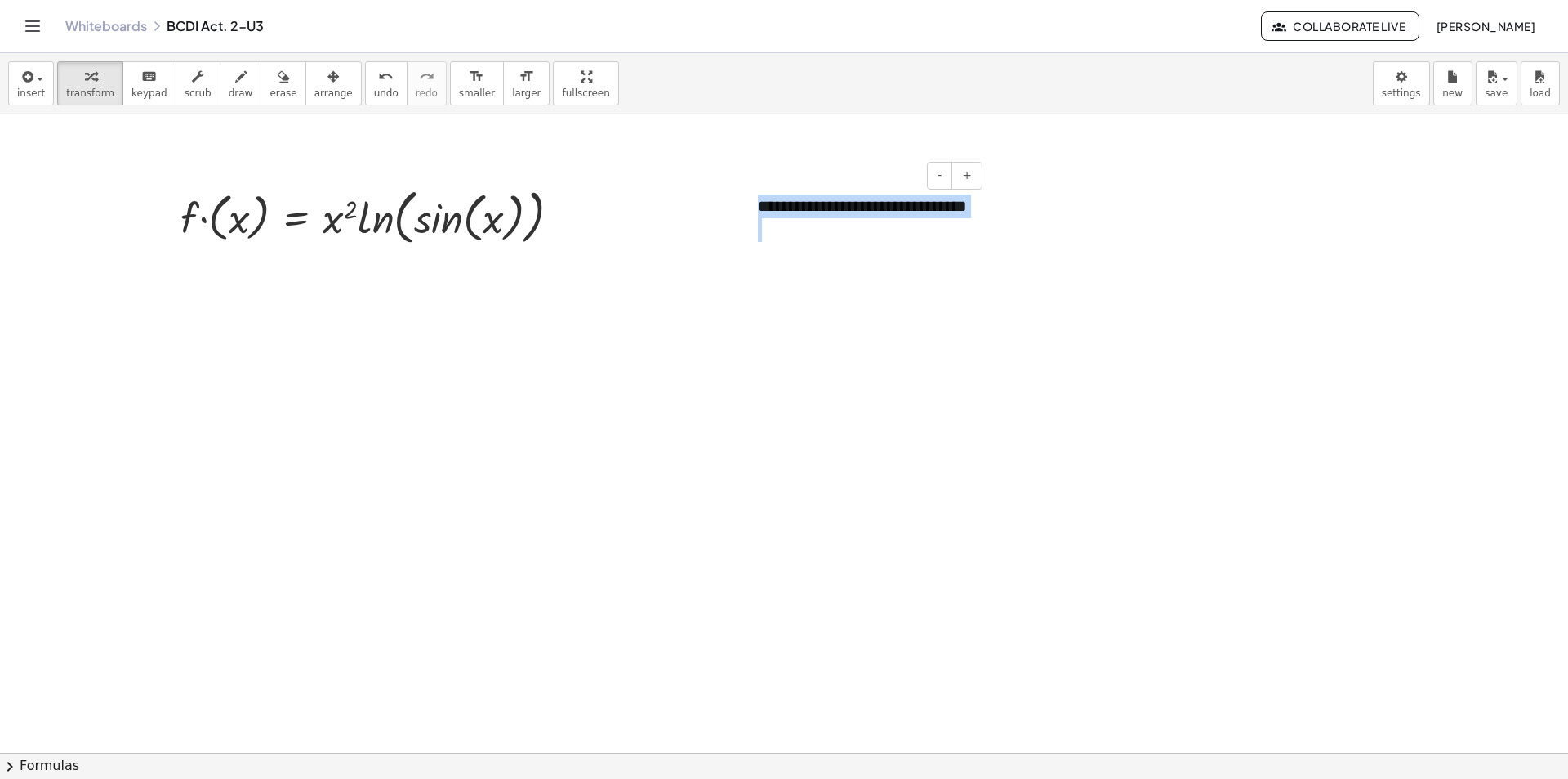
drag, startPoint x: 815, startPoint y: 247, endPoint x: 758, endPoint y: 199, distance: 74.5
click at [758, 199] on div "**********" at bounding box center [864, 229] width 245 height 103
click at [459, 89] on span "smaller" at bounding box center [476, 93] width 36 height 12
click at [503, 90] on button "format_size larger" at bounding box center [527, 84] width 46 height 44
click at [652, 354] on div at bounding box center [784, 753] width 1568 height 1277
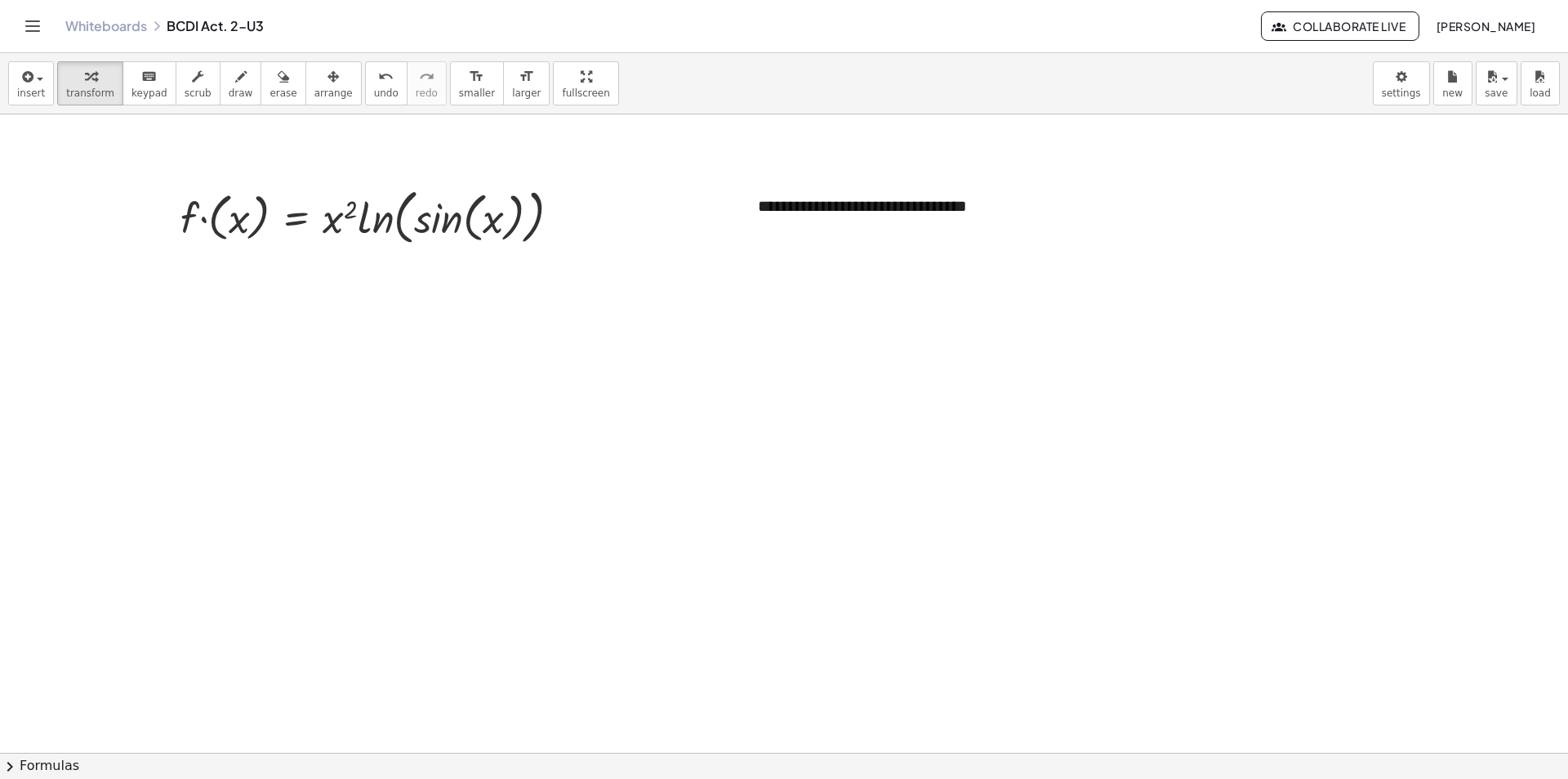
click at [870, 480] on div at bounding box center [784, 753] width 1568 height 1277
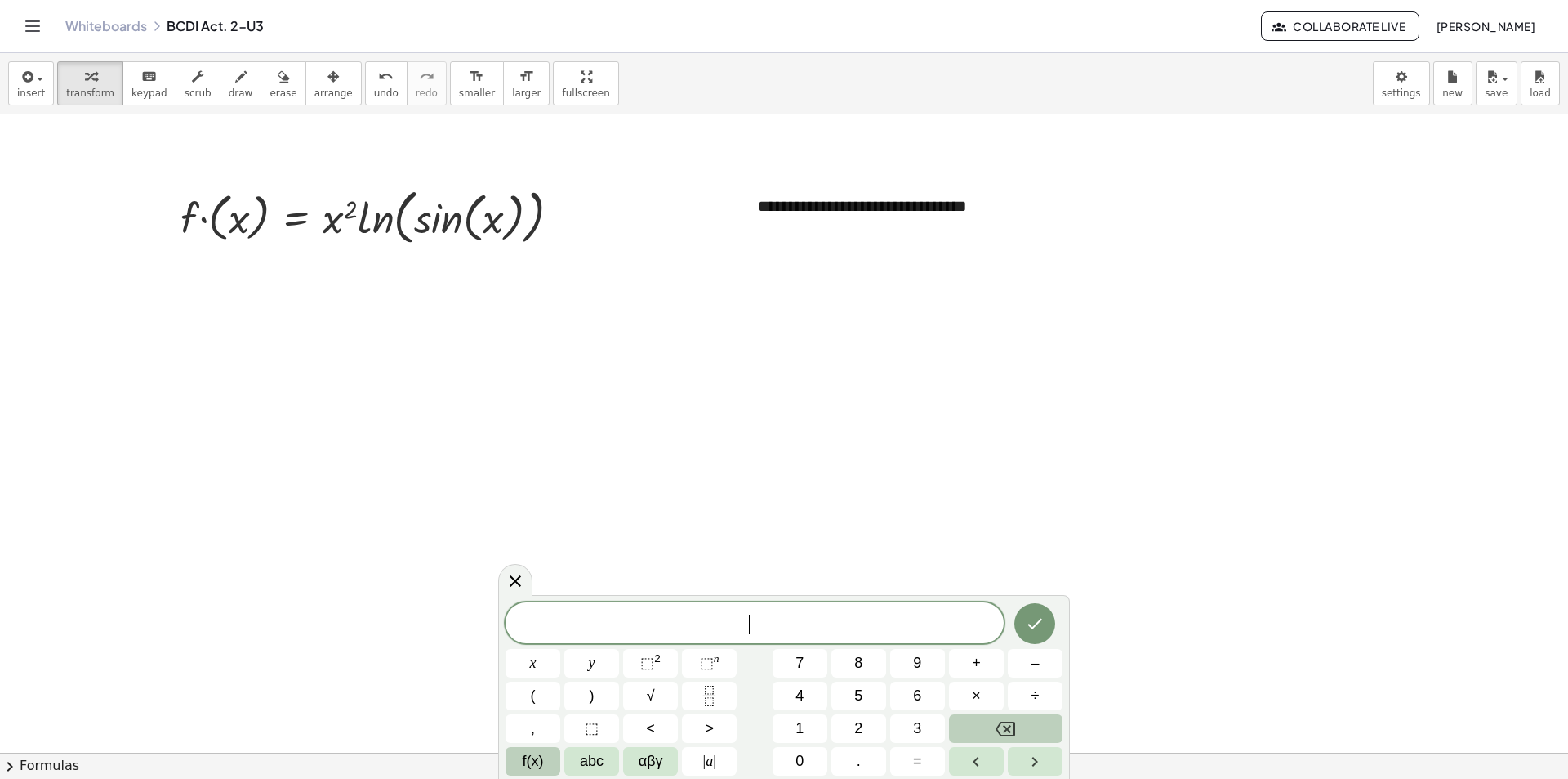
click at [531, 759] on span "f(x)" at bounding box center [533, 761] width 21 height 22
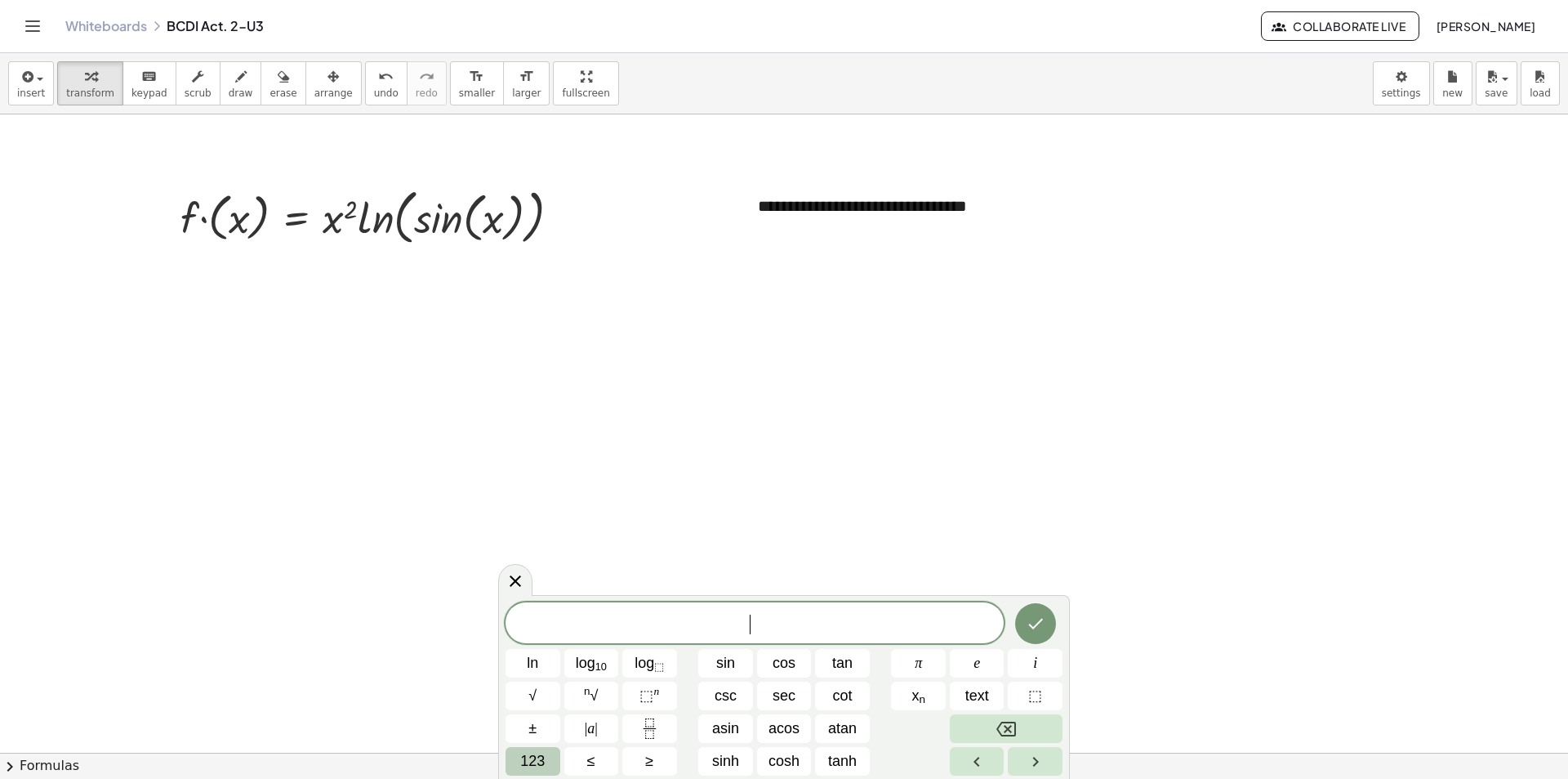
click at [543, 763] on span "123" at bounding box center [532, 761] width 24 height 22
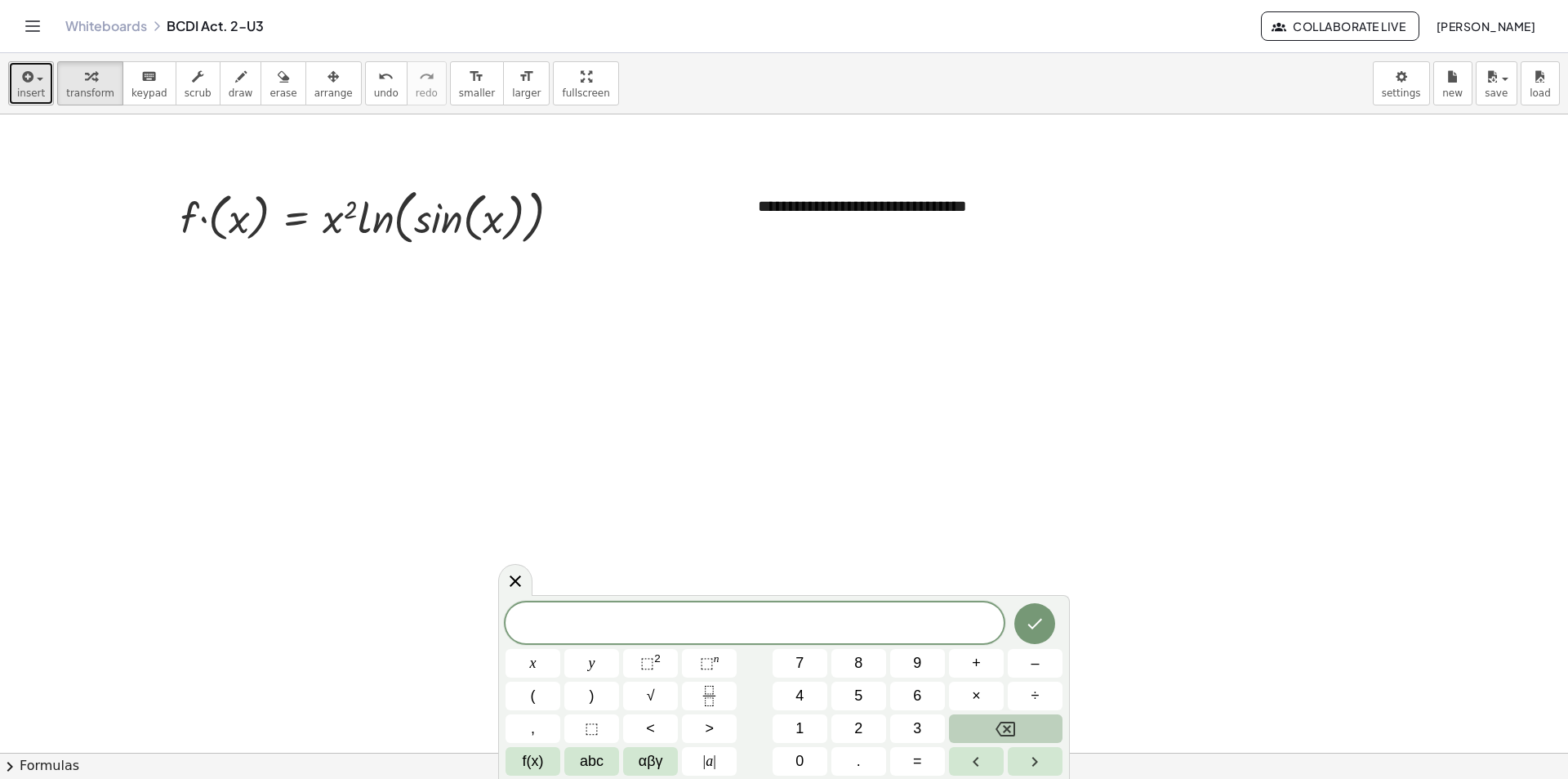
click at [33, 86] on button "insert" at bounding box center [31, 84] width 46 height 44
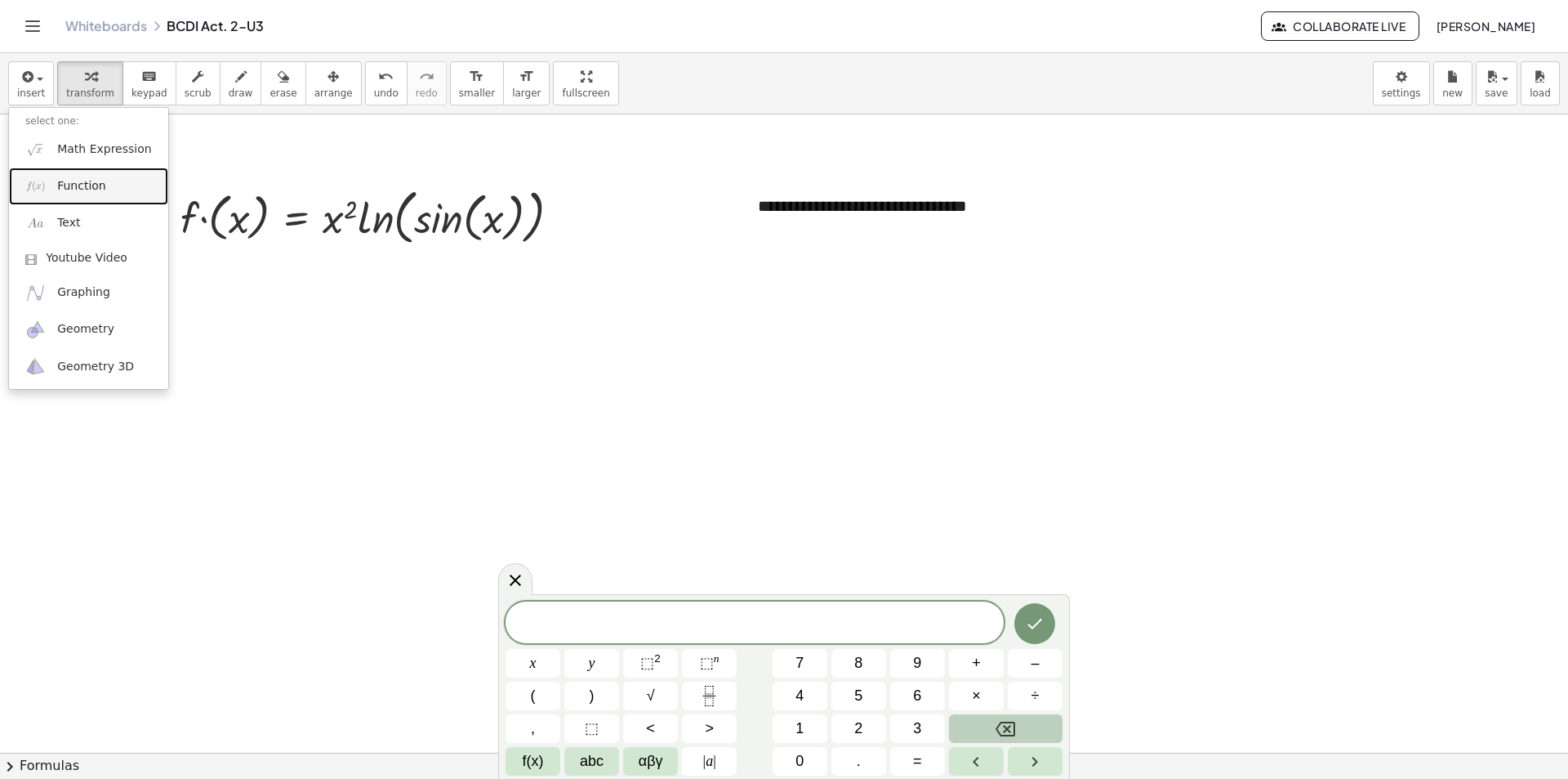
click at [49, 186] on link "Function" at bounding box center [88, 186] width 159 height 37
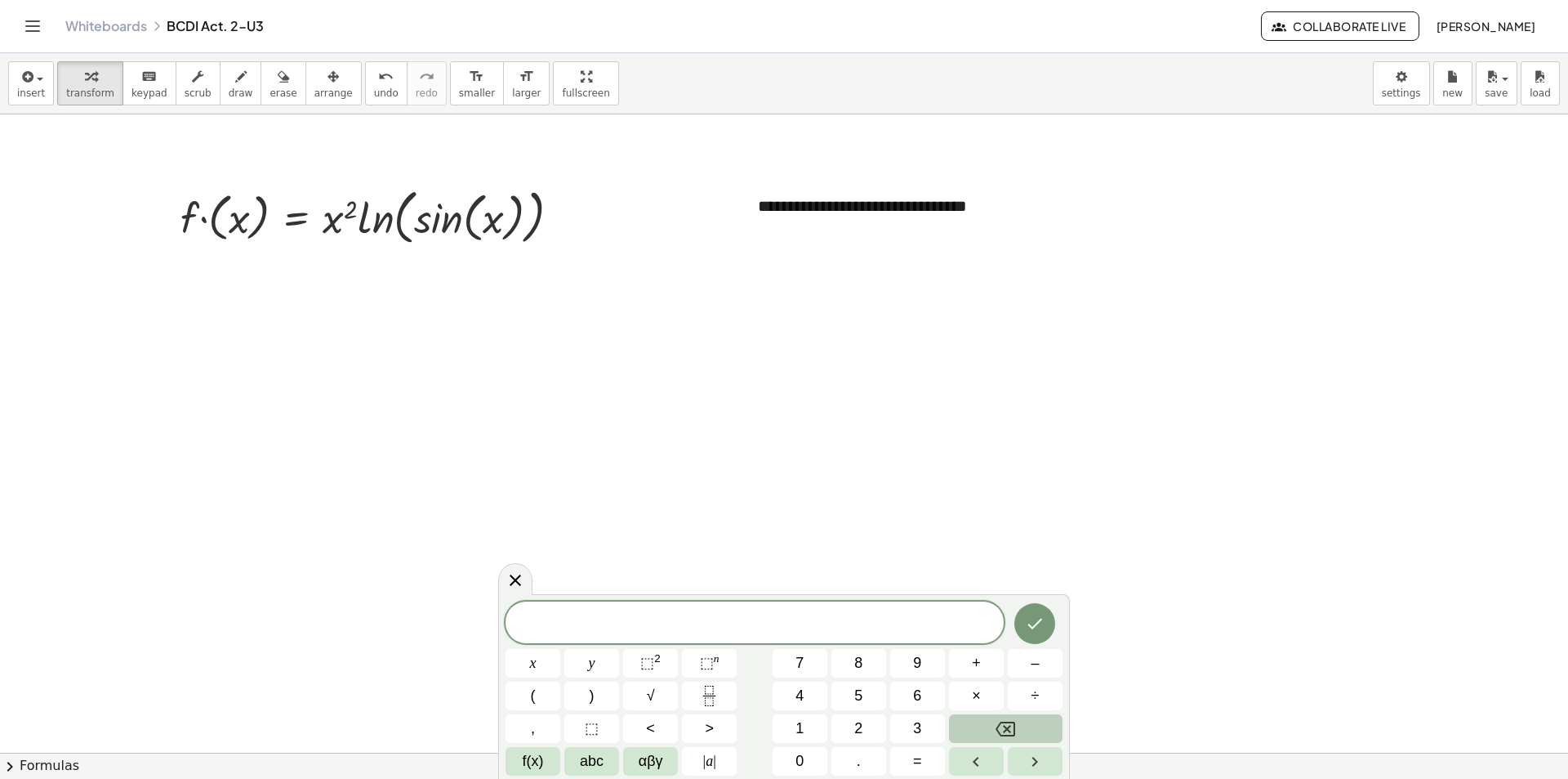
click at [803, 645] on div "x y ⬚ 2 ⬚ n 7 8 9 + – ( ) √ 4 5 6 × ÷ , ⬚ < > 1 2 3 f(x) abc αβγ | a | 0 . =" at bounding box center [784, 688] width 557 height 174
click at [1034, 622] on icon "Done" at bounding box center [1035, 623] width 19 height 19
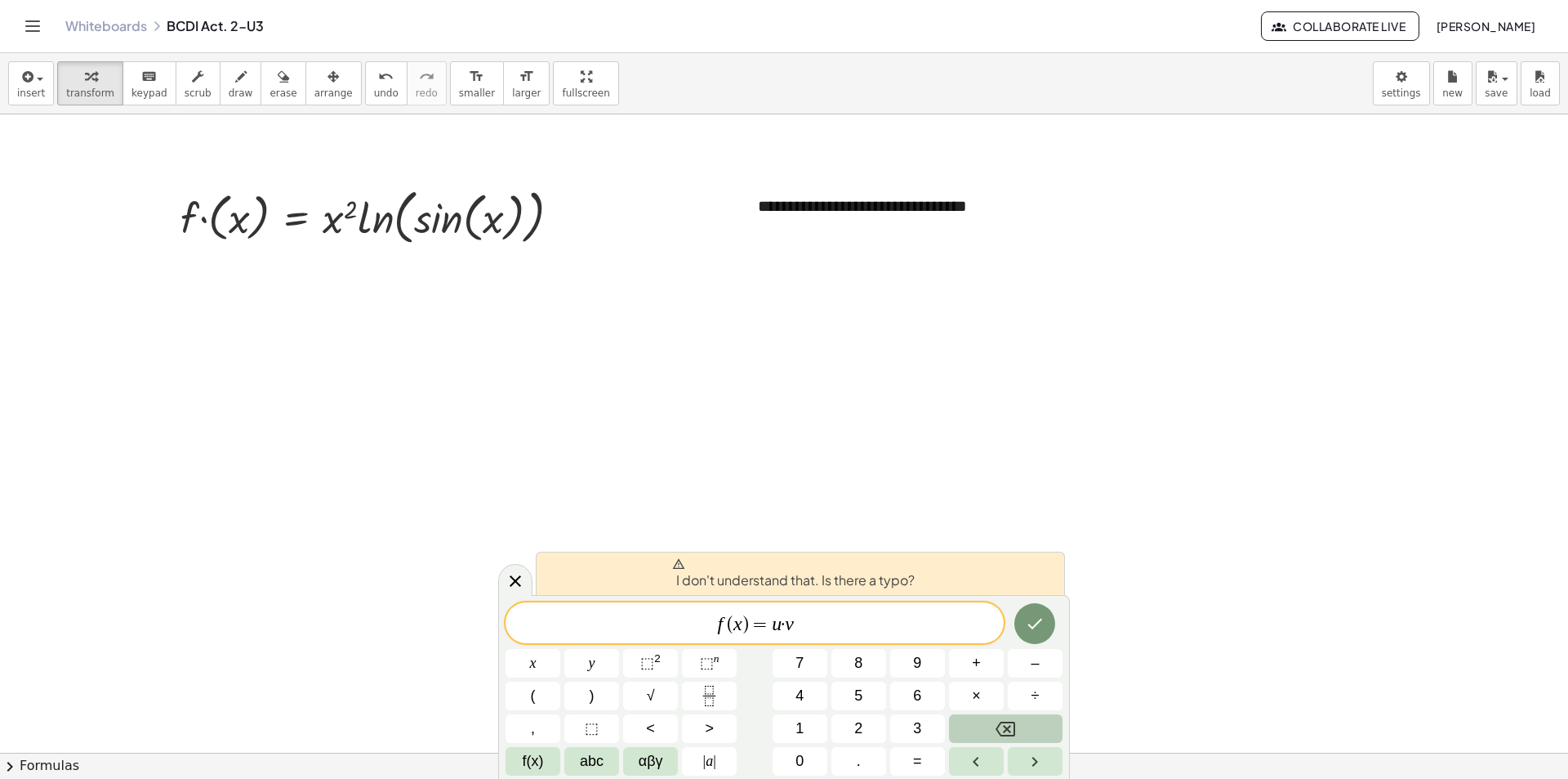
click at [784, 623] on span "·" at bounding box center [783, 624] width 3 height 19
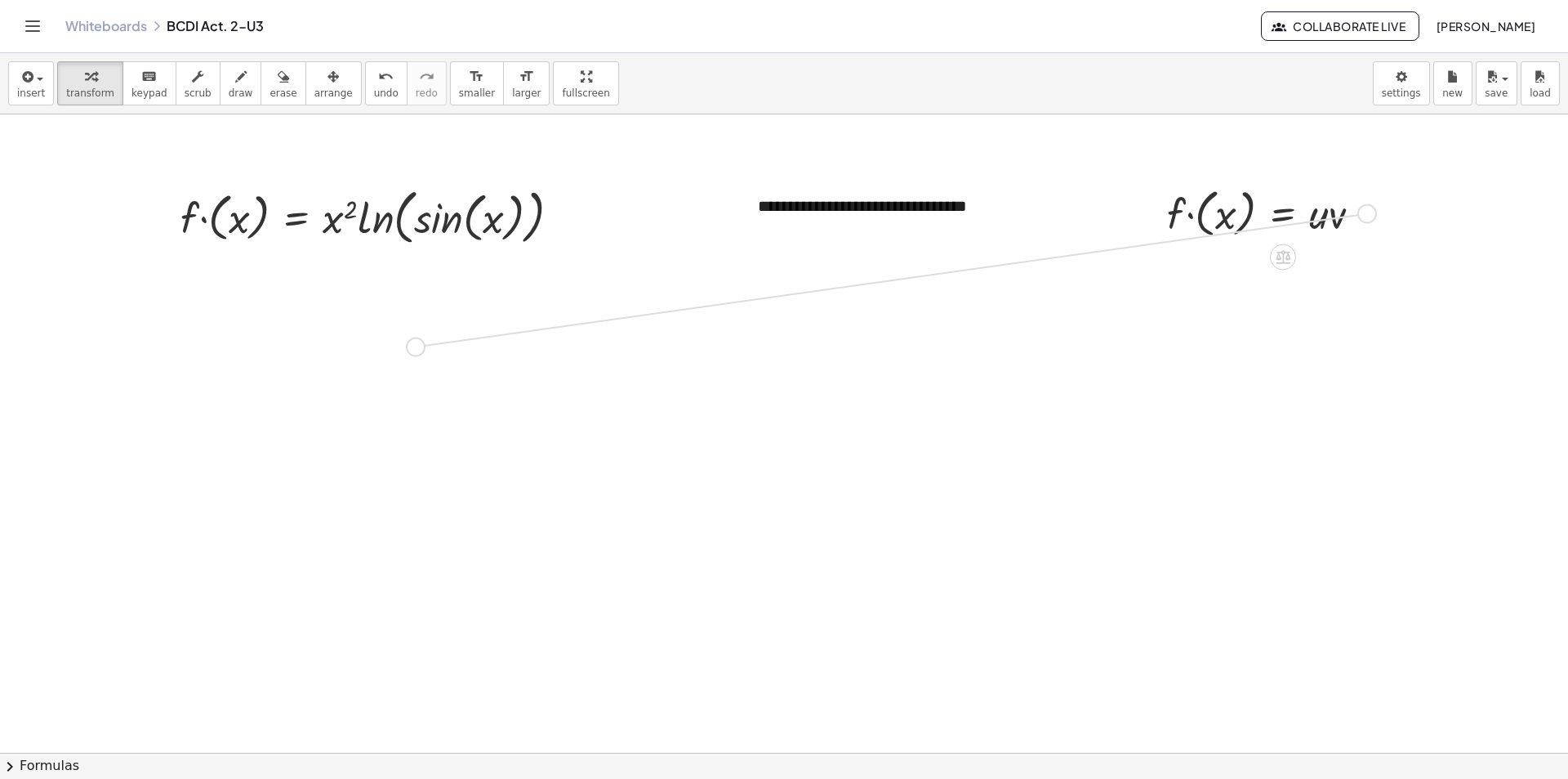
drag, startPoint x: 1369, startPoint y: 214, endPoint x: 413, endPoint y: 352, distance: 965.9
click at [413, 352] on div "**********" at bounding box center [784, 753] width 1568 height 1277
click at [1293, 221] on div at bounding box center [1271, 212] width 224 height 60
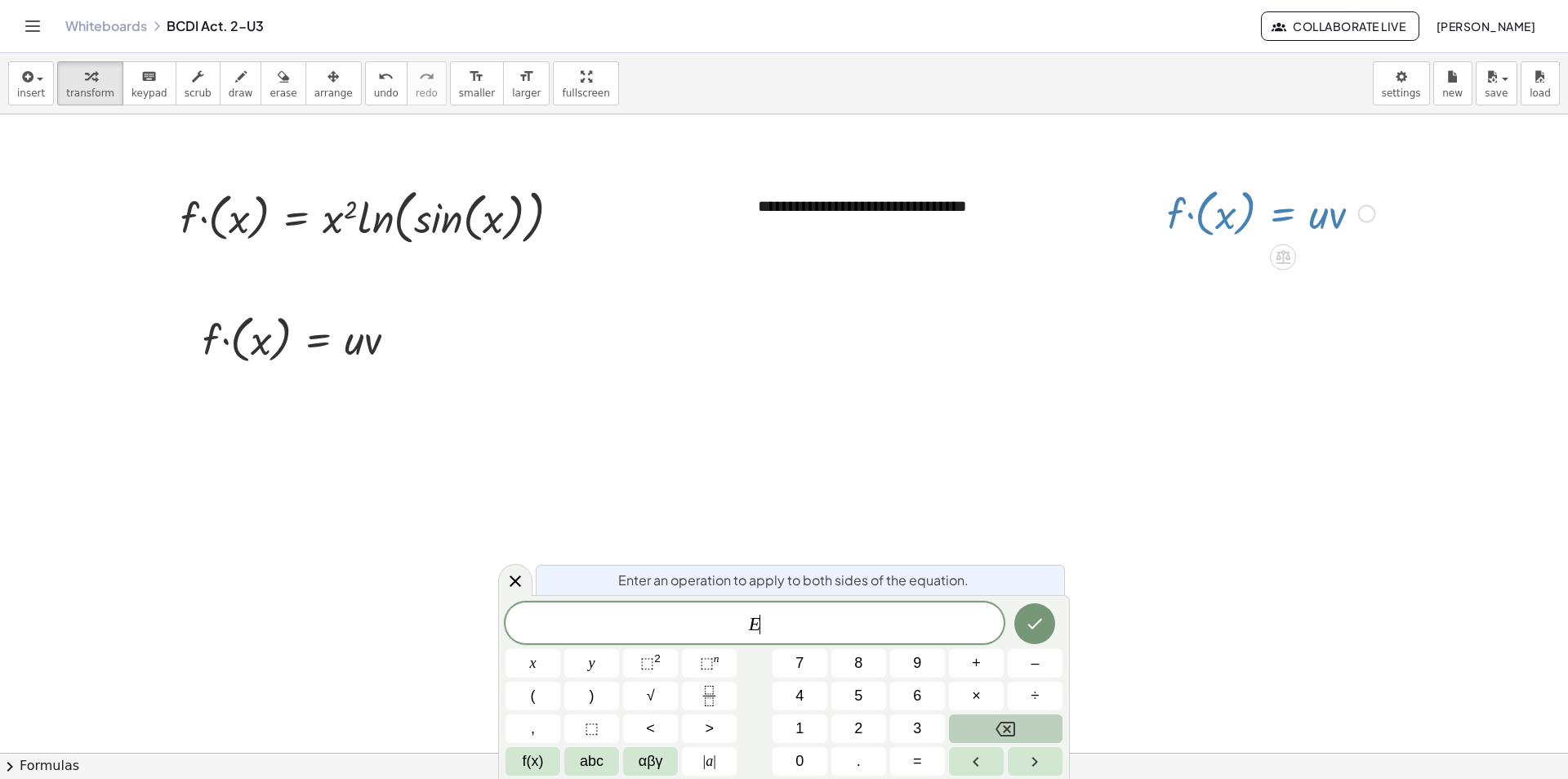
click at [1163, 430] on div at bounding box center [784, 753] width 1568 height 1277
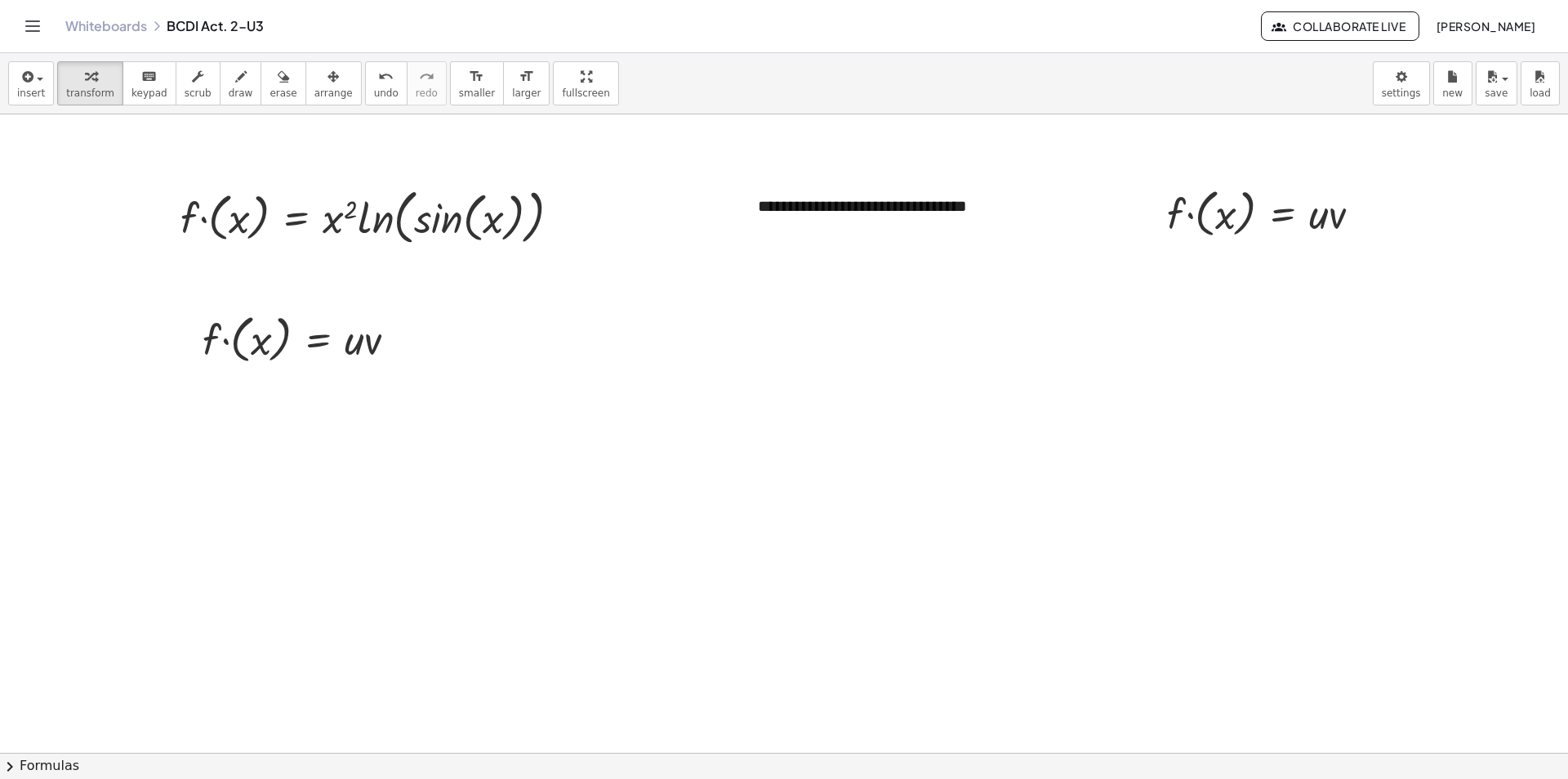
drag, startPoint x: 1230, startPoint y: 192, endPoint x: 948, endPoint y: 403, distance: 352.2
click at [948, 403] on div at bounding box center [784, 753] width 1568 height 1277
click at [270, 78] on div "button" at bounding box center [283, 76] width 27 height 19
drag, startPoint x: 1202, startPoint y: 207, endPoint x: 1286, endPoint y: 221, distance: 85.2
click at [1286, 221] on div at bounding box center [784, 753] width 1568 height 1277
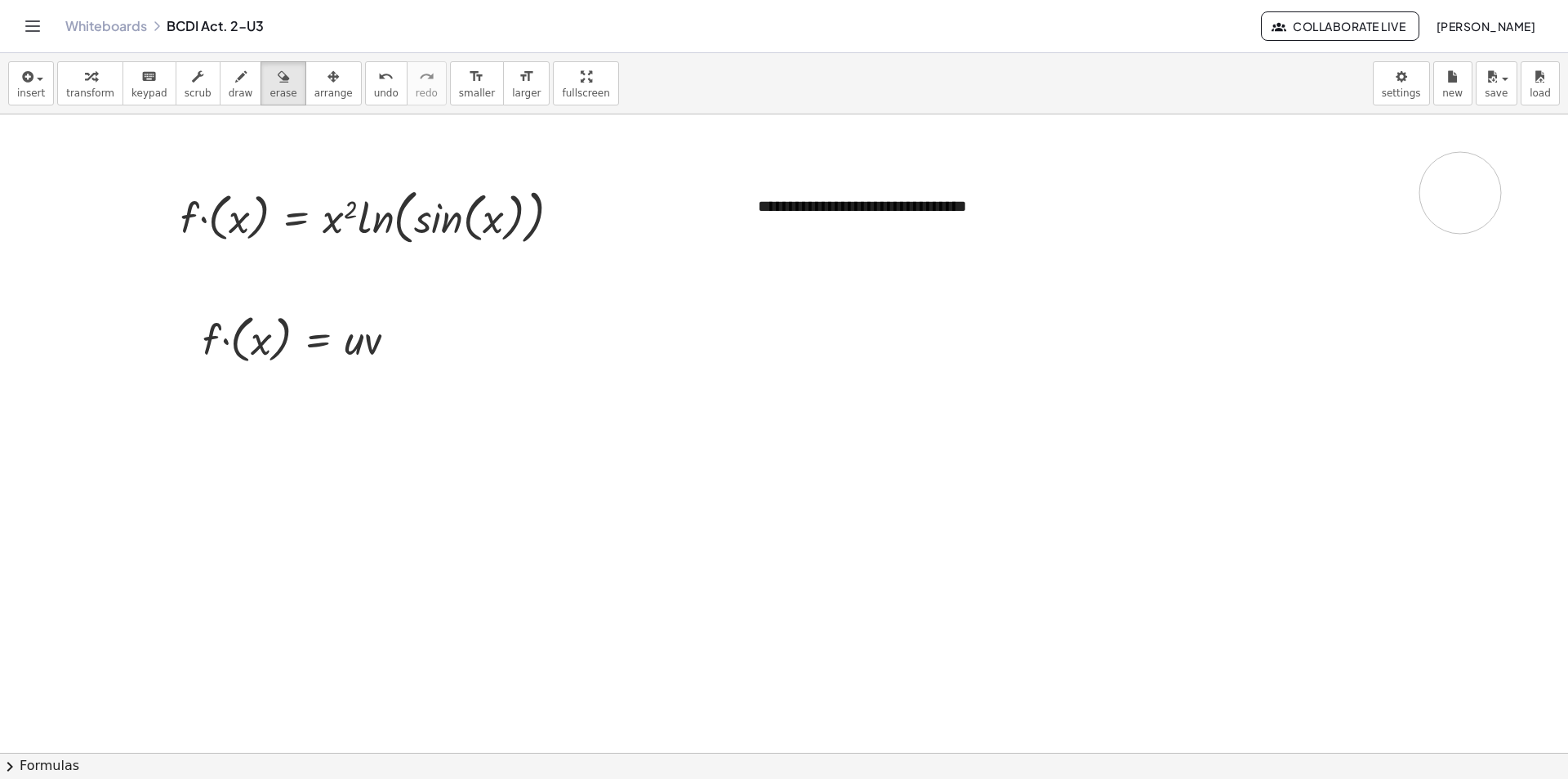
drag, startPoint x: 1215, startPoint y: 214, endPoint x: 1460, endPoint y: 193, distance: 245.9
click at [1460, 193] on div at bounding box center [784, 753] width 1568 height 1277
click at [278, 82] on icon "button" at bounding box center [284, 77] width 12 height 19
drag, startPoint x: 1228, startPoint y: 203, endPoint x: 979, endPoint y: 216, distance: 249.3
click at [979, 216] on div at bounding box center [784, 753] width 1568 height 1277
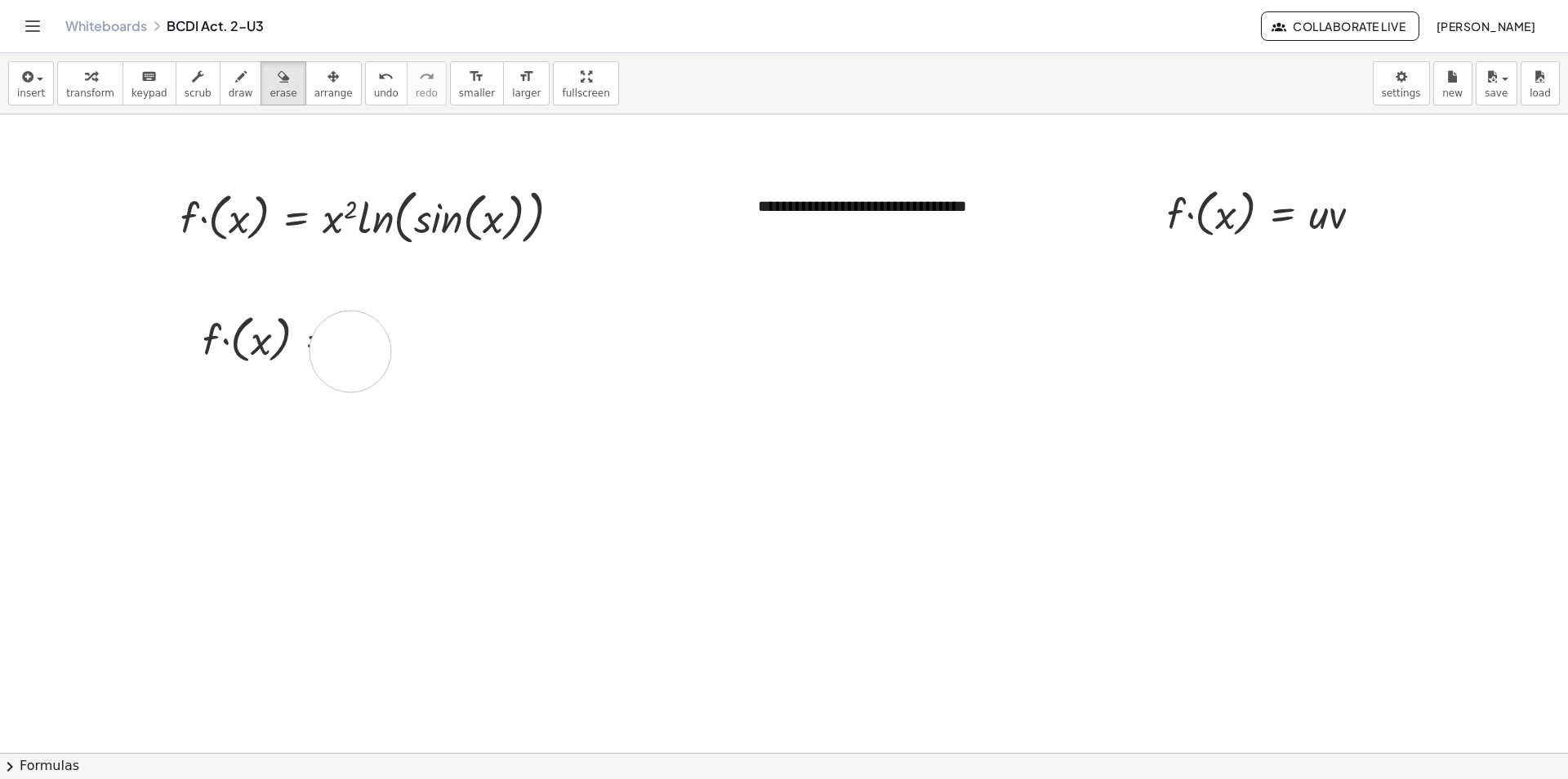
click at [350, 351] on div at bounding box center [784, 753] width 1568 height 1277
click at [299, 343] on div at bounding box center [784, 753] width 1568 height 1277
click at [214, 347] on div at bounding box center [784, 753] width 1568 height 1277
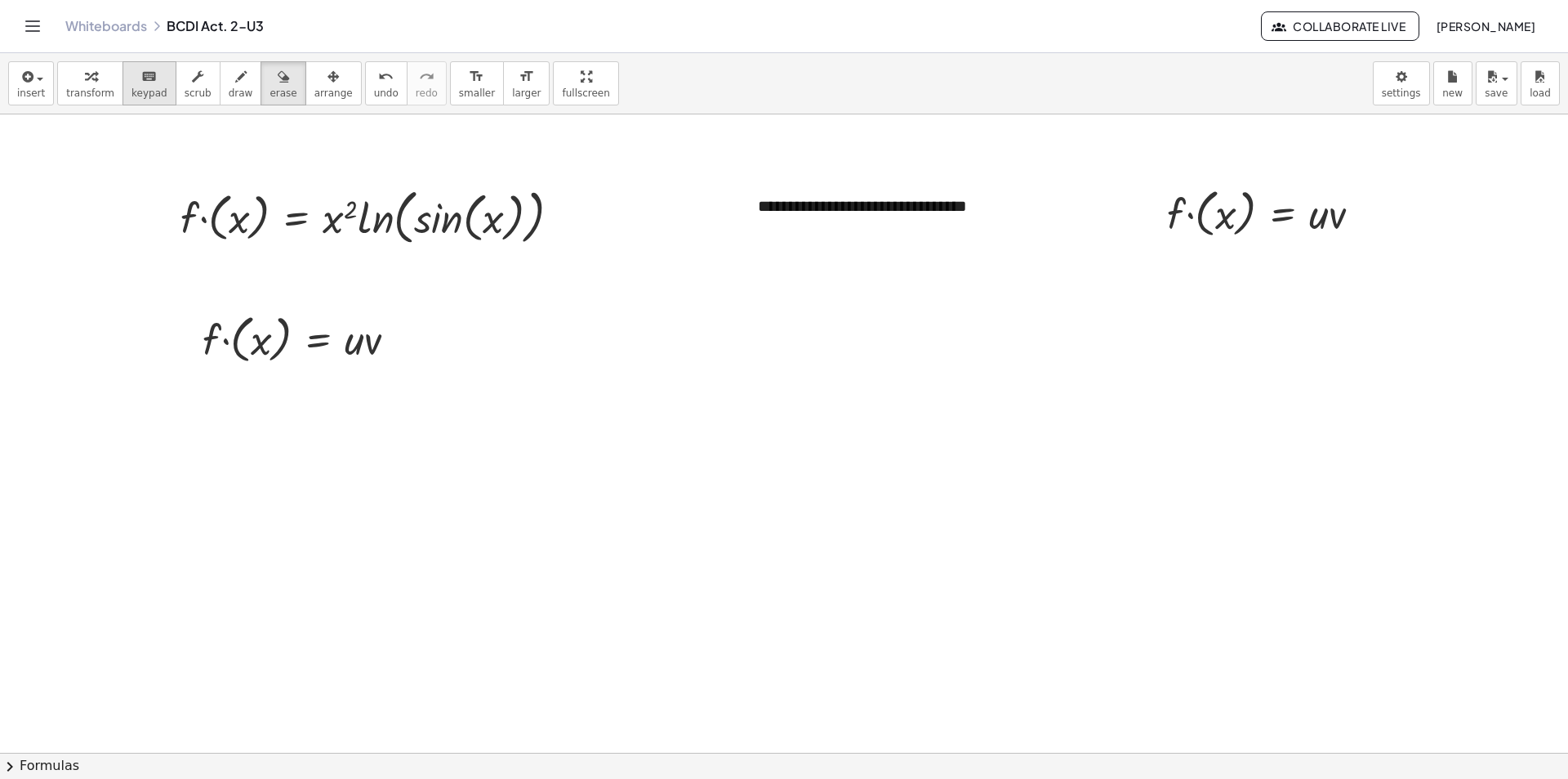
click at [132, 93] on span "keypad" at bounding box center [149, 93] width 36 height 12
click at [350, 326] on div at bounding box center [363, 339] width 37 height 47
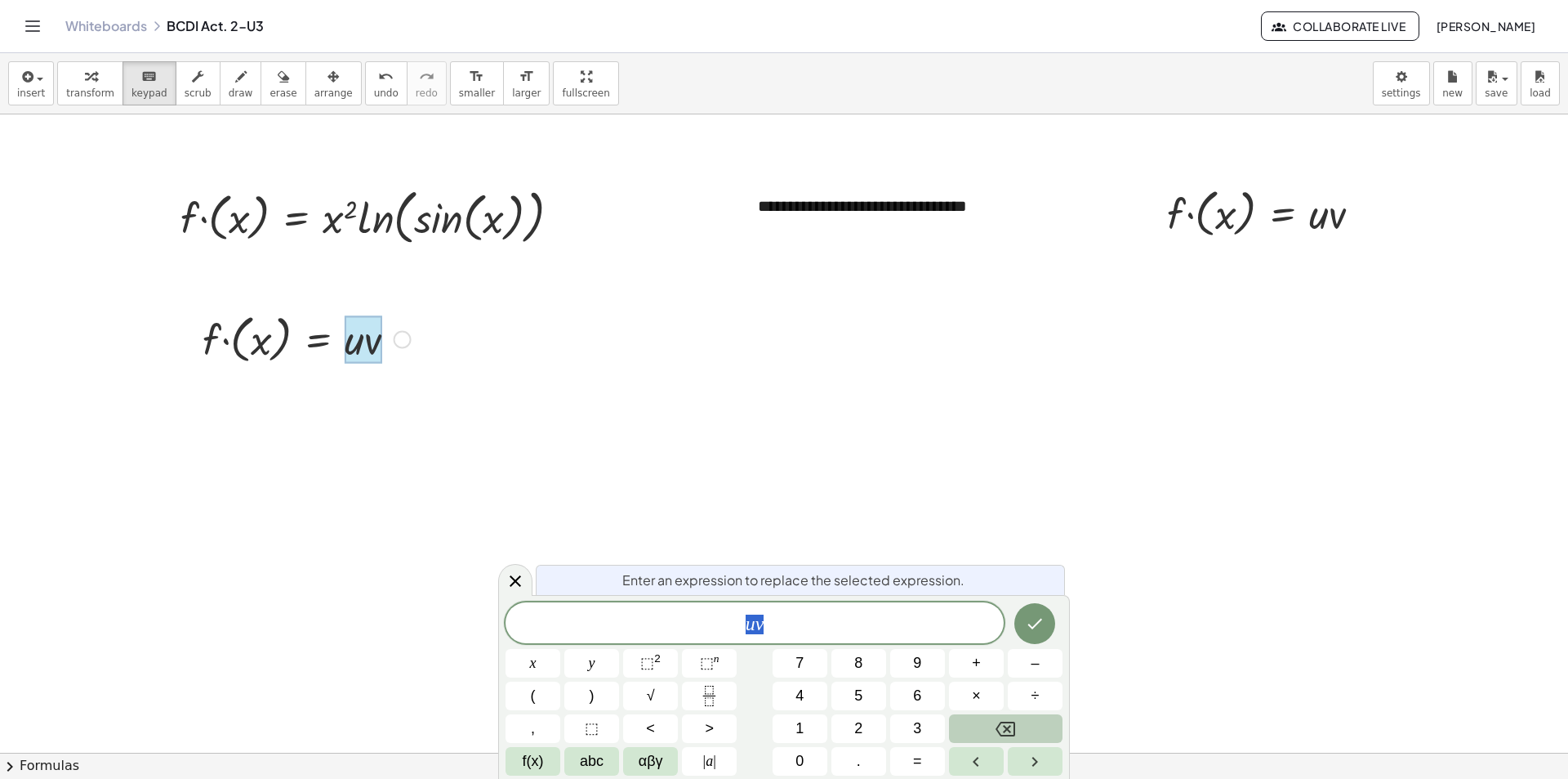
click at [350, 326] on div at bounding box center [363, 339] width 37 height 47
click at [1136, 545] on div at bounding box center [784, 753] width 1568 height 1277
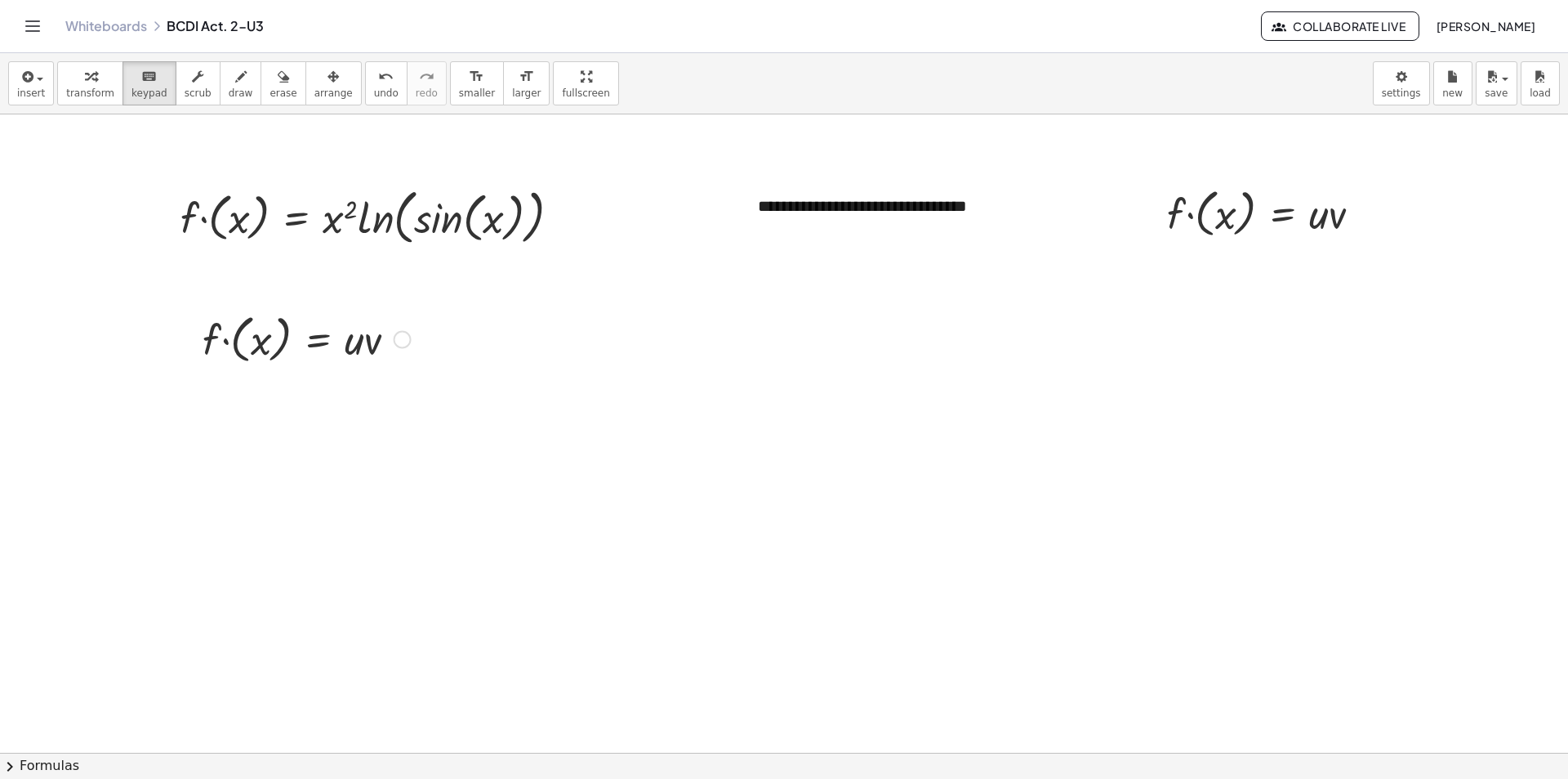
click at [1136, 545] on div at bounding box center [784, 753] width 1568 height 1277
click at [813, 212] on div "**********" at bounding box center [864, 229] width 245 height 103
click at [837, 236] on div "**********" at bounding box center [864, 229] width 245 height 103
click at [964, 552] on div at bounding box center [784, 753] width 1568 height 1277
click at [1342, 229] on div at bounding box center [1327, 214] width 37 height 47
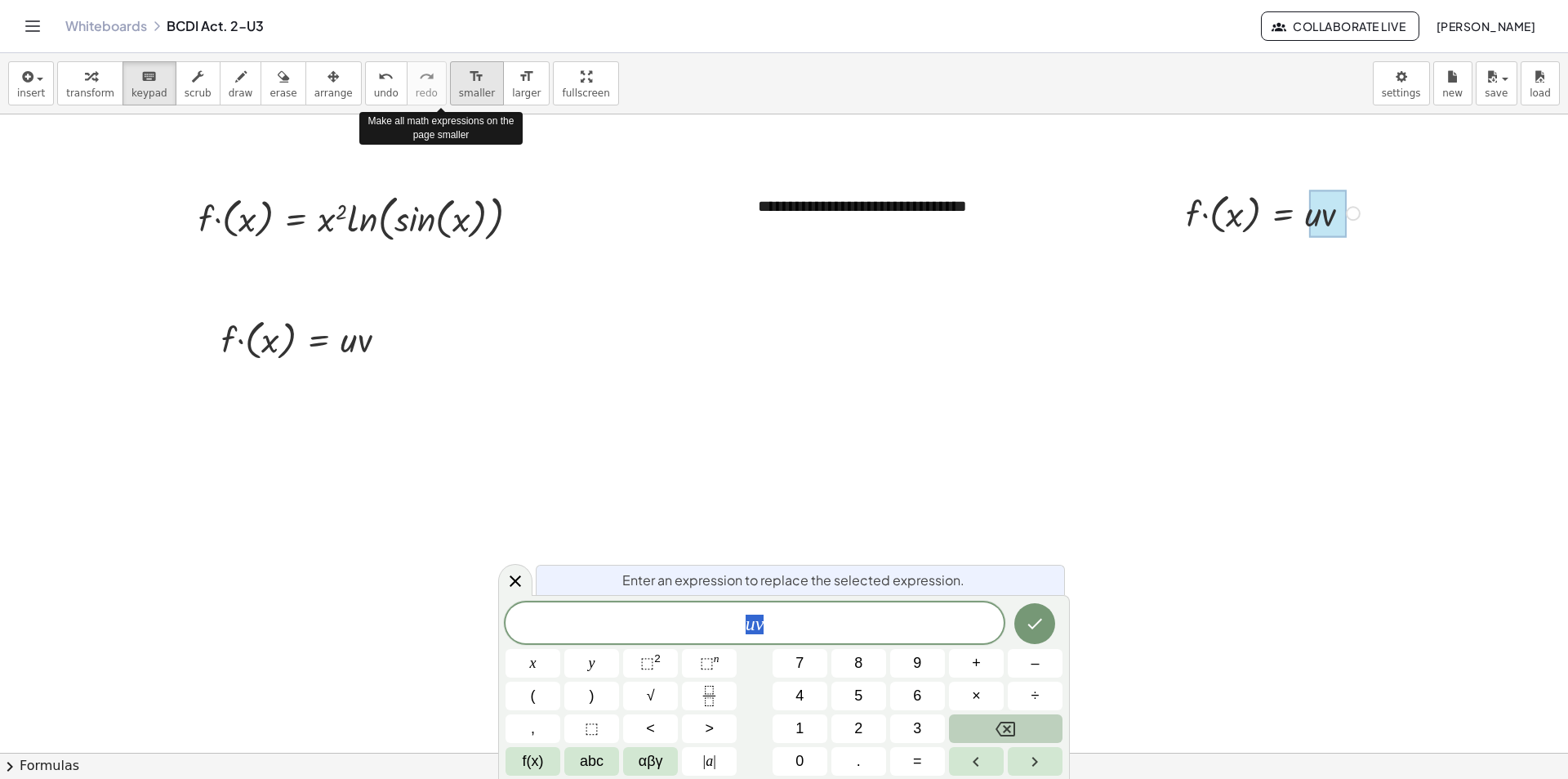
click at [459, 93] on span "smaller" at bounding box center [476, 93] width 36 height 12
click at [459, 92] on span "smaller" at bounding box center [476, 93] width 36 height 12
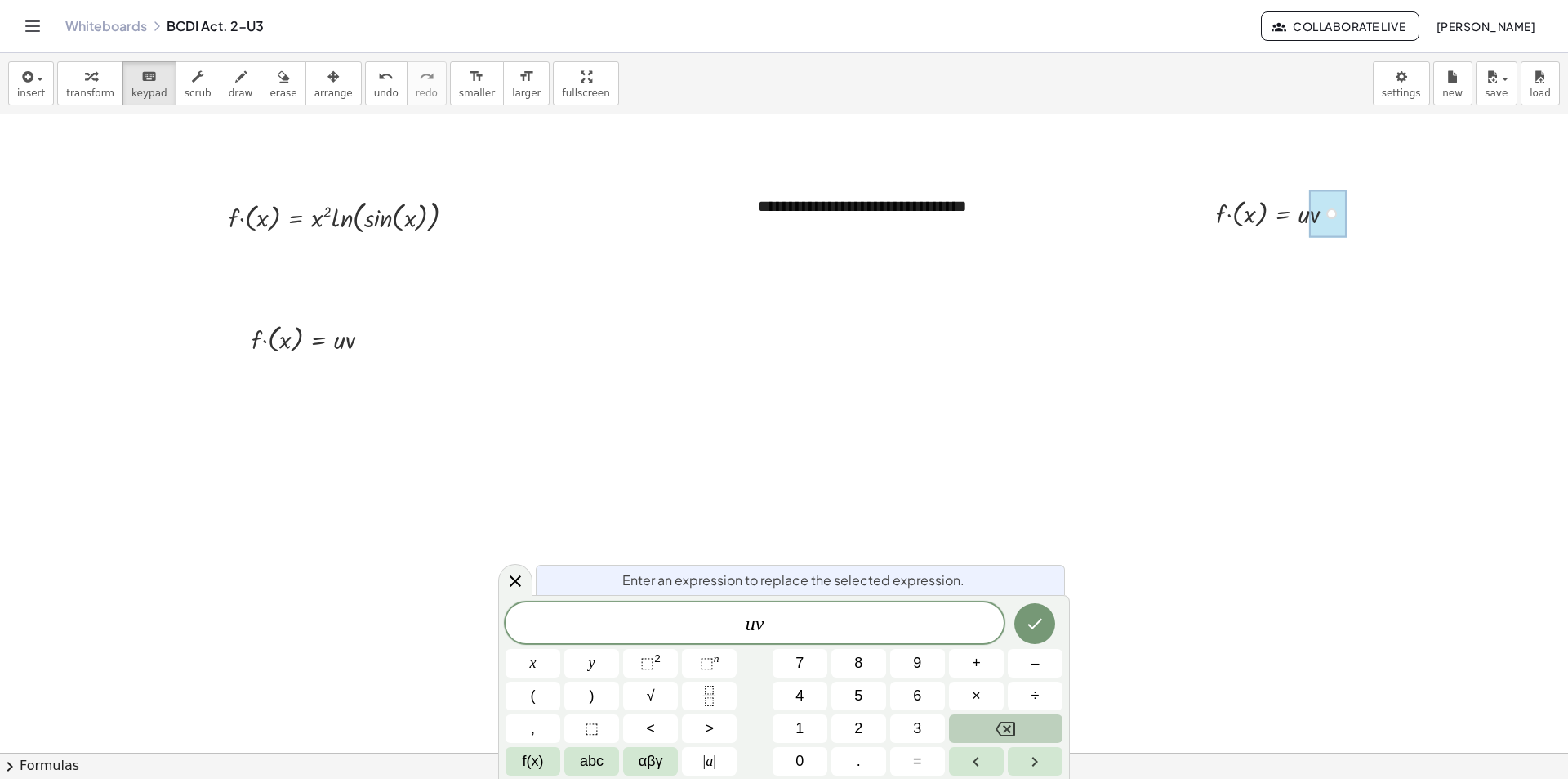
click at [806, 204] on div "**********" at bounding box center [864, 229] width 245 height 103
click at [1070, 284] on div at bounding box center [784, 753] width 1568 height 1277
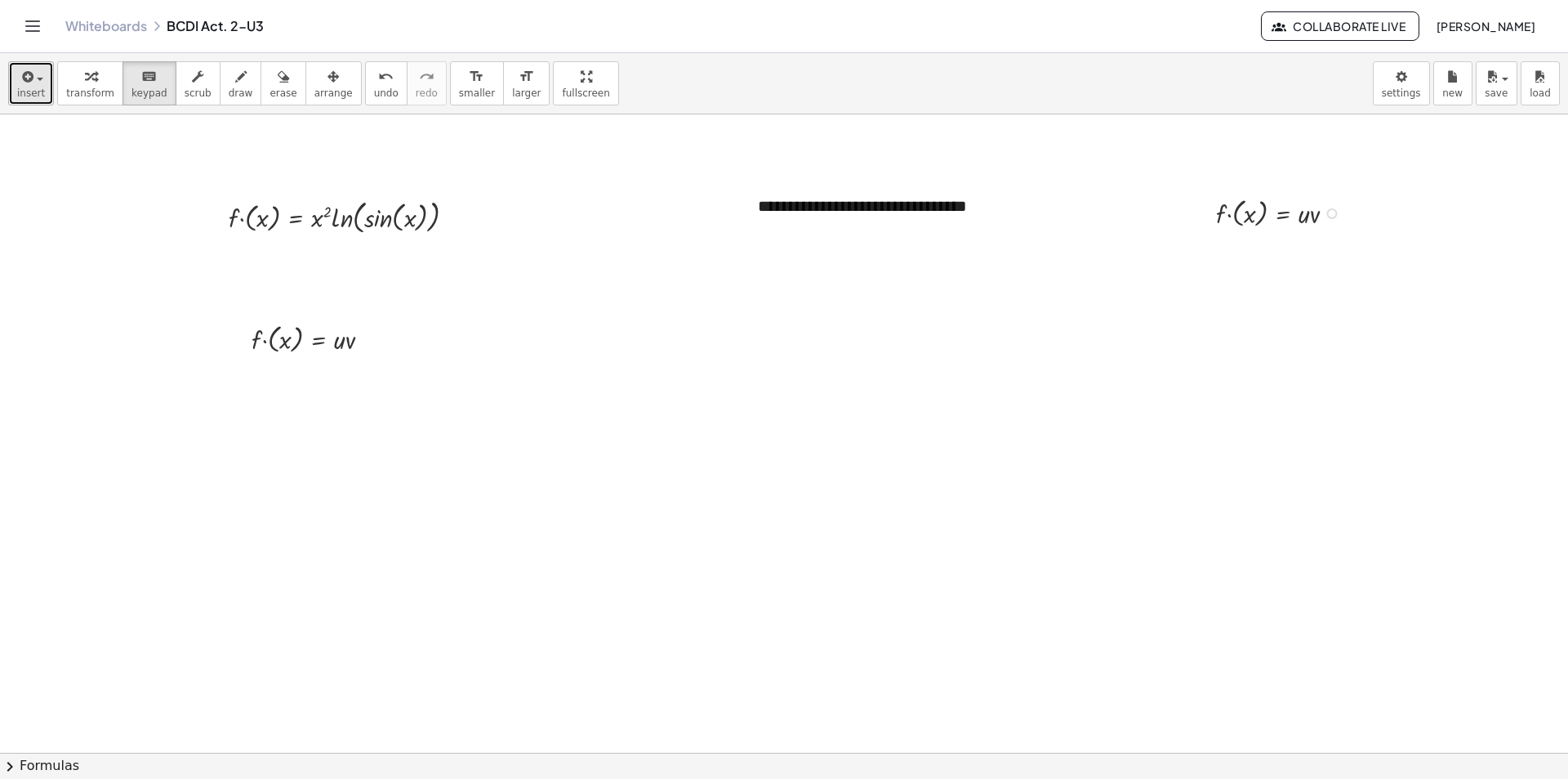
click at [39, 84] on div "button" at bounding box center [31, 76] width 28 height 19
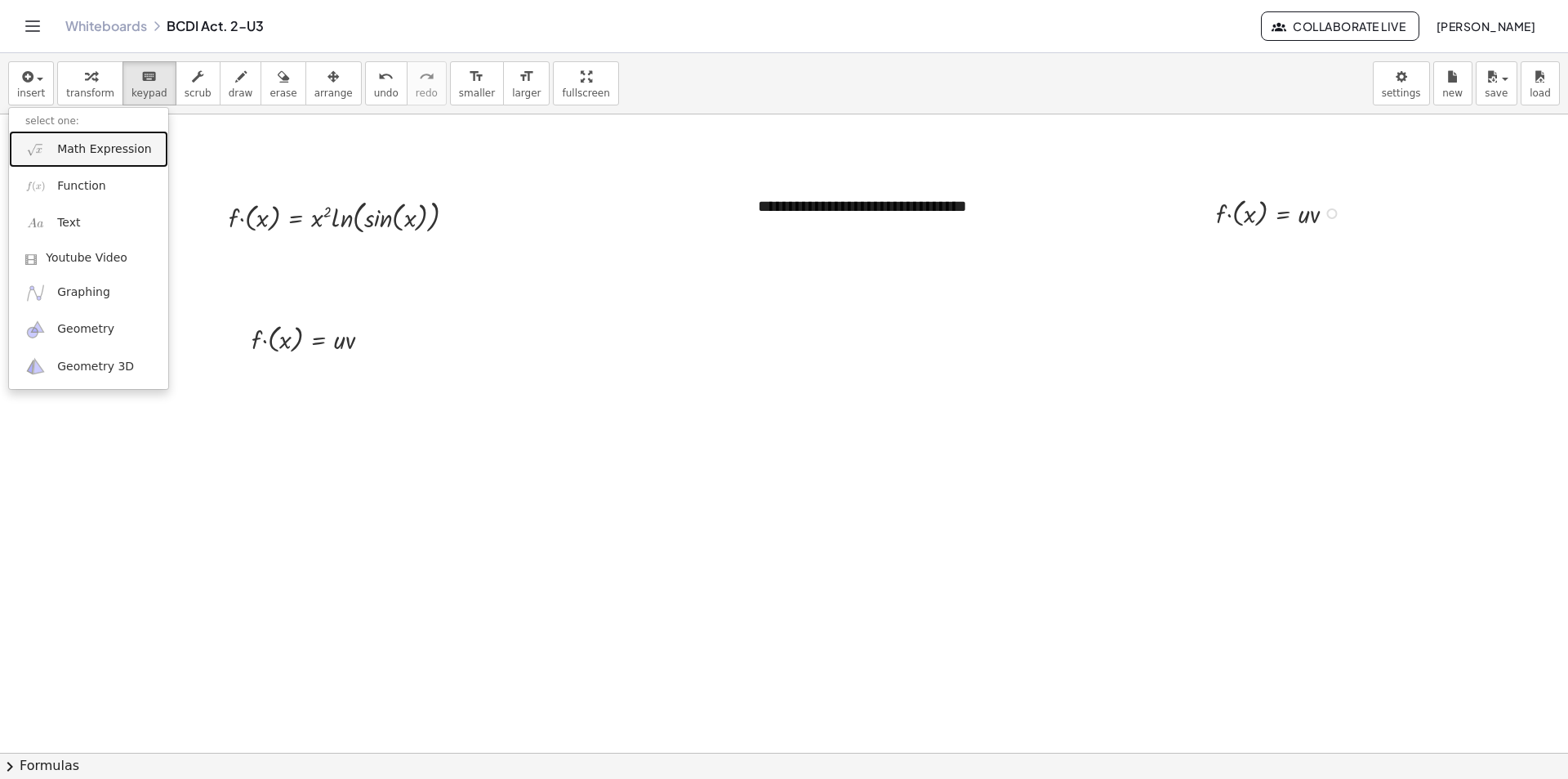
click at [63, 159] on link "Math Expression" at bounding box center [88, 149] width 159 height 37
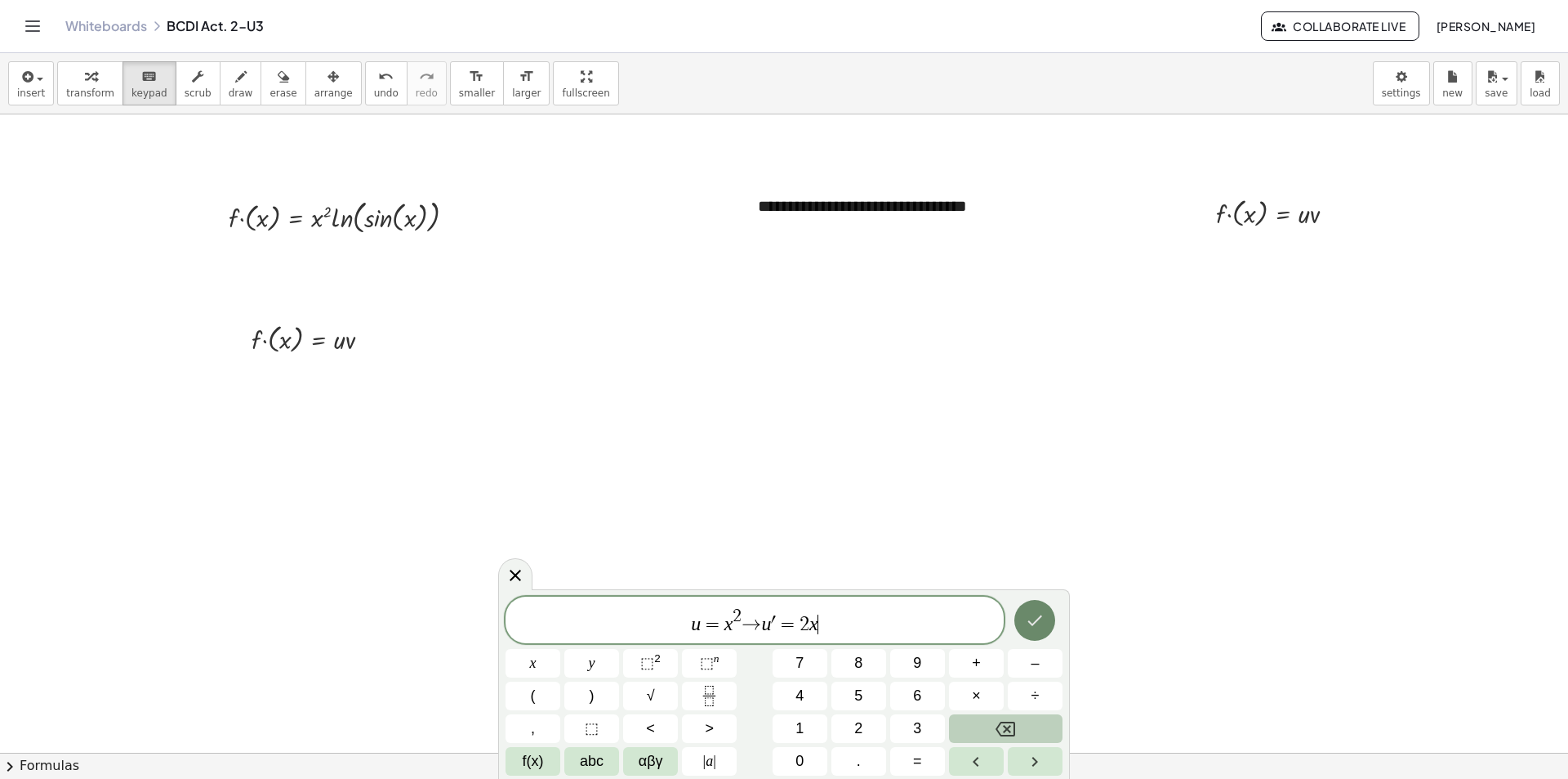
click at [1040, 624] on icon "Done" at bounding box center [1035, 620] width 19 height 19
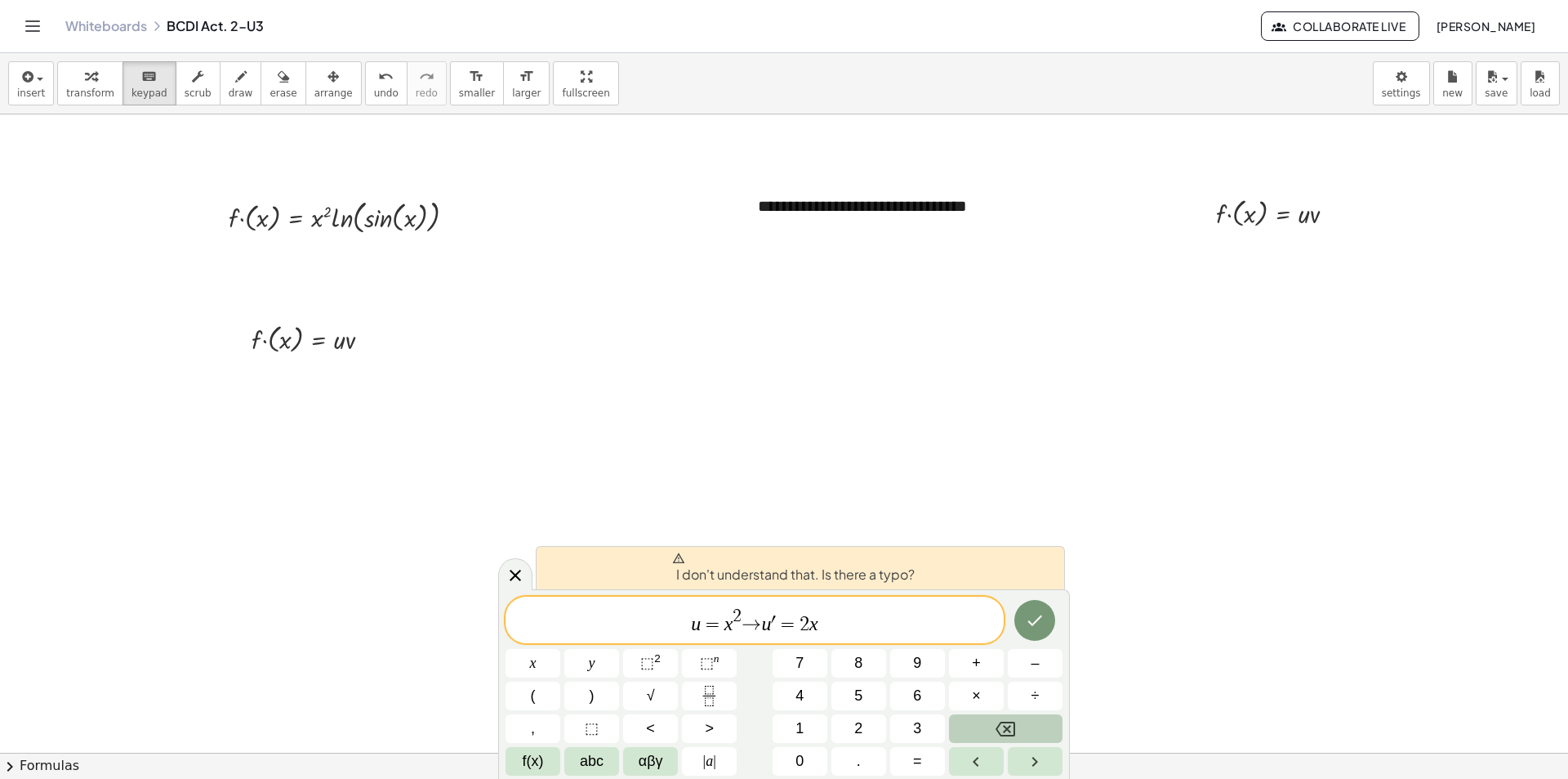
click at [760, 623] on span "u = x 2 → u ′ = 2 x ​" at bounding box center [755, 621] width 499 height 30
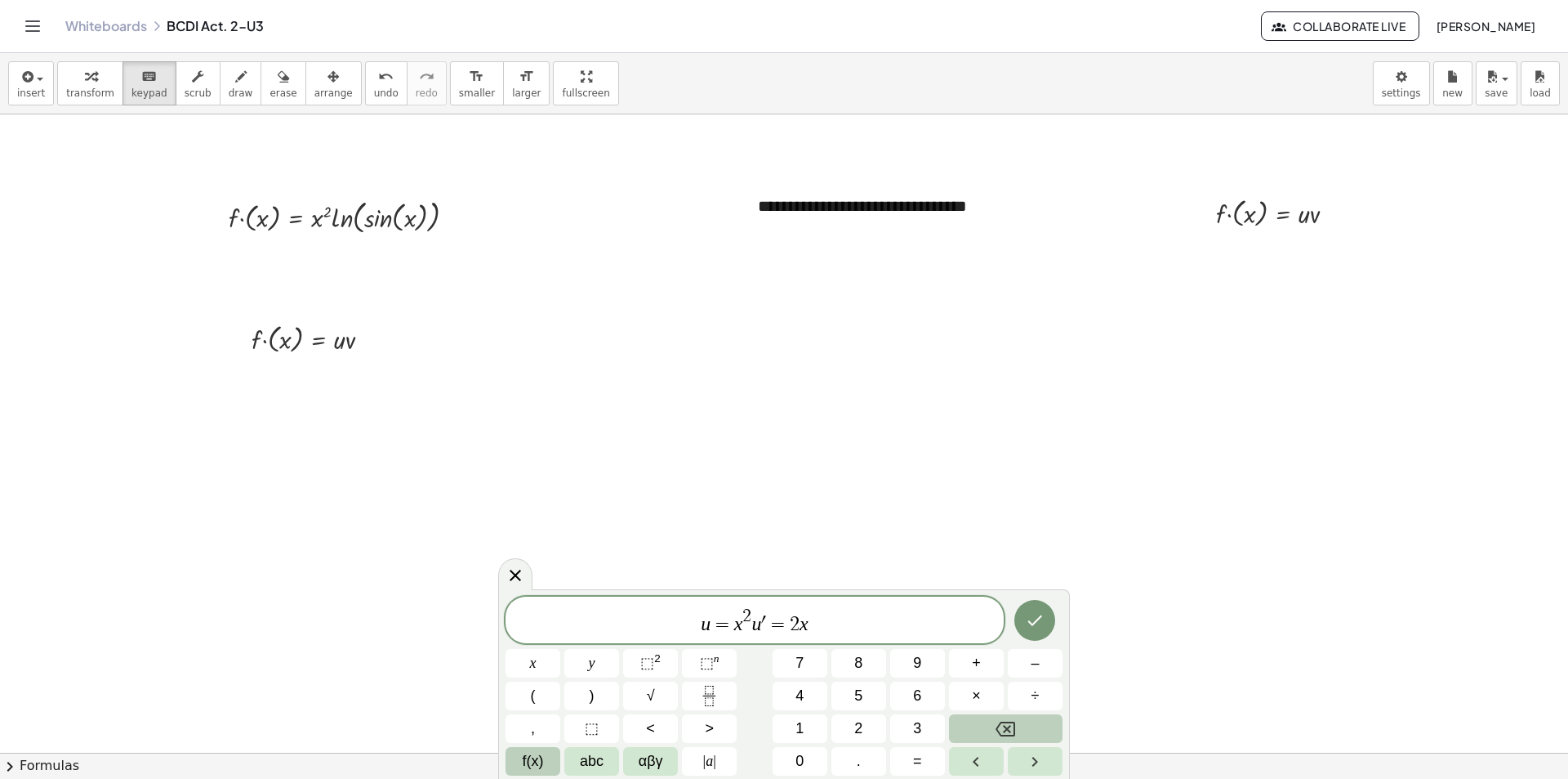
click at [523, 769] on span "f(x)" at bounding box center [533, 761] width 21 height 22
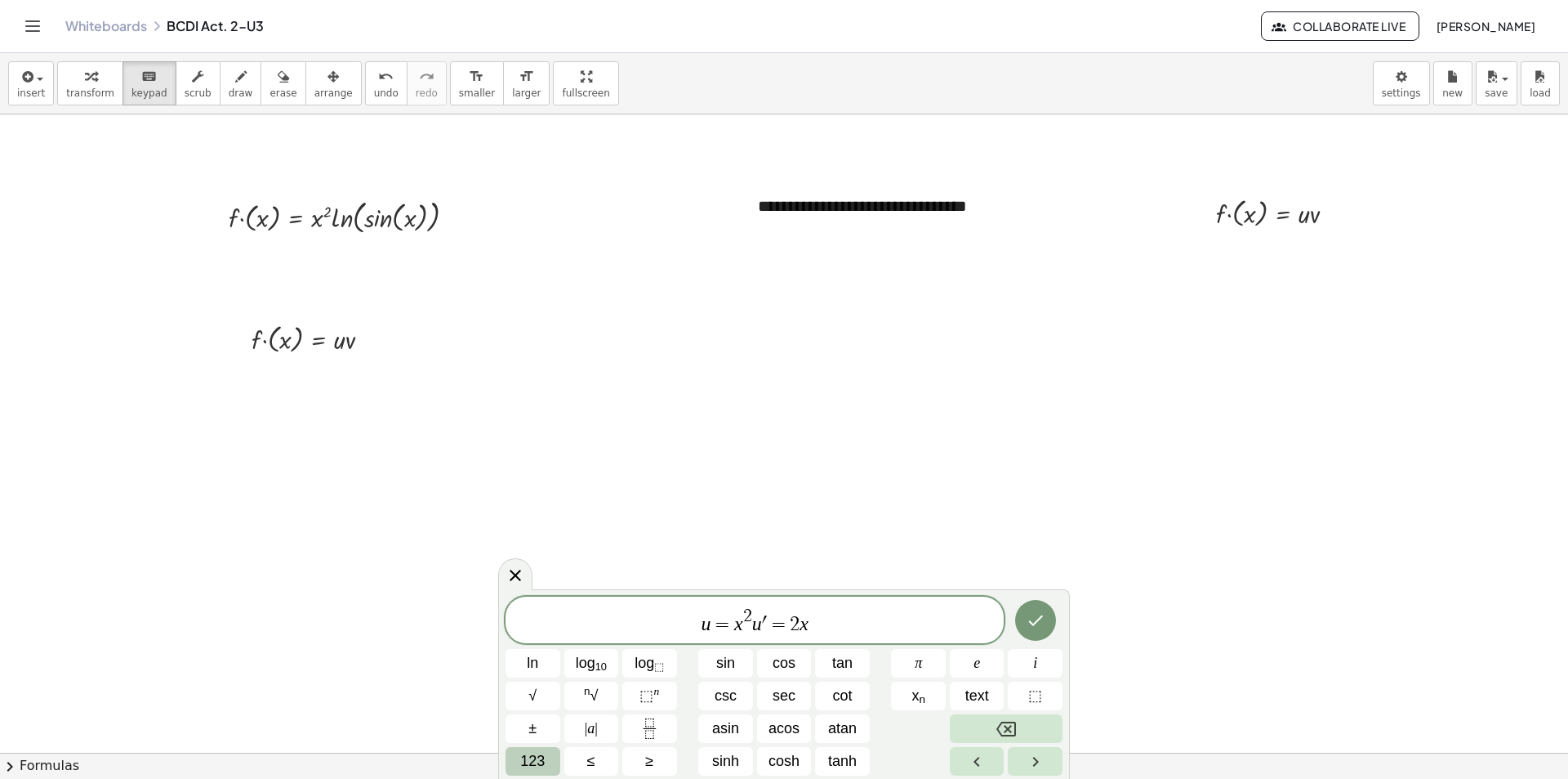
click at [531, 767] on span "123" at bounding box center [532, 761] width 24 height 22
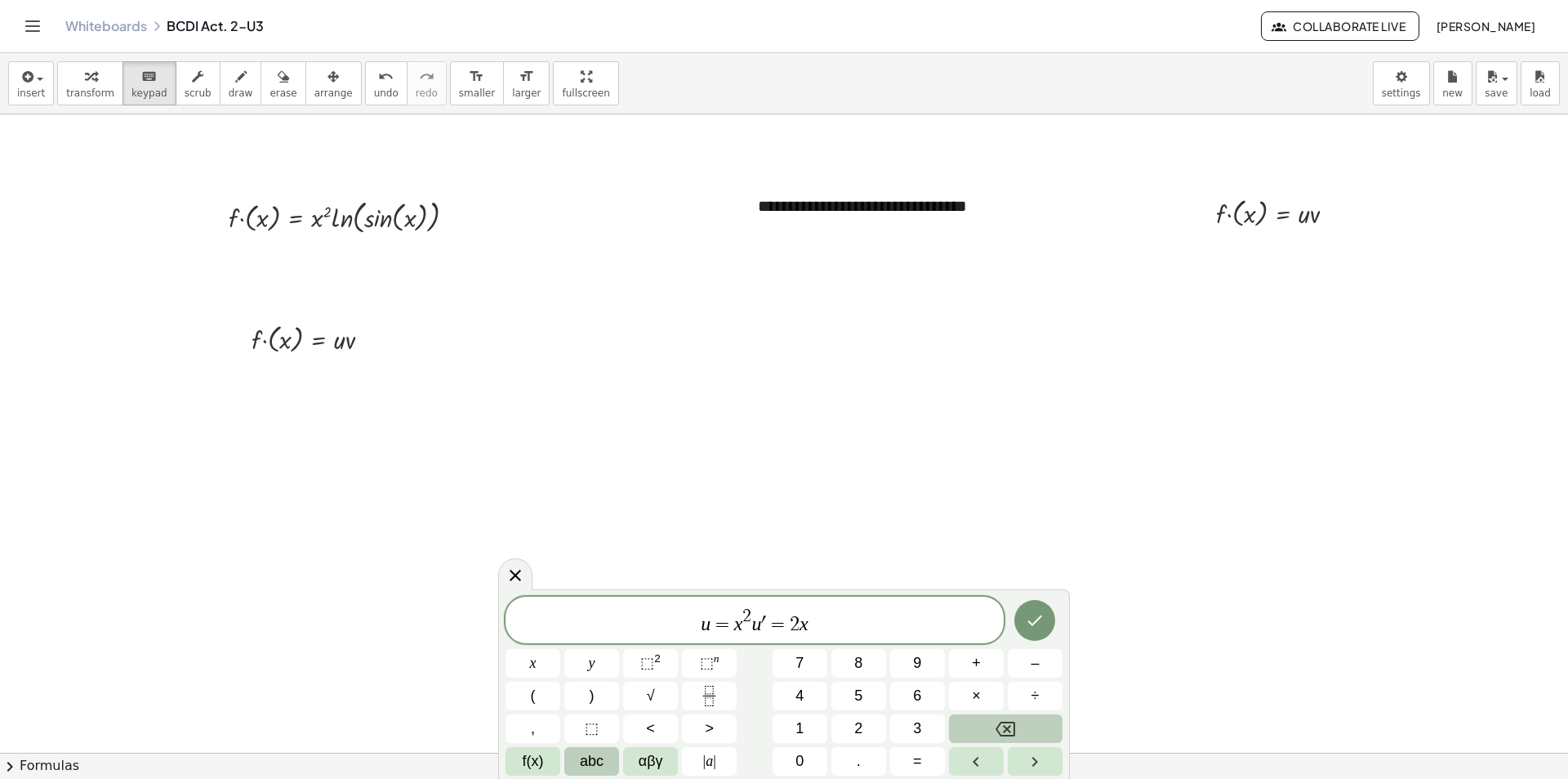
click at [597, 763] on span "abc" at bounding box center [592, 761] width 24 height 22
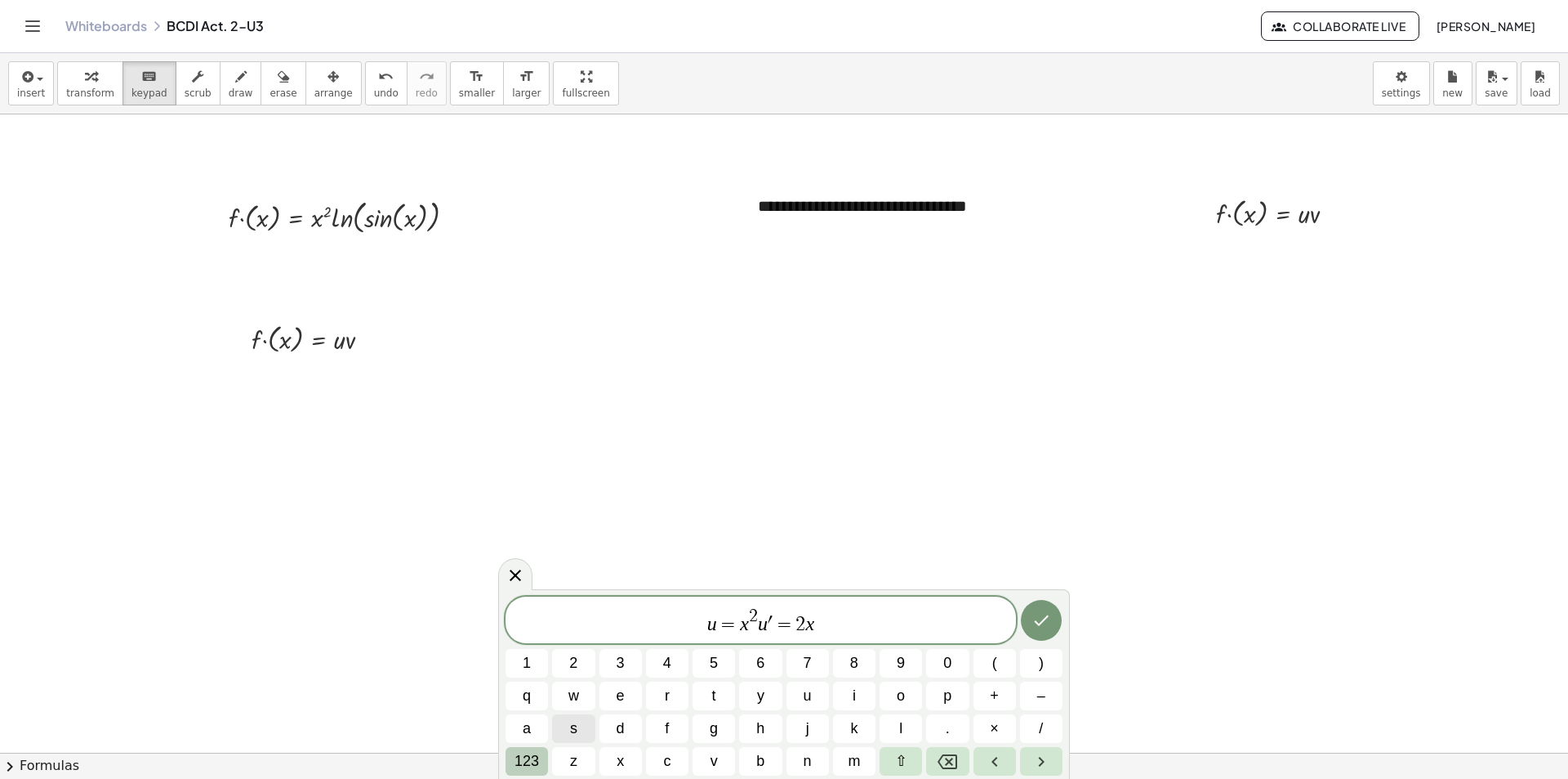
click at [523, 760] on span "123" at bounding box center [527, 761] width 24 height 22
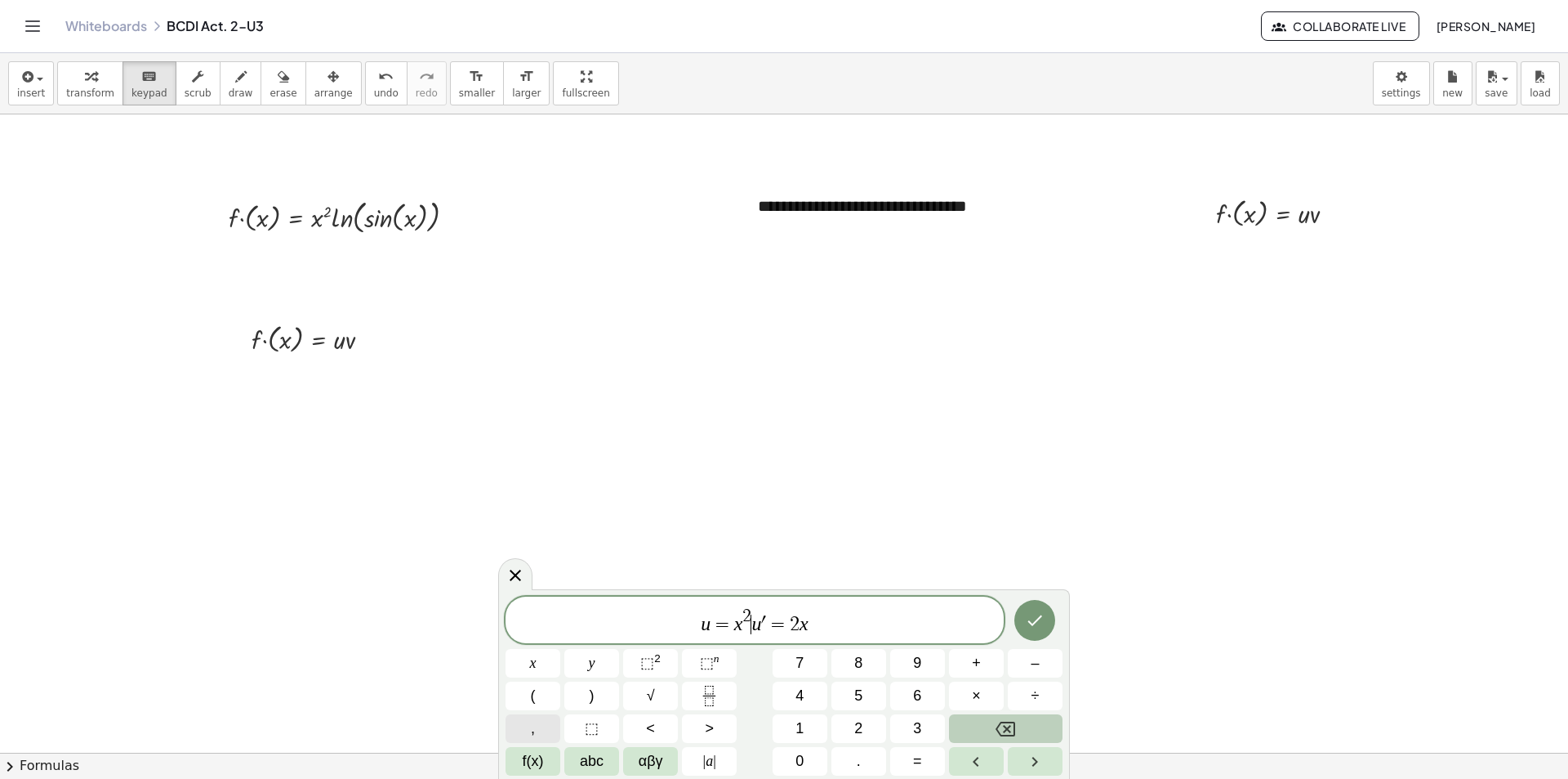
click at [525, 738] on button "," at bounding box center [532, 729] width 55 height 29
click at [1035, 627] on icon "Done" at bounding box center [1035, 620] width 19 height 19
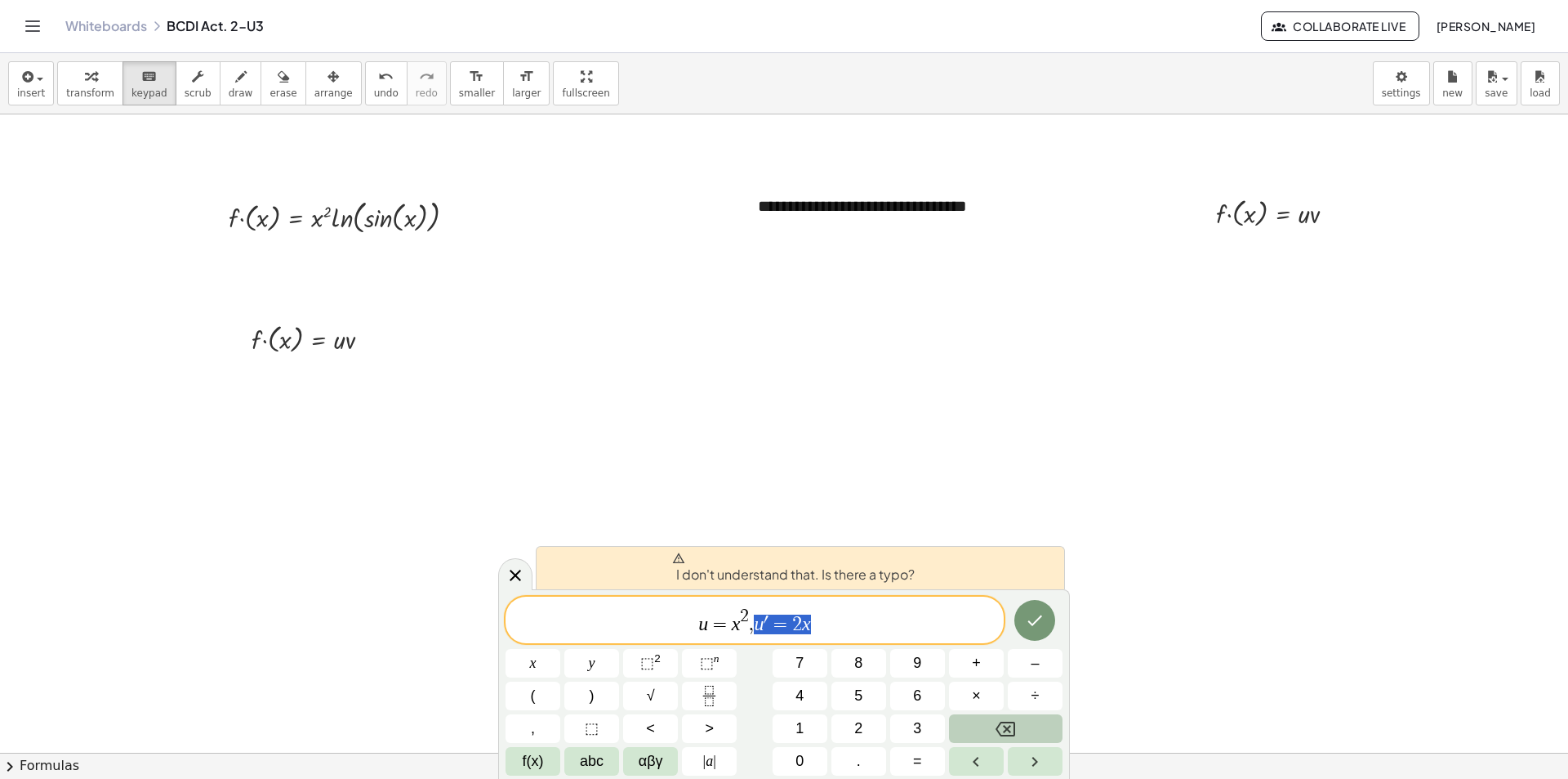
drag, startPoint x: 816, startPoint y: 624, endPoint x: 758, endPoint y: 634, distance: 58.9
click at [758, 634] on span "u = x 2 , u ′ = 2 x" at bounding box center [755, 621] width 499 height 30
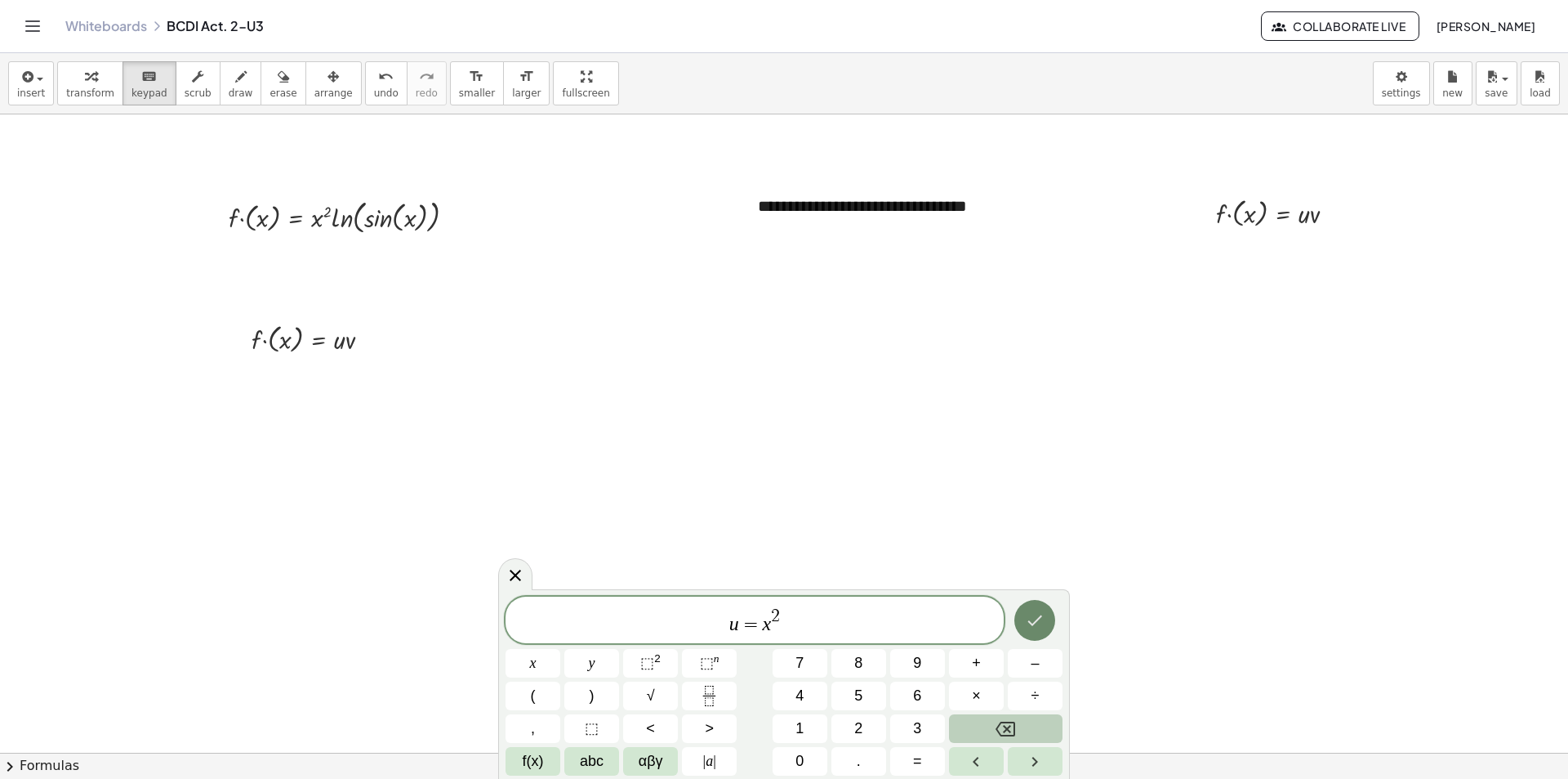
click at [1037, 623] on icon "Done" at bounding box center [1035, 620] width 19 height 19
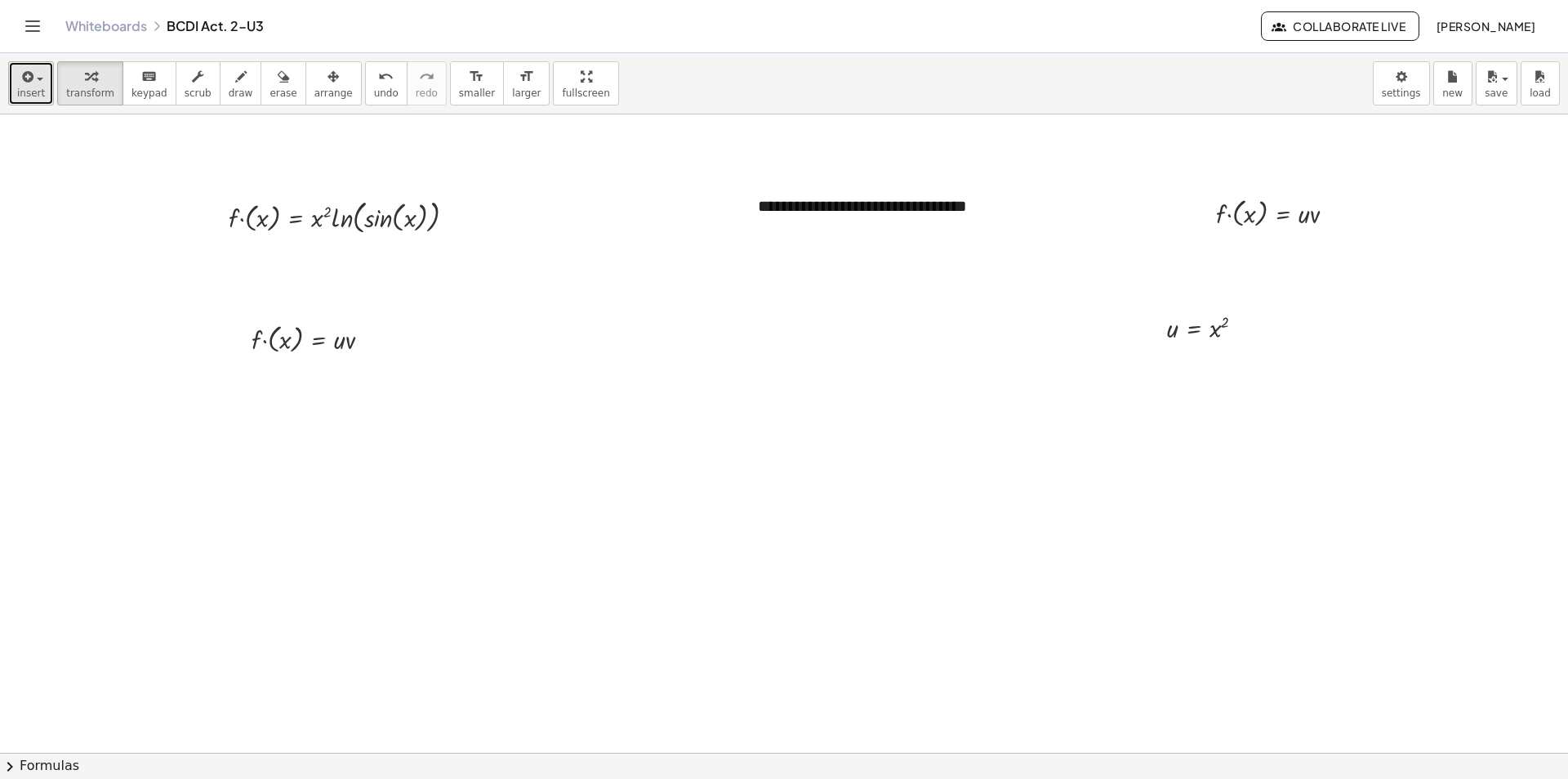
click at [24, 80] on icon "button" at bounding box center [26, 77] width 14 height 19
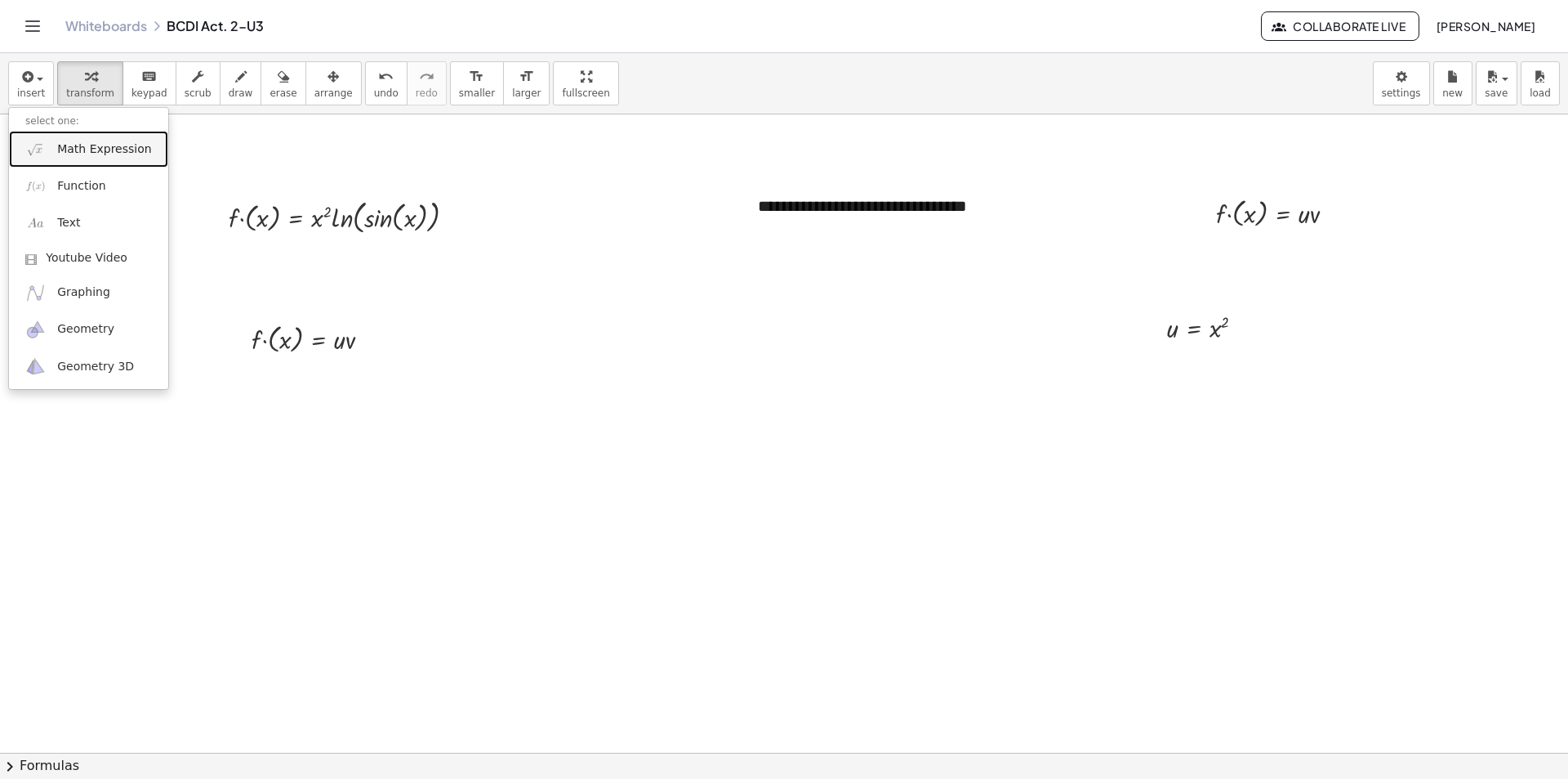
click at [51, 146] on link "Math Expression" at bounding box center [88, 149] width 159 height 37
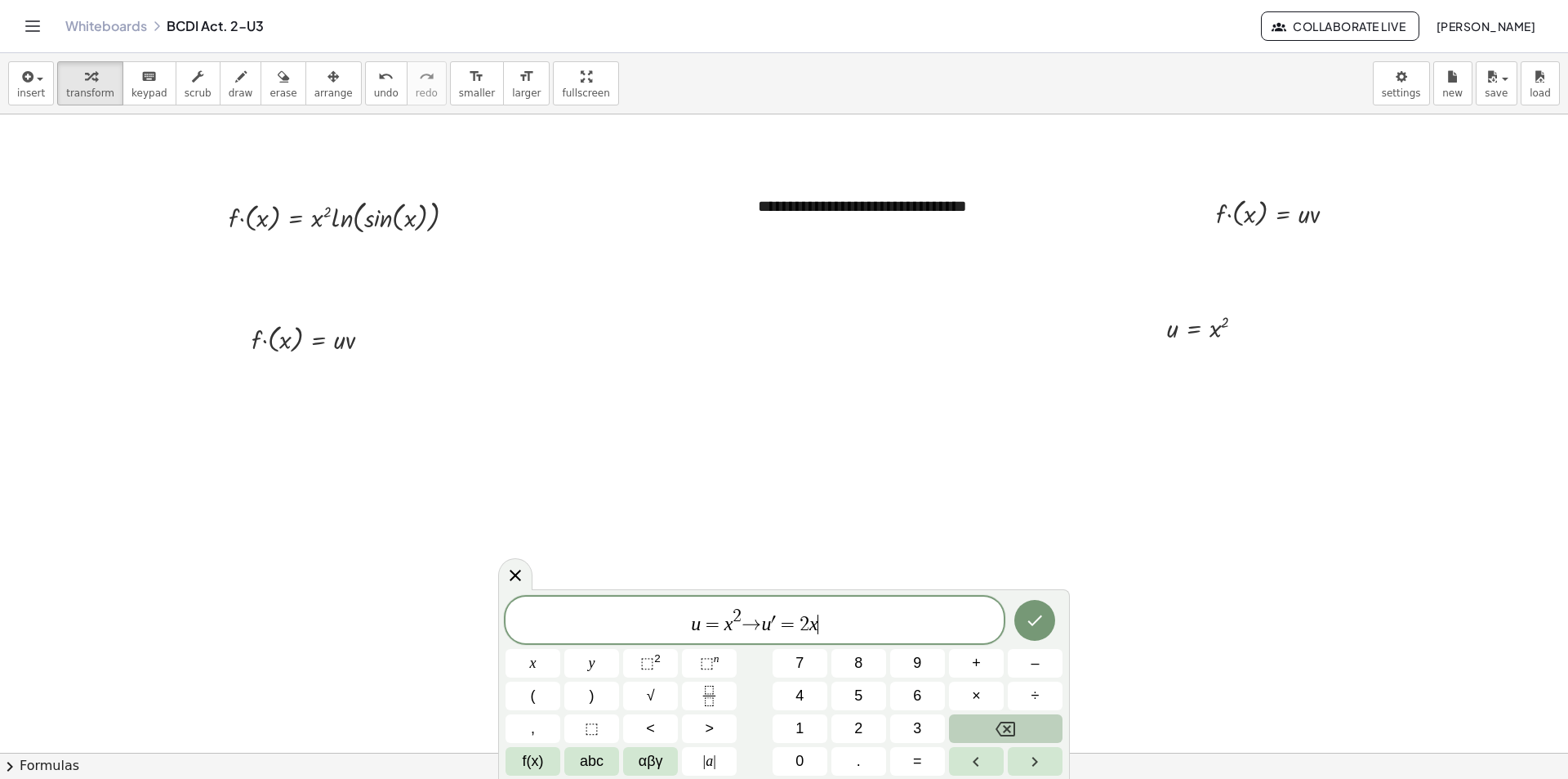
click at [760, 627] on span "u = x 2 → u ′ = 2 x ​" at bounding box center [755, 621] width 499 height 30
click at [1033, 623] on icon "Done" at bounding box center [1035, 623] width 19 height 19
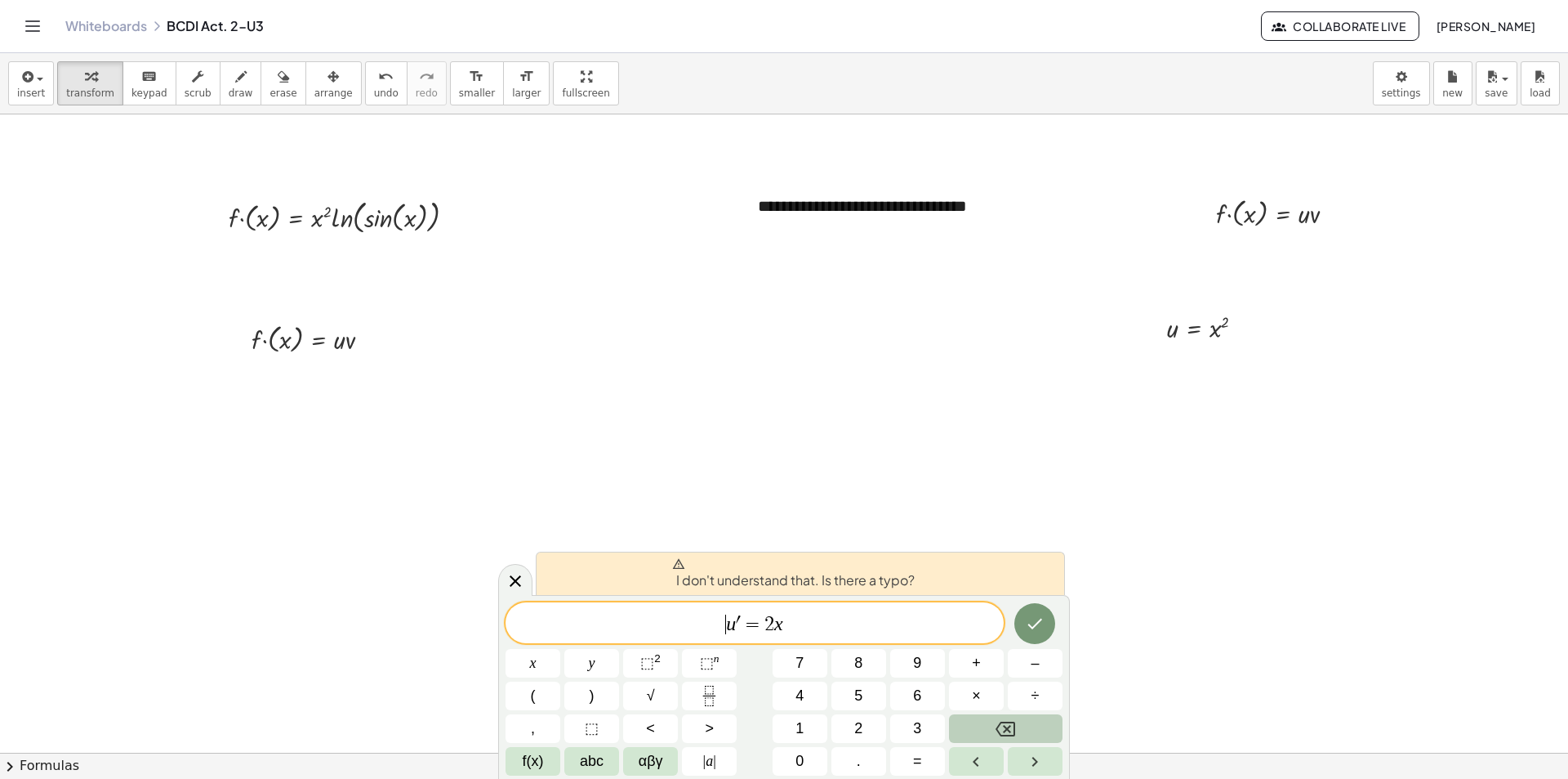
click at [744, 621] on span "=" at bounding box center [753, 624] width 24 height 19
click at [1040, 617] on icon "Done" at bounding box center [1035, 623] width 19 height 19
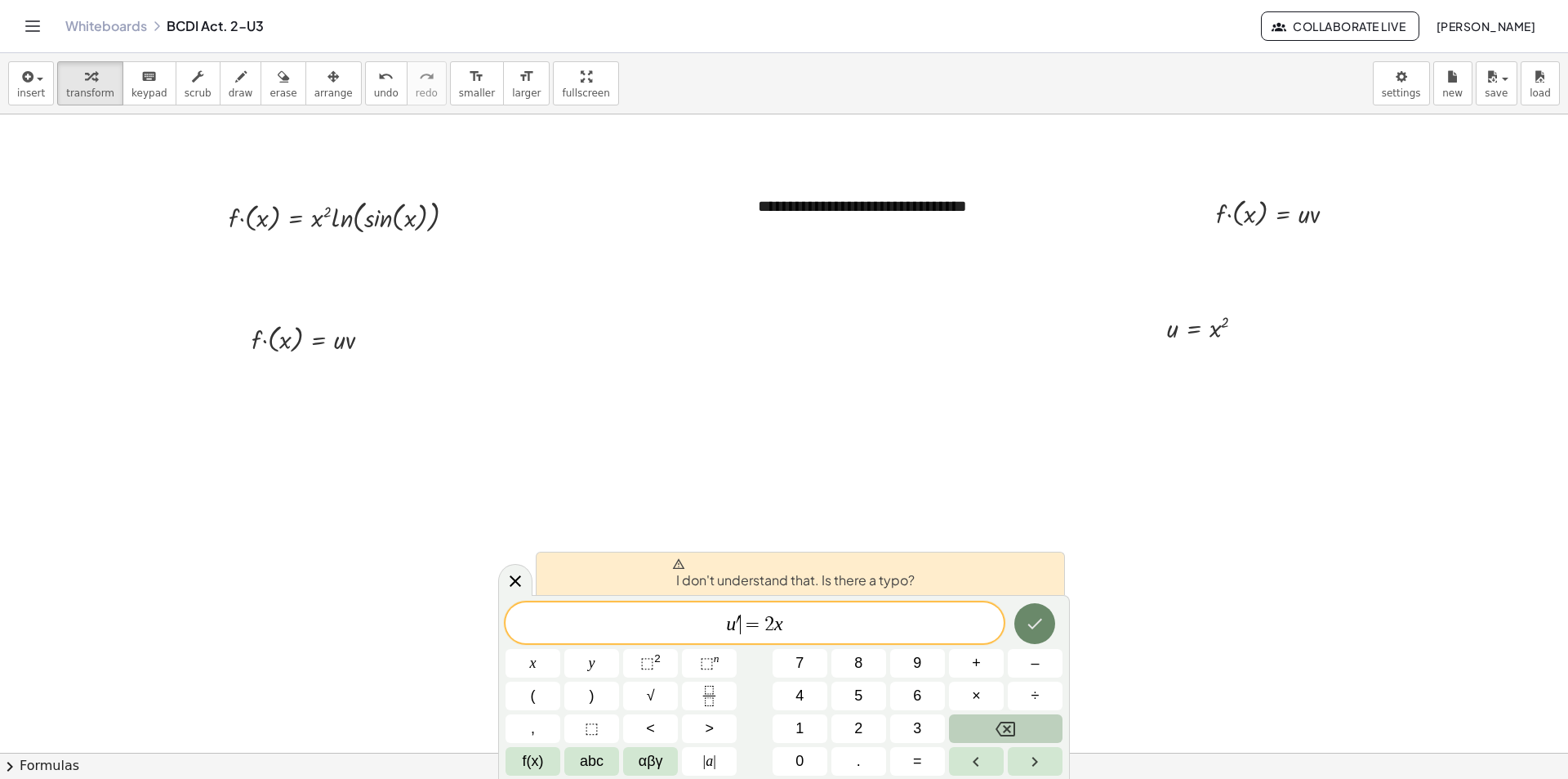
click at [1040, 617] on icon "Done" at bounding box center [1035, 623] width 19 height 19
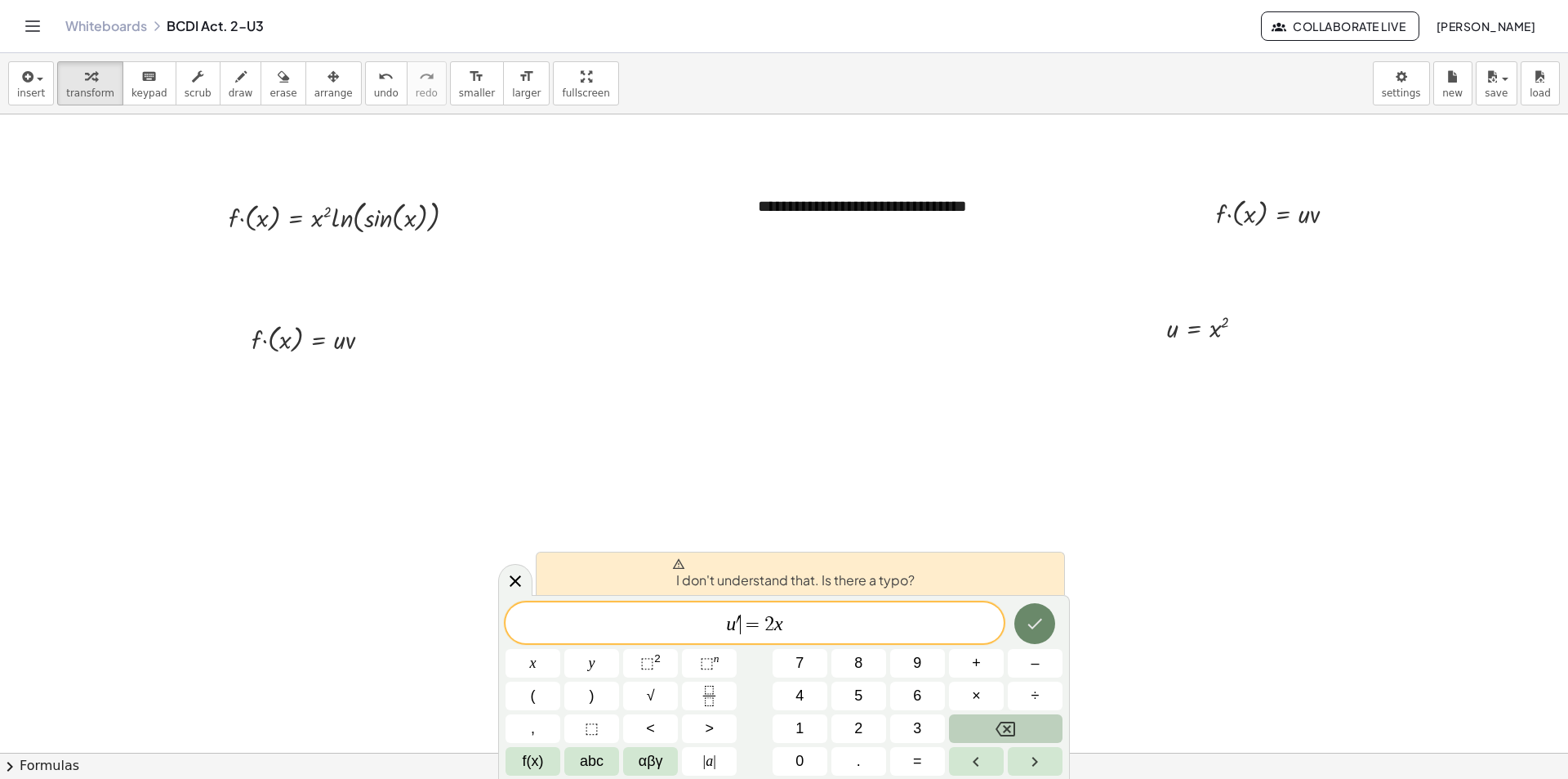
click at [1040, 617] on icon "Done" at bounding box center [1035, 623] width 19 height 19
click at [1039, 622] on icon "Done" at bounding box center [1035, 623] width 19 height 19
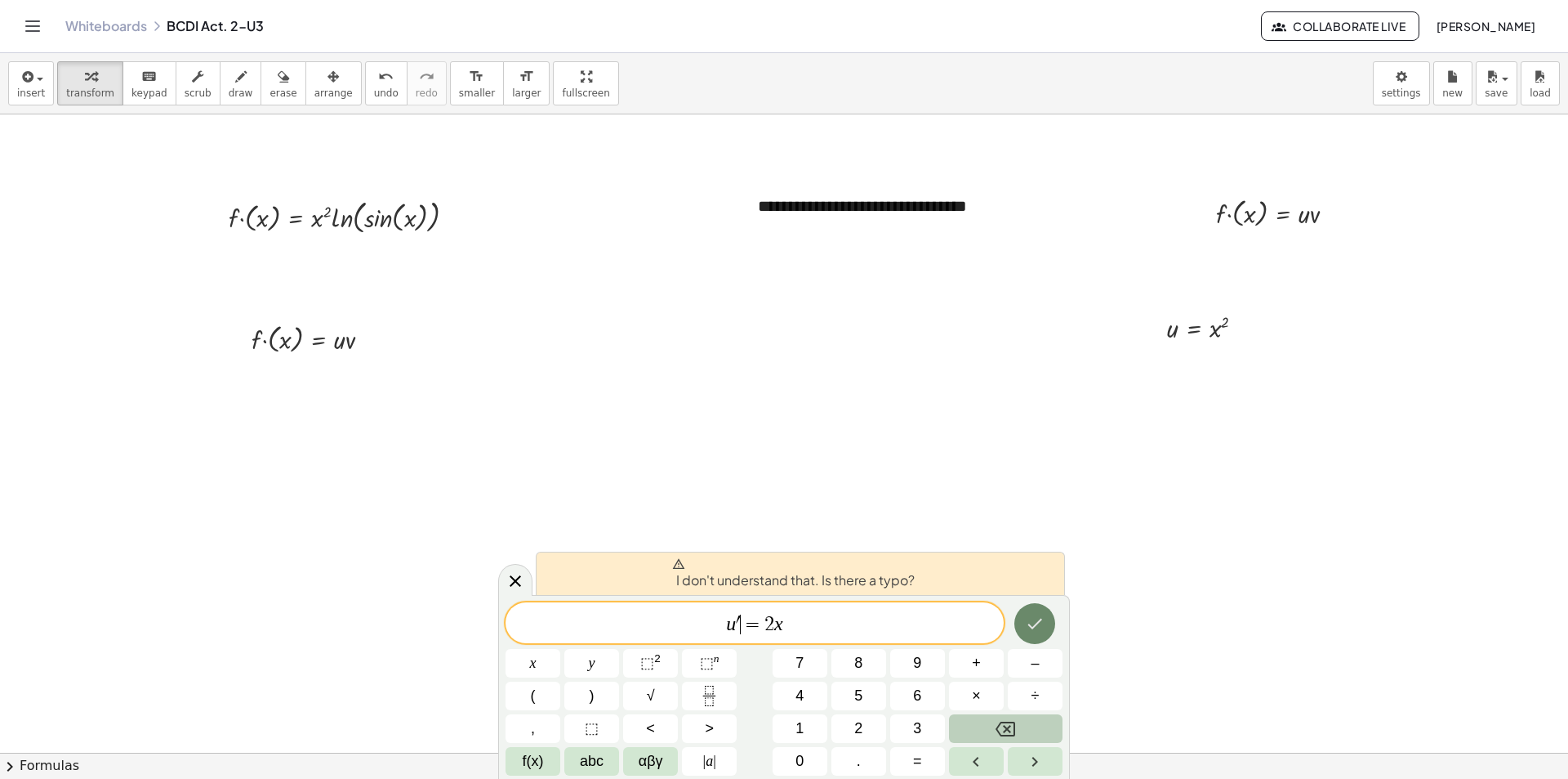
click at [1037, 623] on icon "Done" at bounding box center [1035, 623] width 19 height 19
click at [1036, 624] on icon "Done" at bounding box center [1035, 623] width 19 height 19
click at [1035, 624] on icon "Done" at bounding box center [1035, 623] width 19 height 19
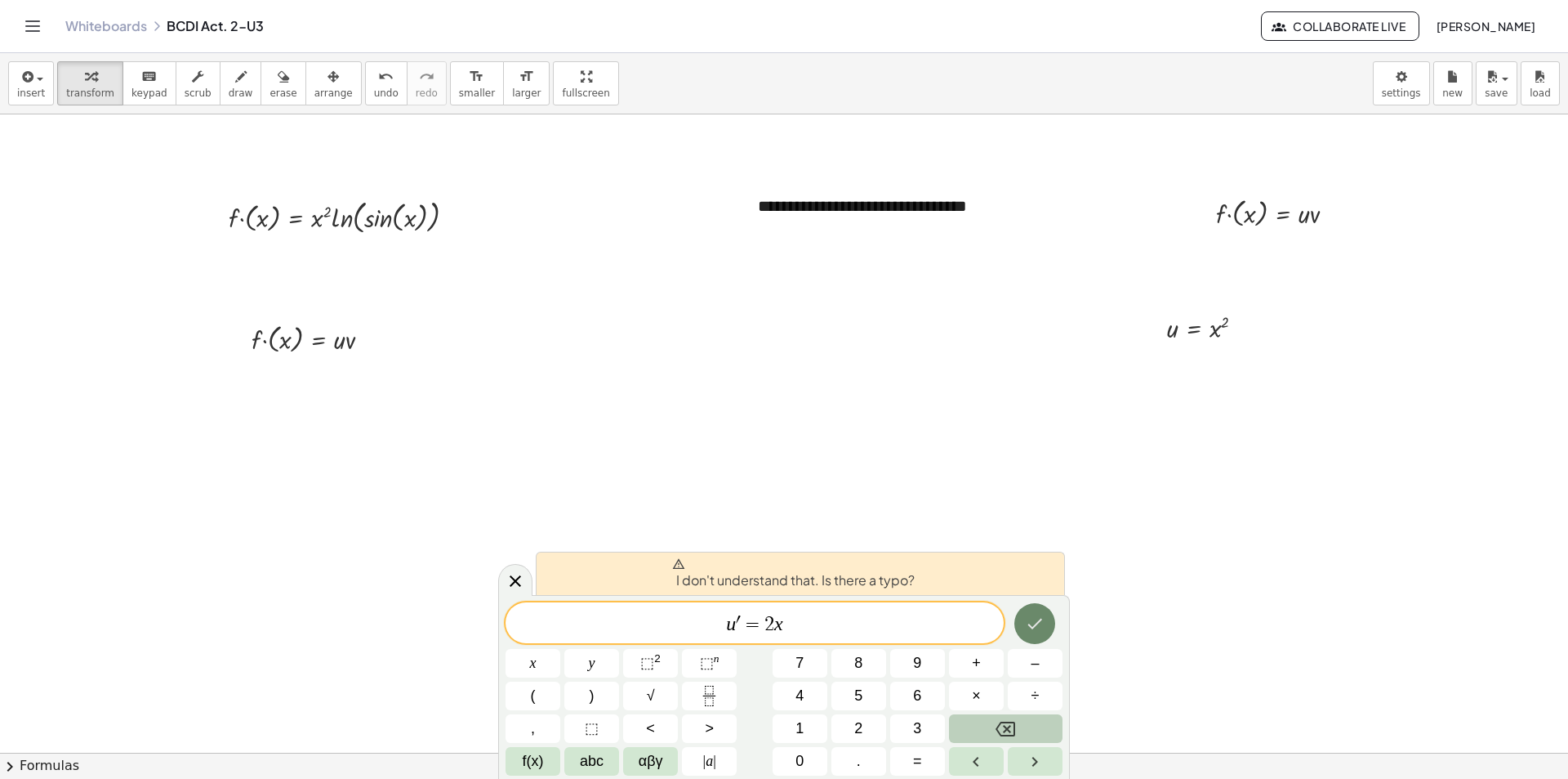
click at [1041, 629] on icon "Done" at bounding box center [1035, 623] width 19 height 19
click at [560, 649] on div at bounding box center [532, 663] width 55 height 29
click at [1034, 616] on icon "Done" at bounding box center [1035, 623] width 19 height 19
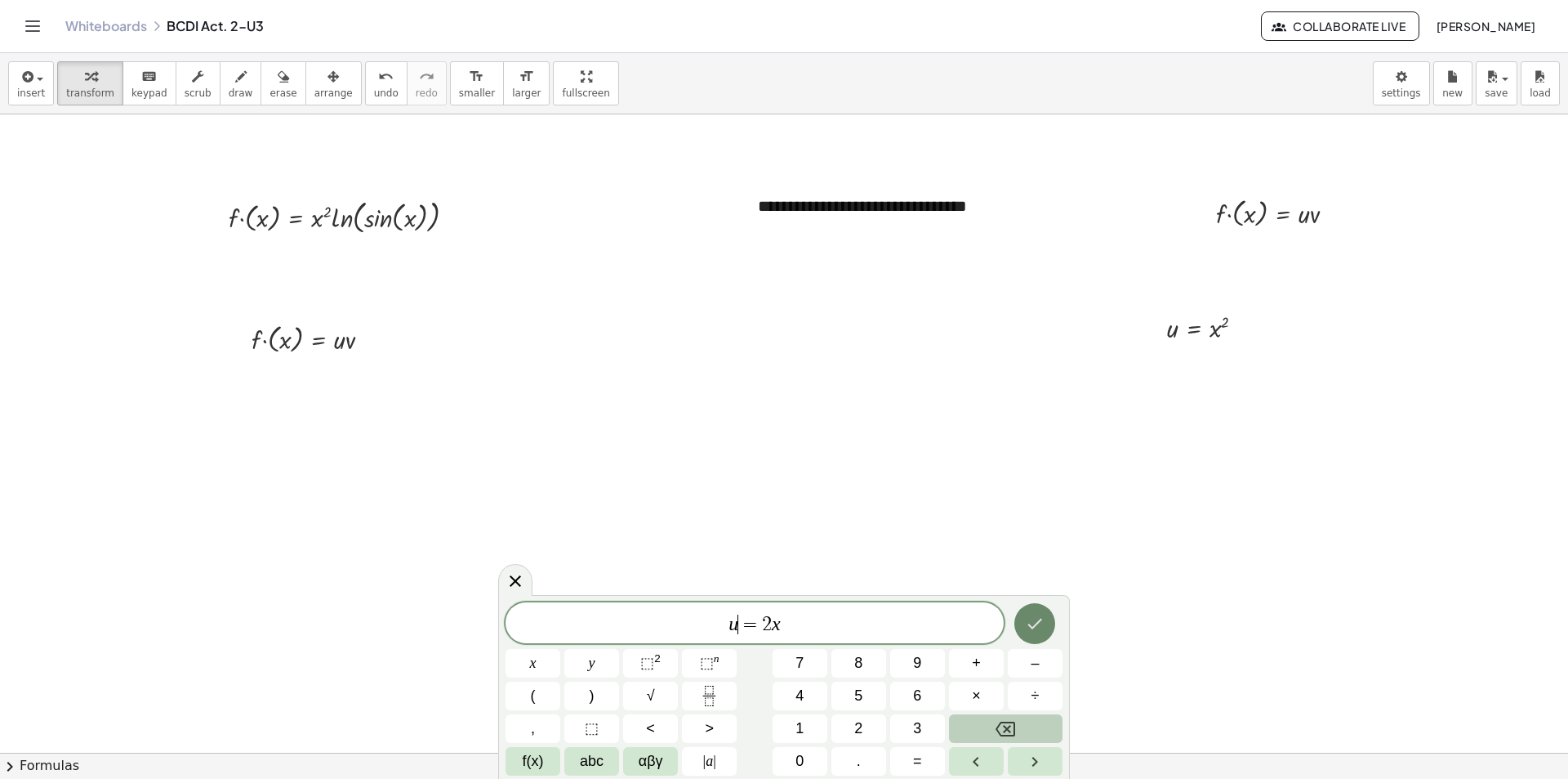
click at [1047, 631] on button "Done" at bounding box center [1035, 623] width 40 height 40
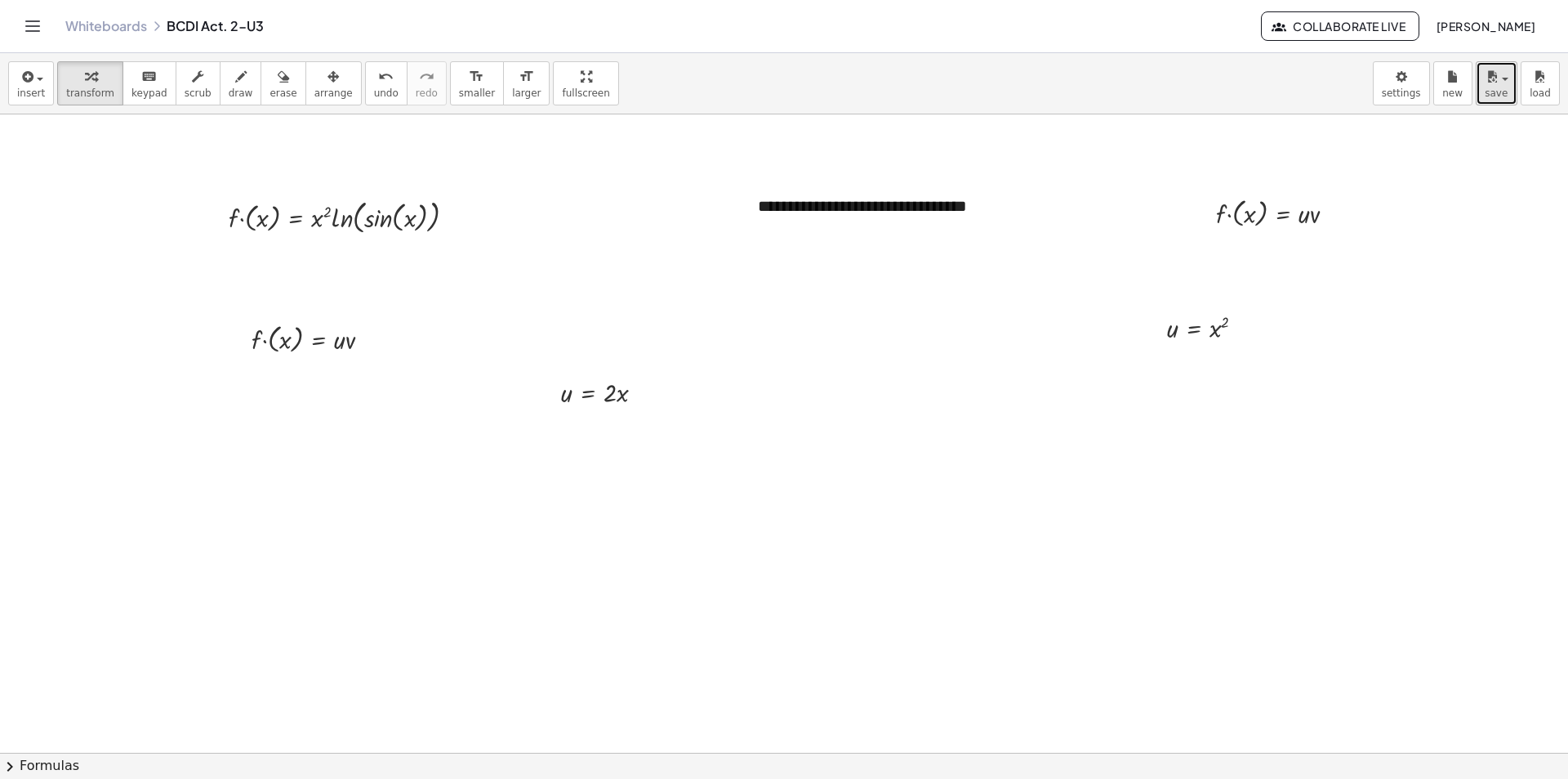
click at [1496, 88] on span "save" at bounding box center [1497, 93] width 23 height 12
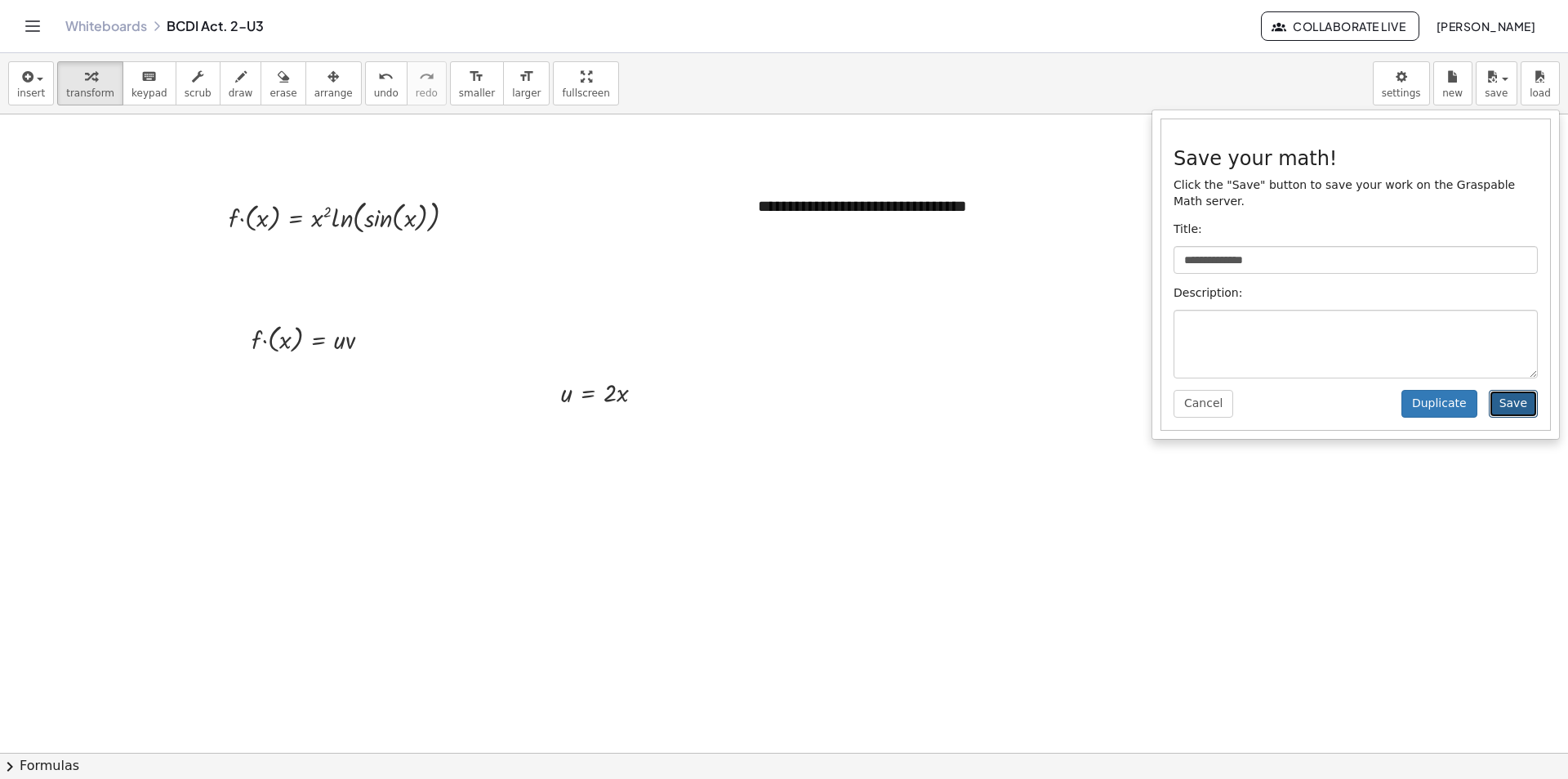
click at [1529, 390] on button "Save" at bounding box center [1513, 403] width 49 height 28
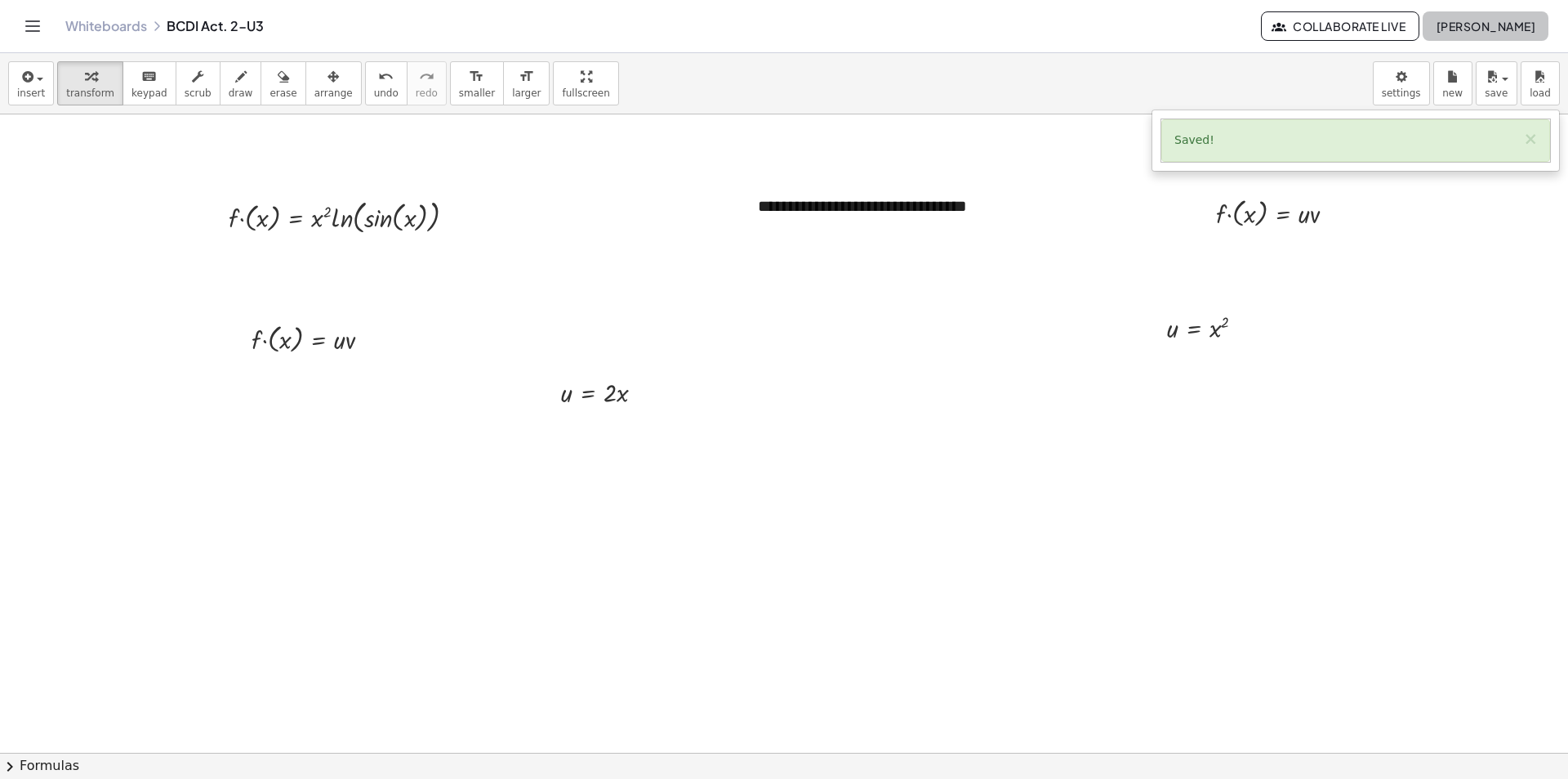
click at [1489, 27] on span "Paola Zepeda Enríquez" at bounding box center [1486, 26] width 100 height 14
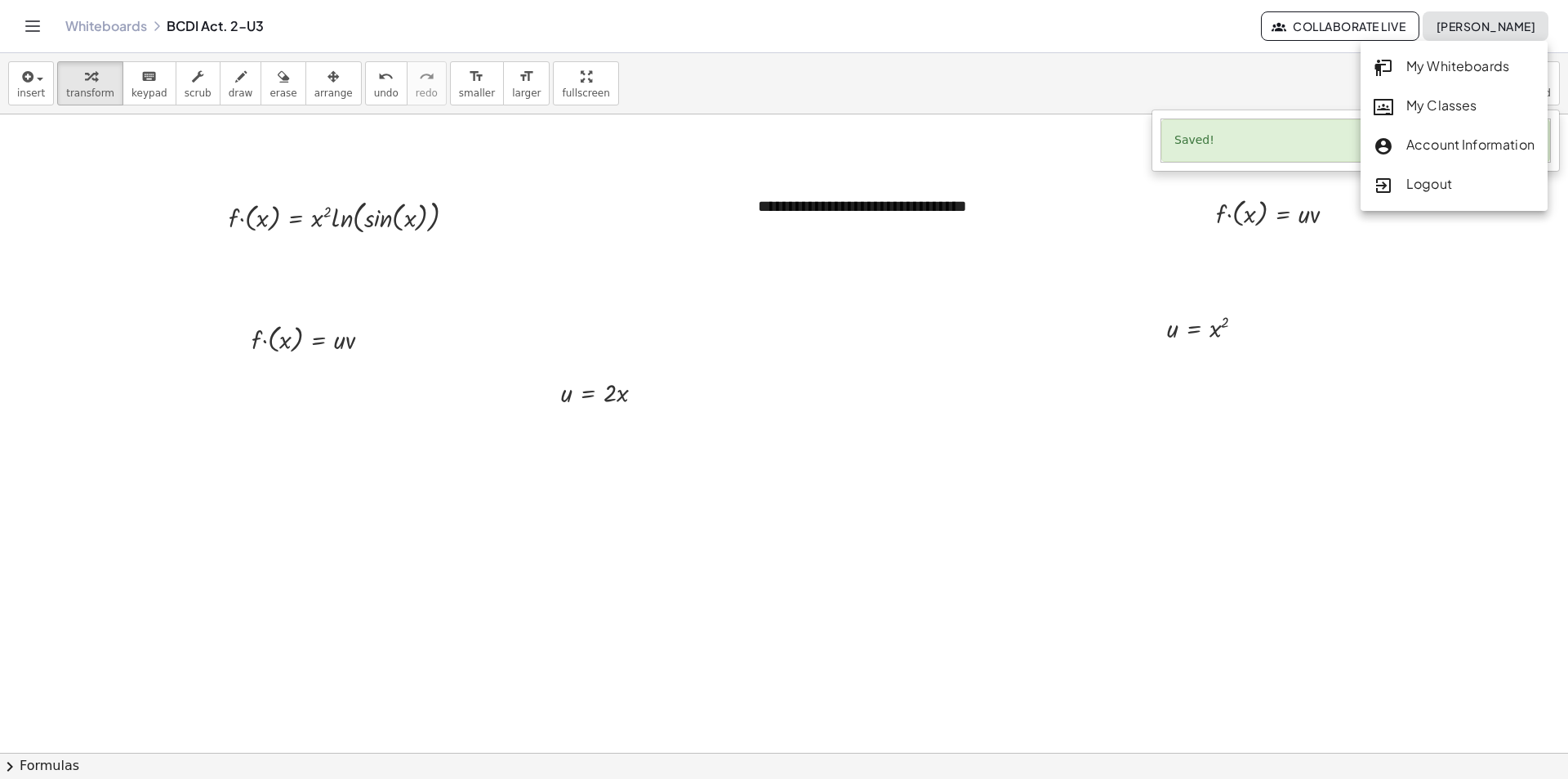
click at [1454, 182] on div "Logout" at bounding box center [1453, 185] width 161 height 21
